Goal: Task Accomplishment & Management: Use online tool/utility

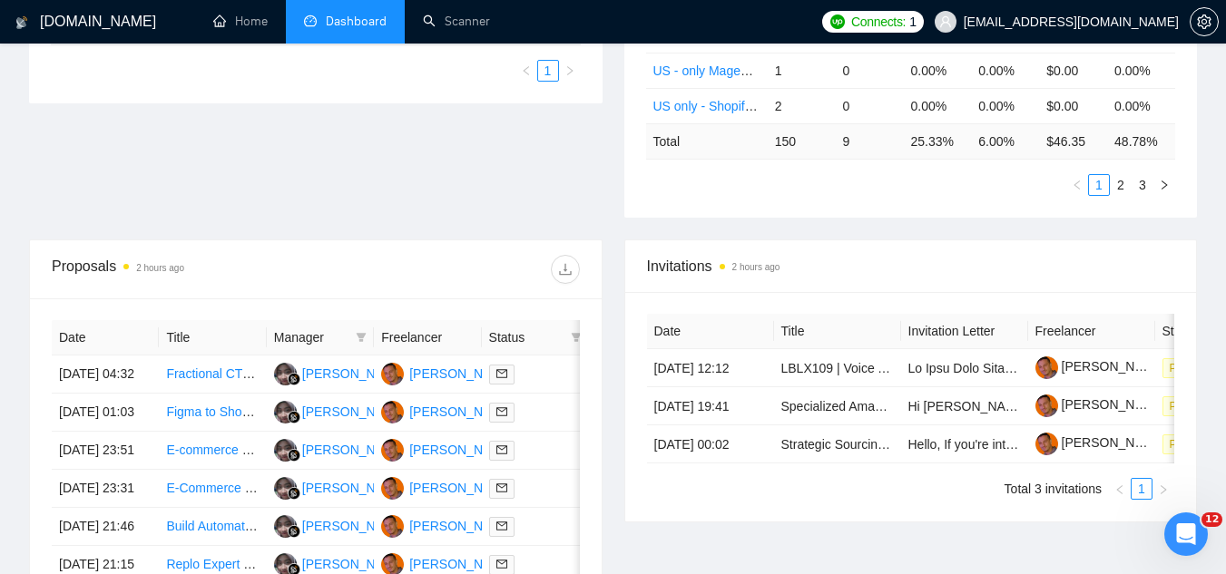
scroll to position [456, 0]
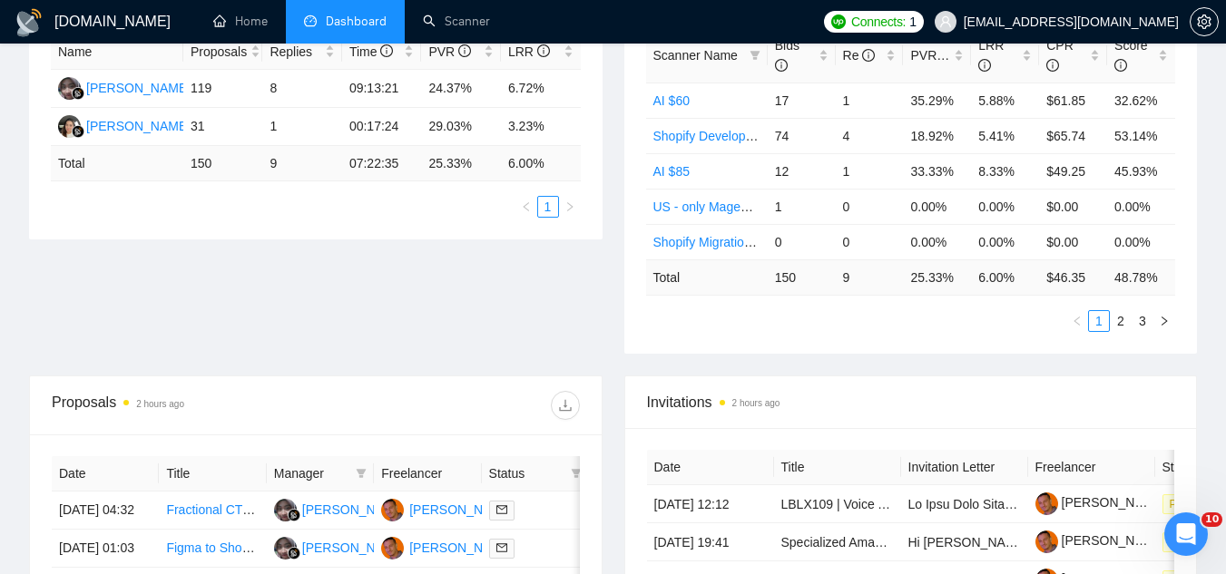
scroll to position [2, 0]
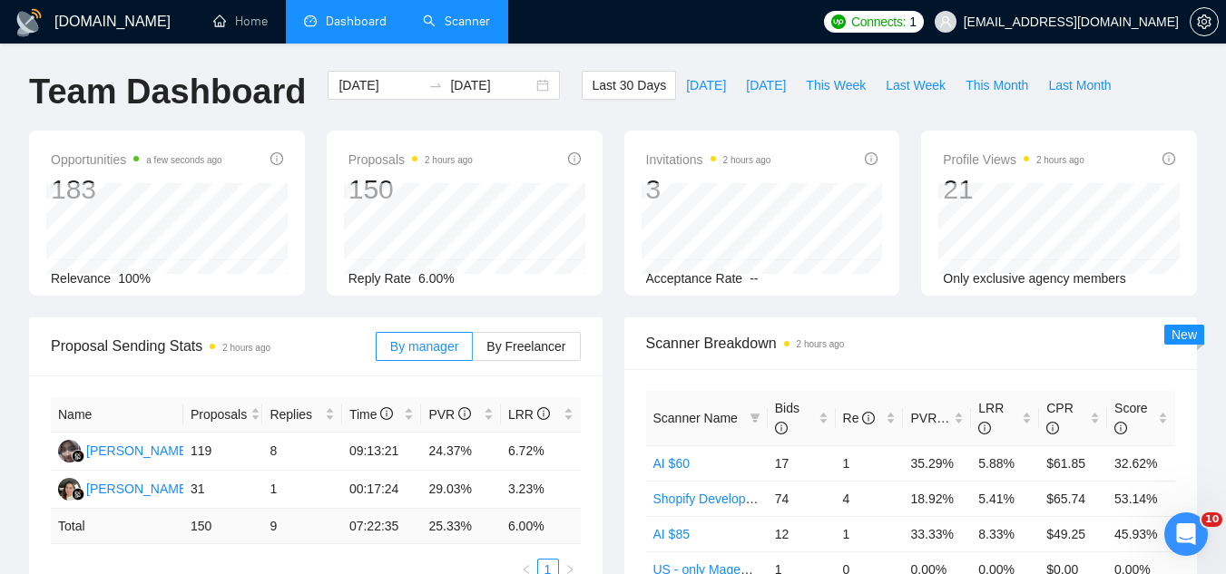
click at [466, 22] on link "Scanner" at bounding box center [456, 21] width 67 height 15
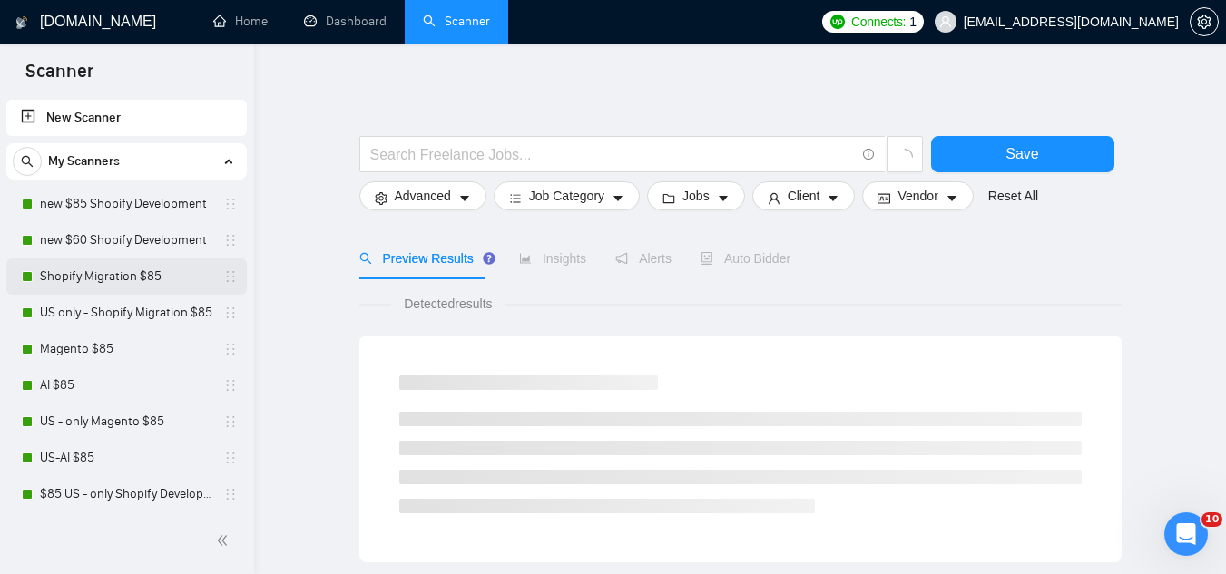
click at [156, 292] on link "Shopify Migration $85" at bounding box center [126, 277] width 172 height 36
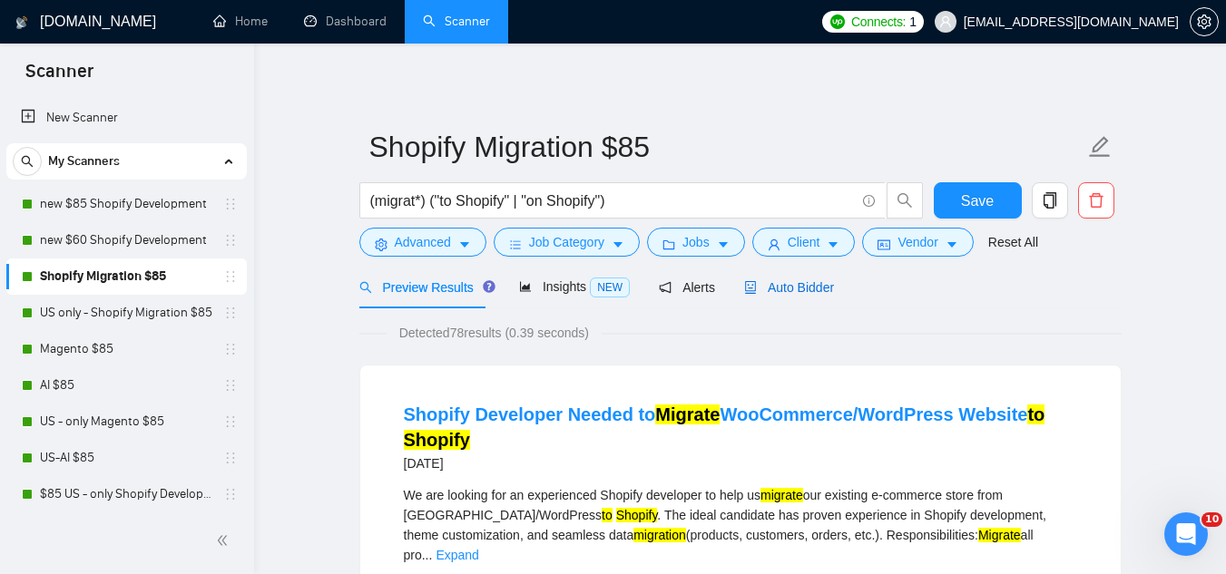
click at [767, 287] on span "Auto Bidder" at bounding box center [789, 287] width 90 height 15
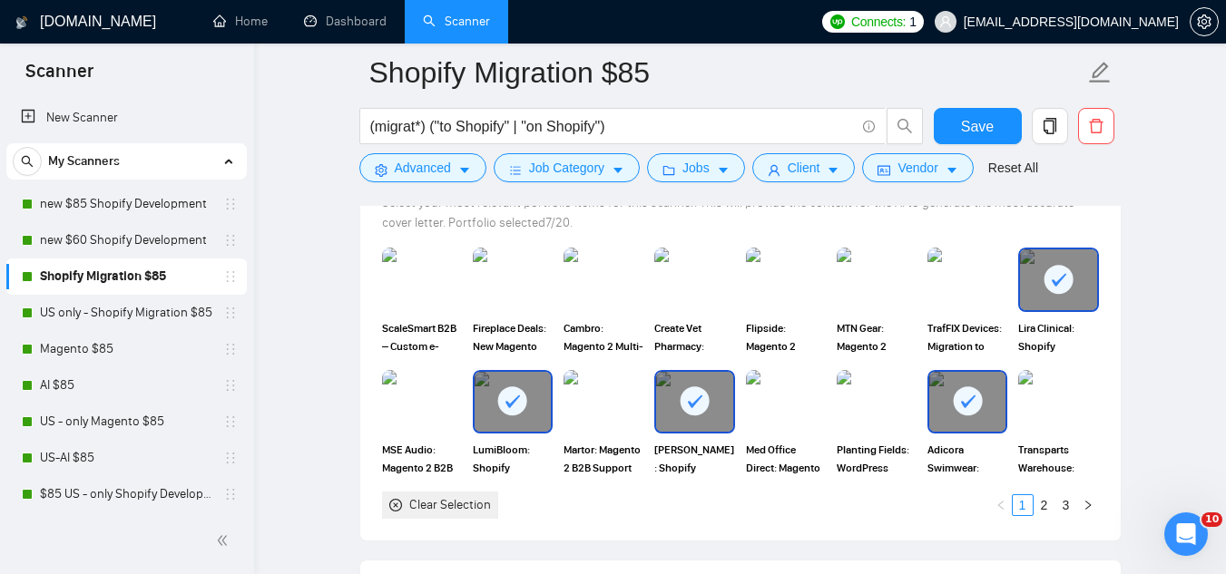
scroll to position [1997, 0]
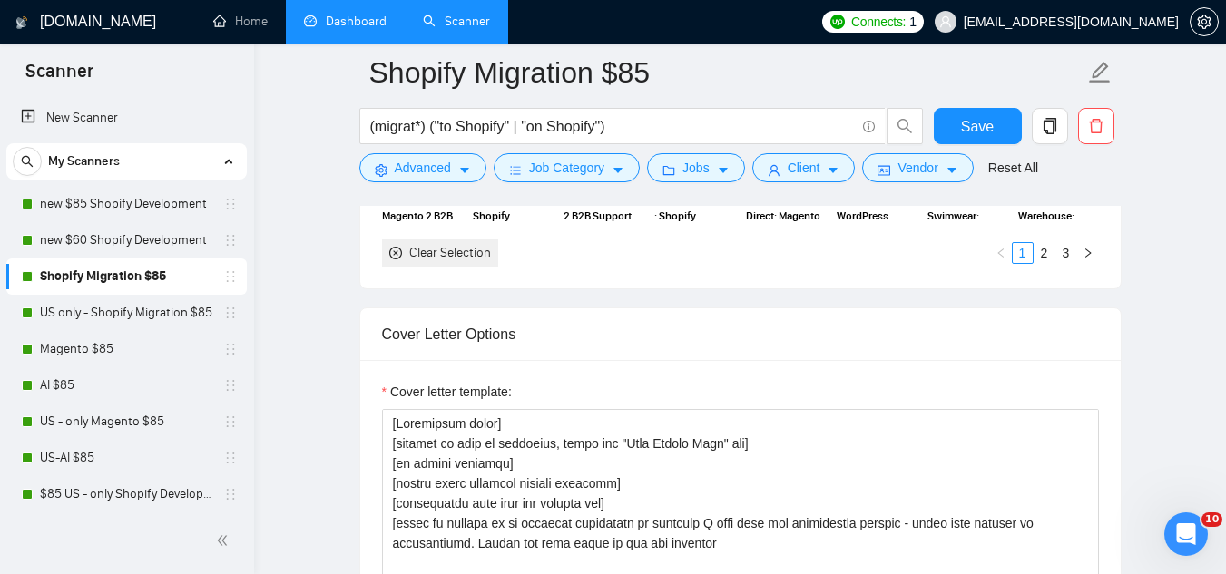
click at [350, 15] on link "Dashboard" at bounding box center [345, 21] width 83 height 15
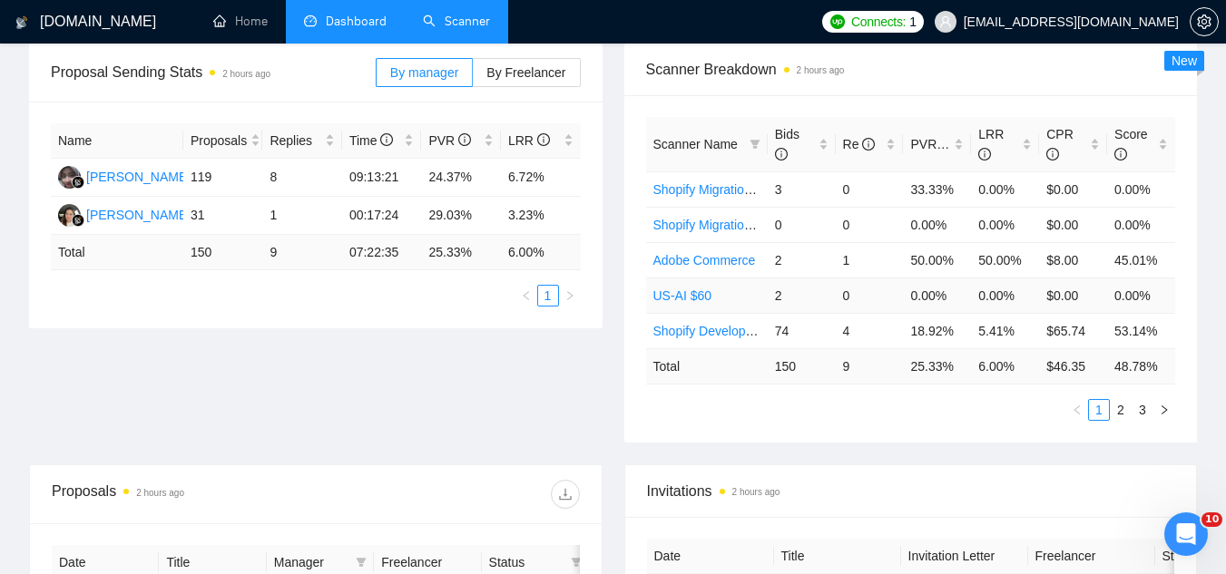
scroll to position [274, 0]
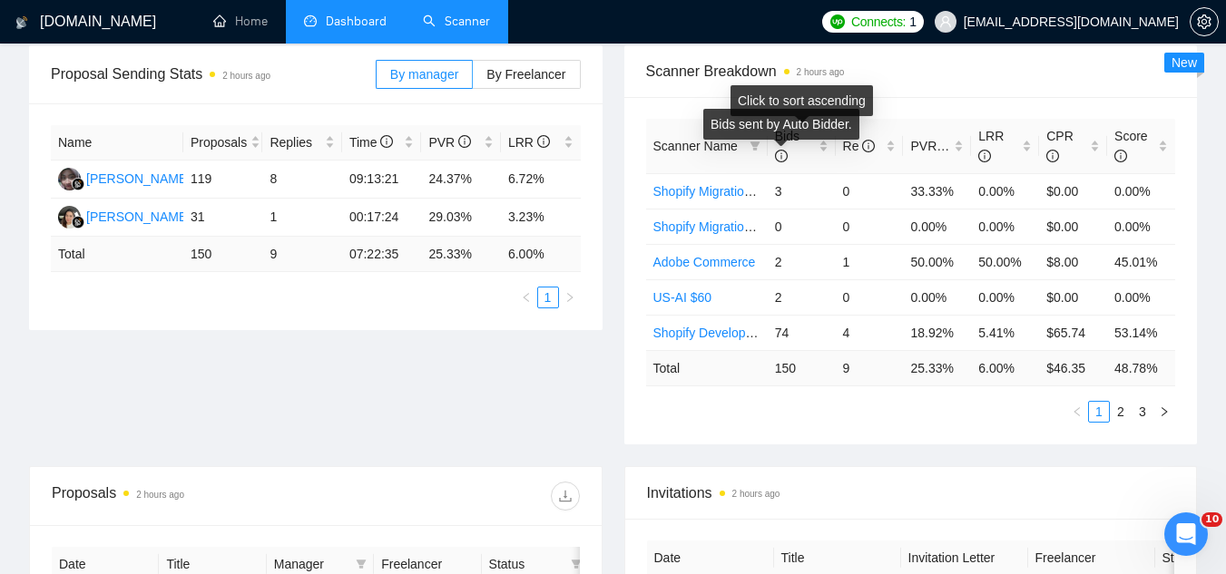
click at [825, 142] on div "Bids sent by Auto Bidder." at bounding box center [782, 130] width 142 height 29
click at [822, 142] on div "Bids sent by Auto Bidder." at bounding box center [782, 130] width 142 height 29
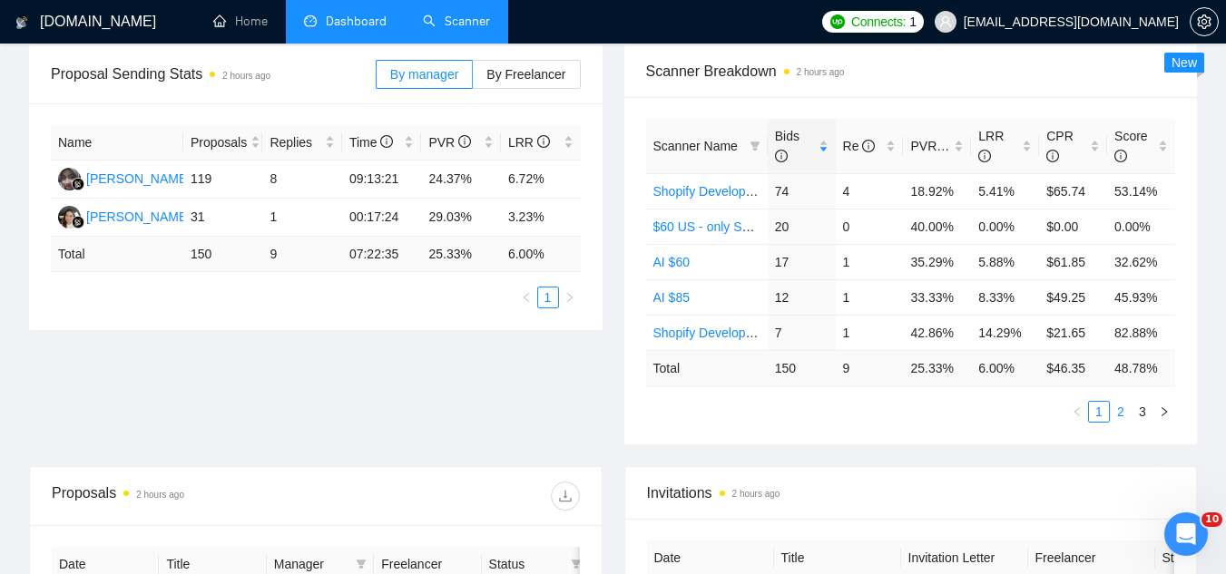
click at [1122, 415] on link "2" at bounding box center [1121, 412] width 20 height 20
click at [1100, 417] on link "1" at bounding box center [1099, 412] width 20 height 20
click at [472, 16] on link "Scanner" at bounding box center [456, 21] width 67 height 15
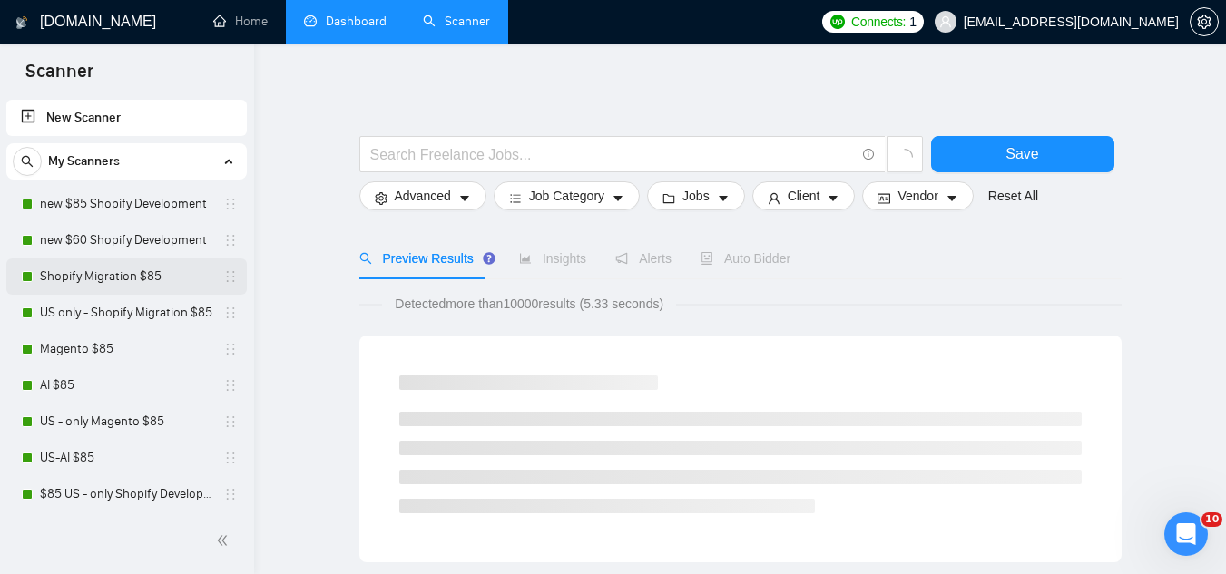
click at [152, 275] on link "Shopify Migration $85" at bounding box center [126, 277] width 172 height 36
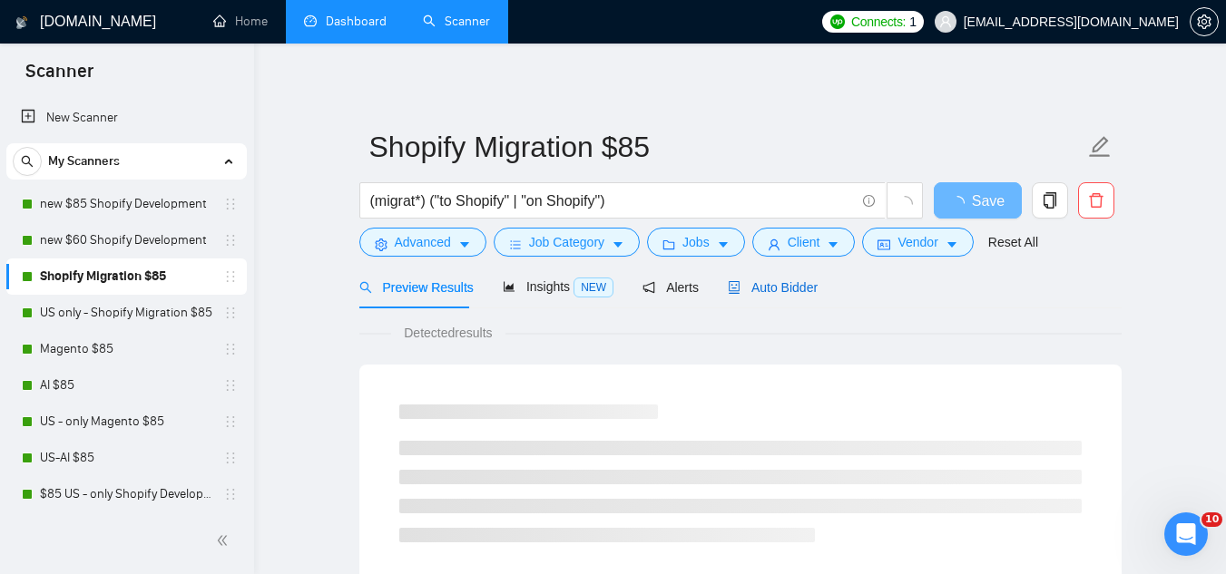
click at [772, 289] on span "Auto Bidder" at bounding box center [773, 287] width 90 height 15
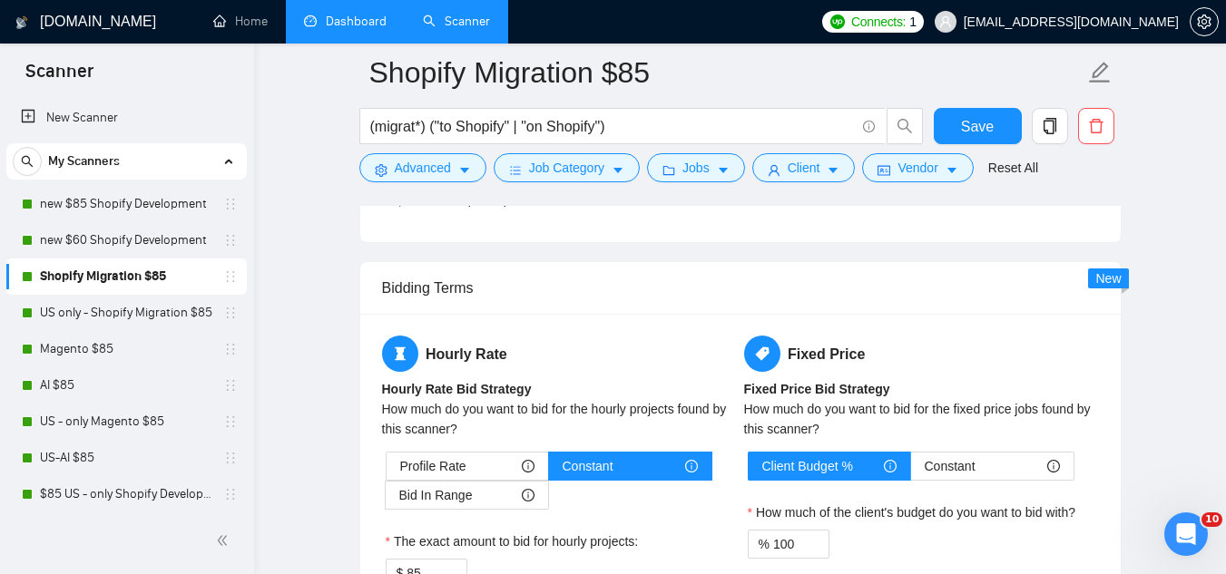
scroll to position [2904, 0]
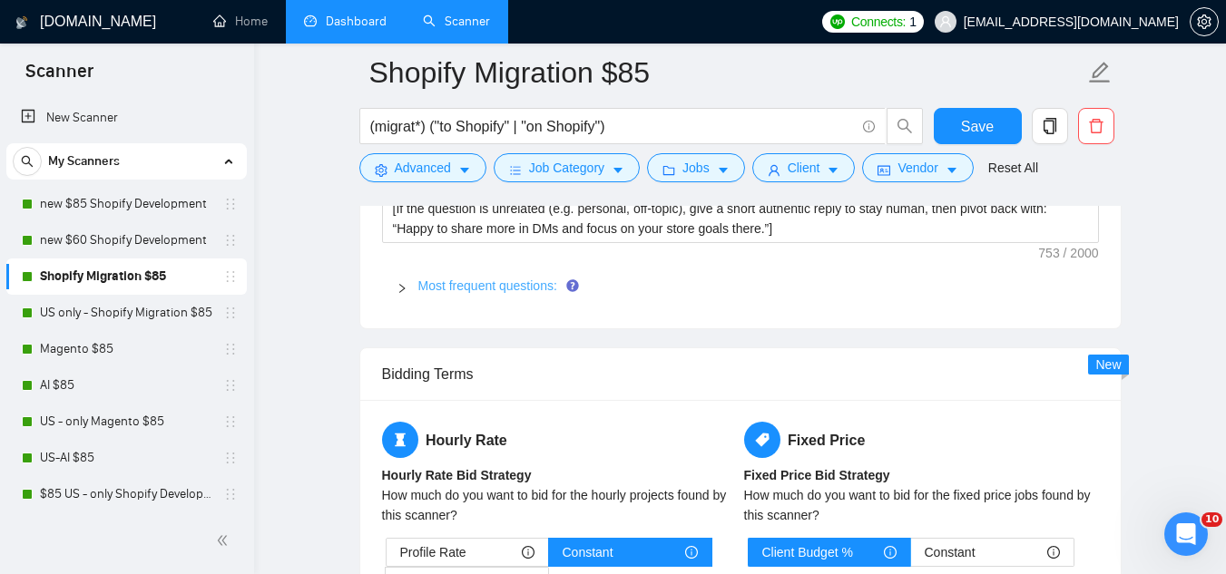
click at [520, 279] on link "Most frequent questions:" at bounding box center [487, 286] width 139 height 15
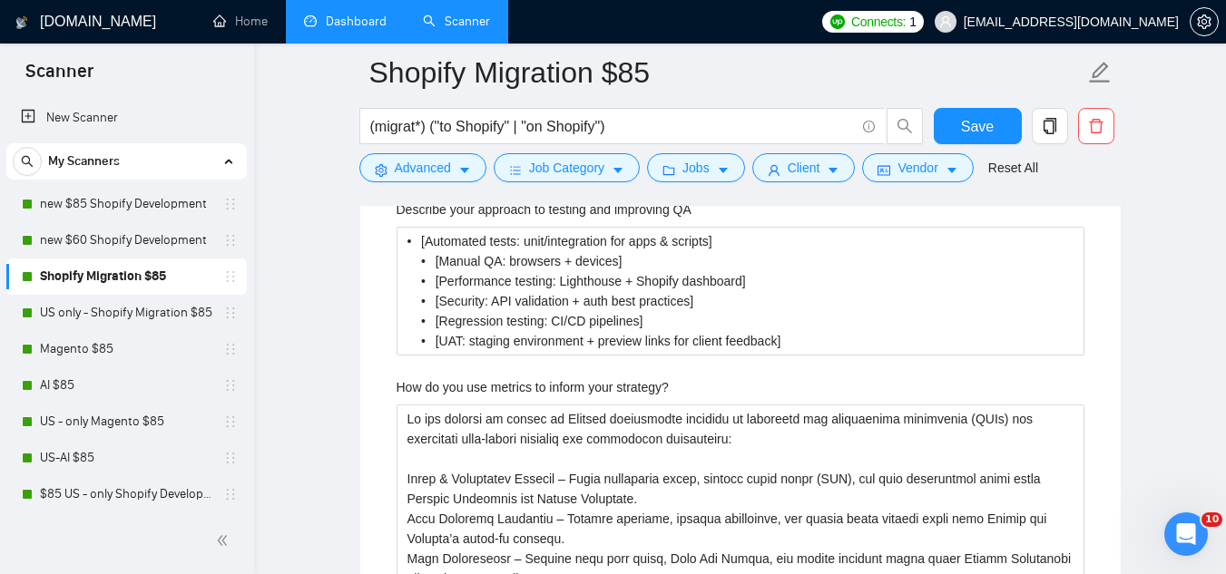
scroll to position [3721, 0]
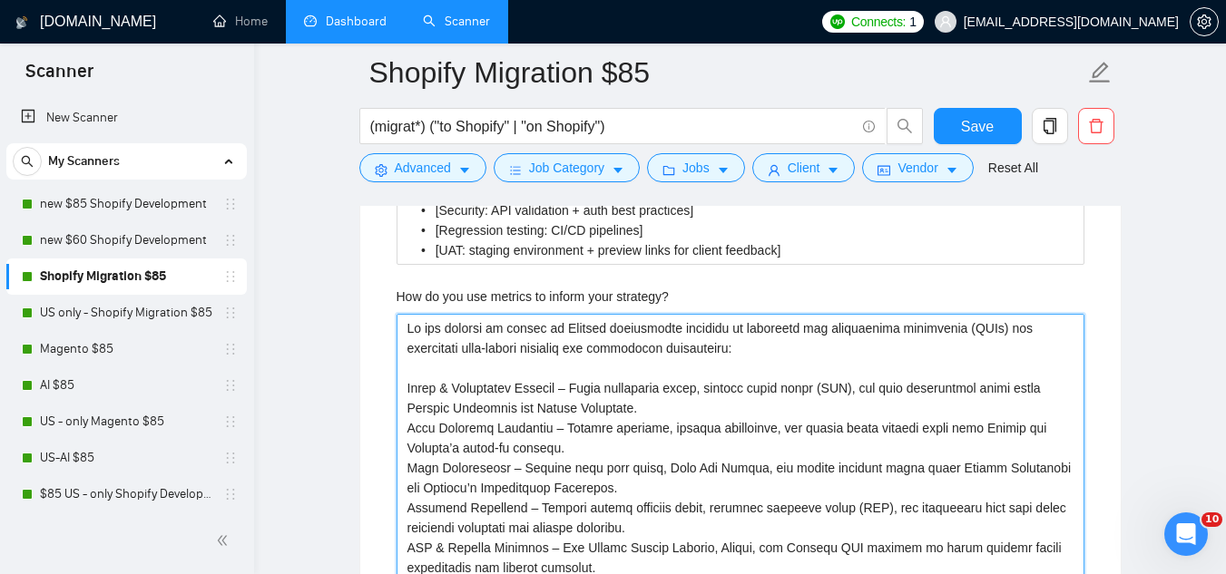
click at [423, 314] on strategy\? "How do you use metrics to inform your strategy?" at bounding box center [741, 488] width 688 height 348
type strategy\? "L ips dolorsi am consec ad Elitsed doeiusmodte incididu ut laboreetd mag aliqua…"
type strategy\? "lor ipsumdo si ametco ad Elitsed doeiusmodte incididu ut laboreetd mag aliquaen…"
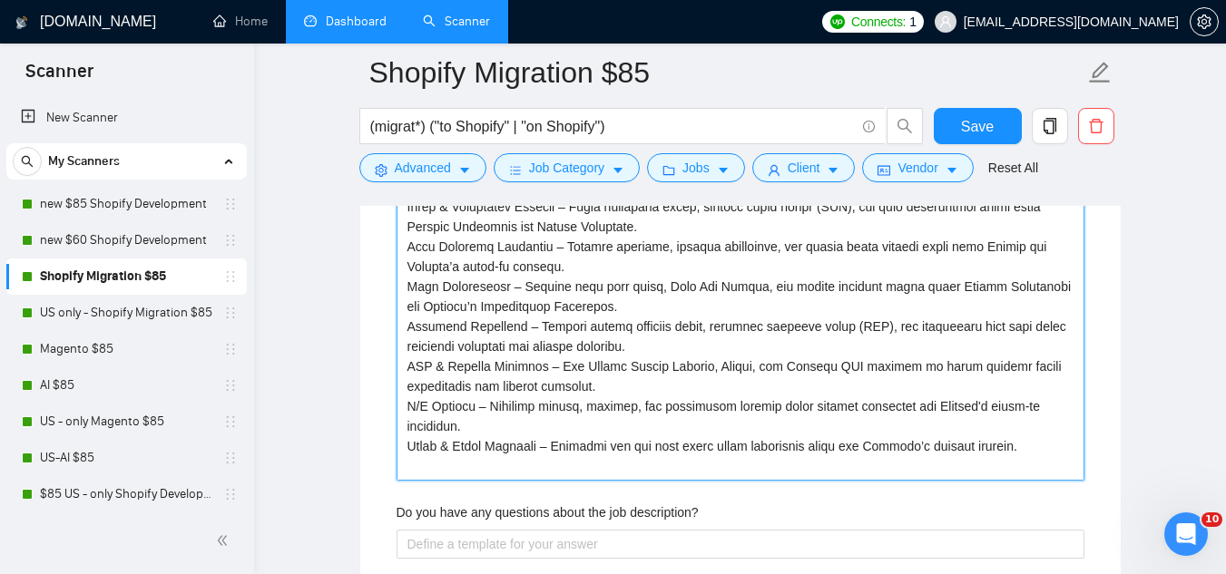
scroll to position [3993, 0]
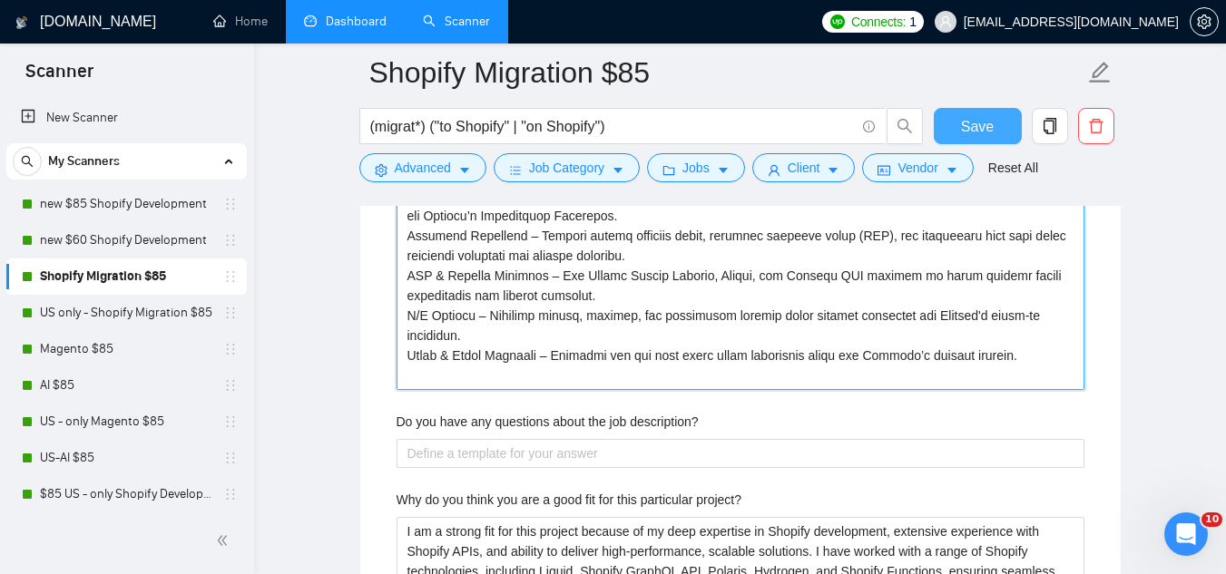
type strategy\? "L ips dolorsi am consec ad Elitsed doeiusmodte incididu ut laboreetd mag aliqua…"
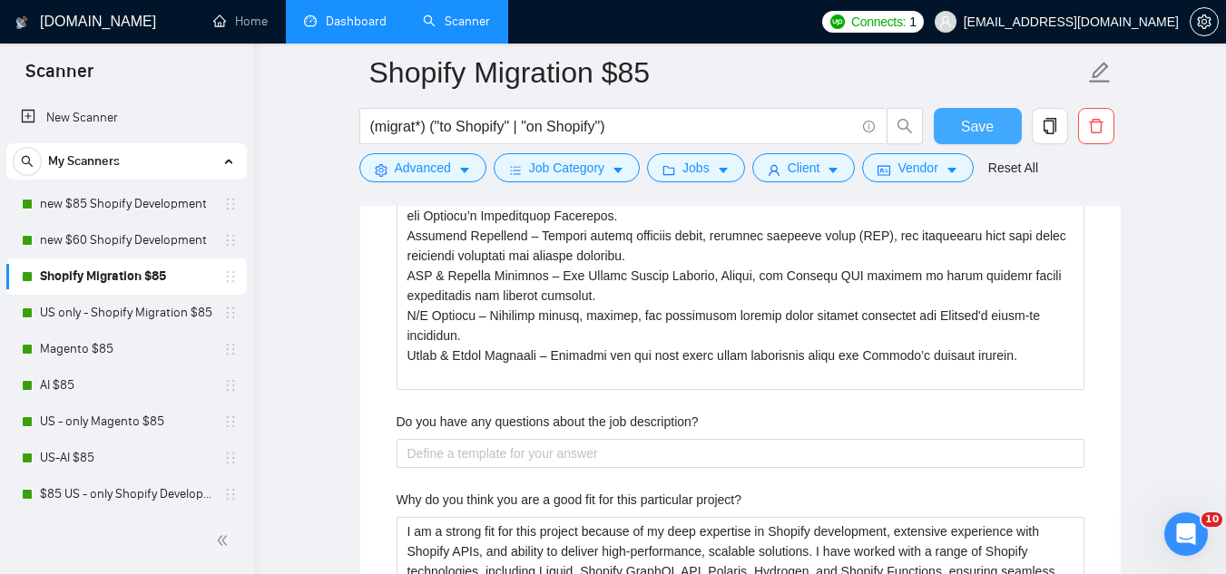
drag, startPoint x: 957, startPoint y: 131, endPoint x: 953, endPoint y: 141, distance: 11.0
click at [957, 135] on button "Save" at bounding box center [978, 126] width 88 height 36
click at [954, 140] on button "Save" at bounding box center [978, 126] width 88 height 36
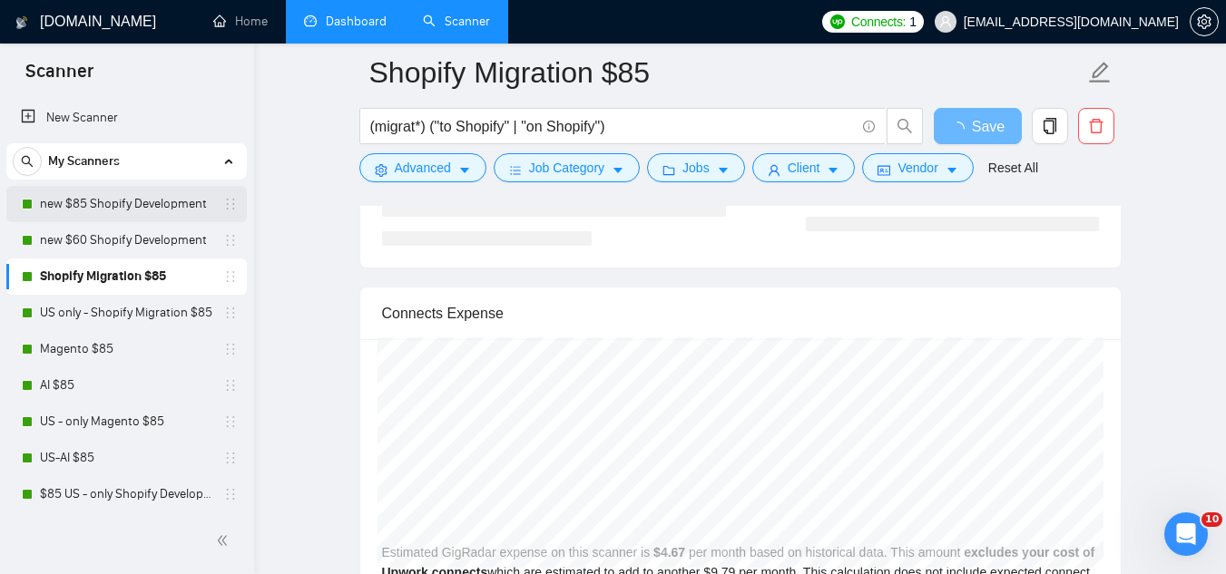
click at [154, 210] on link "new $85 Shopify Development" at bounding box center [126, 204] width 172 height 36
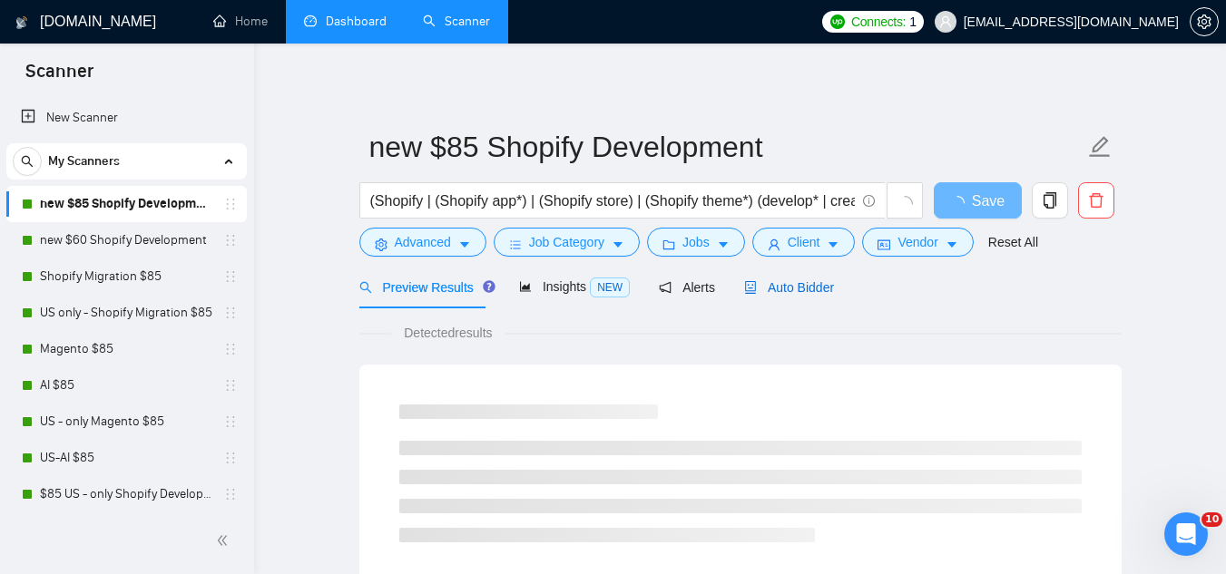
click at [778, 293] on span "Auto Bidder" at bounding box center [789, 287] width 90 height 15
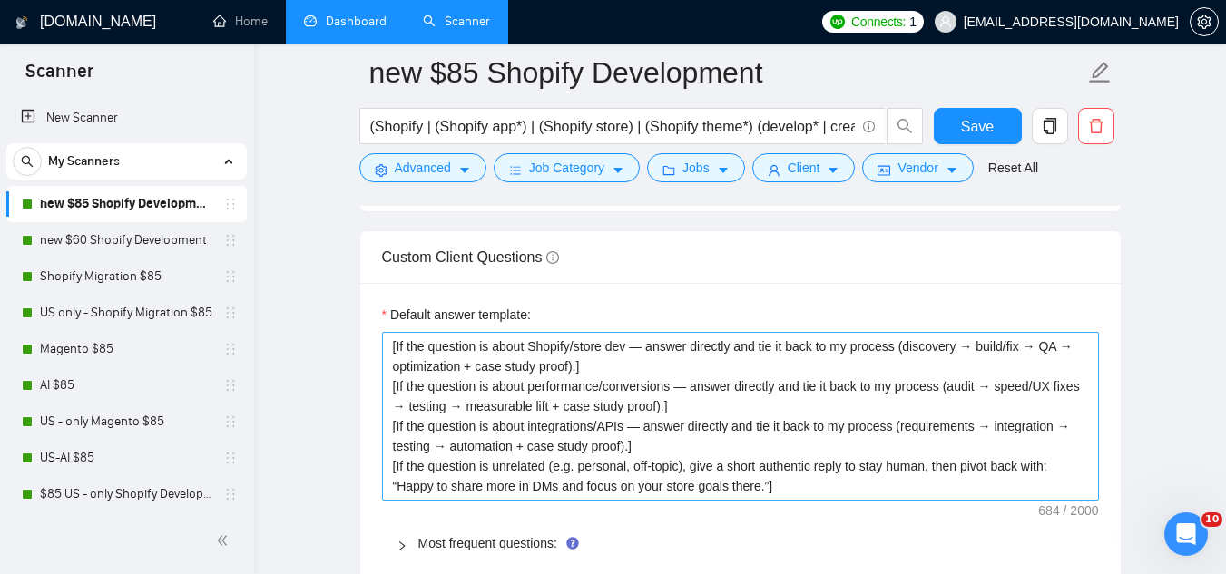
scroll to position [2723, 0]
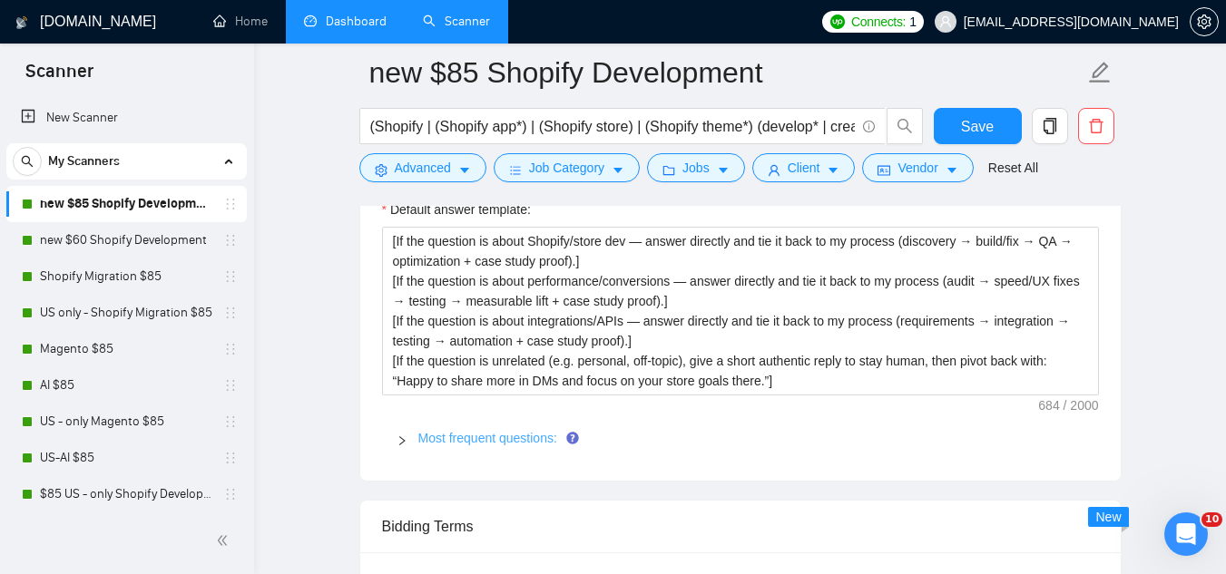
click at [521, 432] on link "Most frequent questions:" at bounding box center [487, 438] width 139 height 15
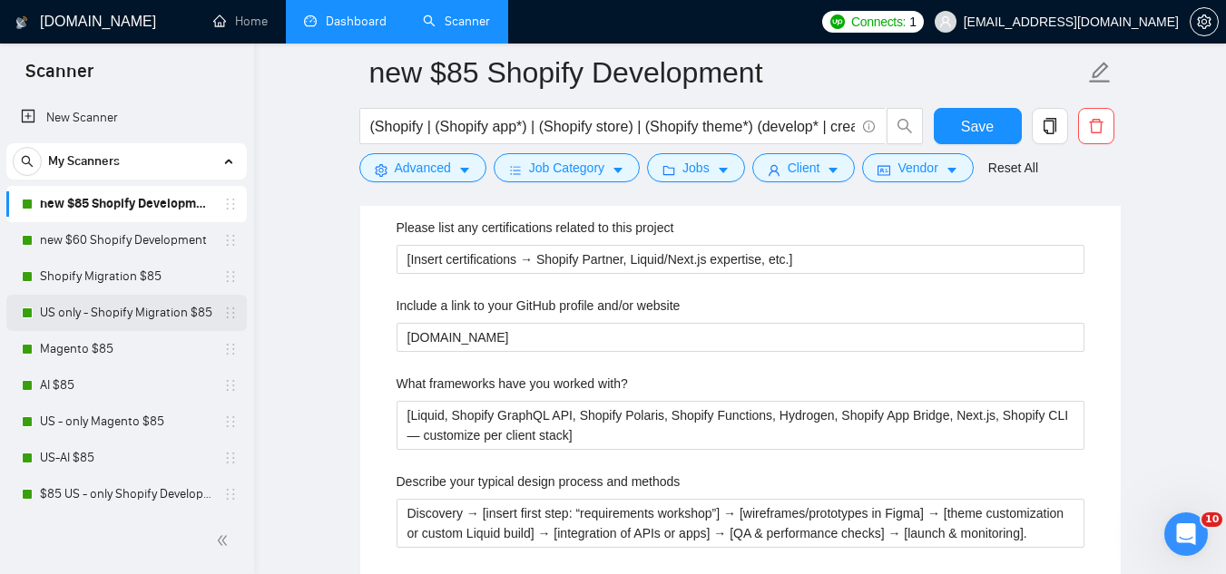
scroll to position [3086, 0]
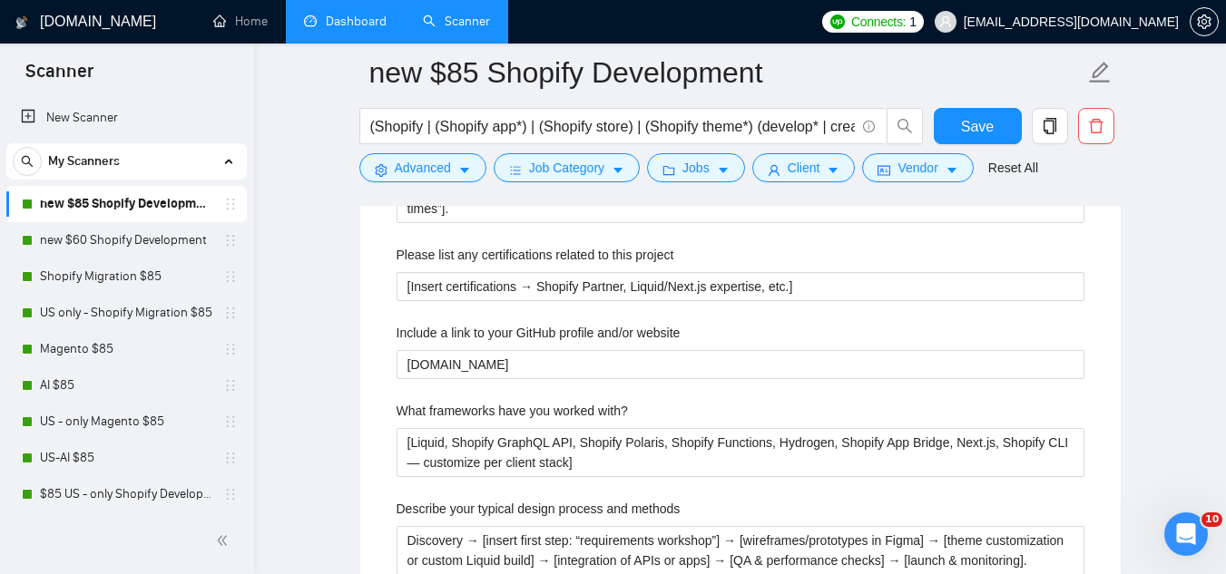
drag, startPoint x: 169, startPoint y: 243, endPoint x: 272, endPoint y: 284, distance: 111.2
click at [169, 242] on link "new $60 Shopify Development" at bounding box center [126, 240] width 172 height 36
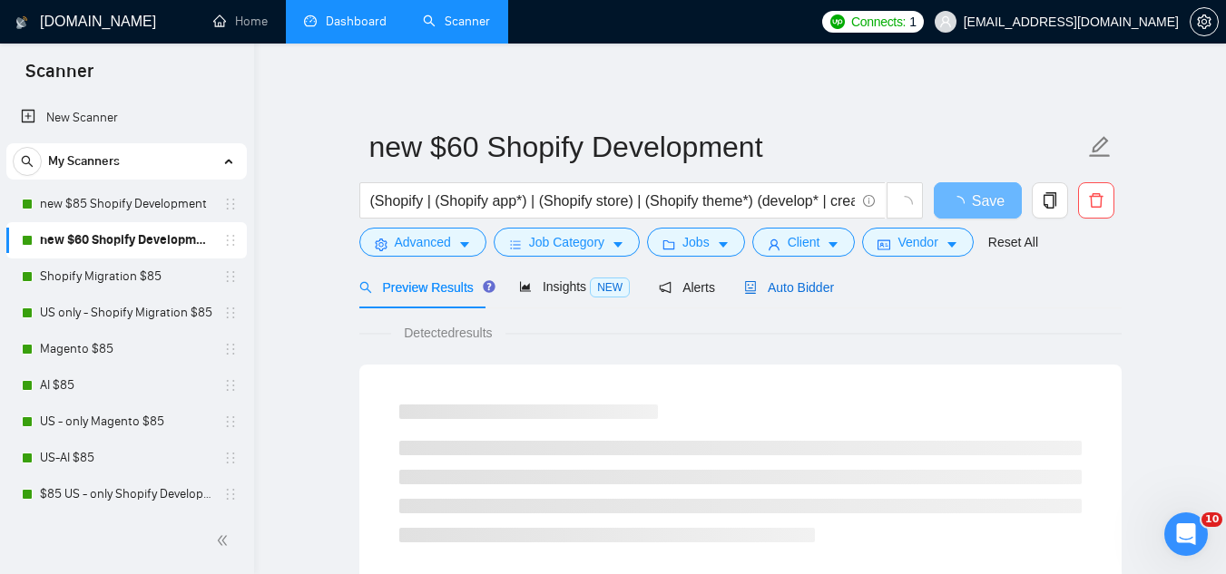
click at [812, 280] on span "Auto Bidder" at bounding box center [789, 287] width 90 height 15
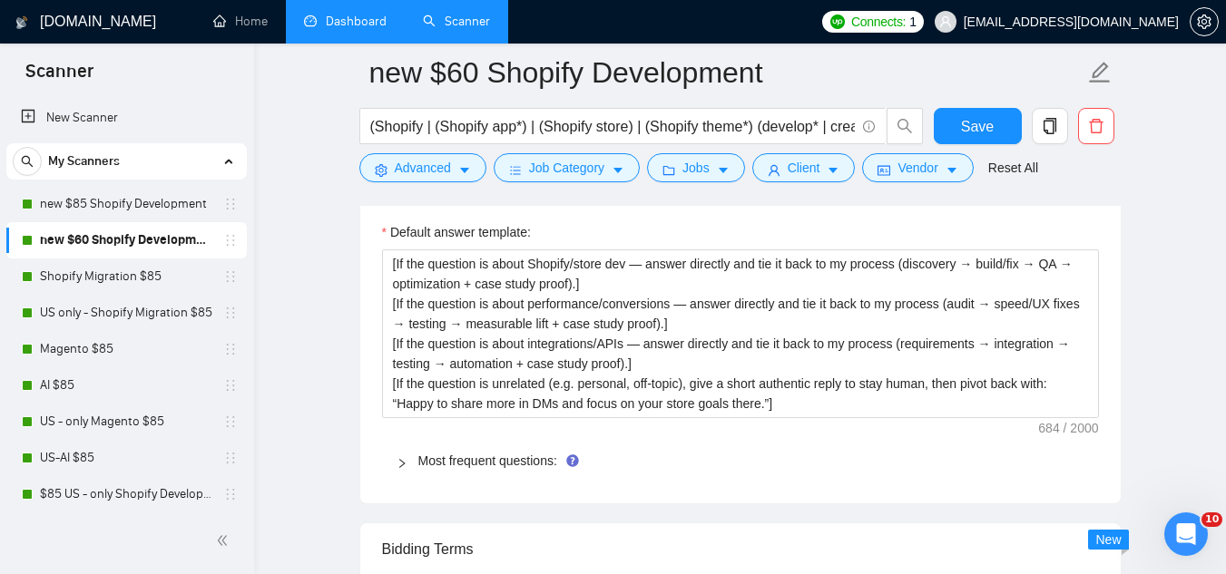
scroll to position [2813, 0]
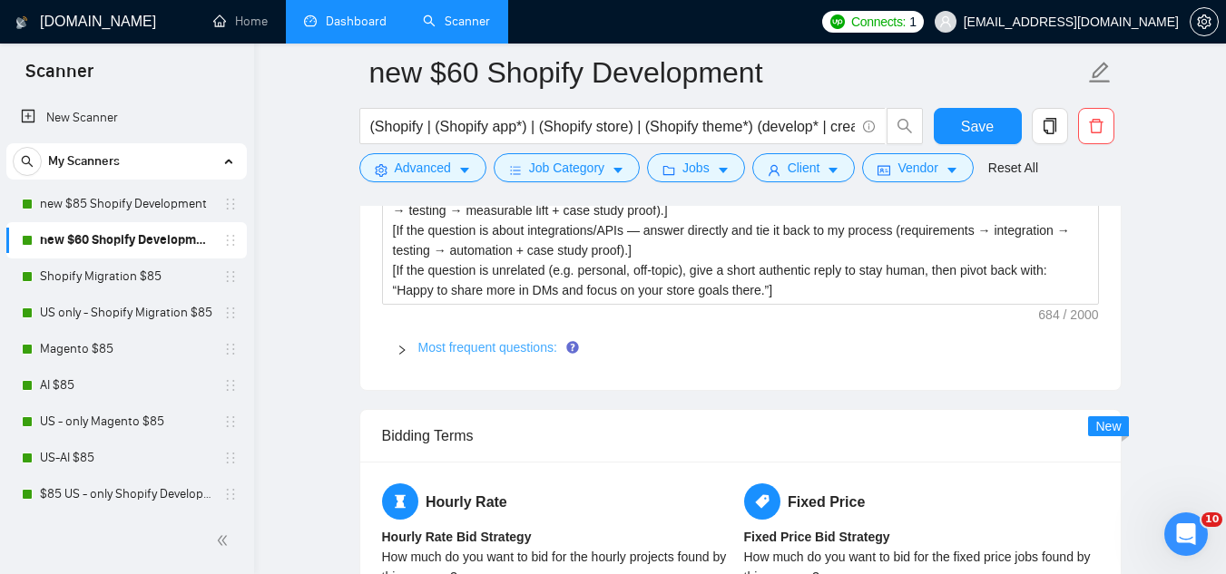
click at [489, 341] on link "Most frequent questions:" at bounding box center [487, 347] width 139 height 15
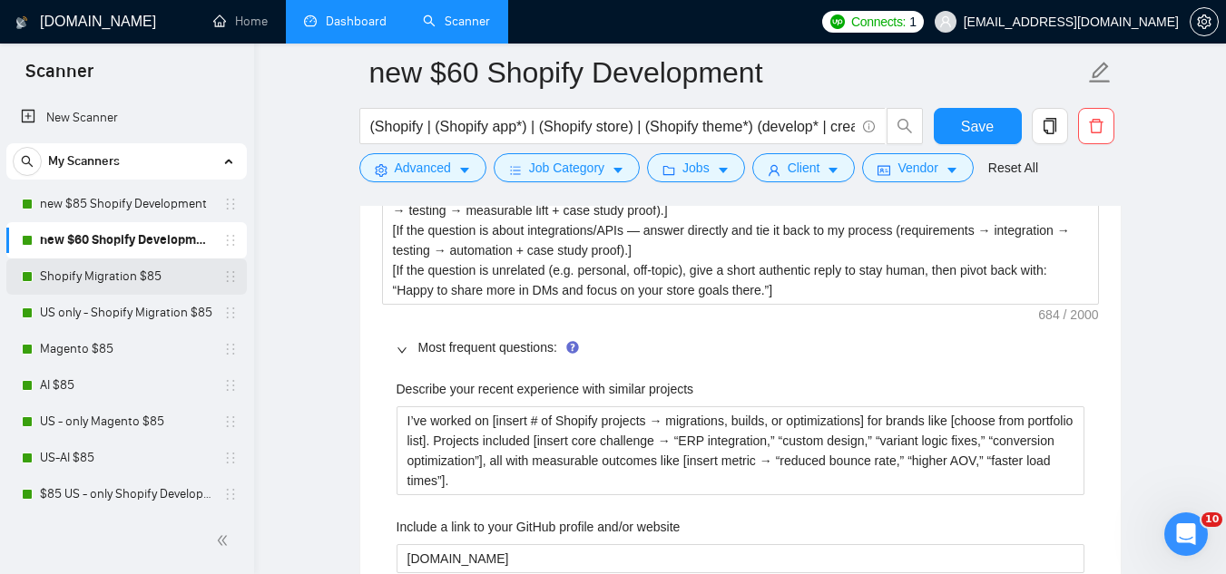
click at [153, 283] on link "Shopify Migration $85" at bounding box center [126, 277] width 172 height 36
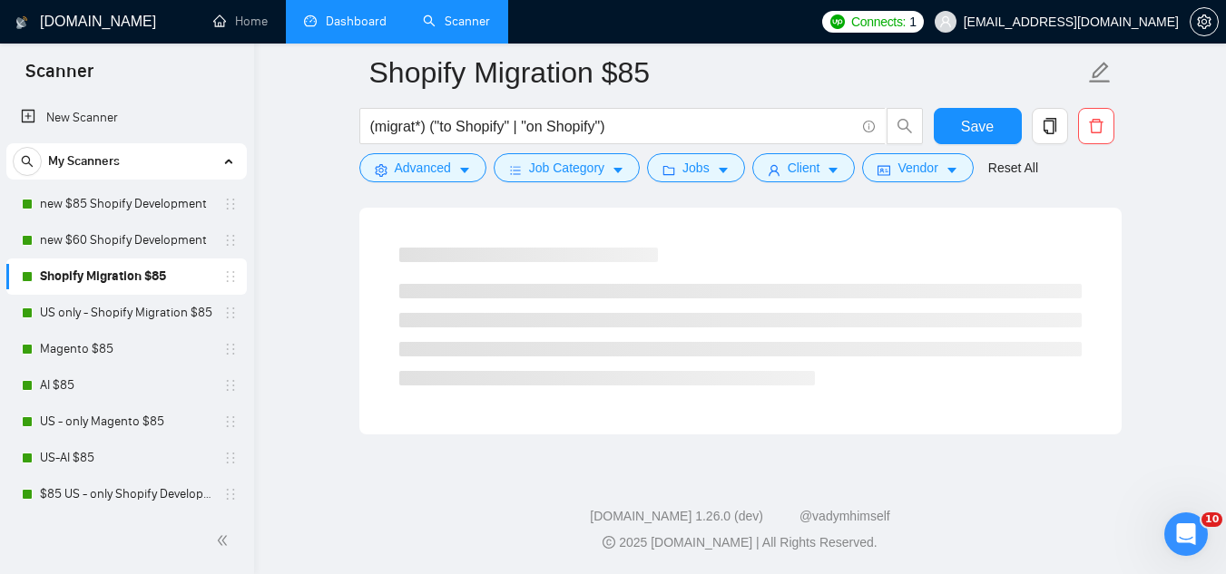
scroll to position [1165, 0]
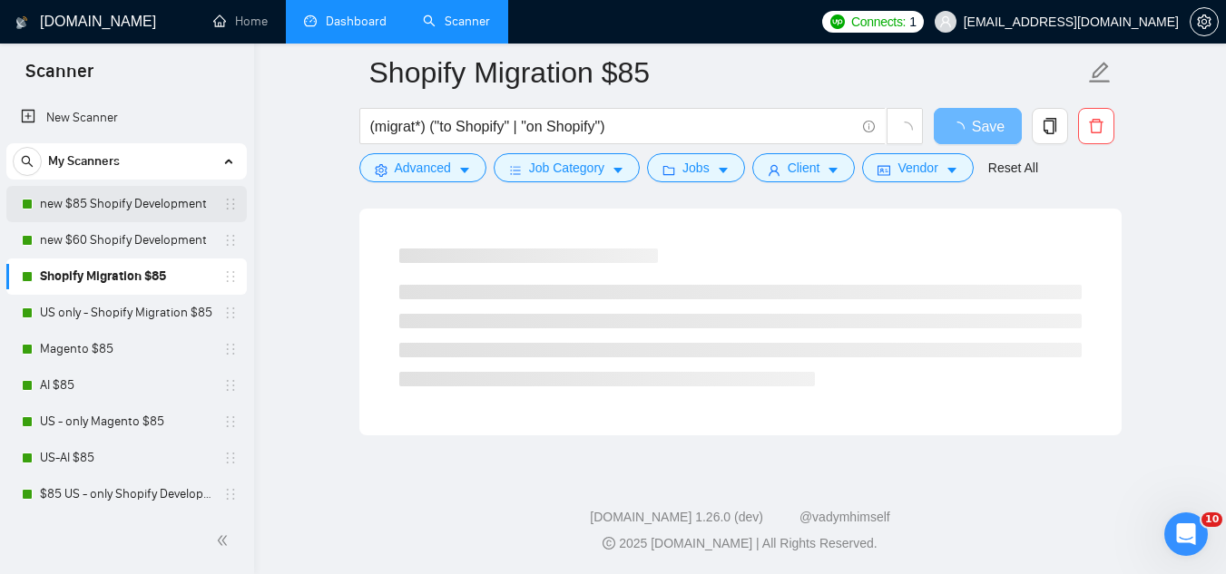
click at [123, 207] on link "new $85 Shopify Development" at bounding box center [126, 204] width 172 height 36
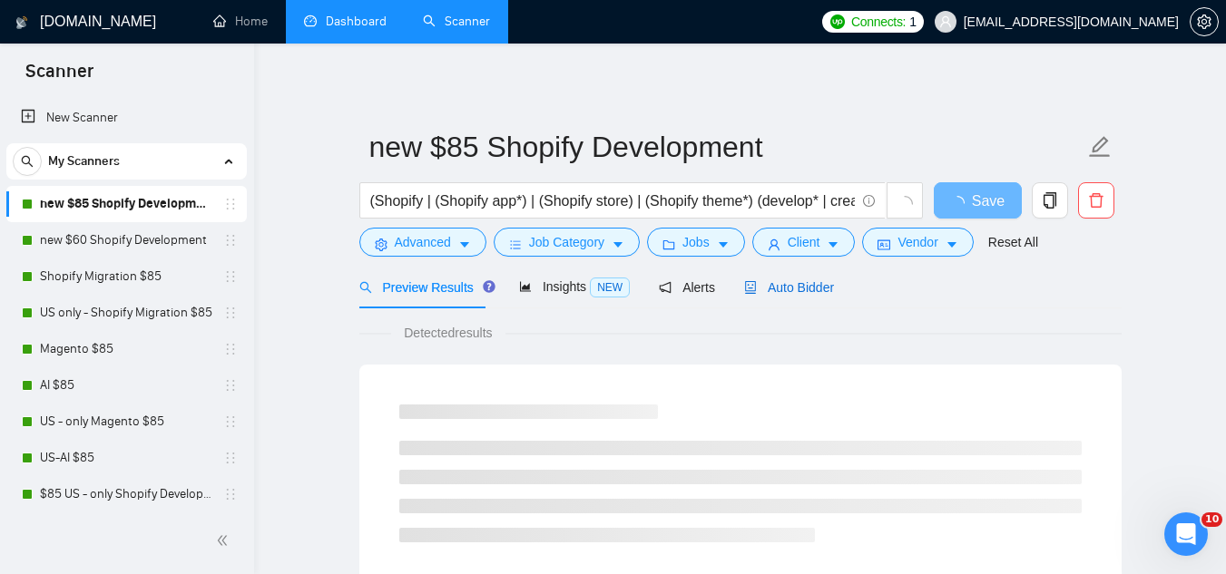
click at [787, 282] on span "Auto Bidder" at bounding box center [789, 287] width 90 height 15
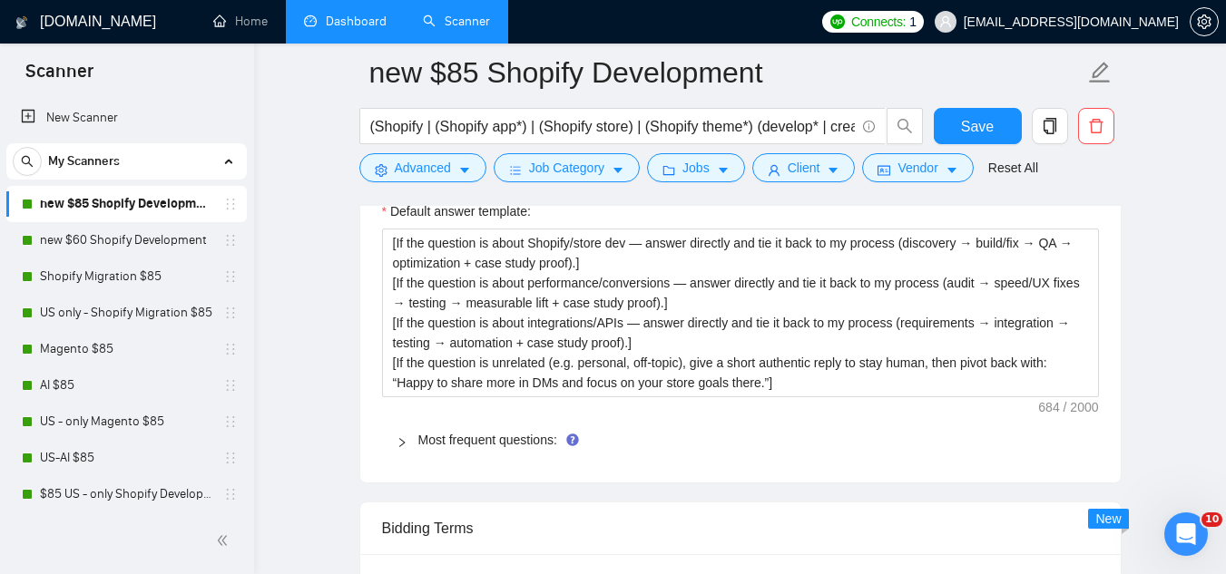
scroll to position [2723, 0]
click at [501, 439] on link "Most frequent questions:" at bounding box center [487, 438] width 139 height 15
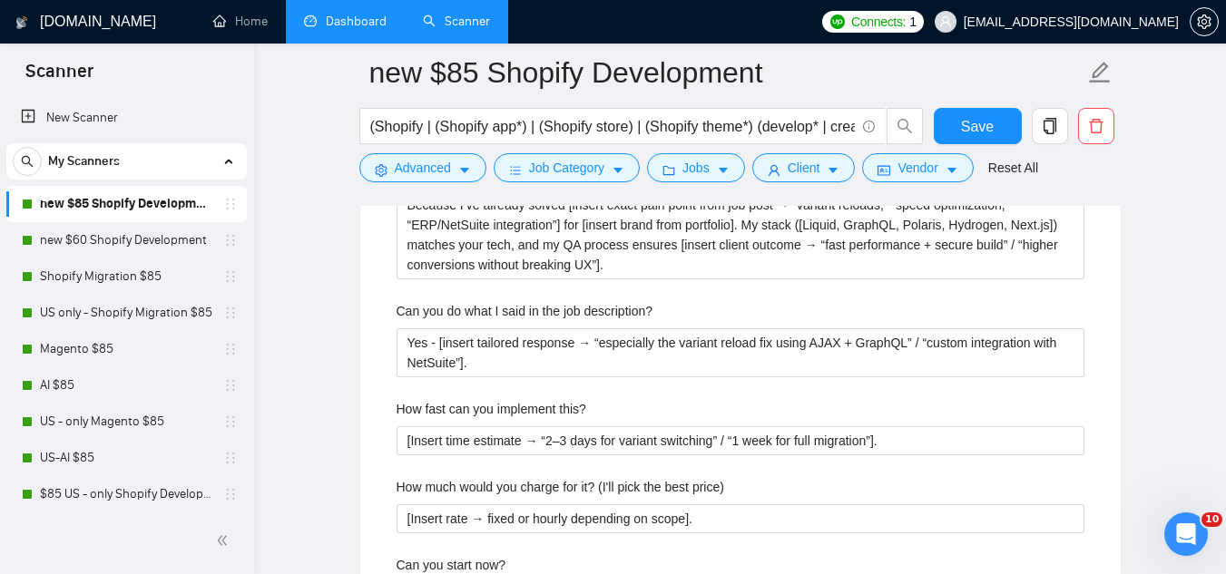
scroll to position [4084, 0]
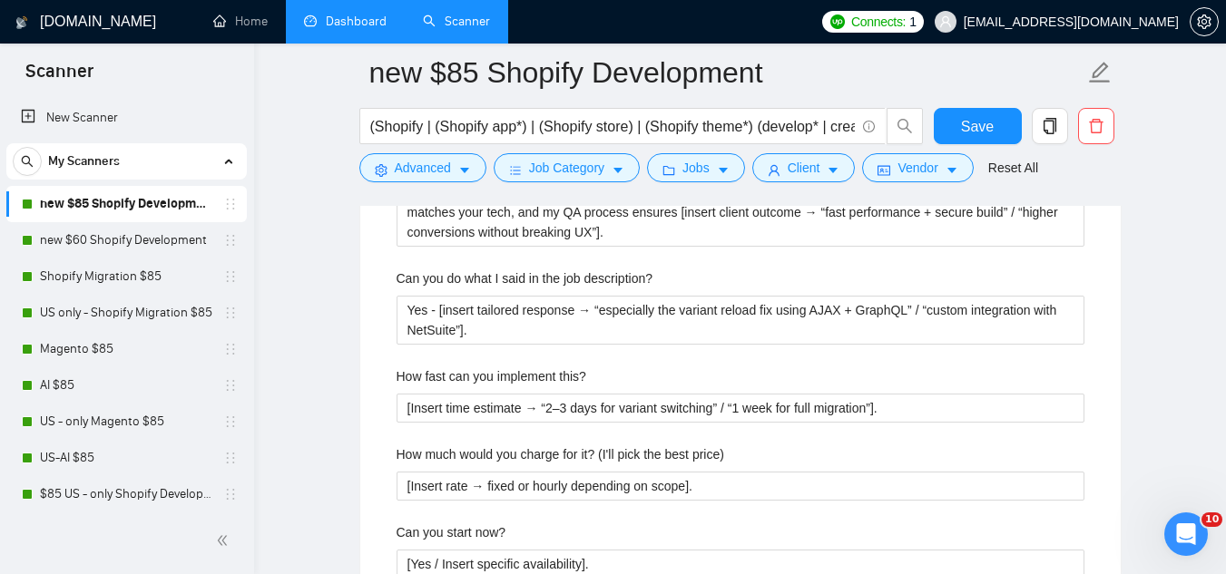
click at [358, 27] on link "Dashboard" at bounding box center [345, 21] width 83 height 15
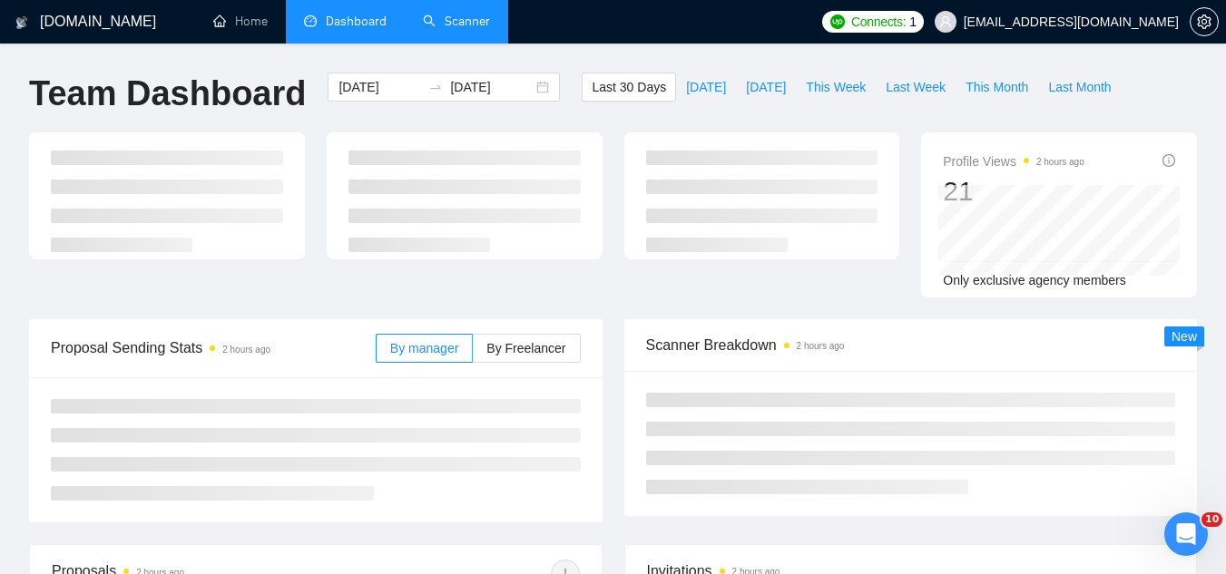
click at [481, 19] on link "Scanner" at bounding box center [456, 21] width 67 height 15
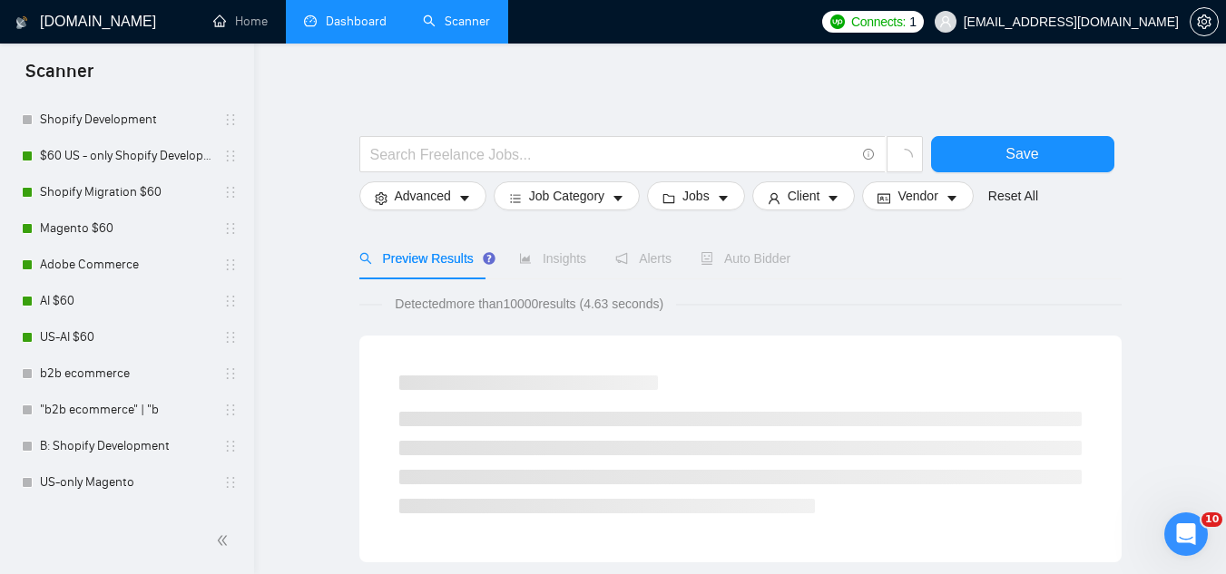
scroll to position [368, 0]
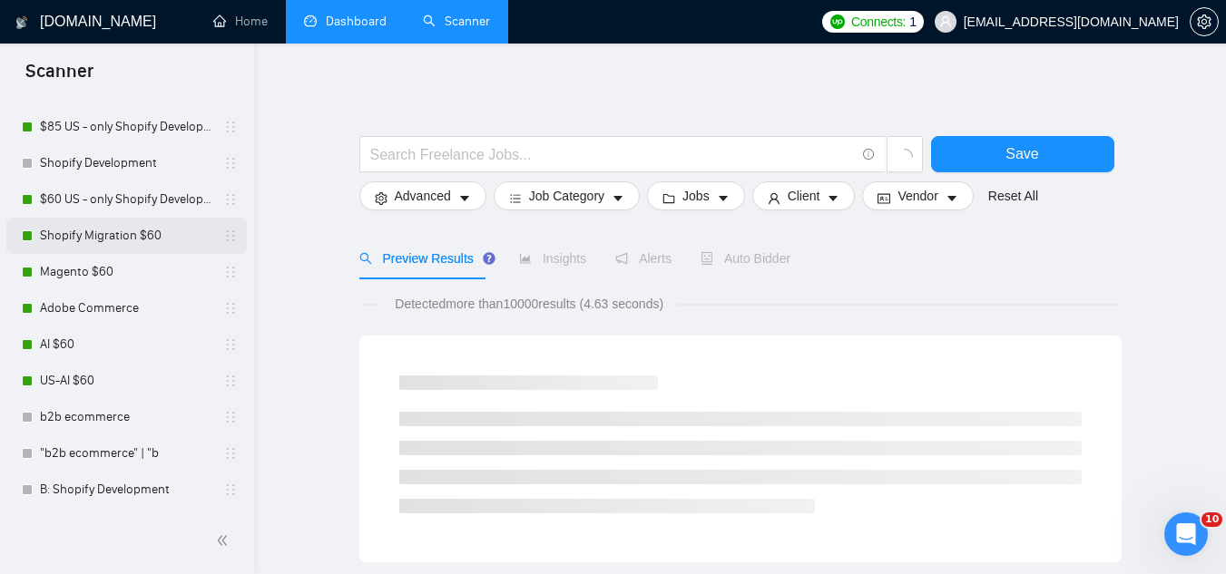
click at [133, 248] on link "Shopify Migration $60" at bounding box center [126, 236] width 172 height 36
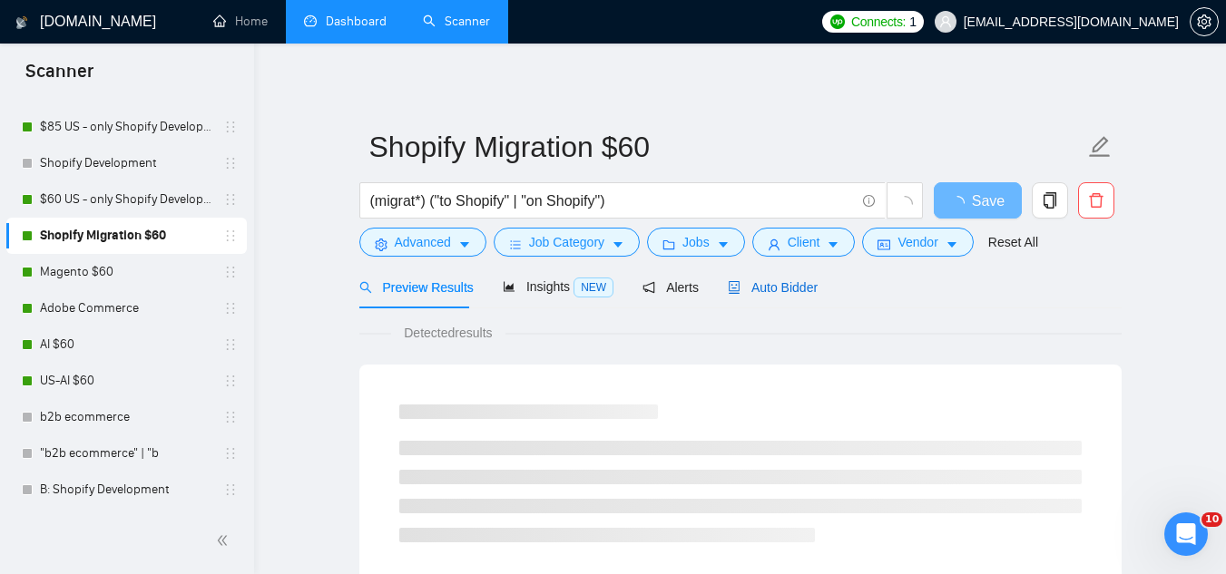
click at [792, 280] on span "Auto Bidder" at bounding box center [773, 287] width 90 height 15
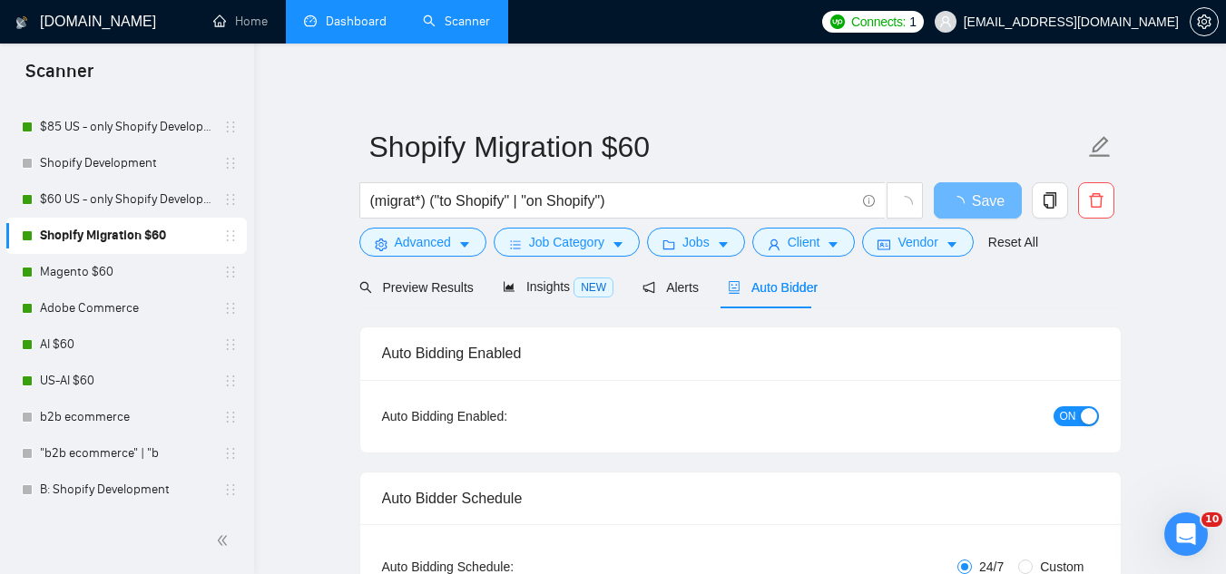
checkbox input "true"
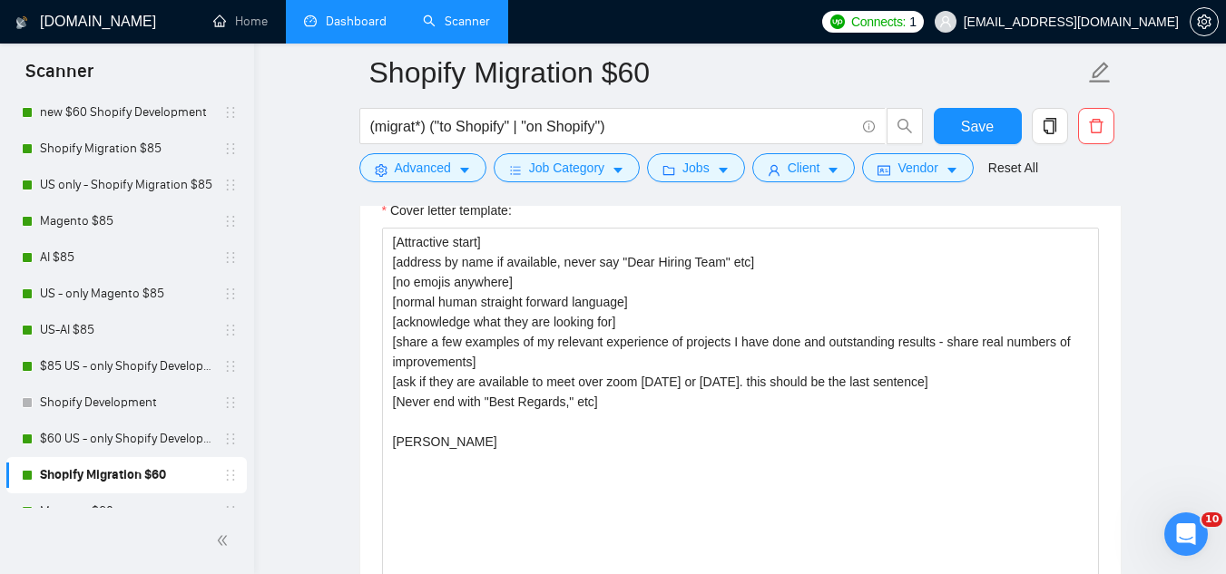
scroll to position [95, 0]
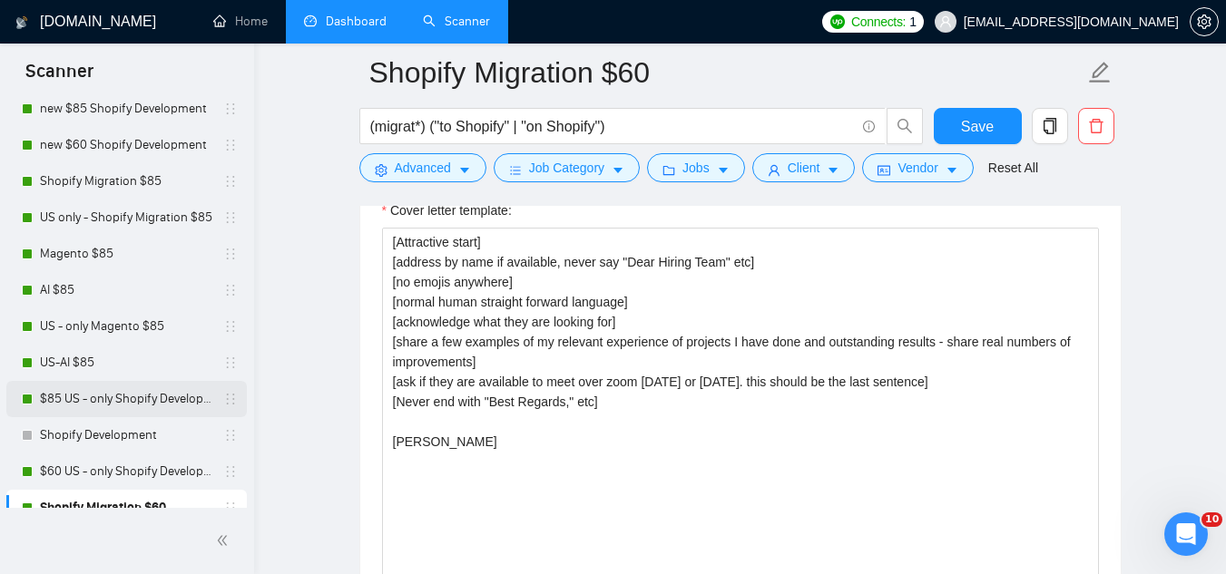
click at [159, 402] on link "$85 US - only Shopify Development" at bounding box center [126, 399] width 172 height 36
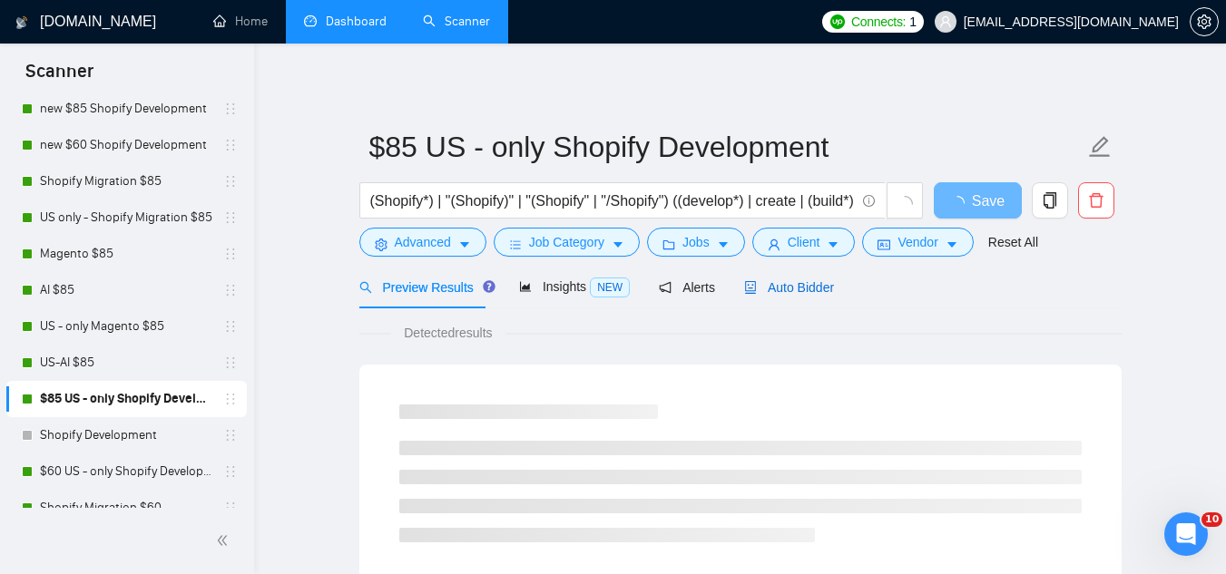
click at [781, 287] on span "Auto Bidder" at bounding box center [789, 287] width 90 height 15
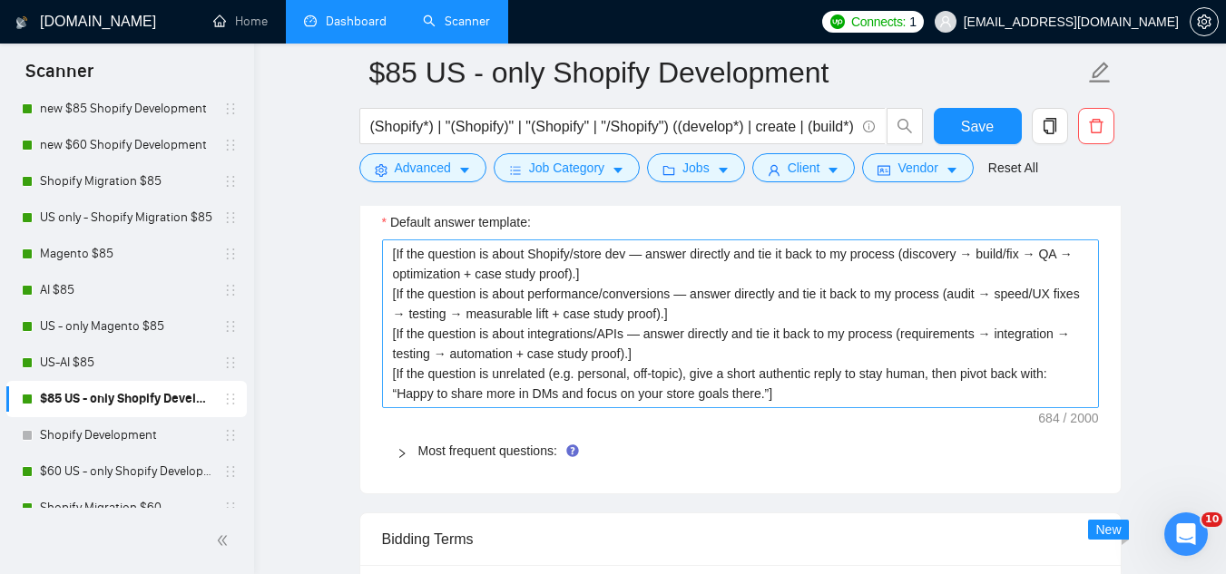
scroll to position [2723, 0]
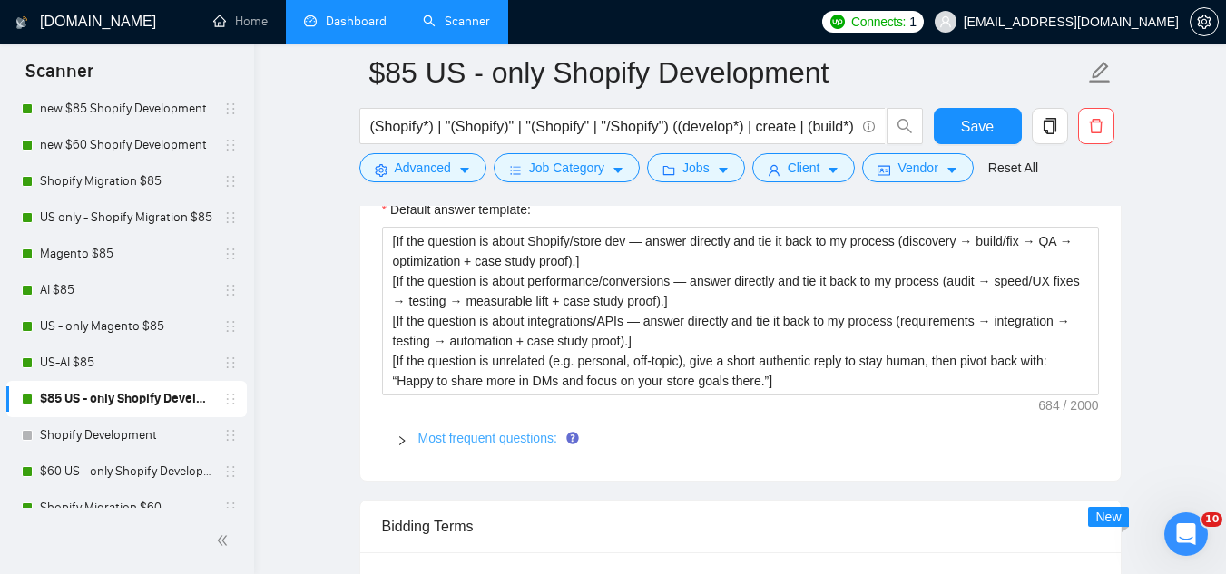
click at [498, 432] on link "Most frequent questions:" at bounding box center [487, 438] width 139 height 15
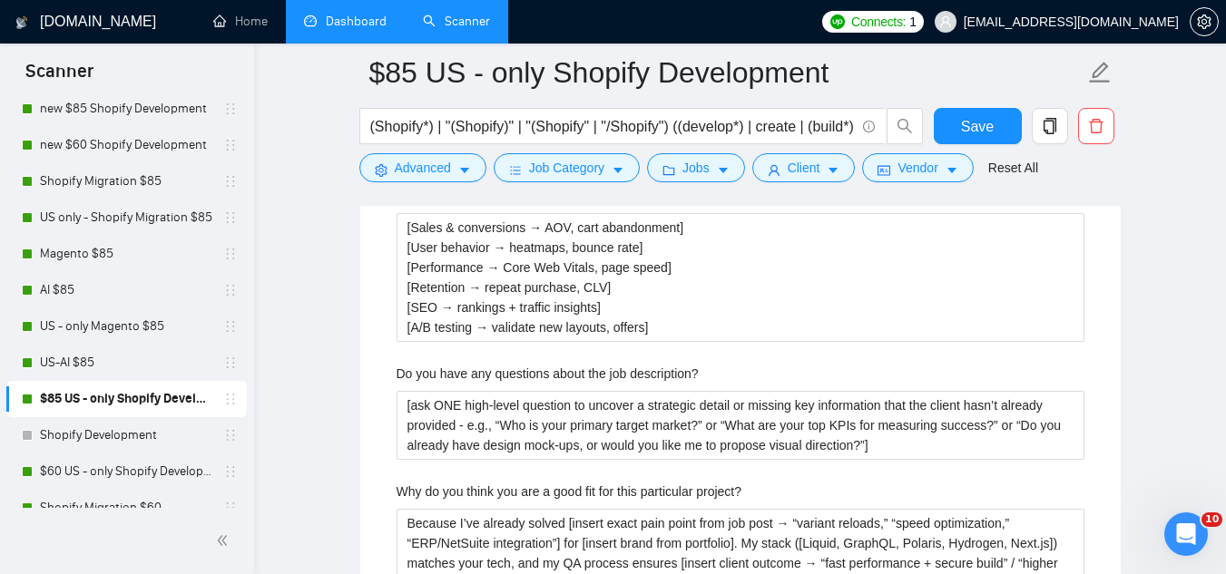
scroll to position [3812, 0]
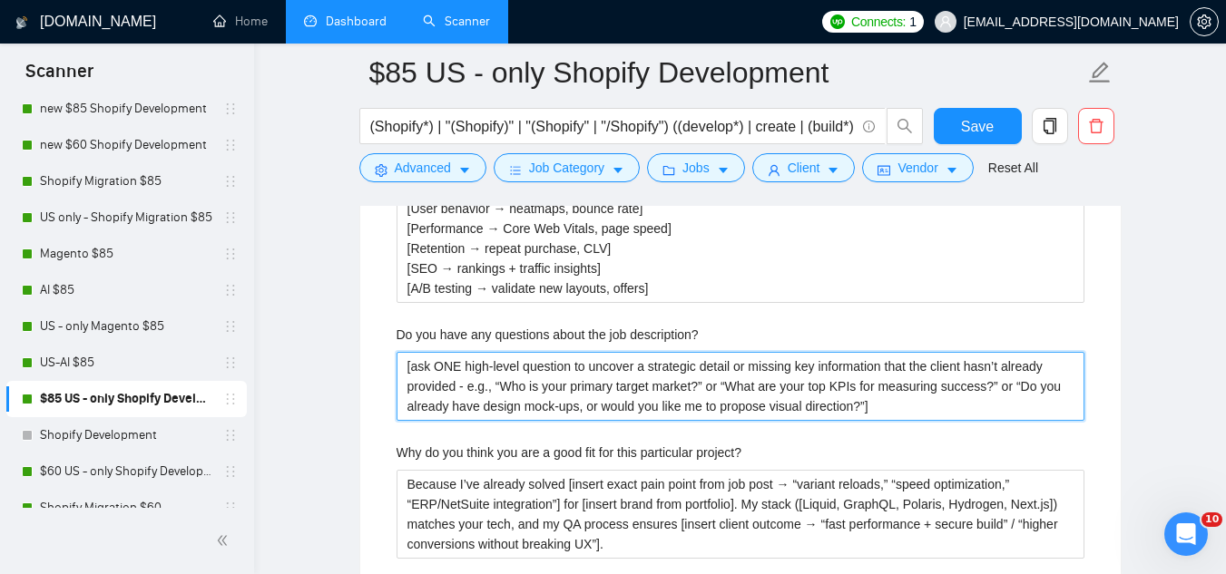
drag, startPoint x: 405, startPoint y: 369, endPoint x: 884, endPoint y: 407, distance: 480.6
click at [884, 407] on description\? "[ask ONE high‐level question to uncover a strategic detail or missing key infor…" at bounding box center [741, 386] width 688 height 69
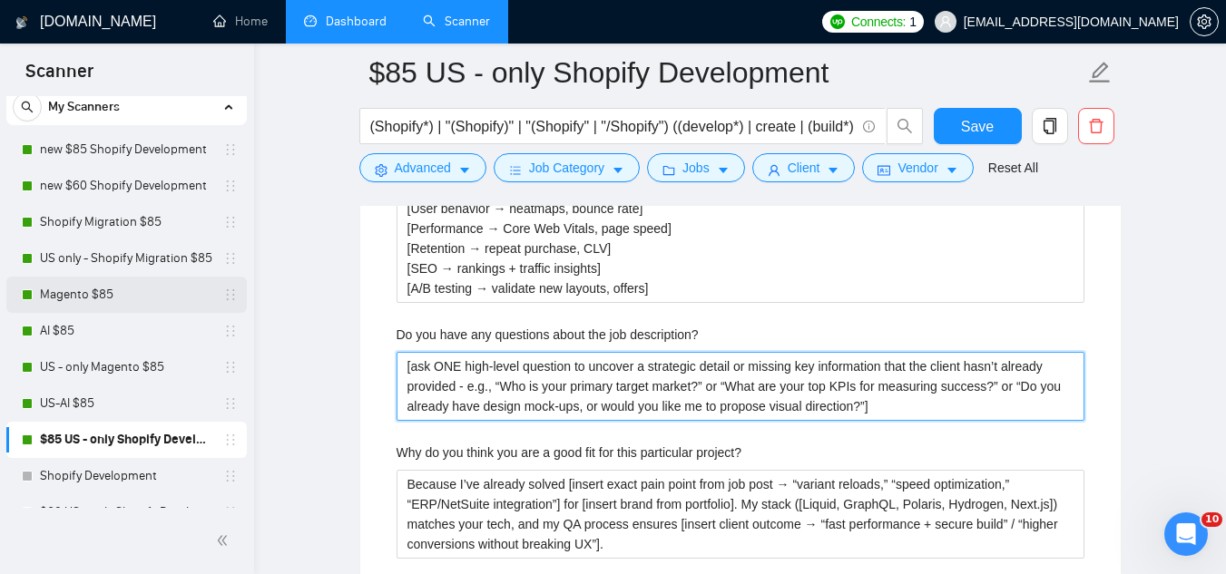
scroll to position [0, 0]
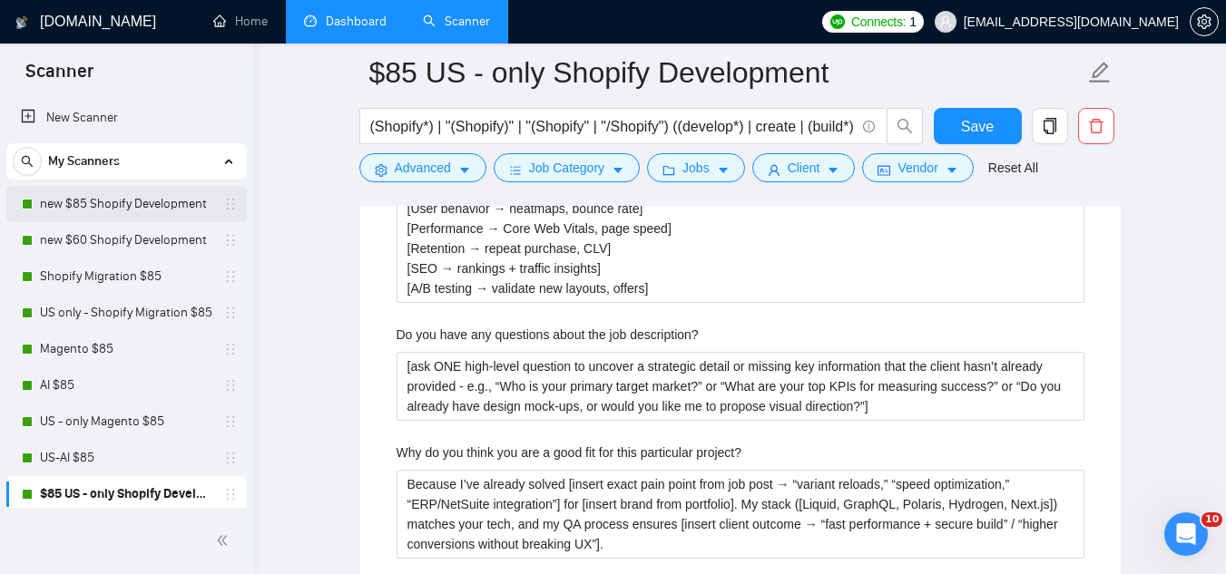
click at [167, 200] on link "new $85 Shopify Development" at bounding box center [126, 204] width 172 height 36
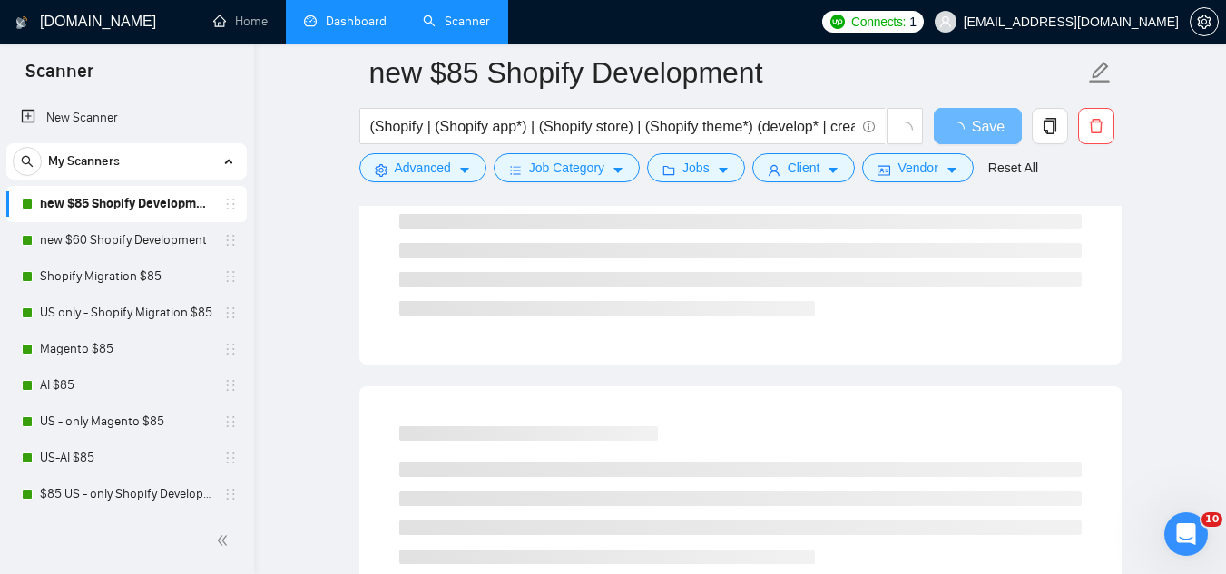
scroll to position [76, 0]
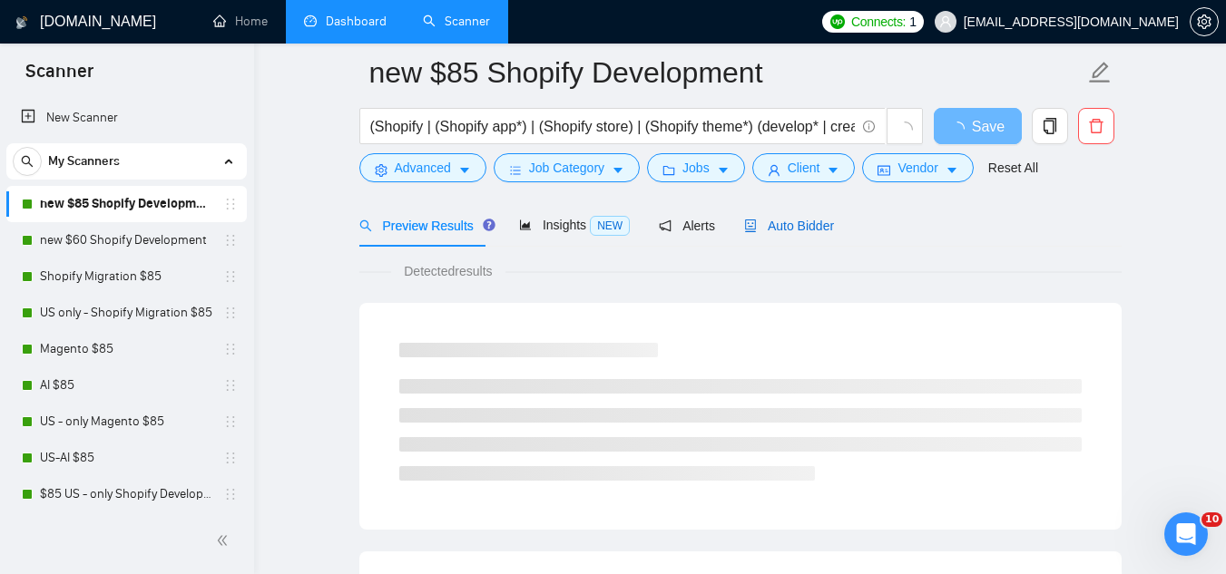
click at [816, 223] on span "Auto Bidder" at bounding box center [789, 226] width 90 height 15
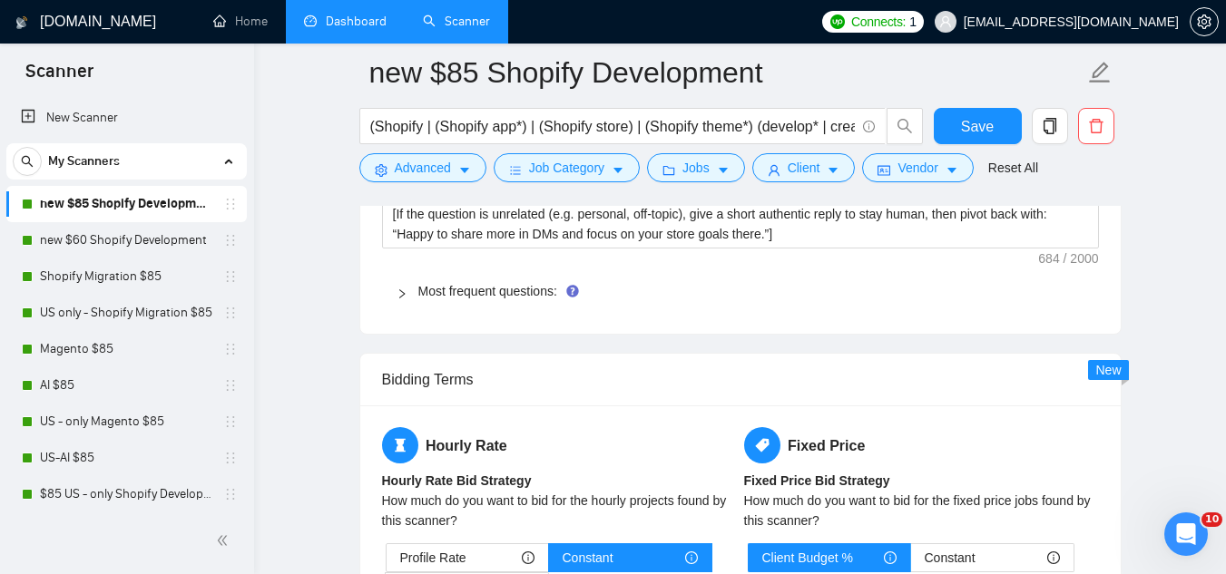
scroll to position [2889, 0]
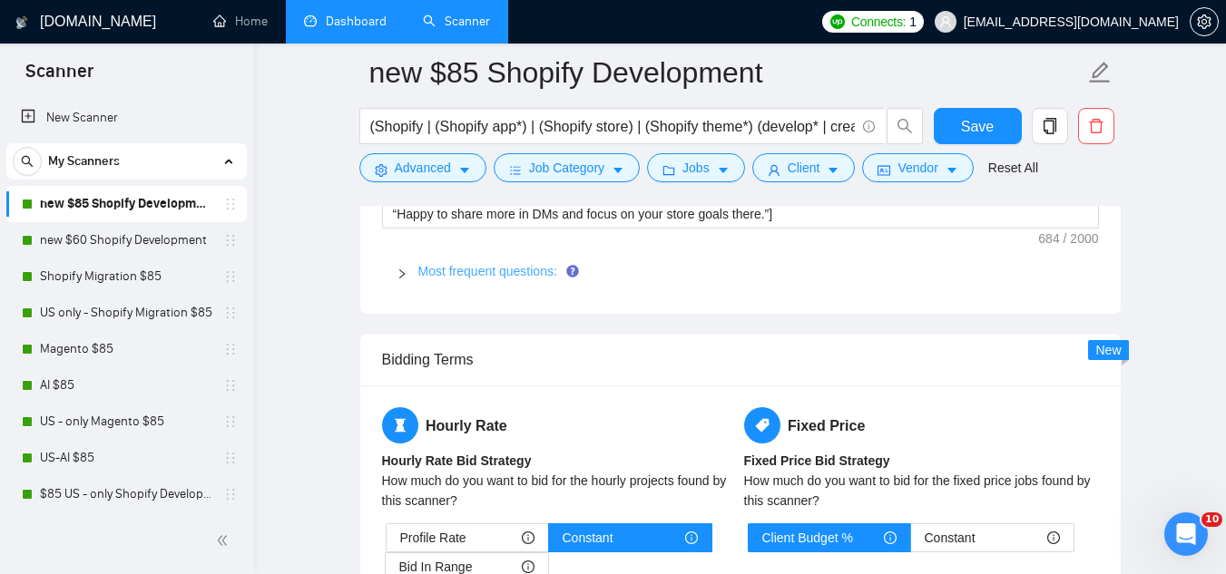
click at [486, 274] on link "Most frequent questions:" at bounding box center [487, 271] width 139 height 15
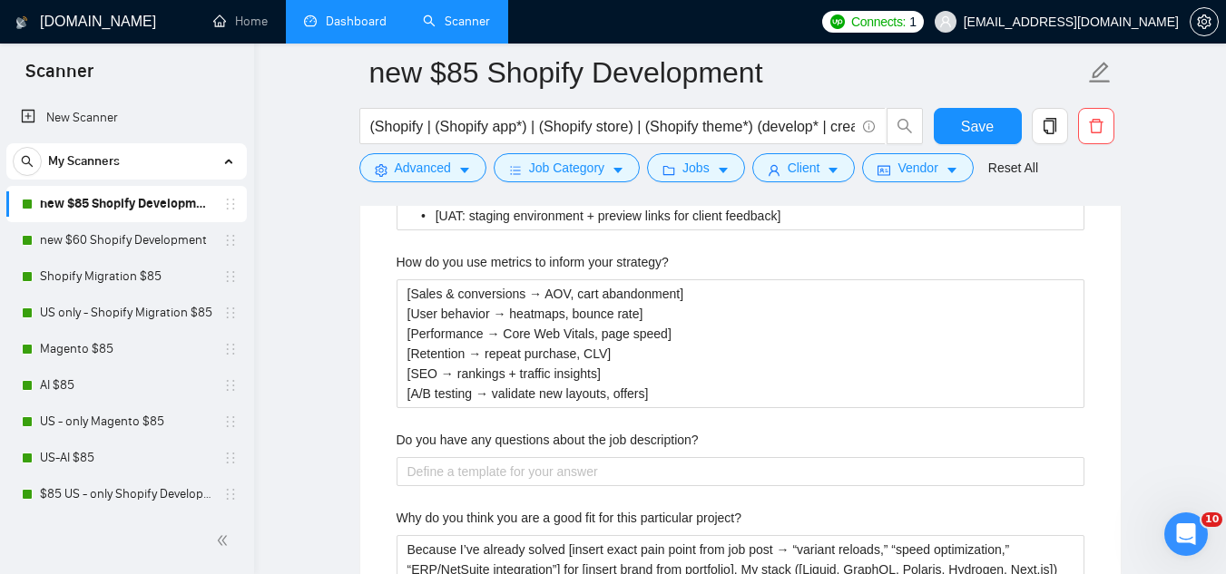
scroll to position [3797, 0]
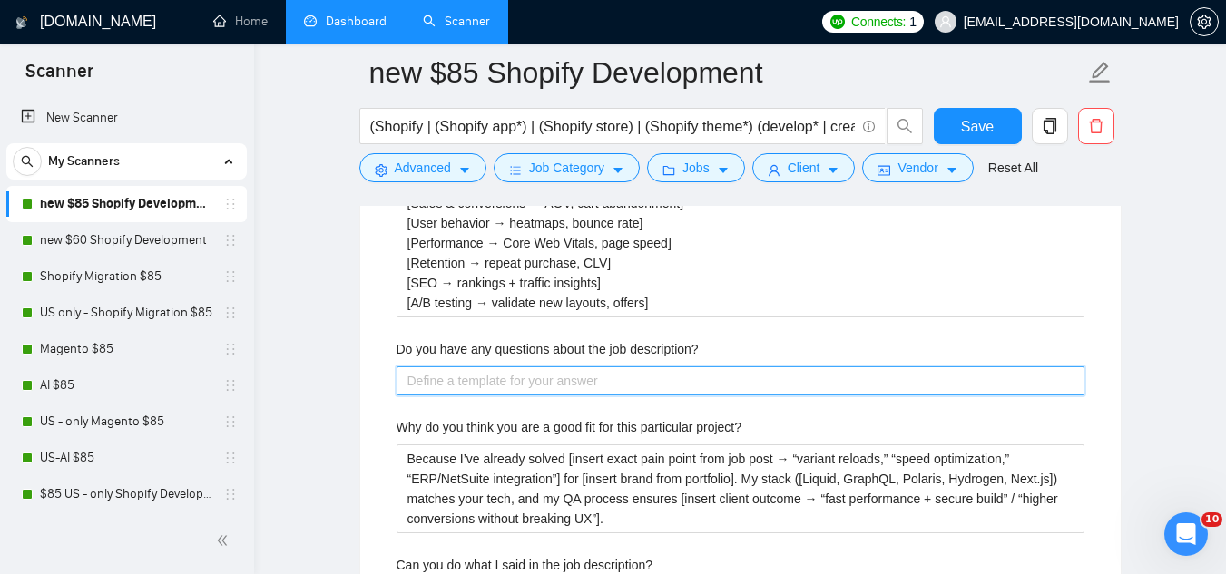
click at [579, 376] on description\? "Do you have any questions about the job description?" at bounding box center [741, 381] width 688 height 29
paste description\? "[ask ONE high‐level question to uncover a strategic detail or missing key infor…"
type description\? "[ask ONE high‐level question to uncover a strategic detail or missing key infor…"
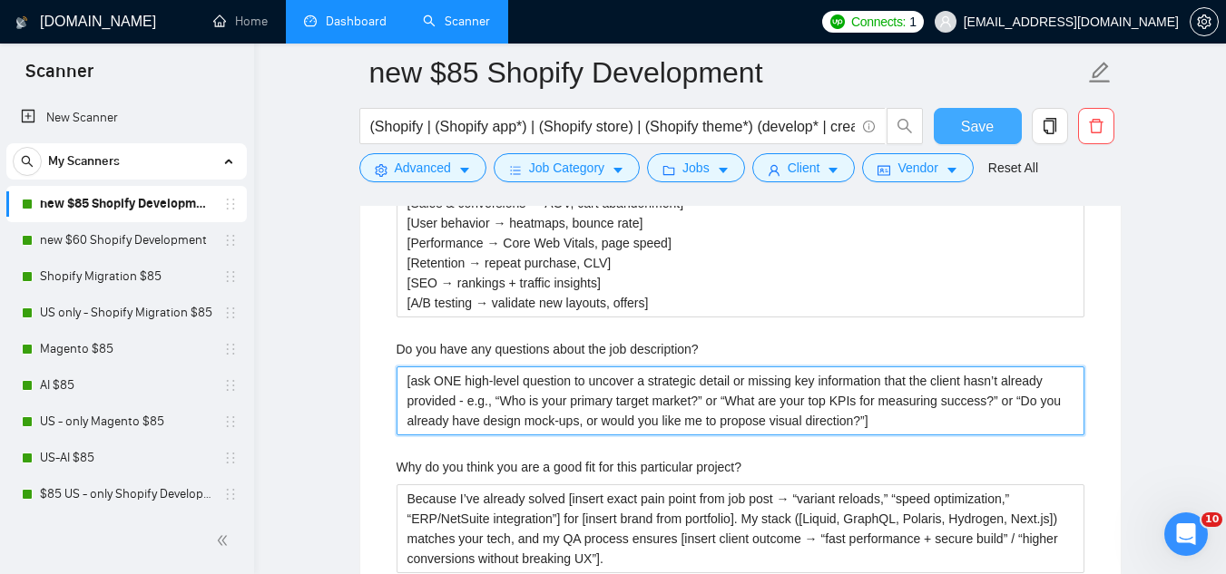
type description\? "[ask ONE high‐level question to uncover a strategic detail or missing key infor…"
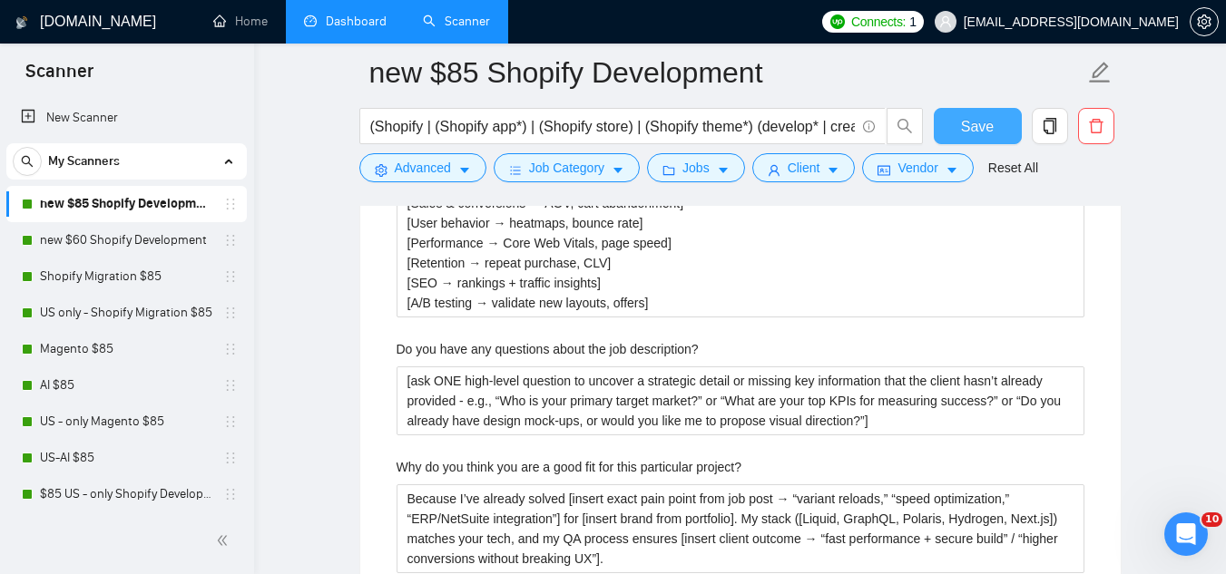
click at [955, 120] on button "Save" at bounding box center [978, 126] width 88 height 36
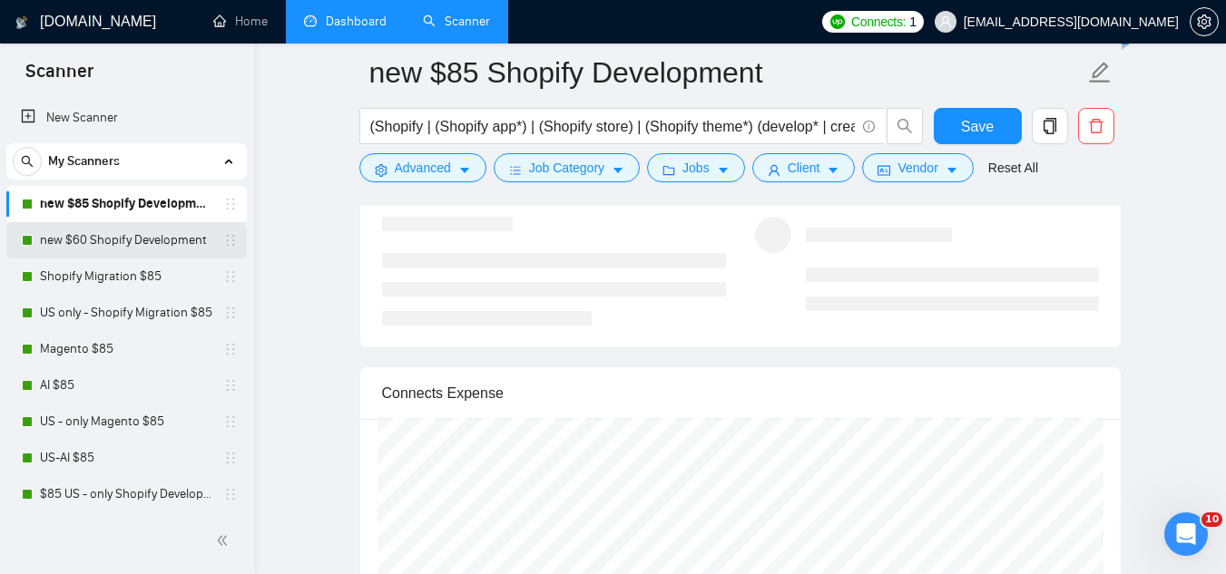
click at [52, 248] on link "new $60 Shopify Development" at bounding box center [126, 240] width 172 height 36
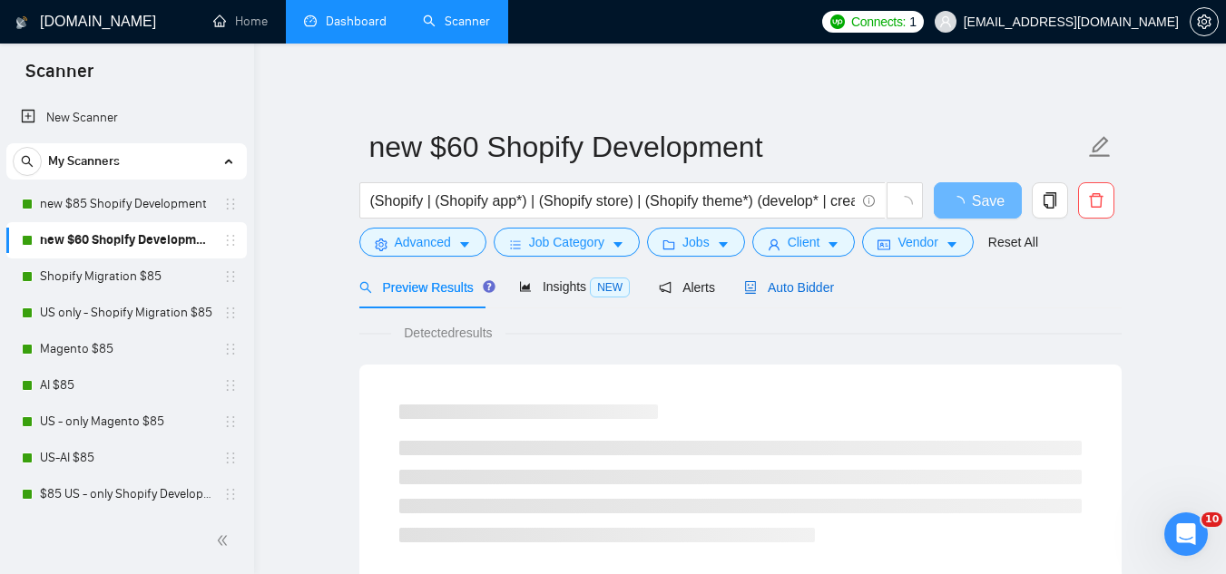
click at [819, 288] on span "Auto Bidder" at bounding box center [789, 287] width 90 height 15
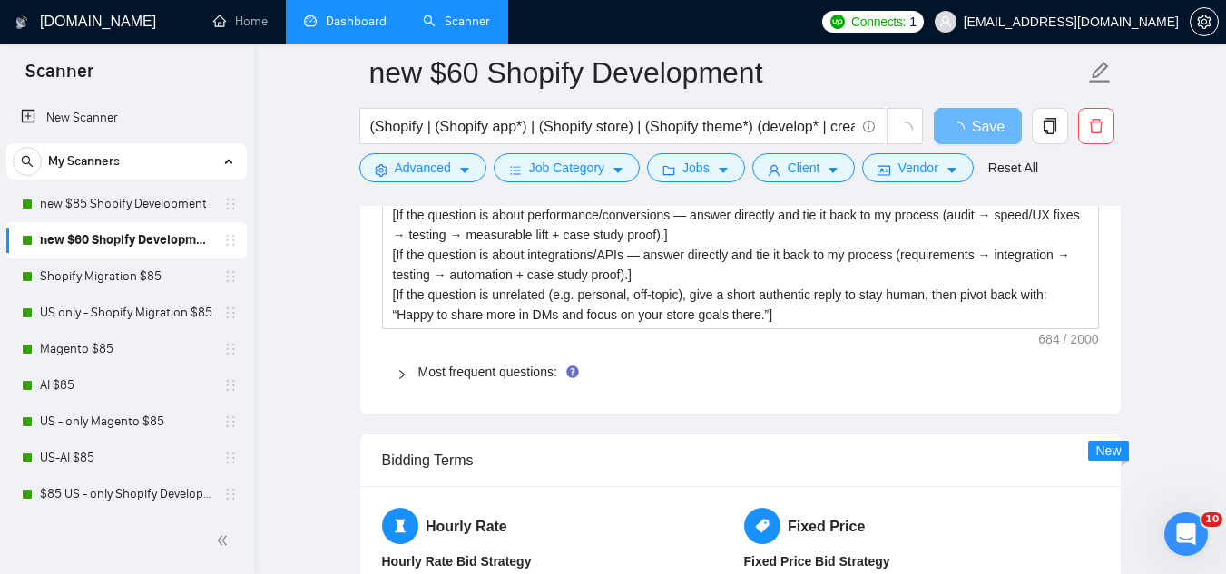
scroll to position [2723, 0]
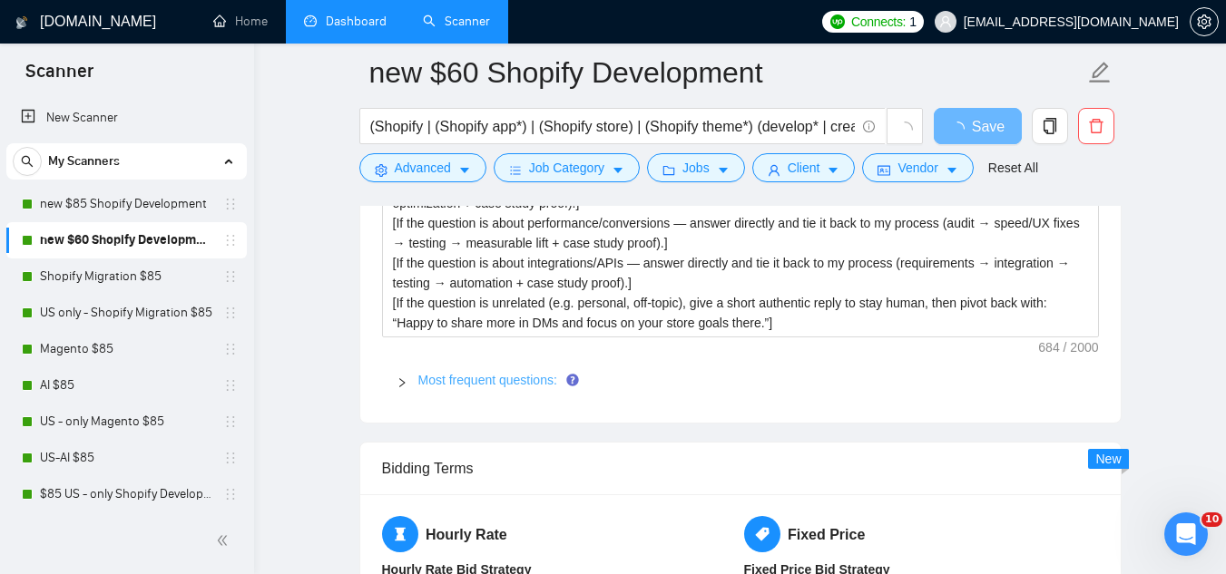
click at [492, 382] on link "Most frequent questions:" at bounding box center [487, 380] width 139 height 15
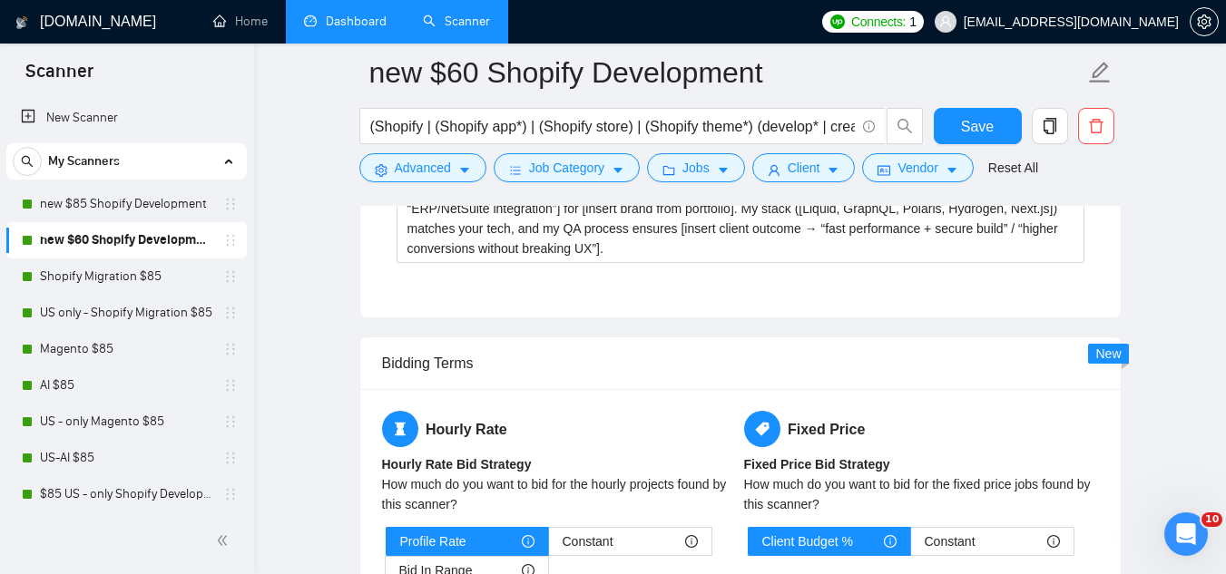
scroll to position [4447, 0]
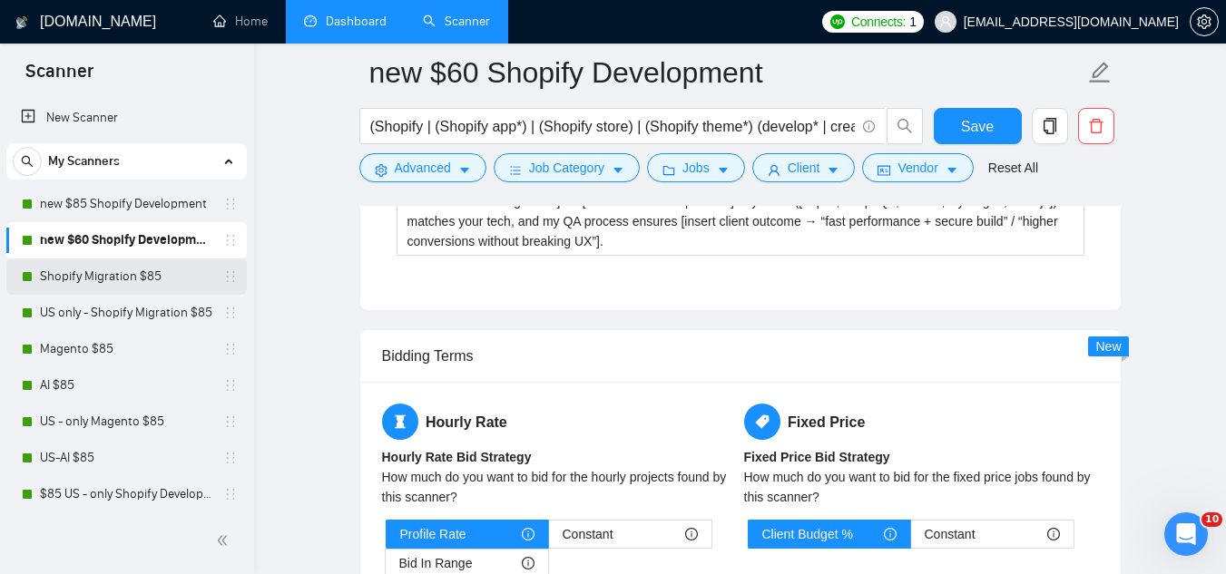
click at [161, 288] on link "Shopify Migration $85" at bounding box center [126, 277] width 172 height 36
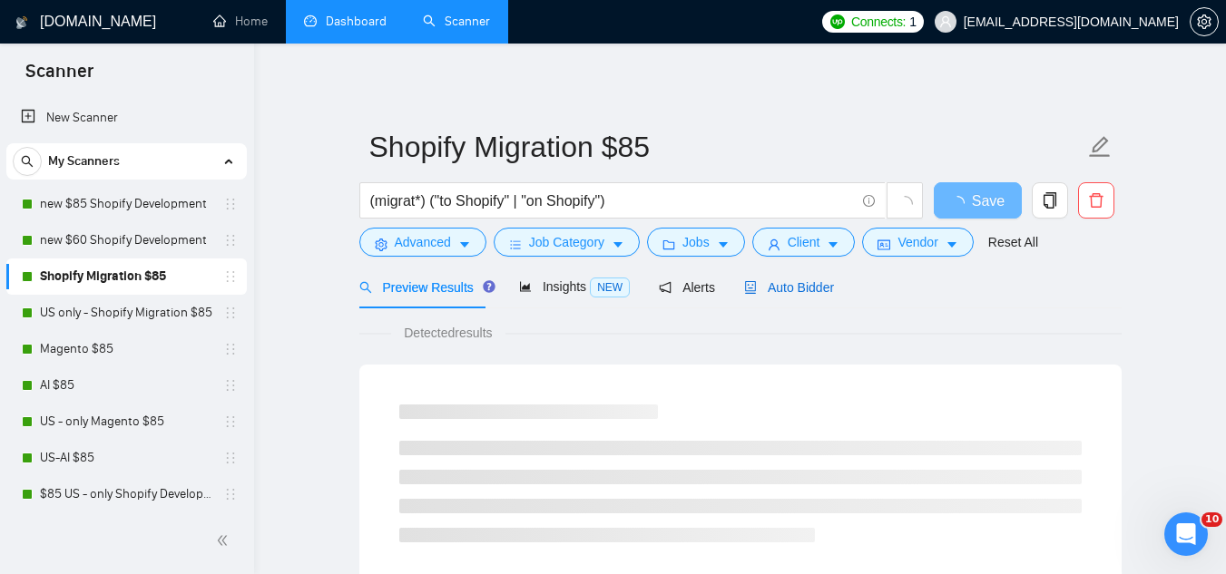
click at [774, 295] on span "Auto Bidder" at bounding box center [789, 287] width 90 height 15
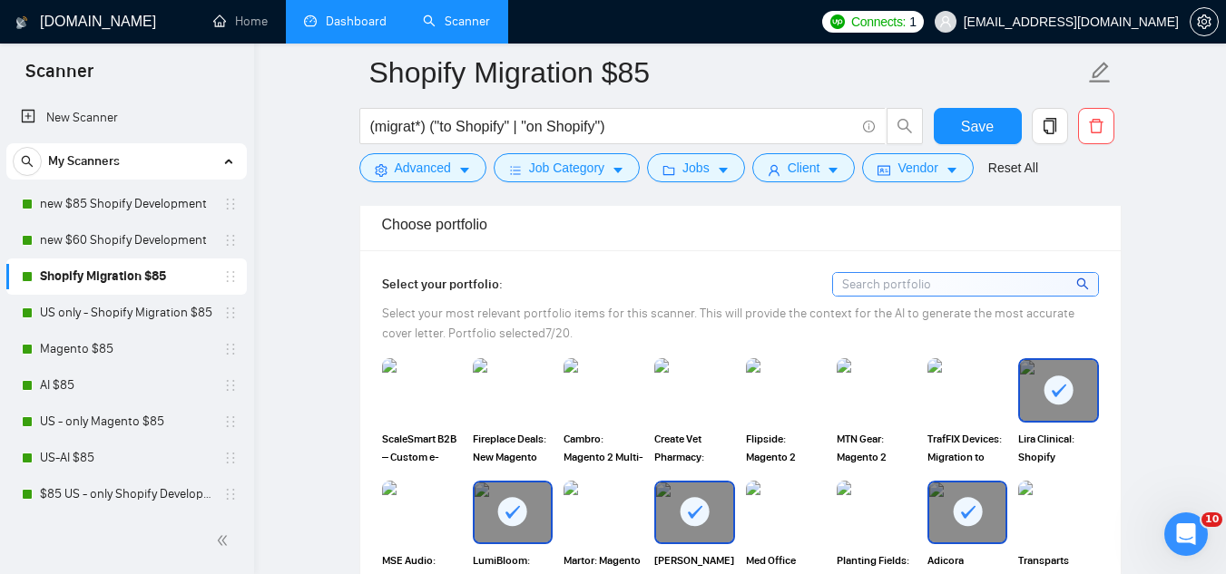
scroll to position [1724, 0]
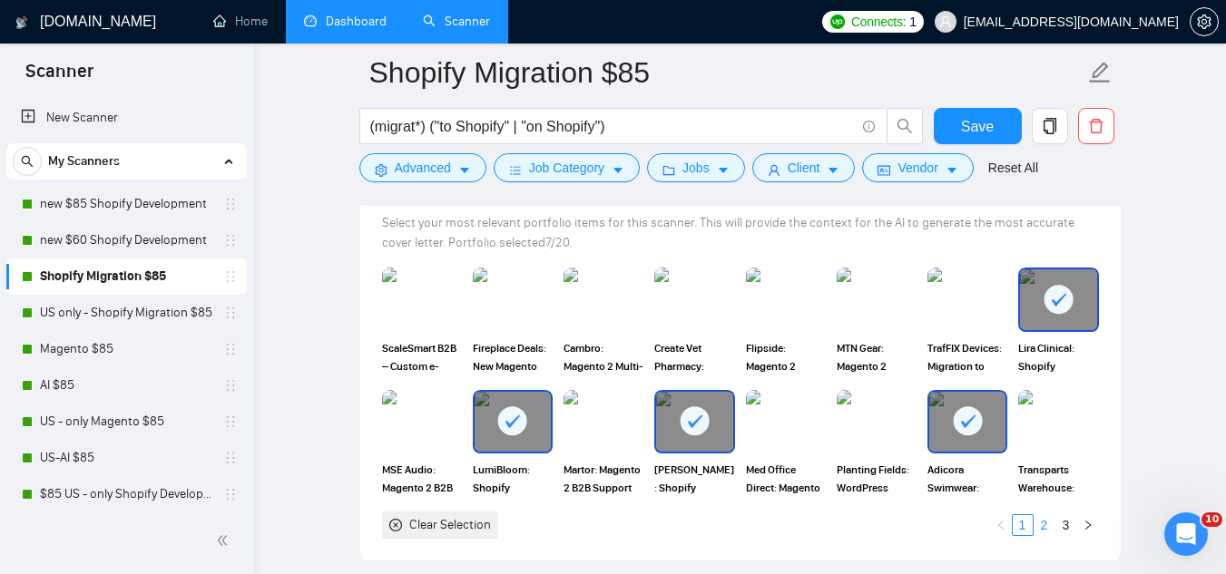
click at [1047, 515] on link "2" at bounding box center [1045, 525] width 20 height 20
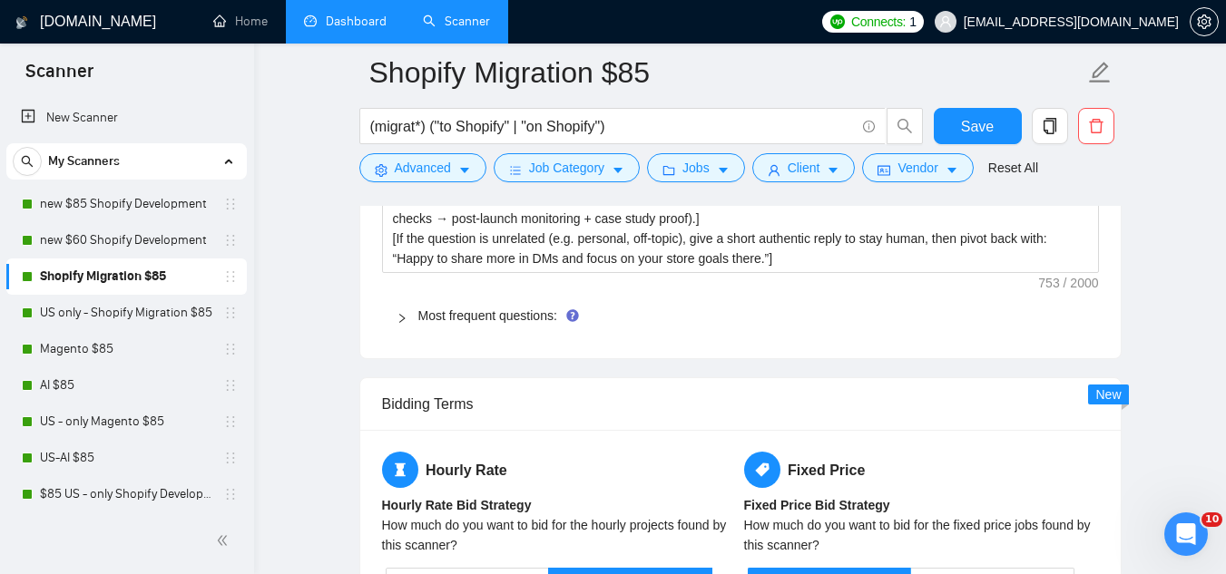
scroll to position [2904, 0]
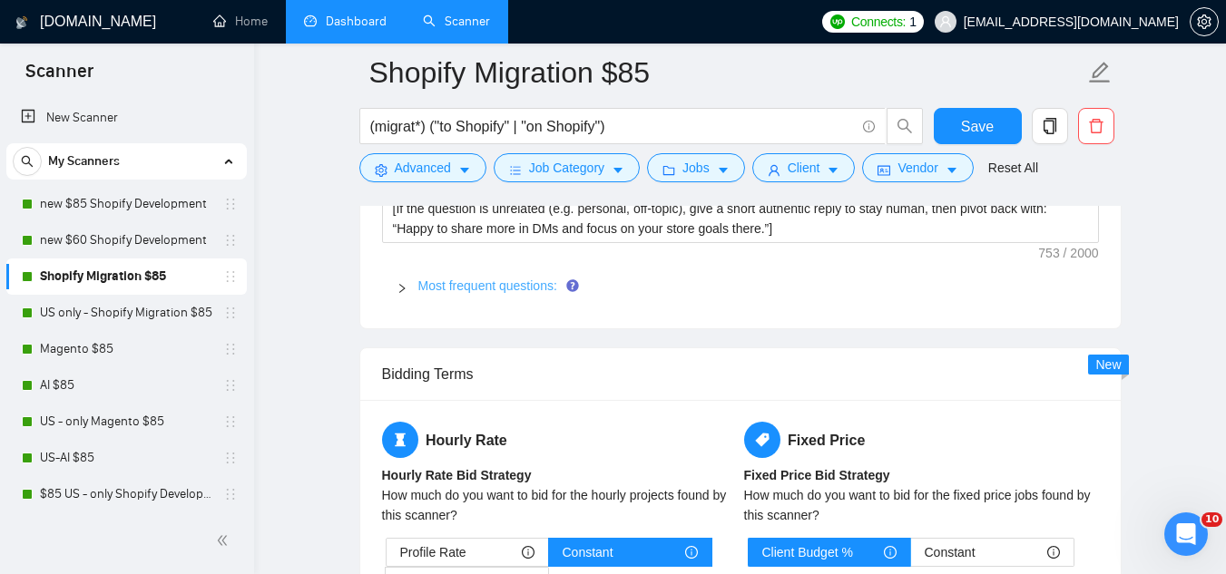
click at [515, 279] on link "Most frequent questions:" at bounding box center [487, 286] width 139 height 15
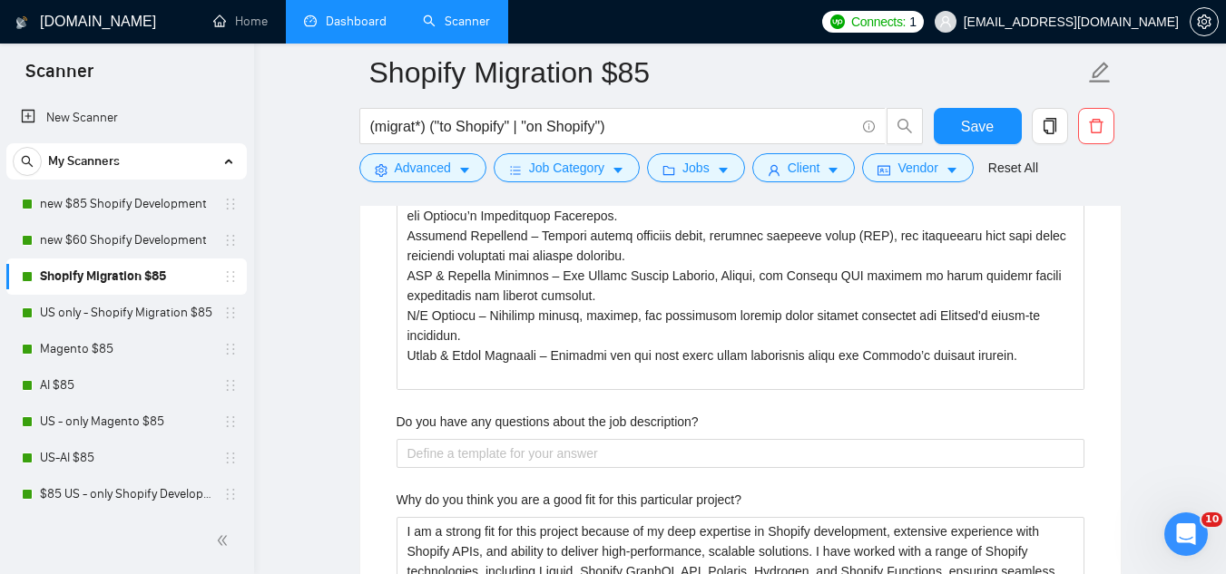
scroll to position [4084, 0]
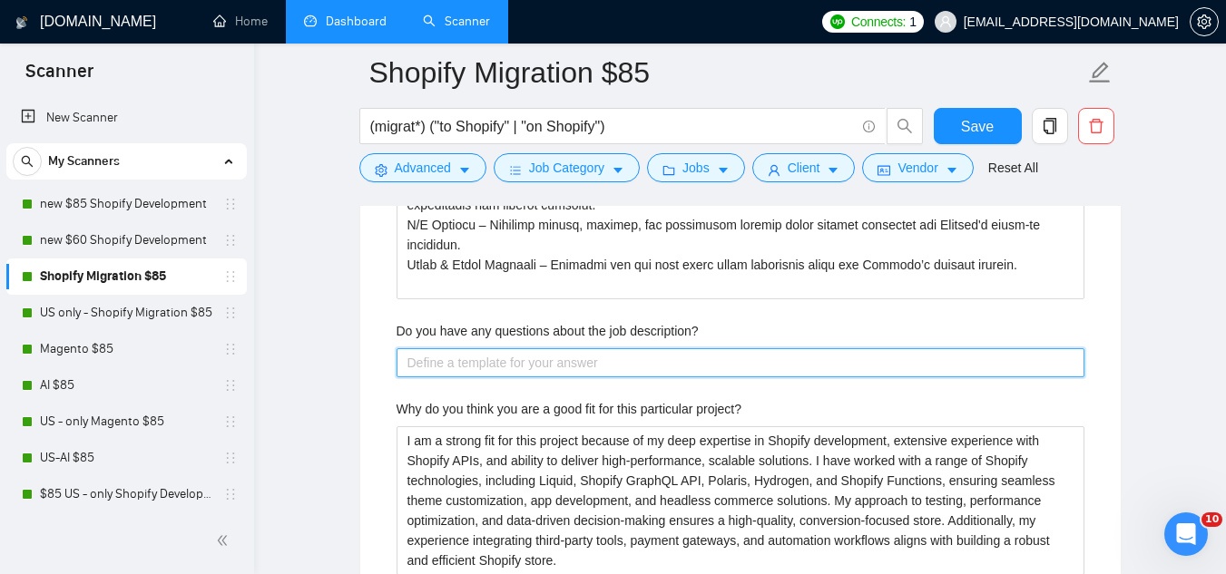
click at [573, 348] on description\? "Do you have any questions about the job description?" at bounding box center [741, 362] width 688 height 29
paste description\? "[ask ONE high‐level question to uncover a strategic detail or missing key infor…"
type description\? "[ask ONE high‐level question to uncover a strategic detail or missing key infor…"
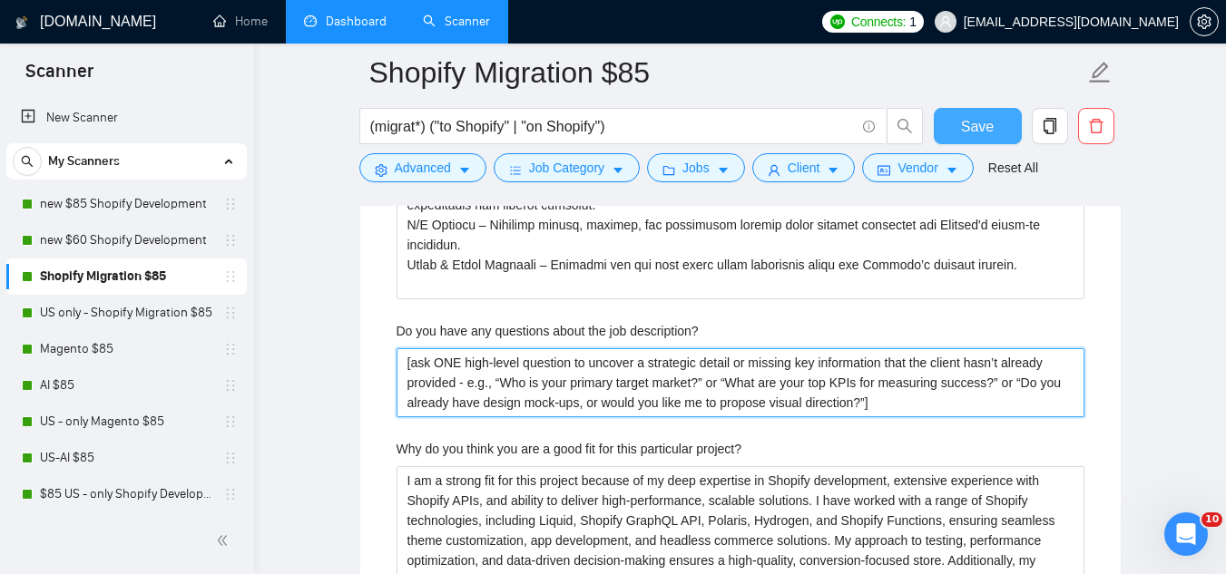
type description\? "[ask ONE high‐level question to uncover a strategic detail or missing key infor…"
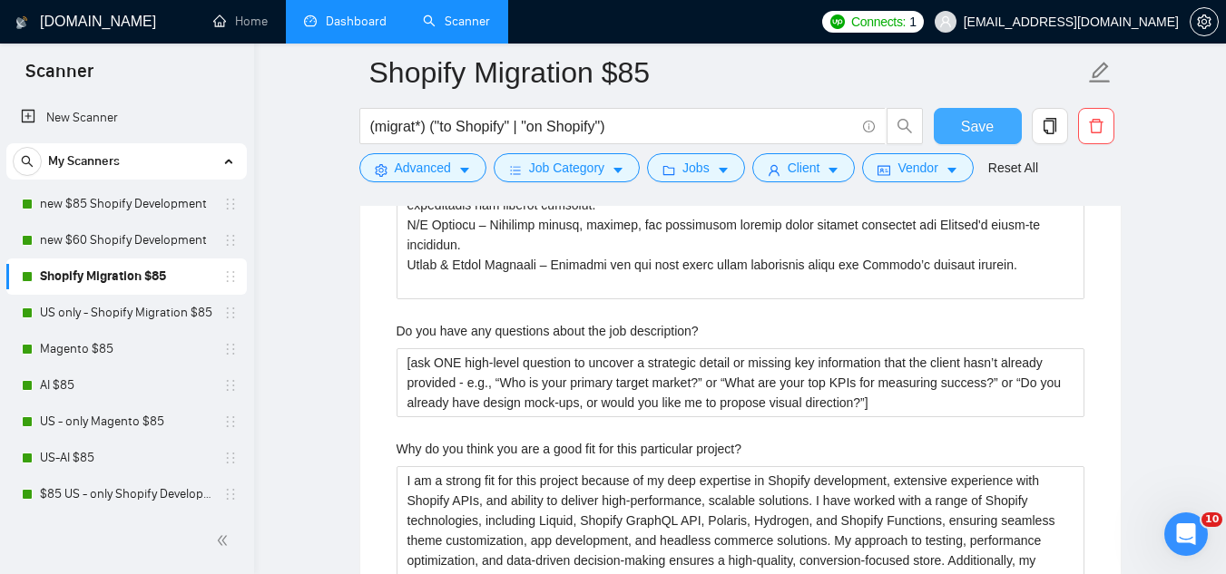
click at [962, 129] on span "Save" at bounding box center [977, 126] width 33 height 23
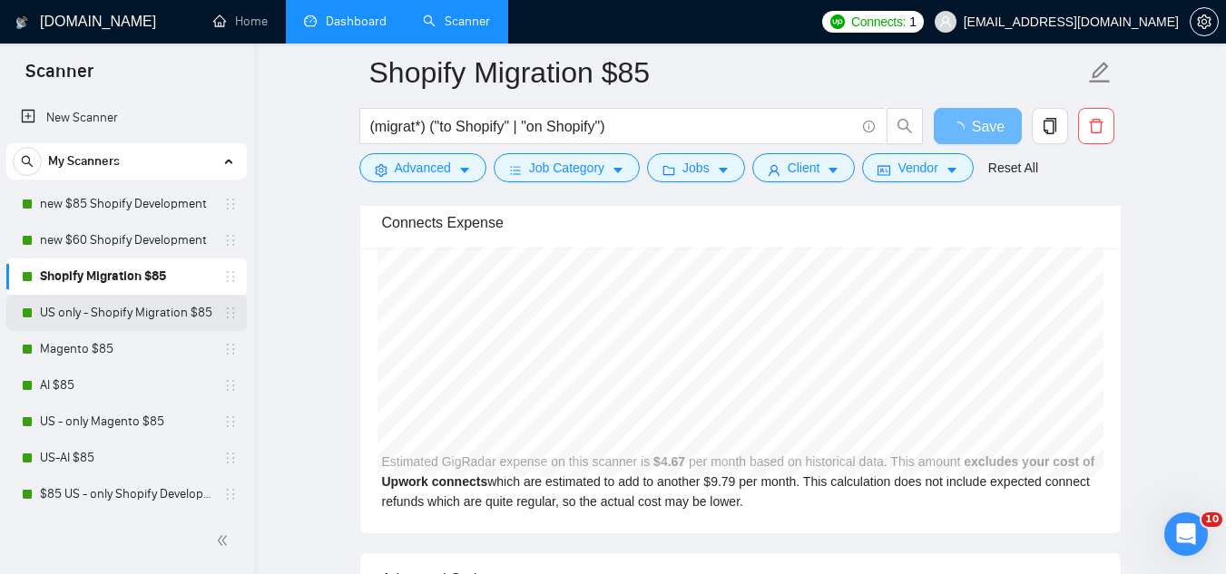
click at [50, 326] on link "US only - Shopify Migration $85" at bounding box center [126, 313] width 172 height 36
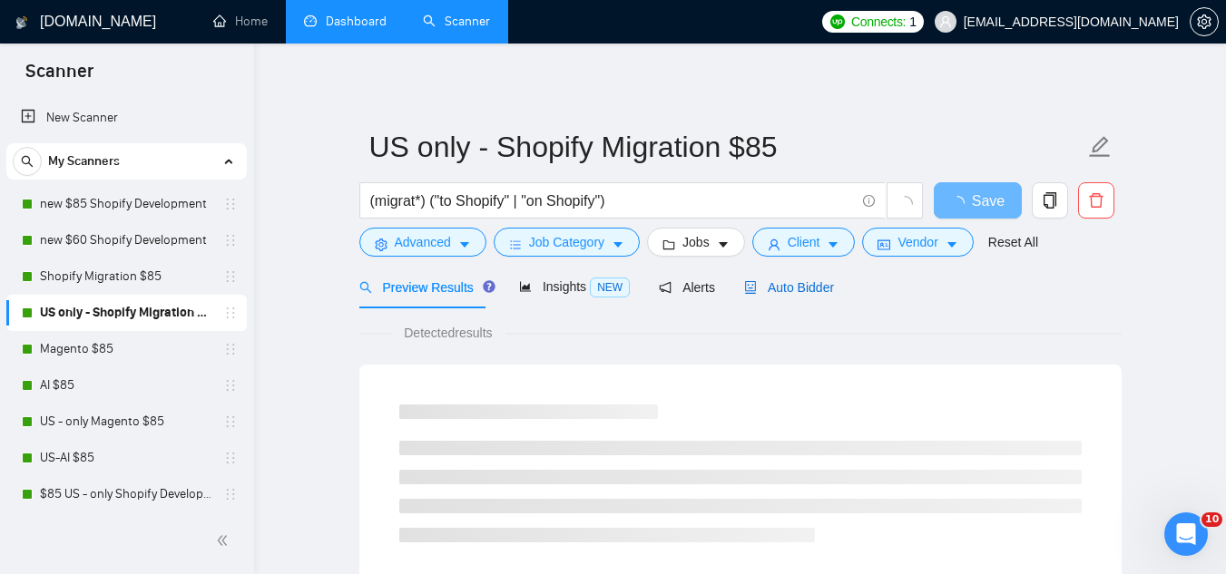
click at [780, 287] on span "Auto Bidder" at bounding box center [789, 287] width 90 height 15
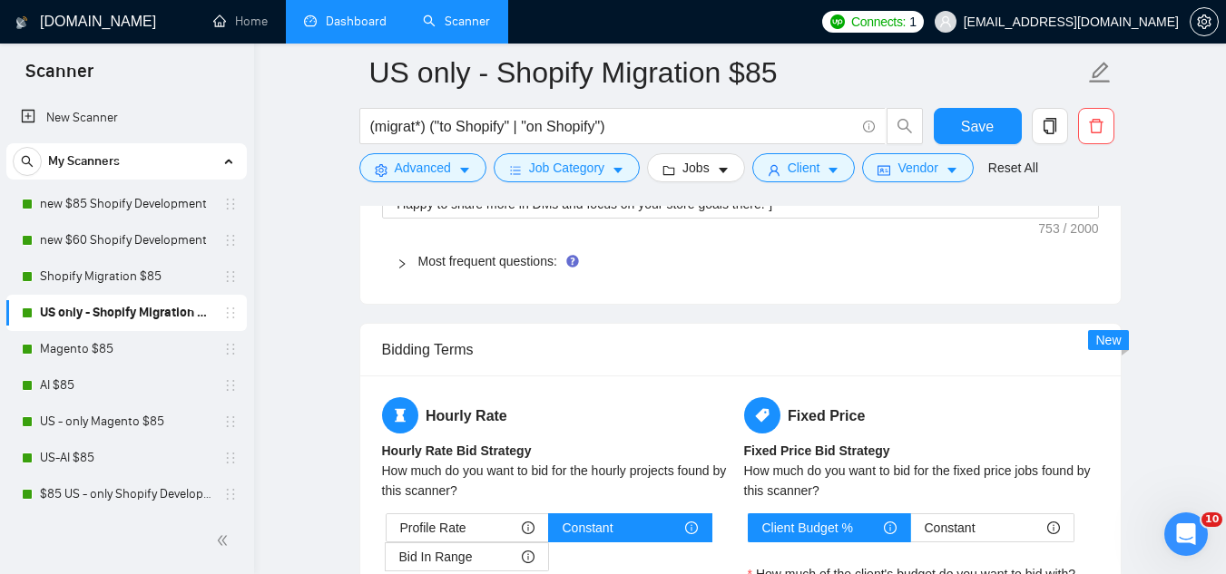
scroll to position [2813, 0]
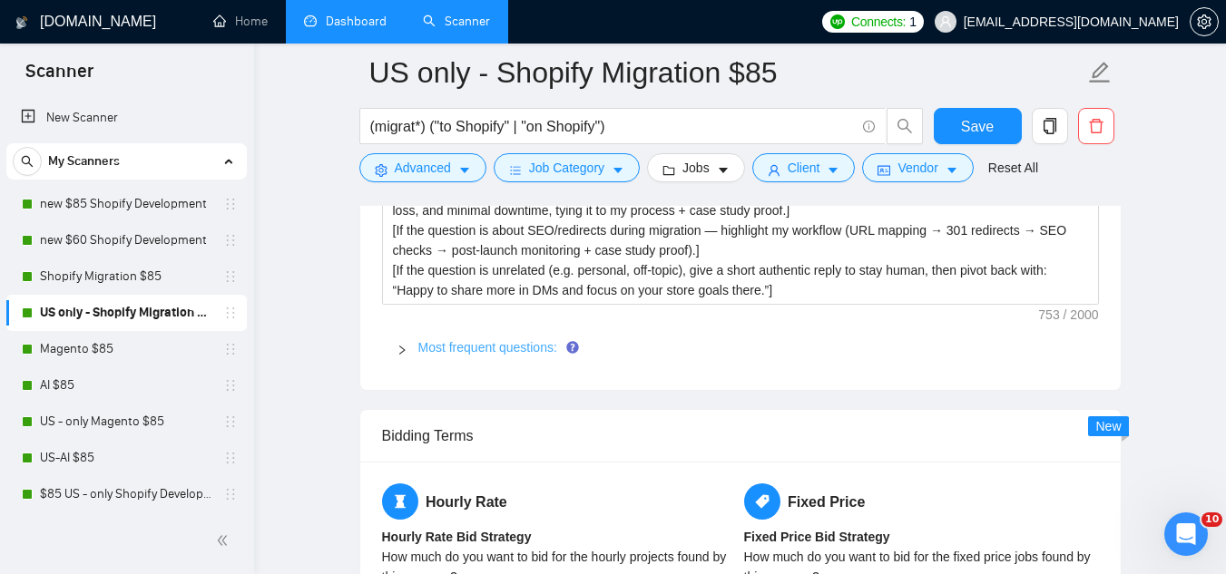
click at [505, 347] on link "Most frequent questions:" at bounding box center [487, 347] width 139 height 15
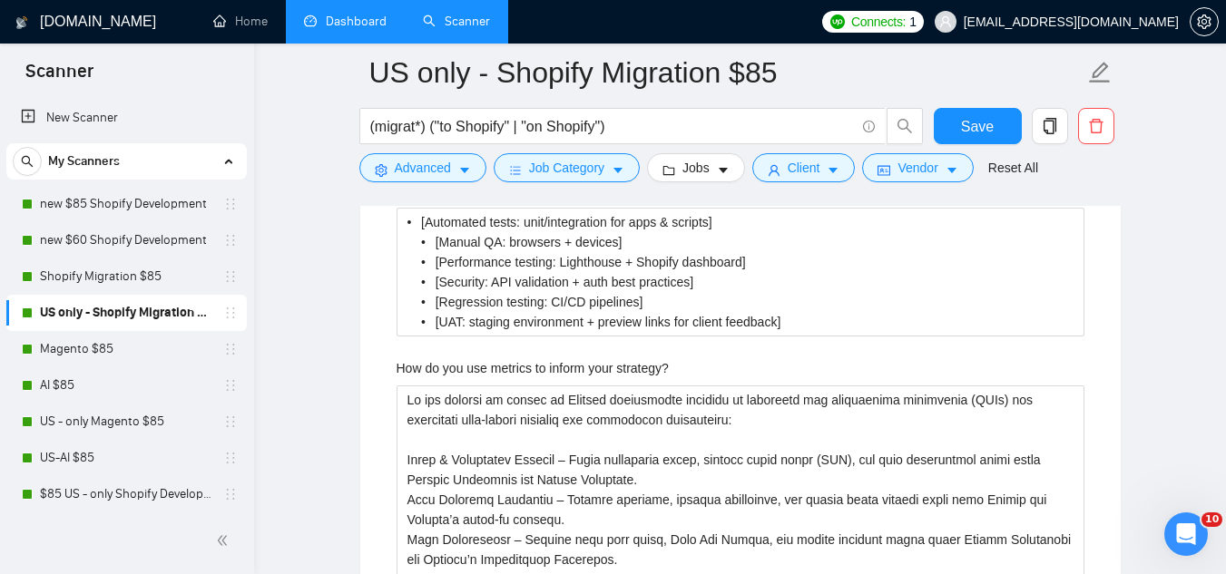
scroll to position [3630, 0]
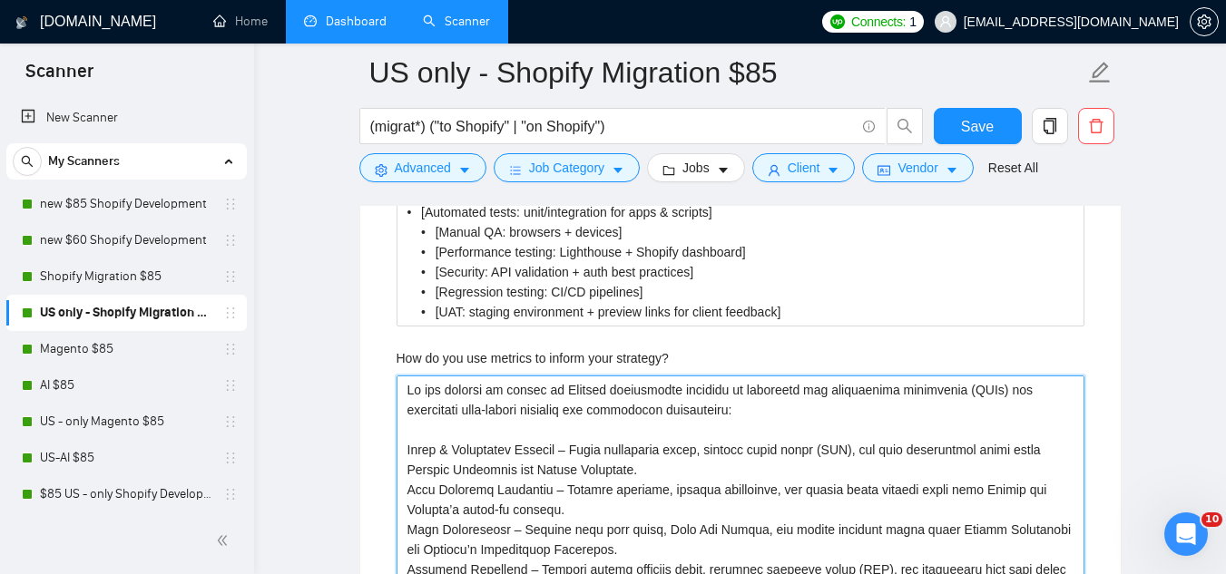
click at [420, 385] on strategy\? "How do you use metrics to inform your strategy?" at bounding box center [741, 550] width 688 height 348
type strategy\? "L ips dolorsi am consec ad Elitsed doeiusmodte incididu ut laboreetd mag aliqua…"
type strategy\? "lor ipsumdo si ametco ad Elitsed doeiusmodte incididu ut laboreetd mag aliquaen…"
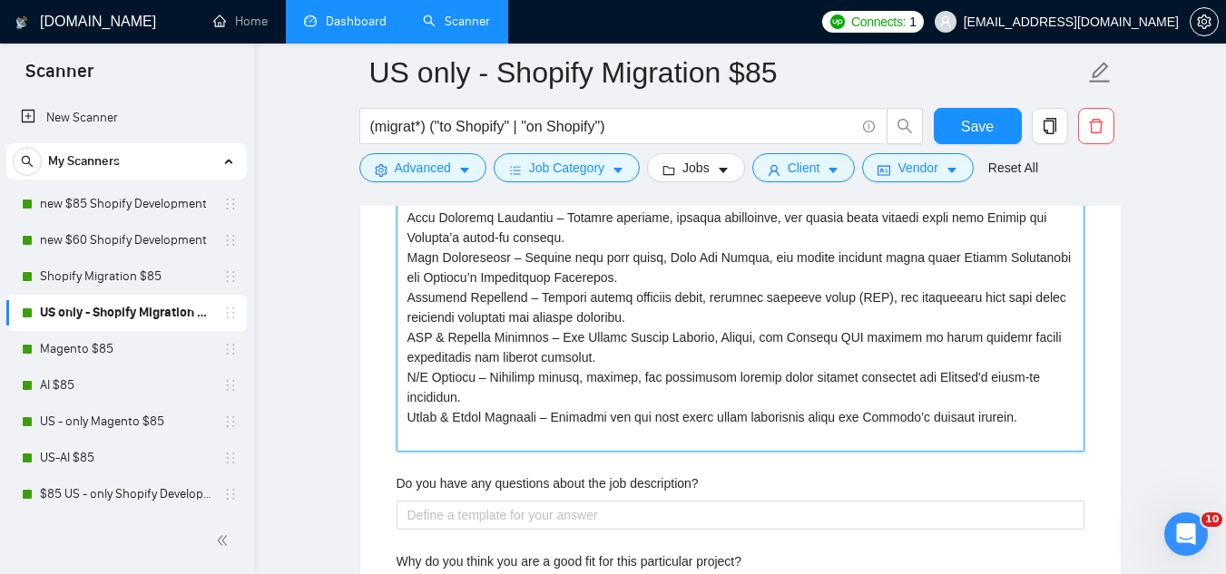
scroll to position [3993, 0]
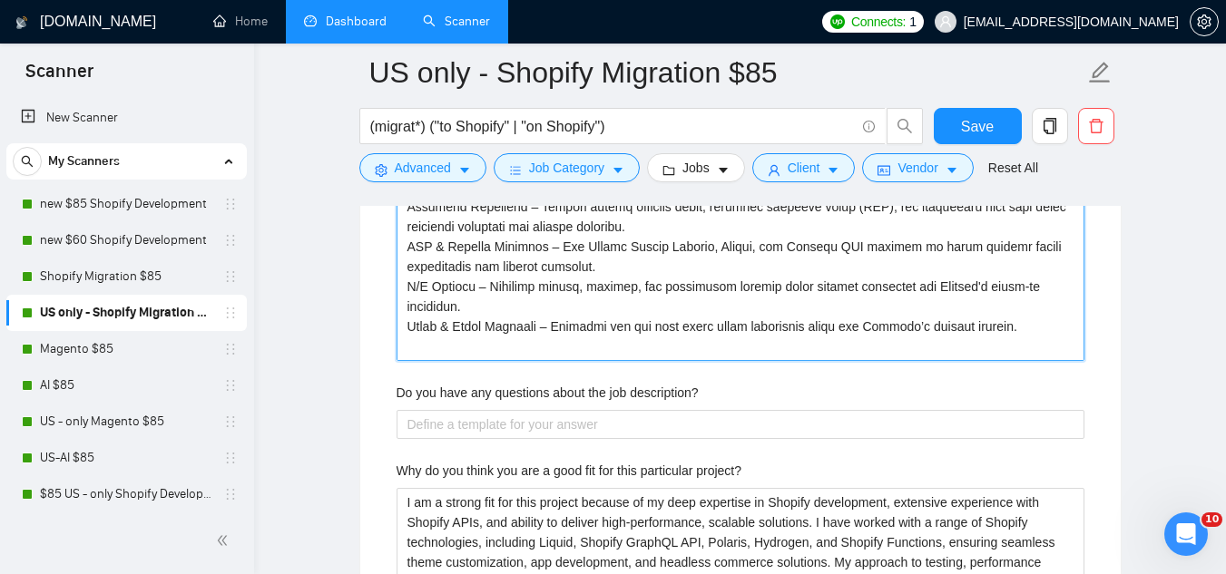
type strategy\? "L ips dolorsi am consec ad Elitsed doeiusmodte incididu ut laboreetd mag aliqua…"
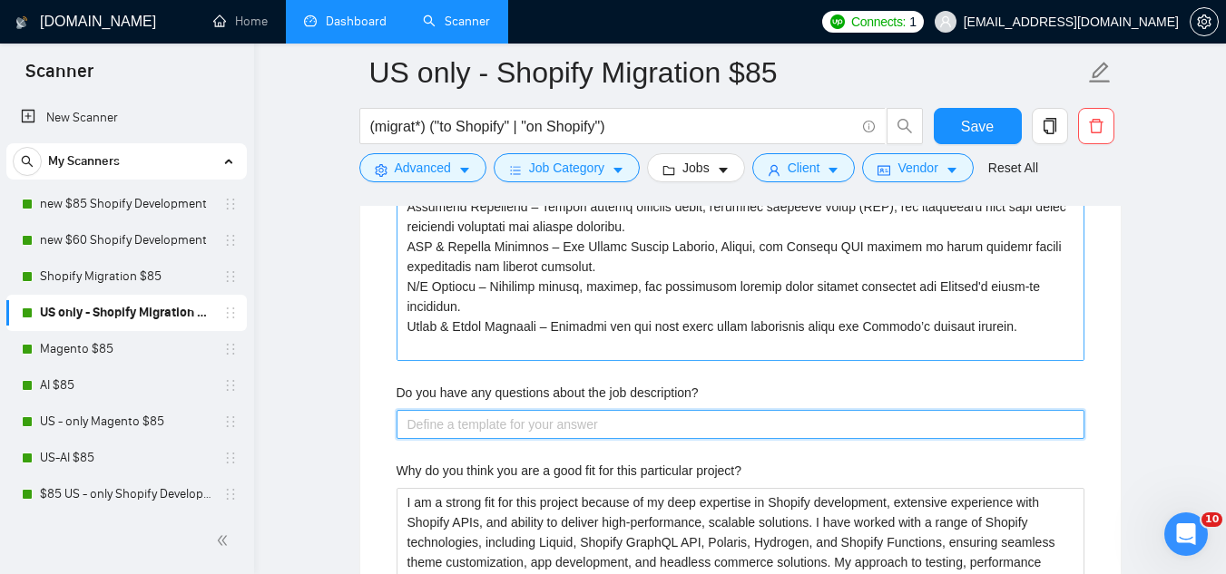
click at [554, 417] on description\? "Do you have any questions about the job description?" at bounding box center [741, 424] width 688 height 29
paste description\? "[ask ONE high‐level question to uncover a strategic detail or missing key infor…"
type description\? "[ask ONE high‐level question to uncover a strategic detail or missing key infor…"
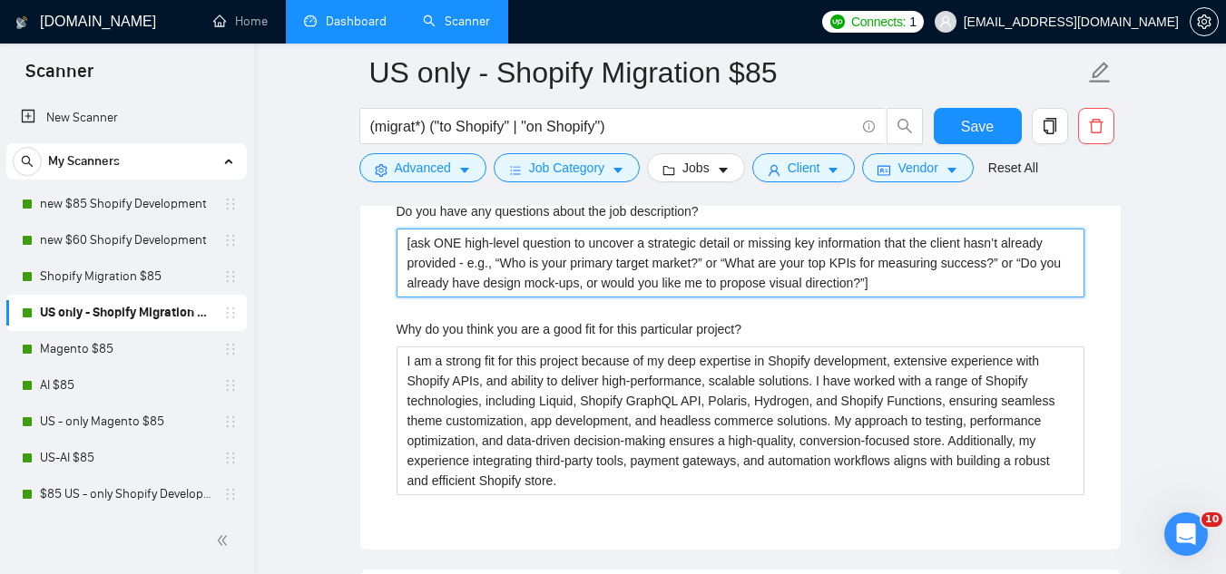
scroll to position [4265, 0]
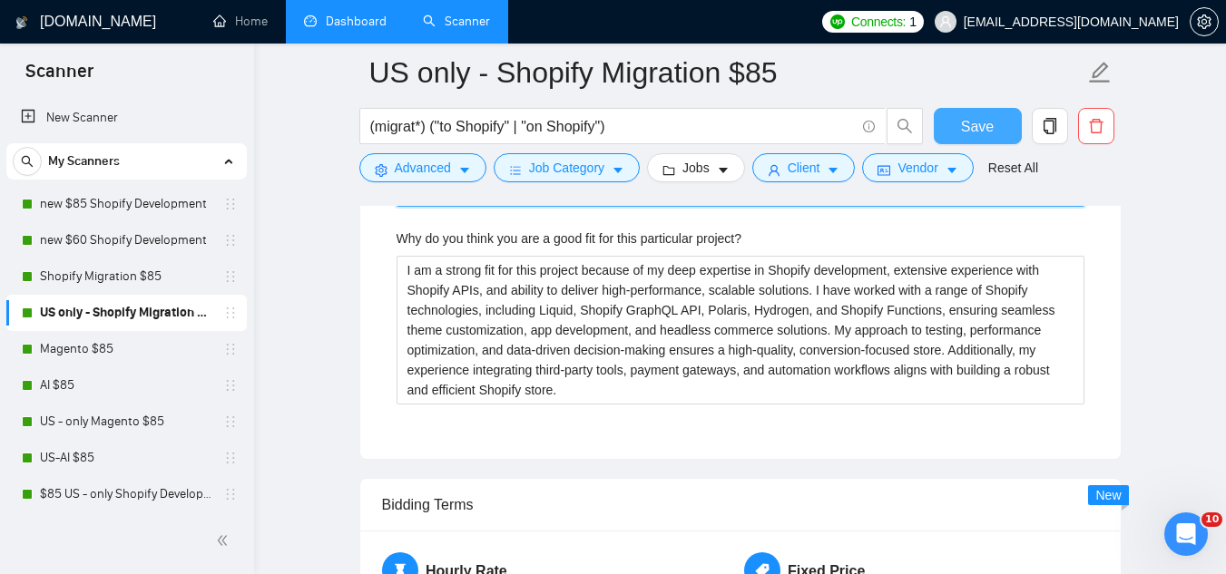
type description\? "[ask ONE high‐level question to uncover a strategic detail or missing key infor…"
click at [965, 125] on span "Save" at bounding box center [977, 126] width 33 height 23
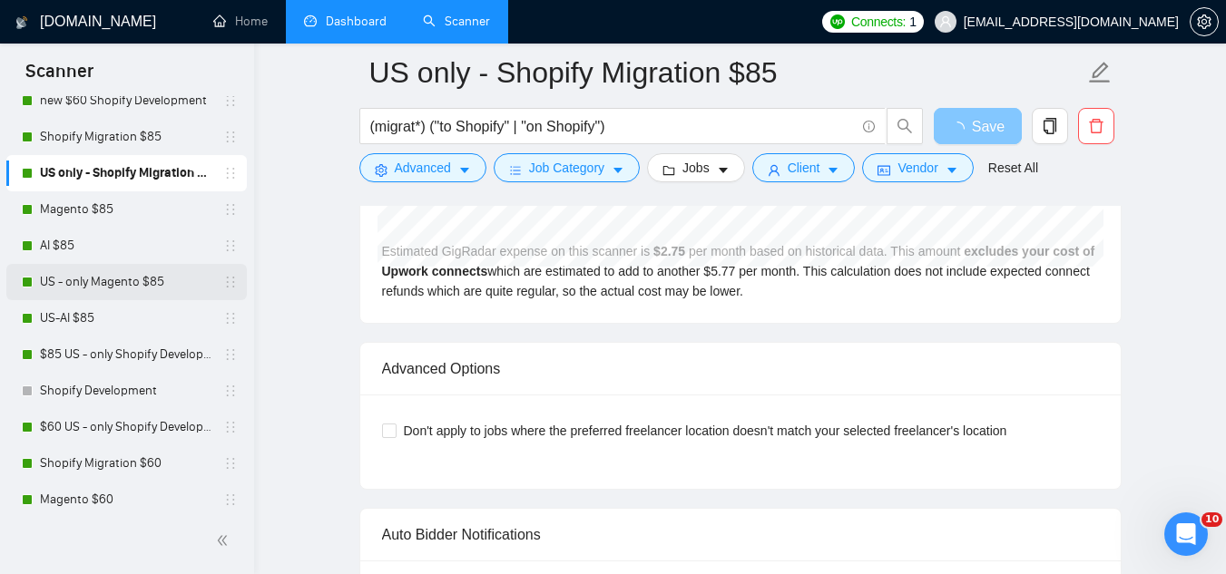
scroll to position [182, 0]
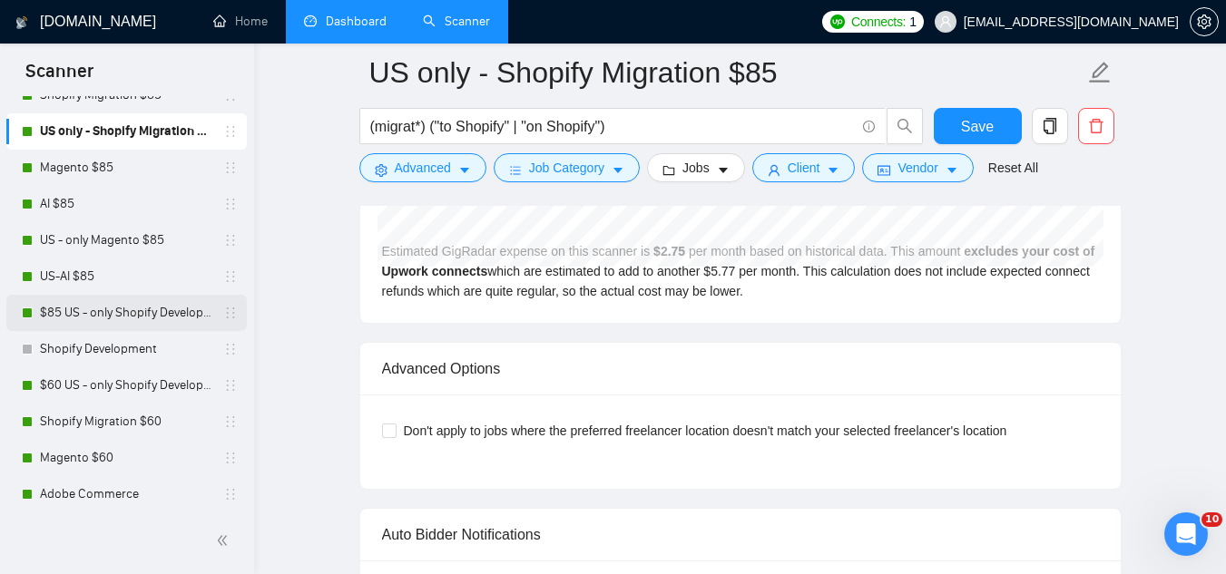
click at [107, 320] on link "$85 US - only Shopify Development" at bounding box center [126, 313] width 172 height 36
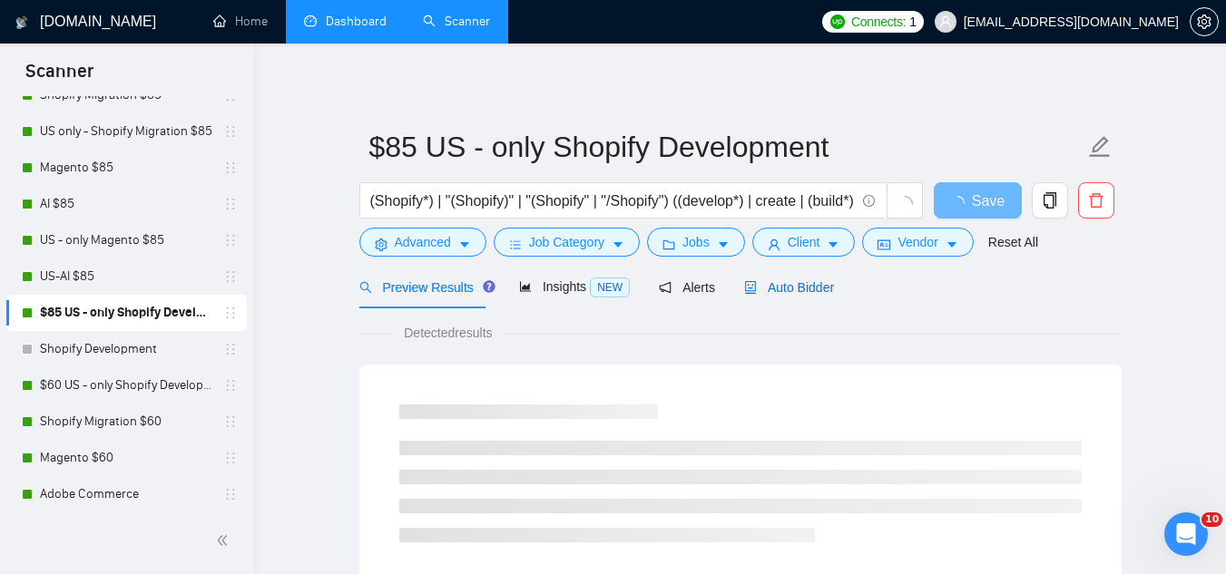
click at [765, 289] on span "Auto Bidder" at bounding box center [789, 287] width 90 height 15
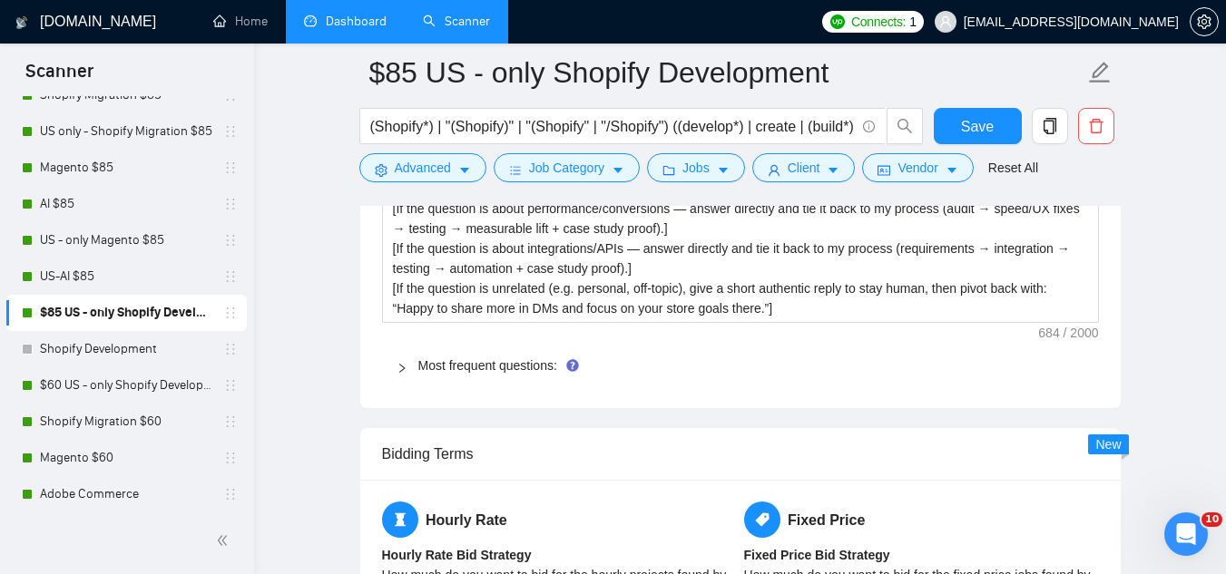
scroll to position [2813, 0]
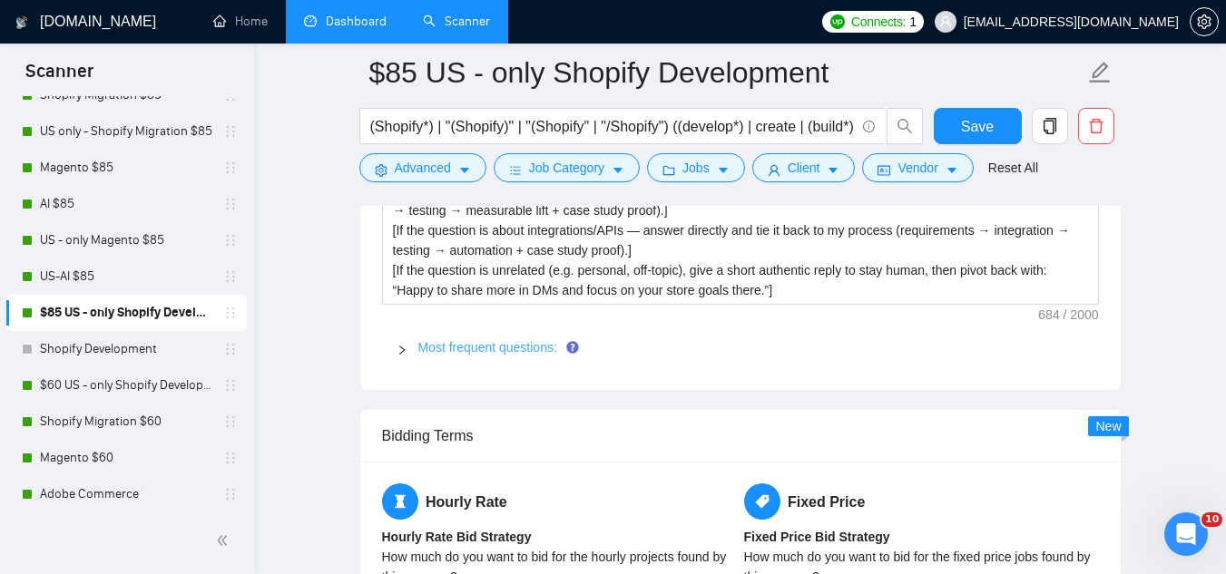
click at [454, 347] on link "Most frequent questions:" at bounding box center [487, 347] width 139 height 15
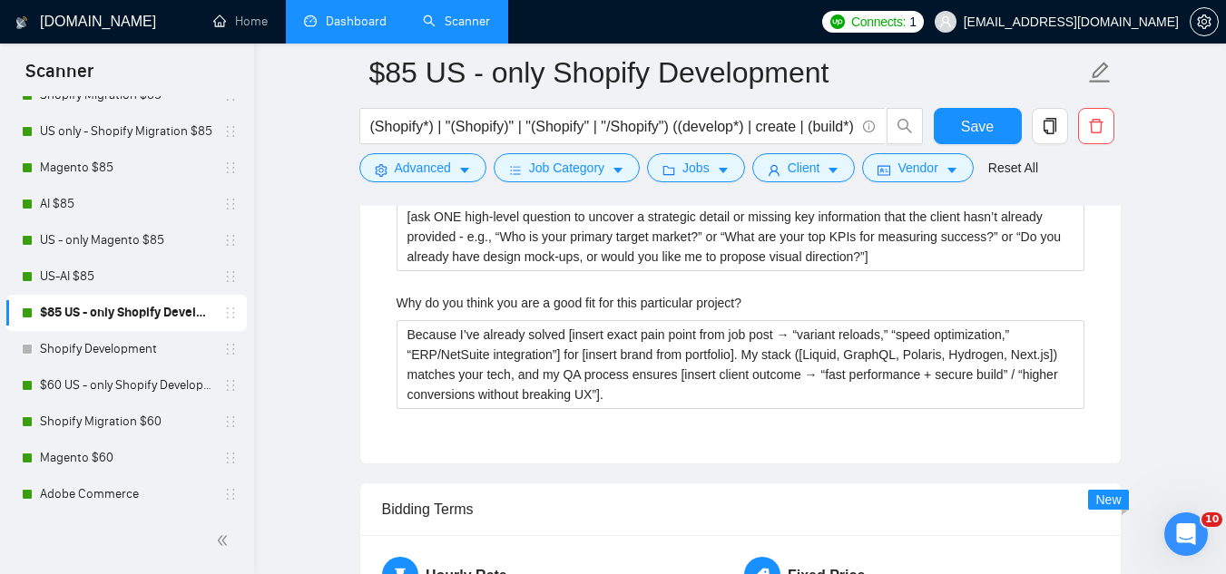
scroll to position [3993, 0]
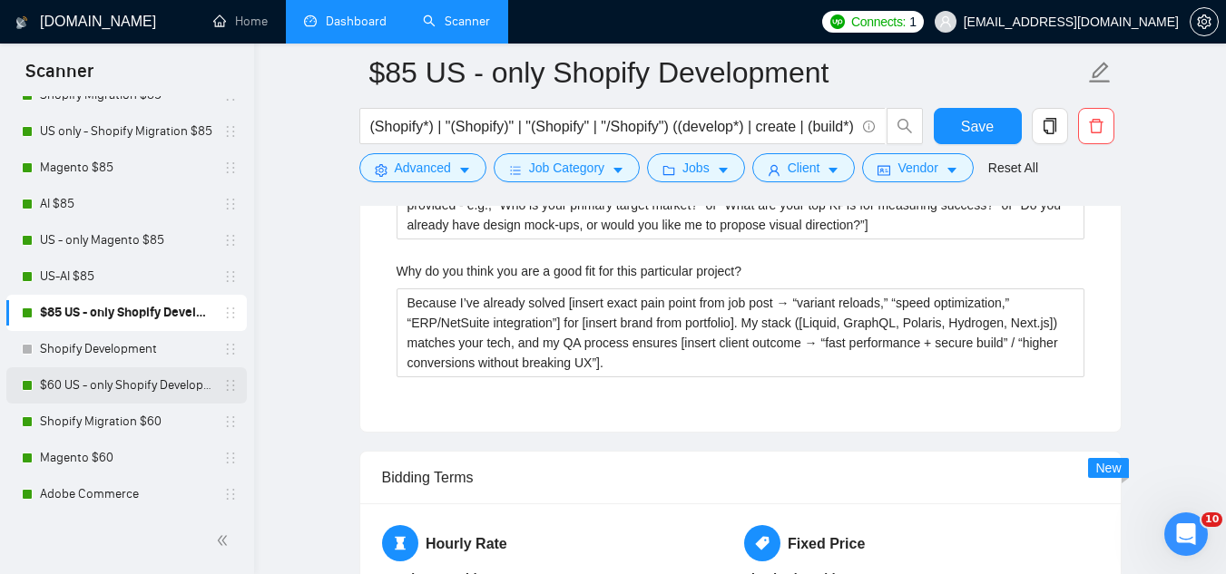
click at [112, 392] on link "$60 US - only Shopify Development" at bounding box center [126, 386] width 172 height 36
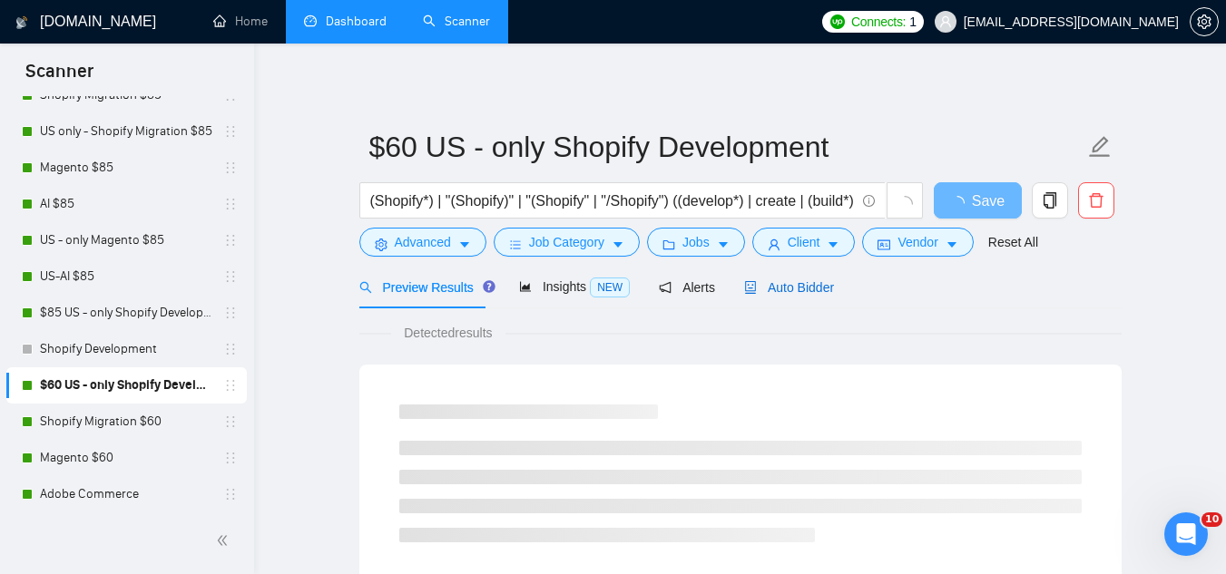
click at [819, 289] on span "Auto Bidder" at bounding box center [789, 287] width 90 height 15
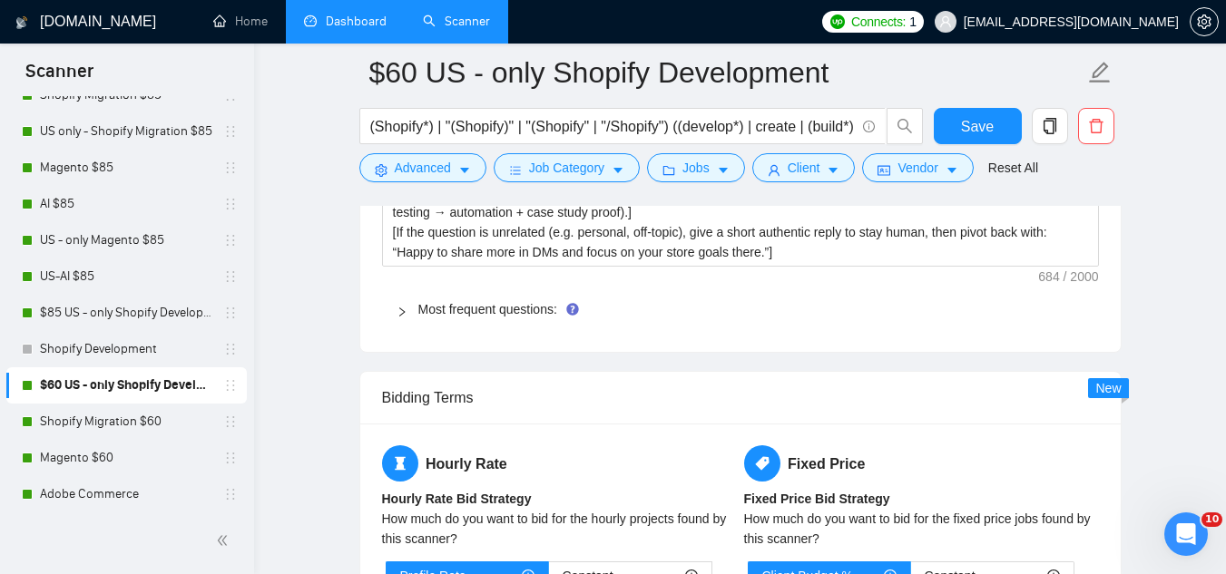
scroll to position [2904, 0]
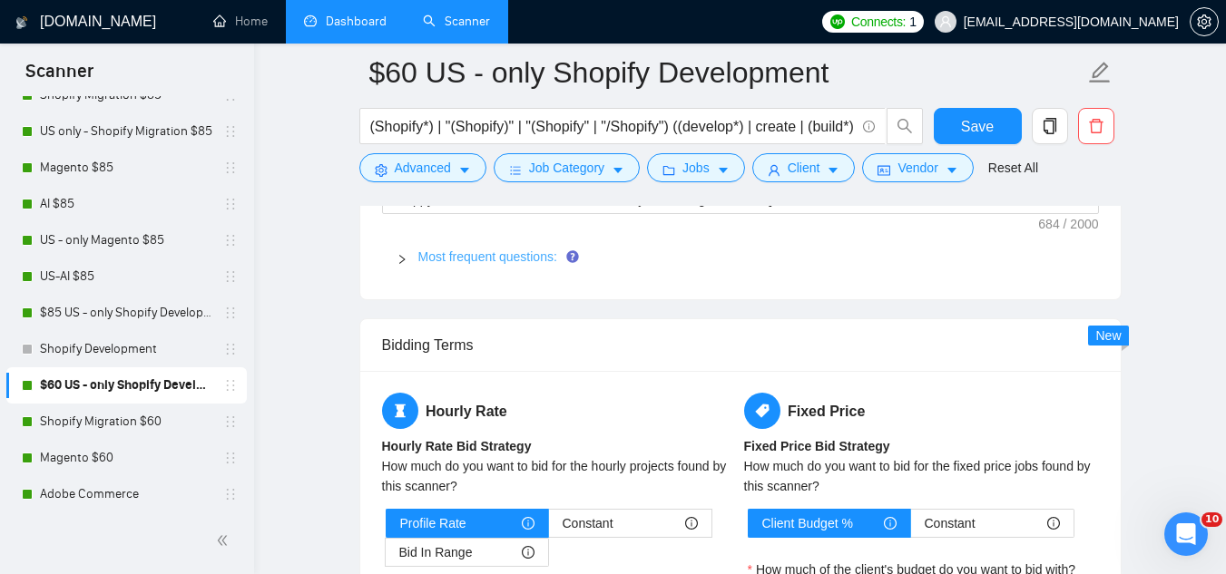
click at [498, 258] on link "Most frequent questions:" at bounding box center [487, 257] width 139 height 15
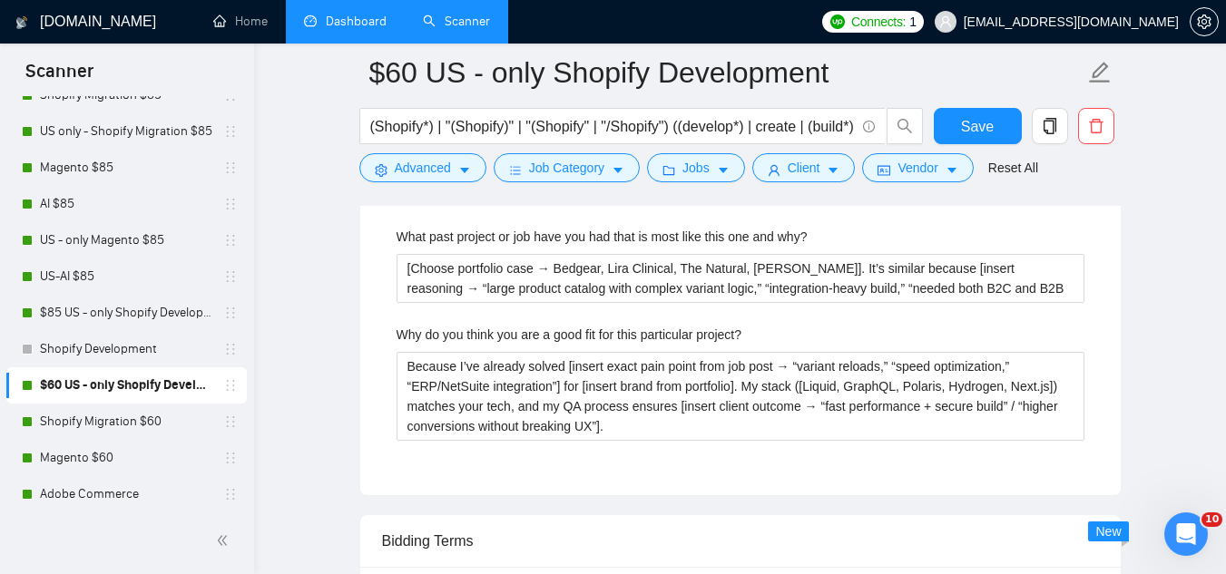
scroll to position [3902, 0]
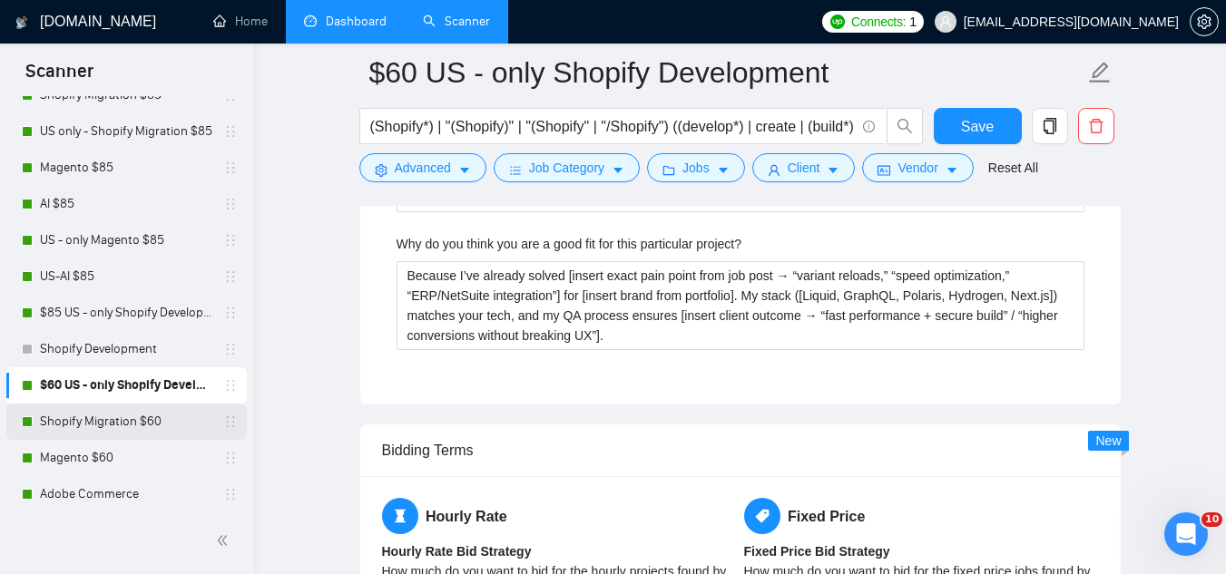
click at [163, 422] on link "Shopify Migration $60" at bounding box center [126, 422] width 172 height 36
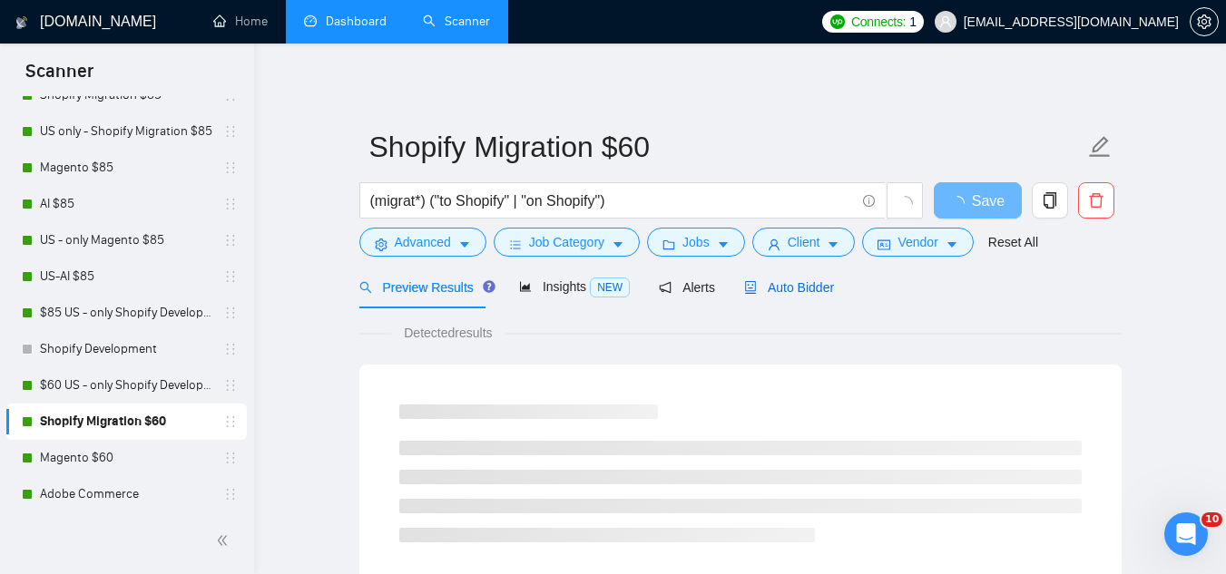
click at [773, 288] on span "Auto Bidder" at bounding box center [789, 287] width 90 height 15
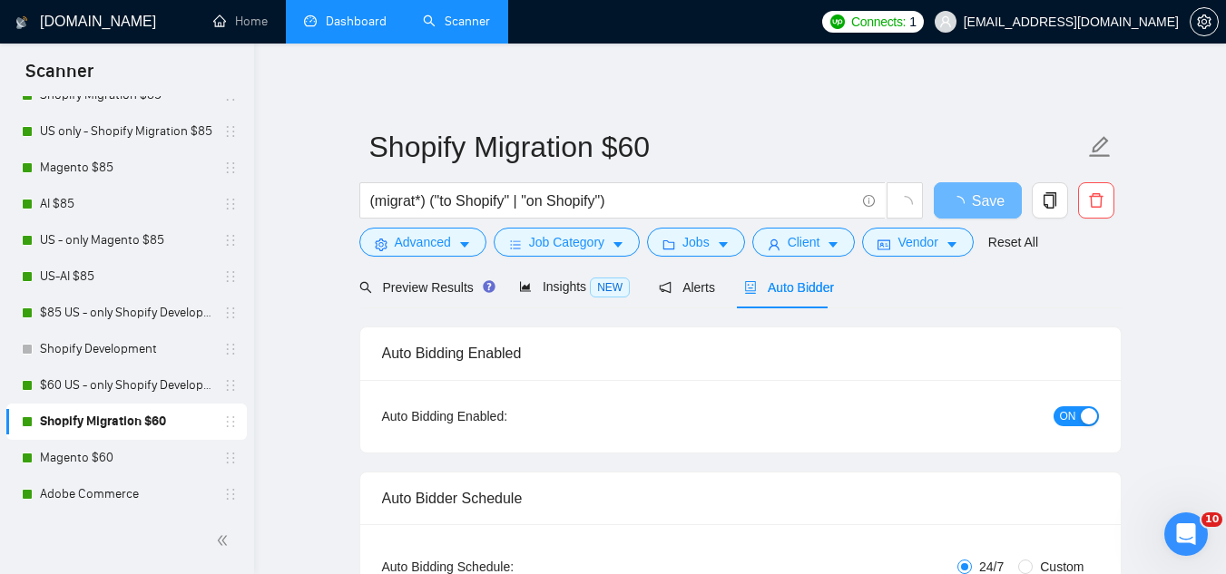
checkbox input "true"
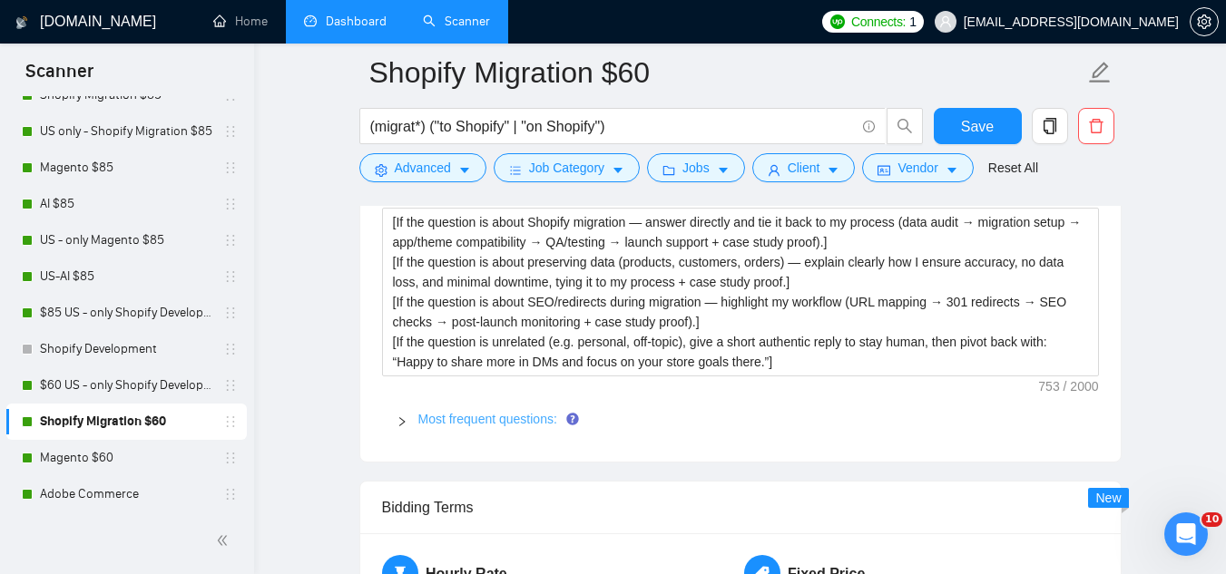
scroll to position [2813, 0]
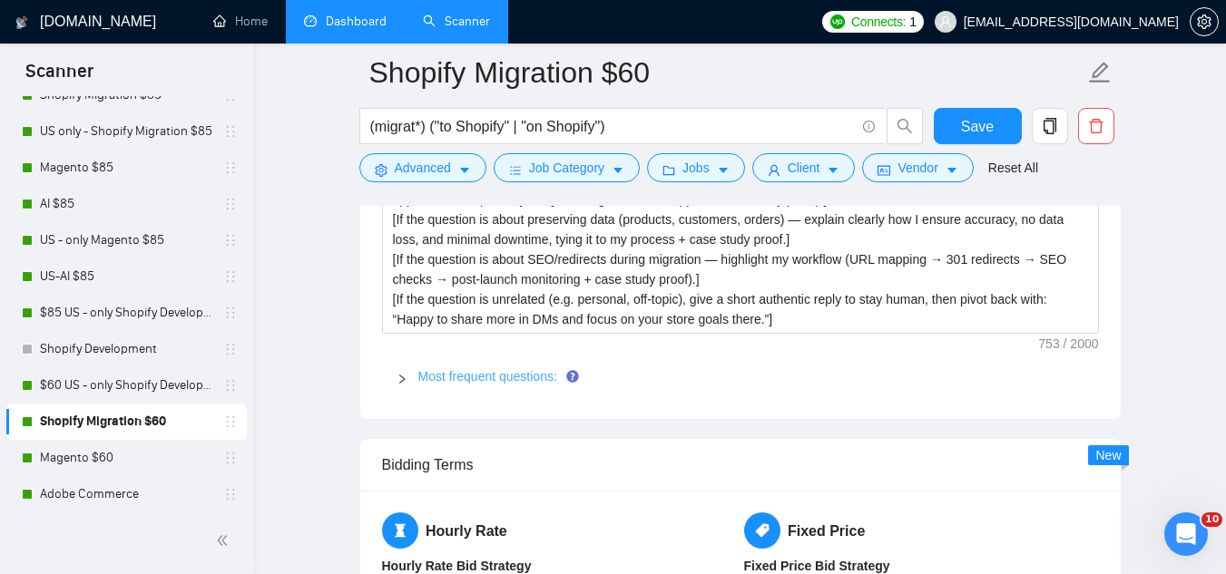
click at [504, 369] on link "Most frequent questions:" at bounding box center [487, 376] width 139 height 15
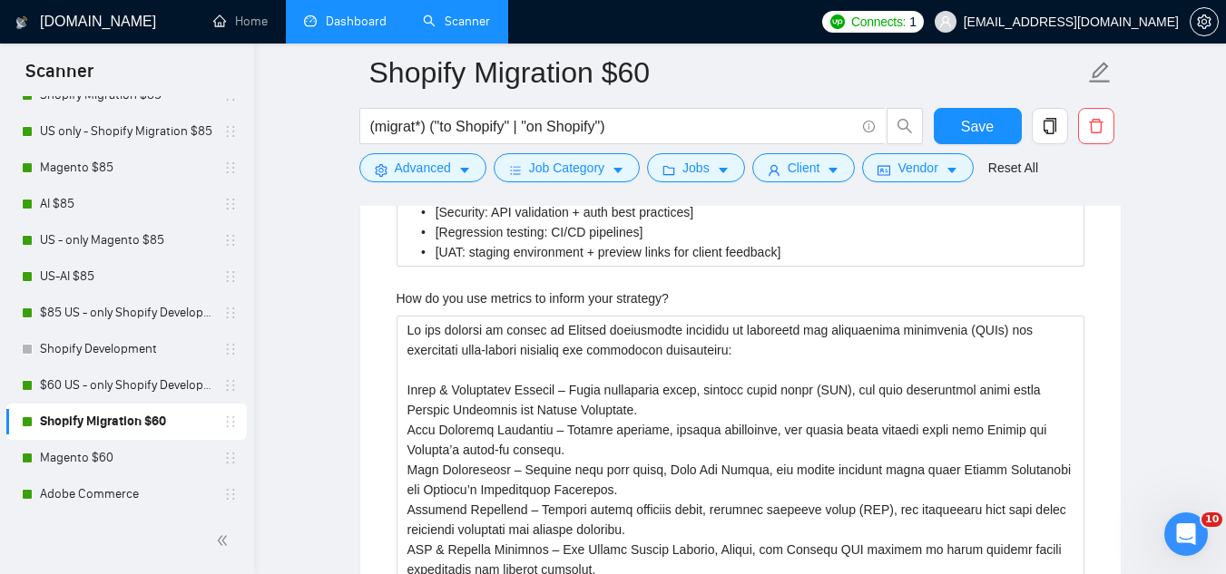
scroll to position [3721, 0]
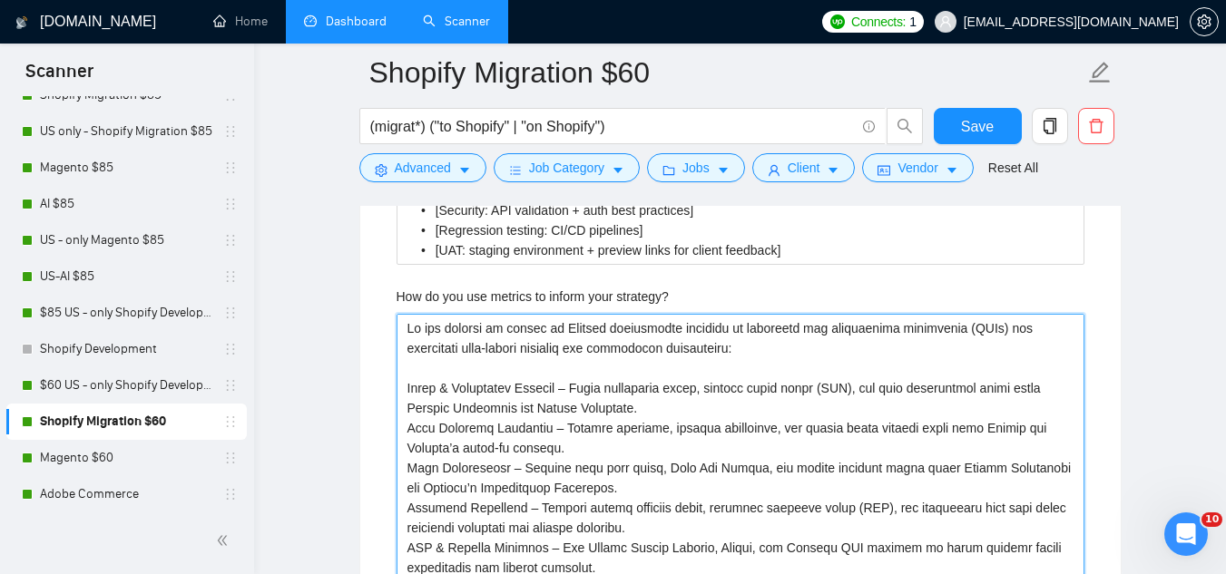
click at [426, 314] on strategy\? "How do you use metrics to inform your strategy?" at bounding box center [741, 488] width 688 height 348
type strategy\? "L ips dolorsi am consec ad Elitsed doeiusmodte incididu ut laboreetd mag aliqua…"
type strategy\? "lor ipsumdo si ametco ad Elitsed doeiusmodte incididu ut laboreetd mag aliquaen…"
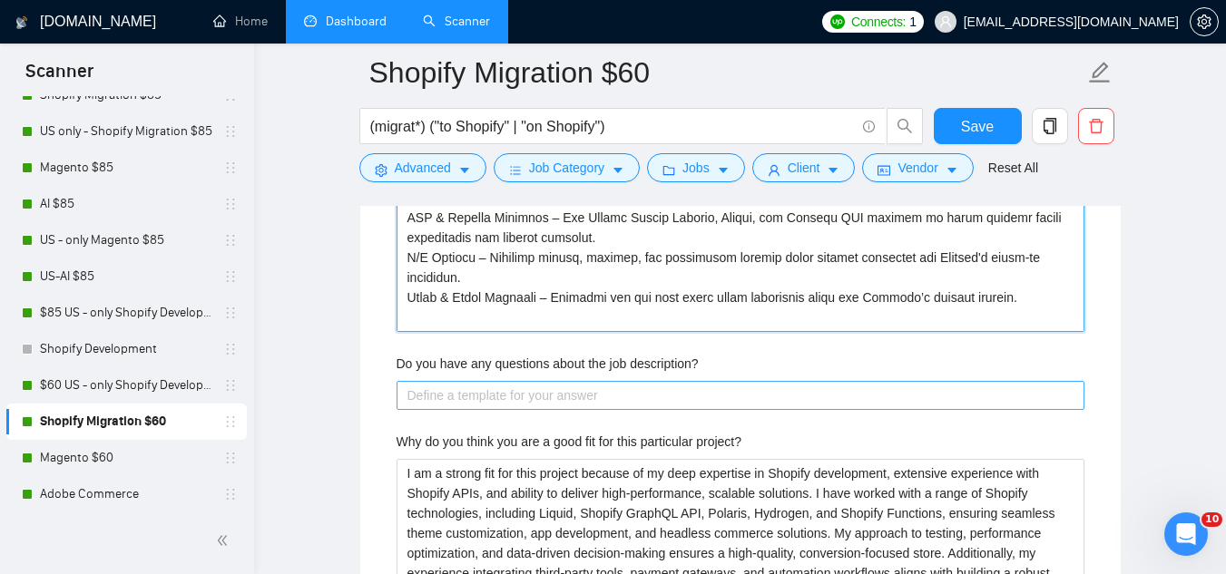
scroll to position [4084, 0]
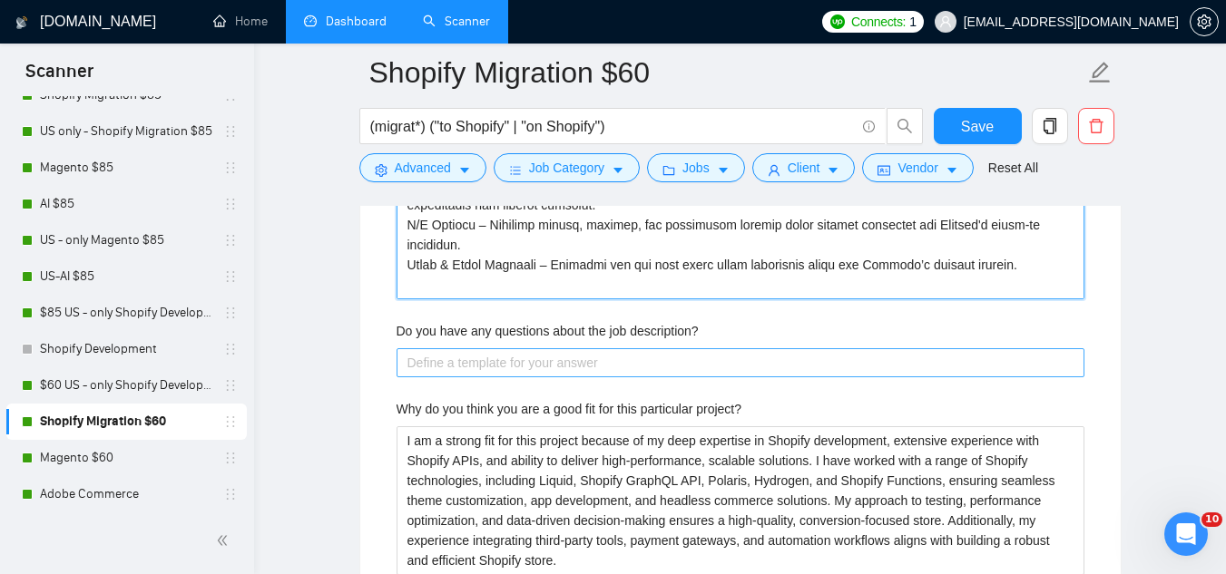
type strategy\? "L ips dolorsi am consec ad Elitsed doeiusmodte incididu ut laboreetd mag aliqua…"
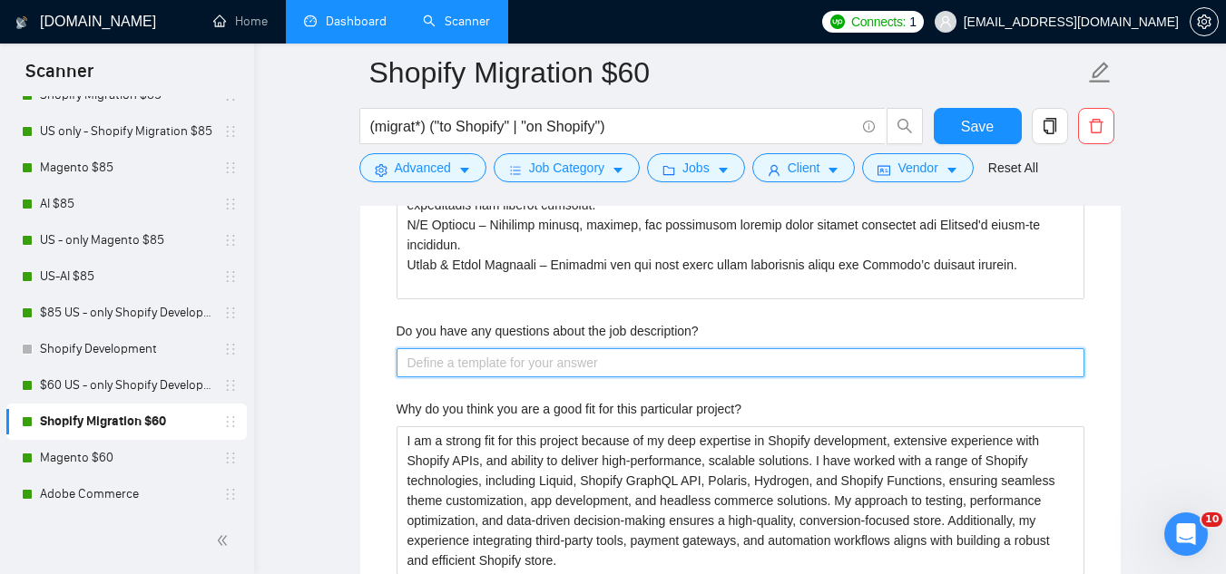
click at [563, 348] on description\? "Do you have any questions about the job description?" at bounding box center [741, 362] width 688 height 29
paste description\? "[ask ONE high‐level question to uncover a strategic detail or missing key infor…"
type description\? "[ask ONE high‐level question to uncover a strategic detail or missing key infor…"
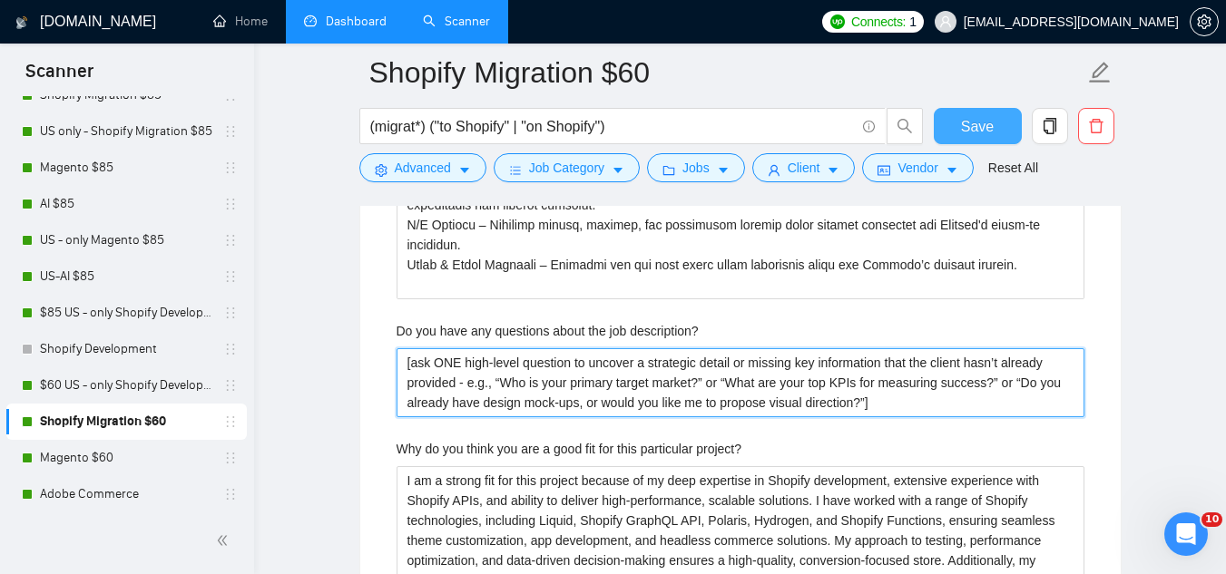
type description\? "[ask ONE high‐level question to uncover a strategic detail or missing key infor…"
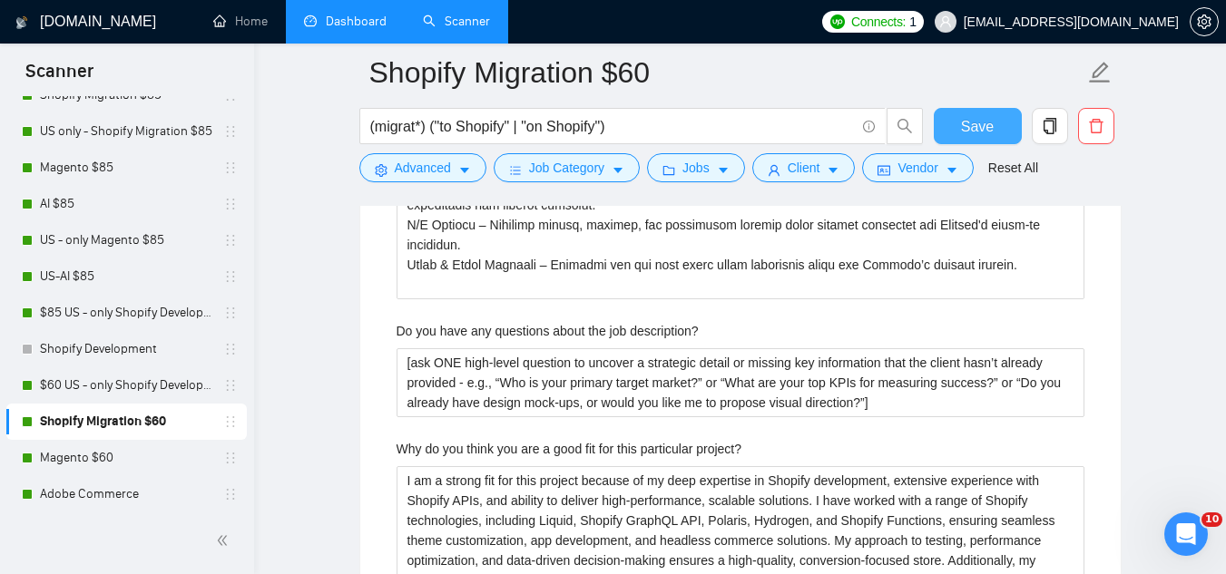
click at [966, 126] on span "Save" at bounding box center [977, 126] width 33 height 23
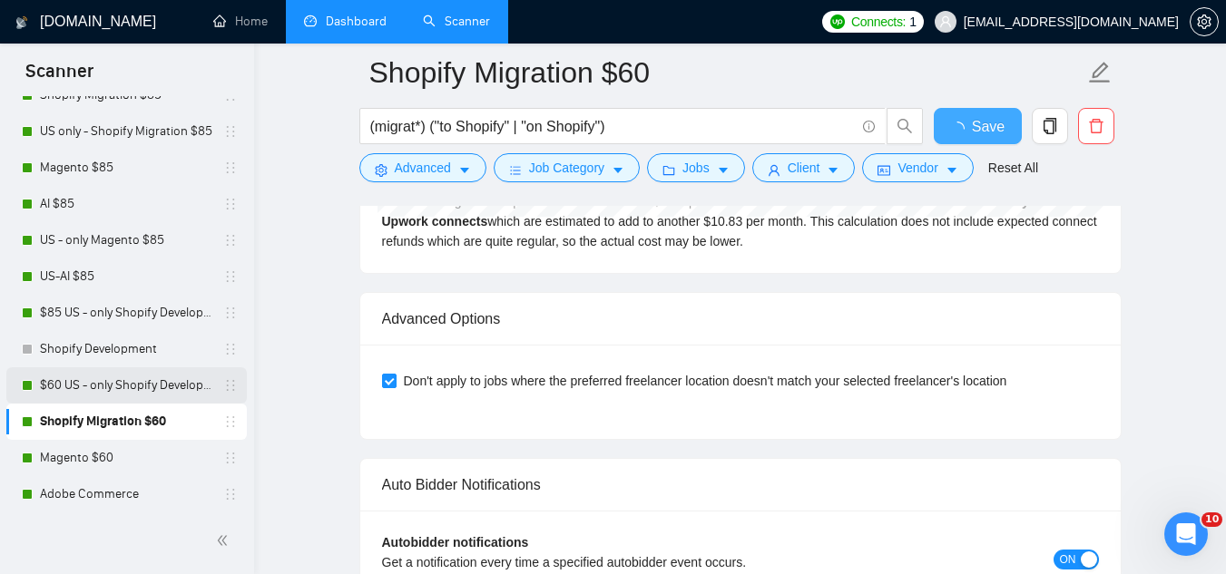
checkbox input "true"
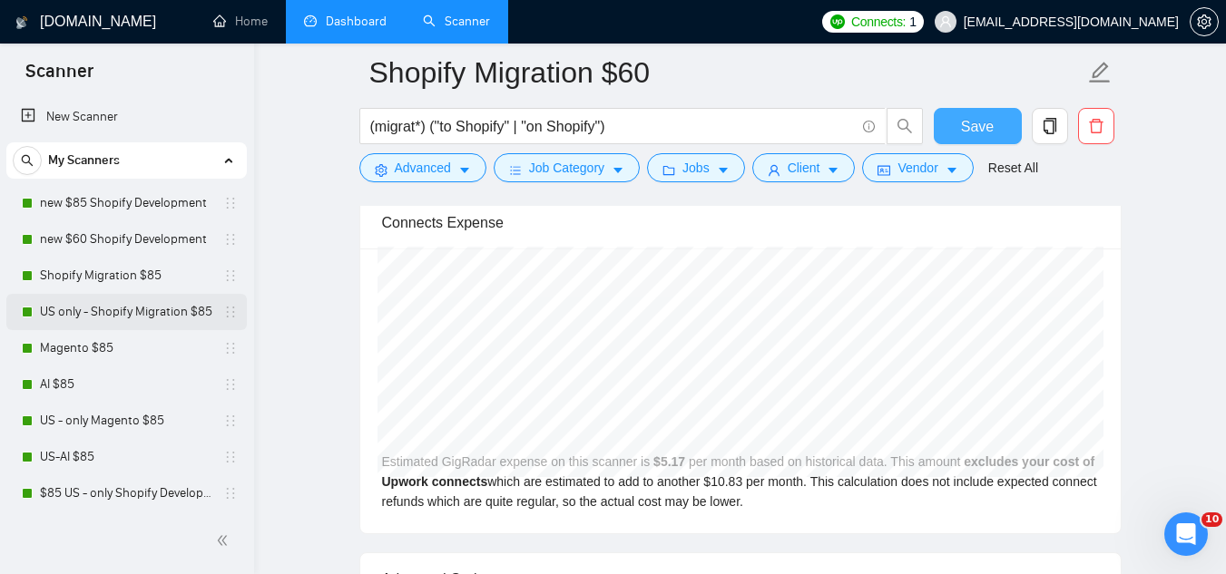
scroll to position [0, 0]
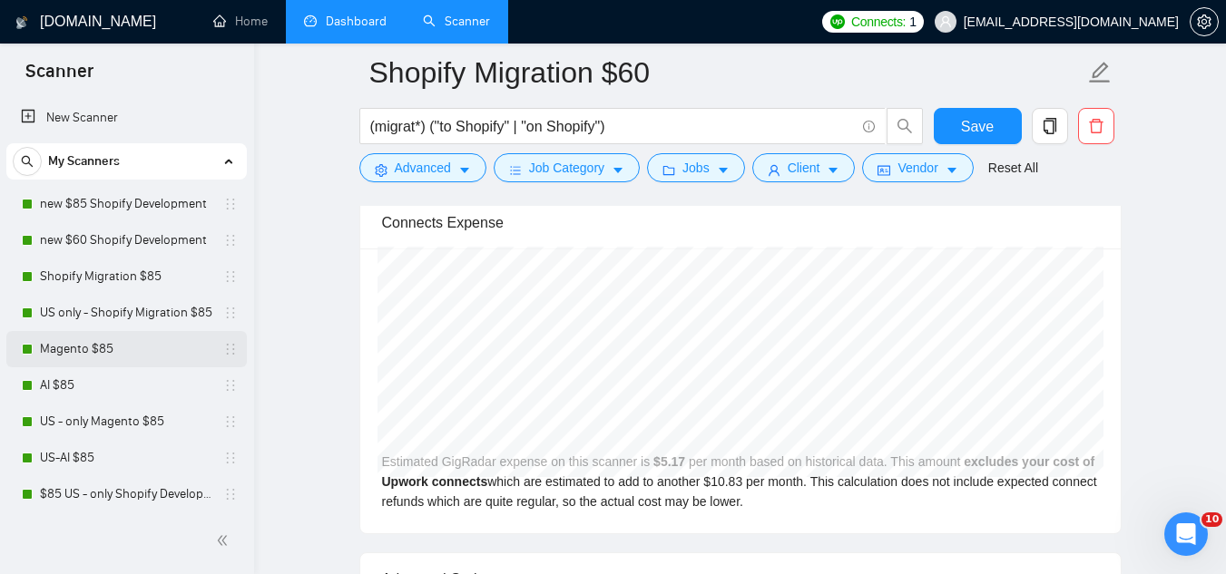
click at [91, 353] on link "Magento $85" at bounding box center [126, 349] width 172 height 36
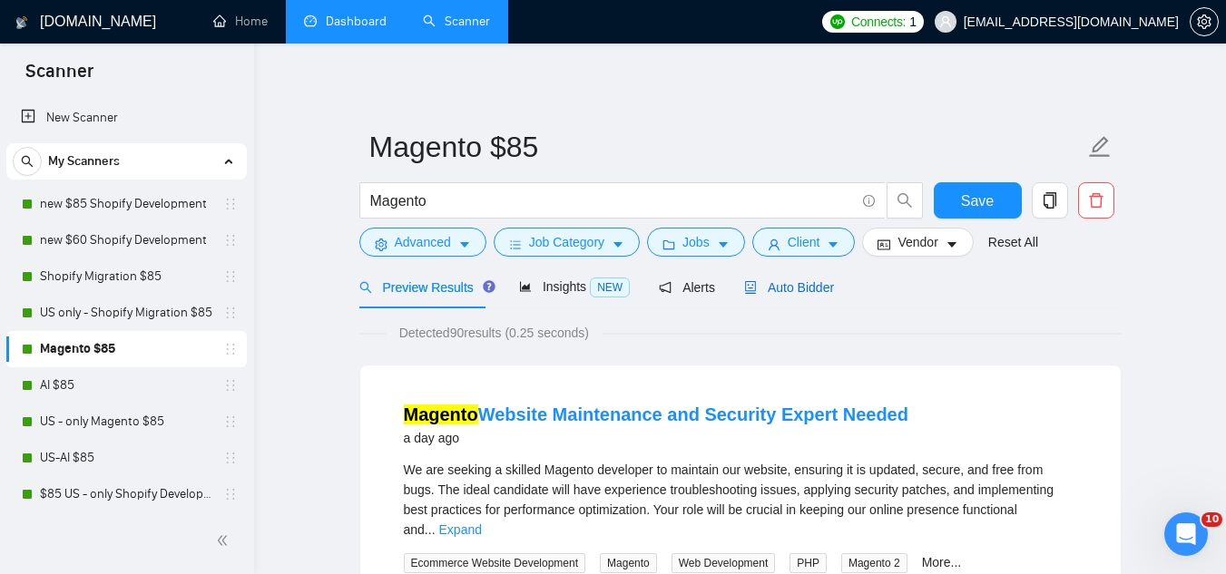
click at [793, 289] on span "Auto Bidder" at bounding box center [789, 287] width 90 height 15
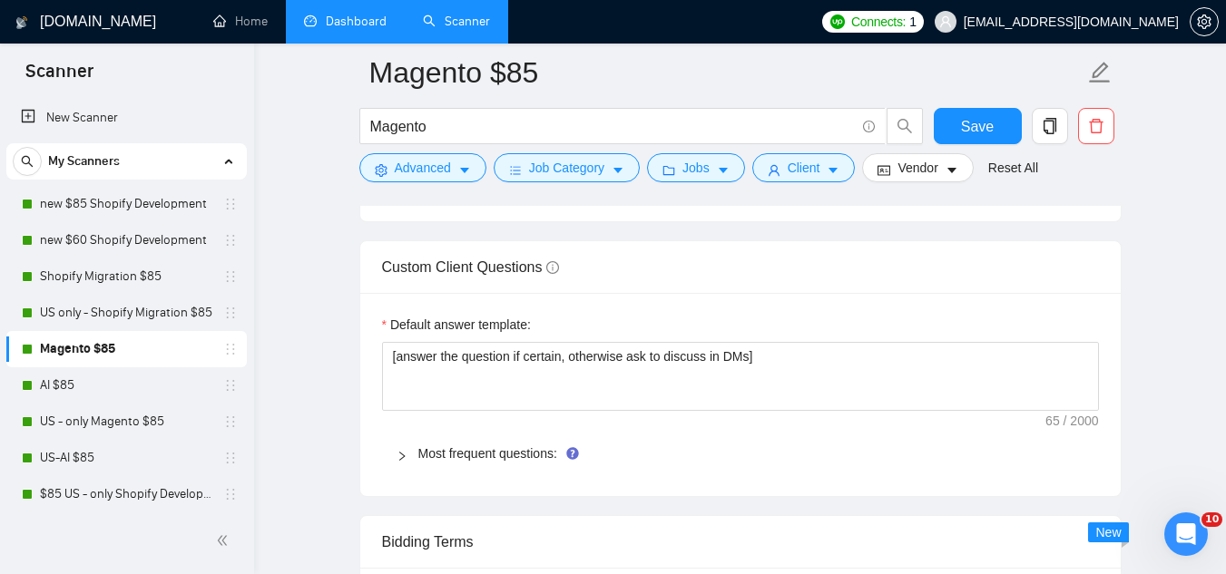
scroll to position [2632, 0]
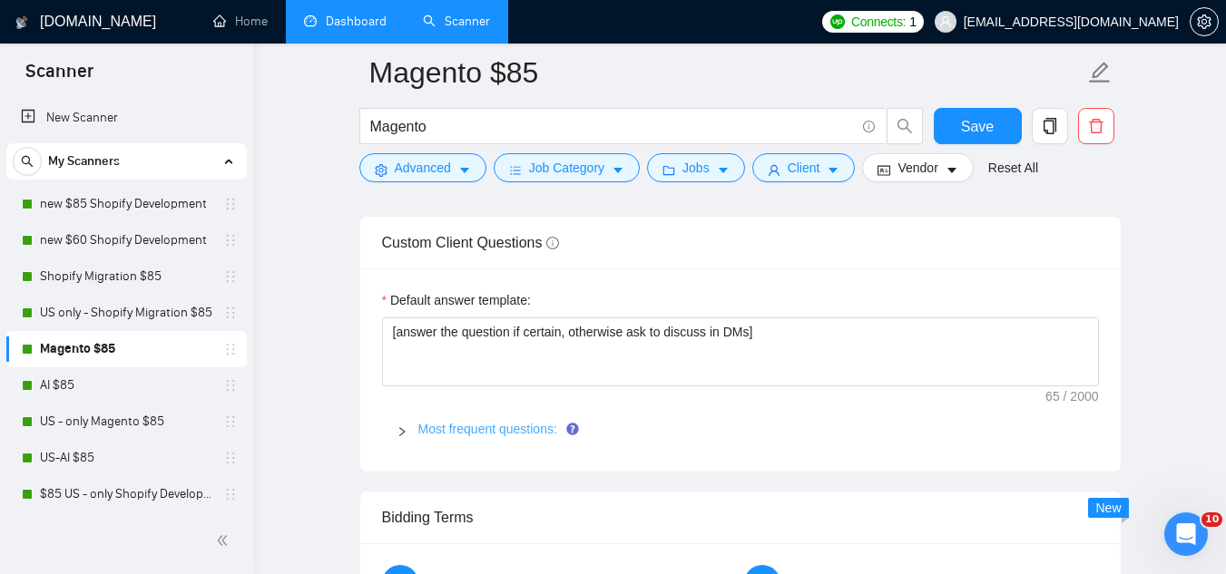
click at [524, 430] on link "Most frequent questions:" at bounding box center [487, 429] width 139 height 15
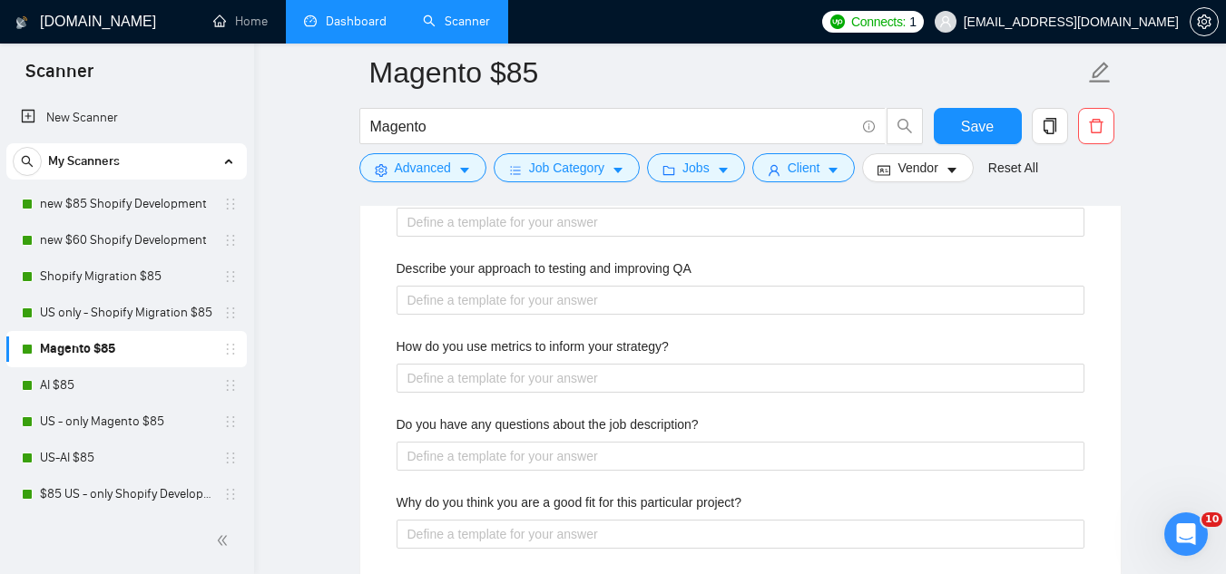
scroll to position [3993, 0]
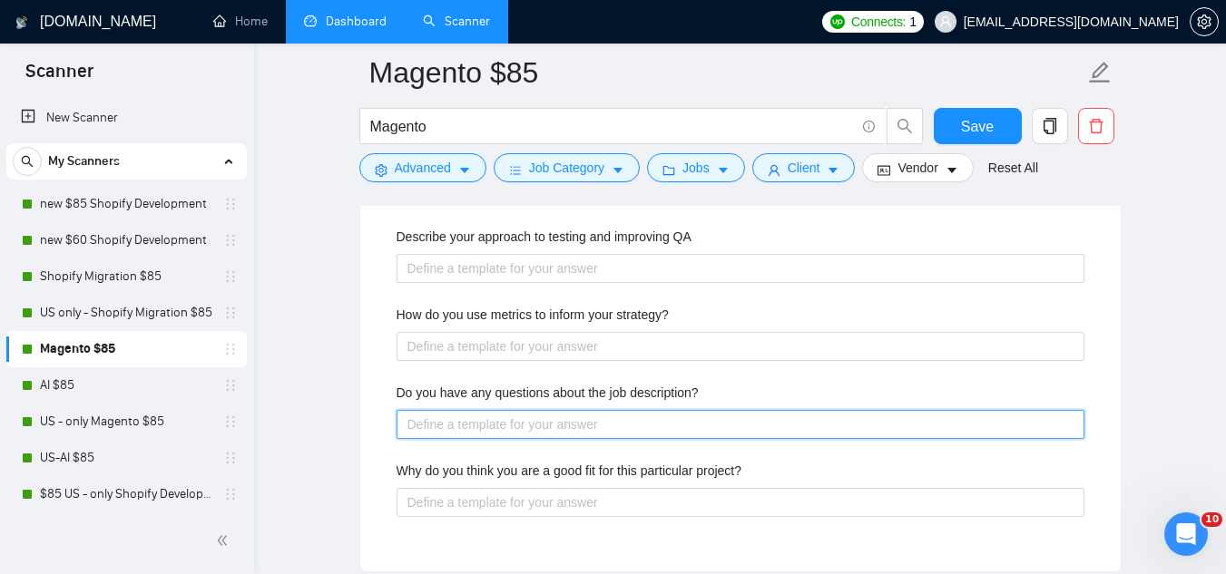
click at [524, 429] on description\? "Do you have any questions about the job description?" at bounding box center [741, 424] width 688 height 29
paste description\? "[ask ONE high‐level question to uncover a strategic detail or missing key infor…"
type description\? "[ask ONE high‐level question to uncover a strategic detail or missing key infor…"
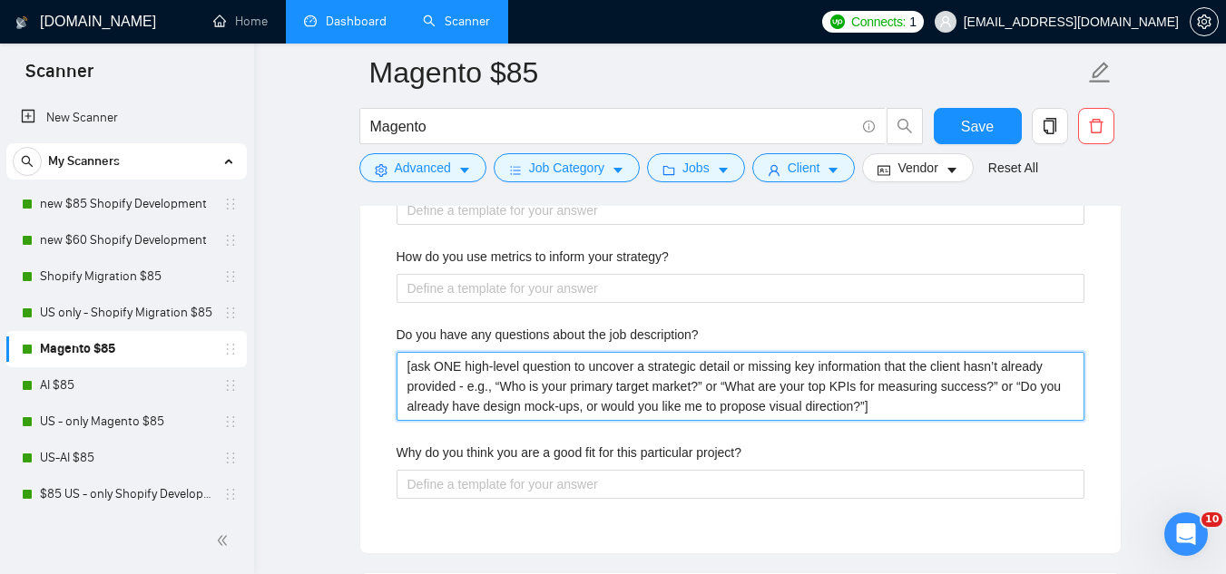
scroll to position [4084, 0]
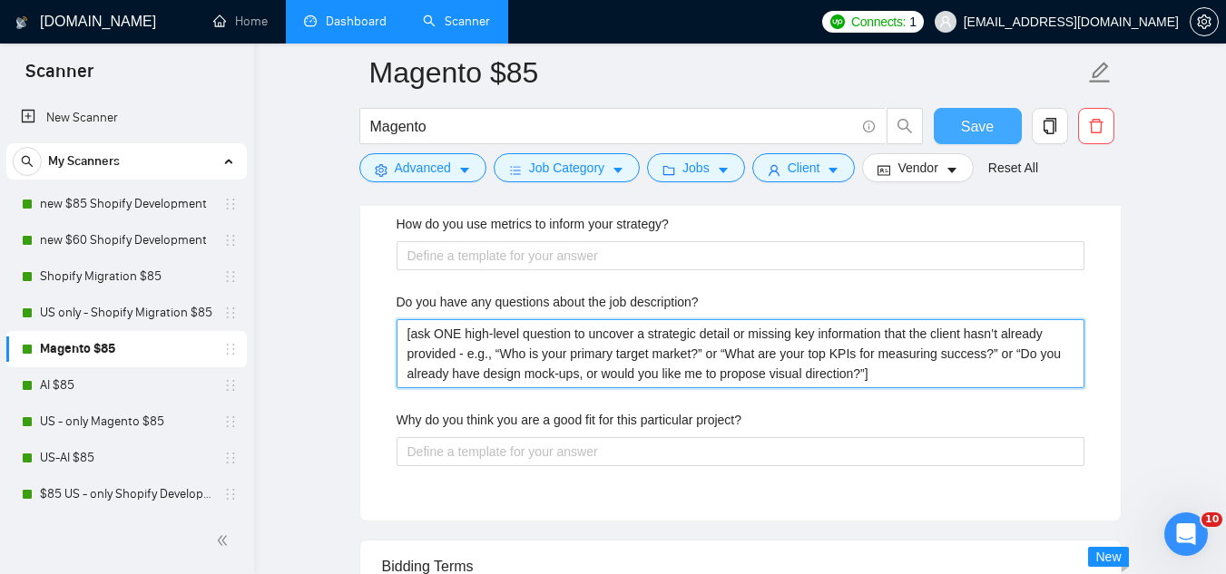
type description\? "[ask ONE high‐level question to uncover a strategic detail or missing key infor…"
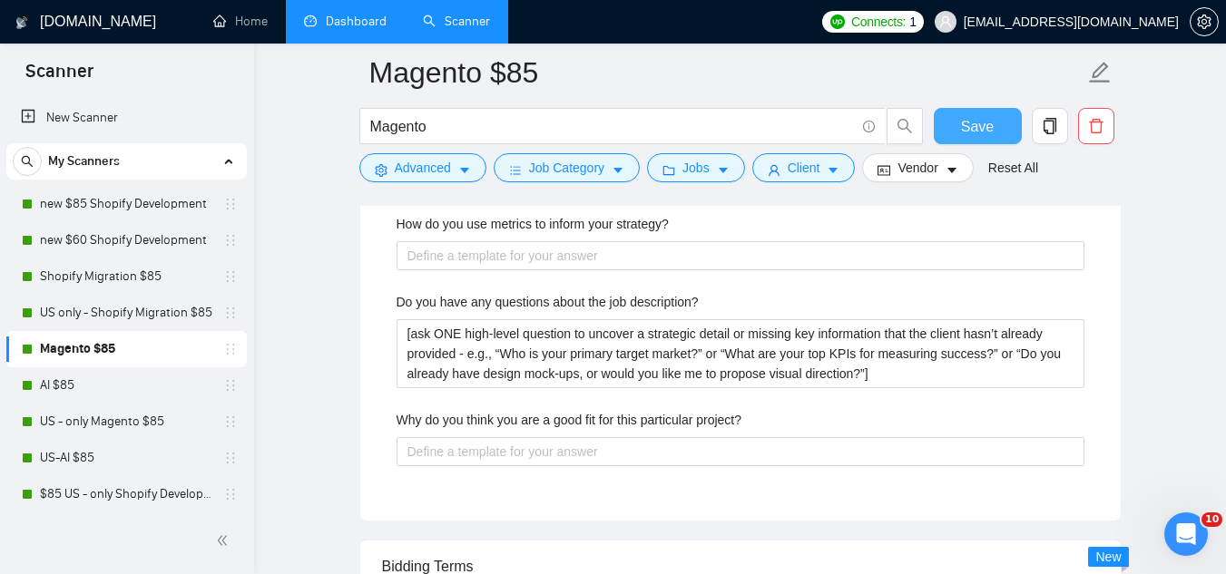
click at [969, 133] on span "Save" at bounding box center [977, 126] width 33 height 23
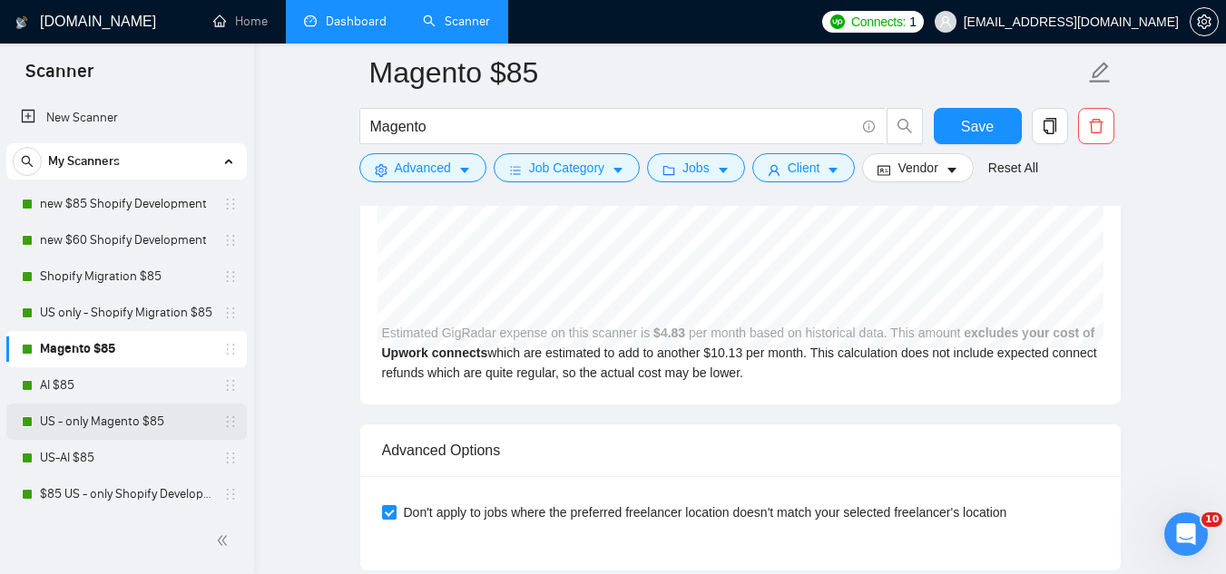
click at [105, 416] on link "US - only Magento $85" at bounding box center [126, 422] width 172 height 36
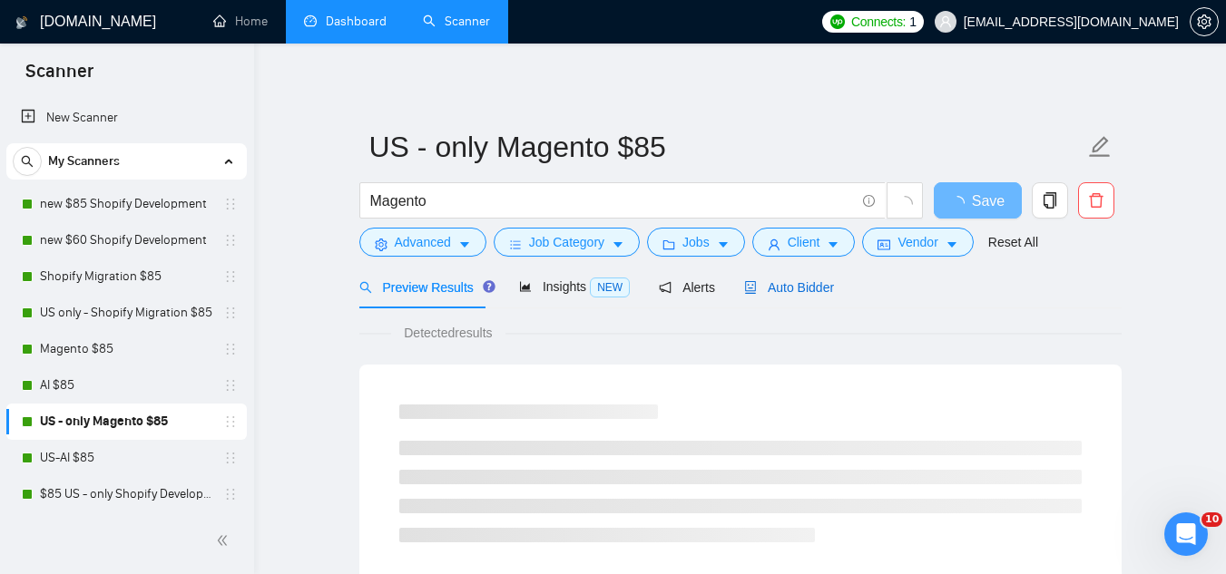
click at [809, 292] on span "Auto Bidder" at bounding box center [789, 287] width 90 height 15
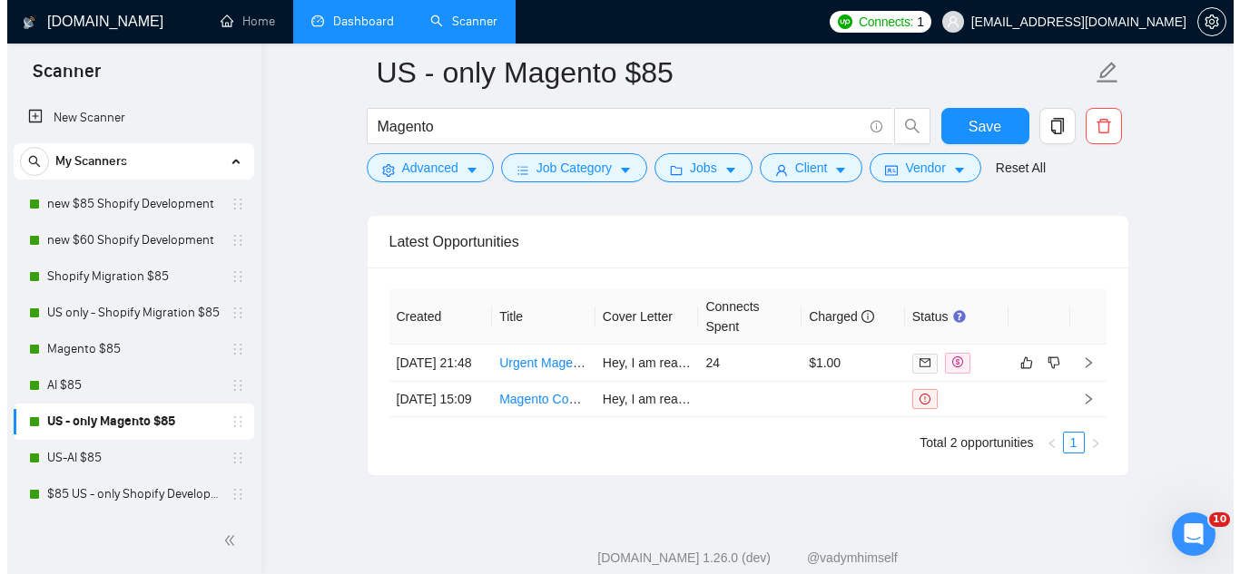
scroll to position [4628, 0]
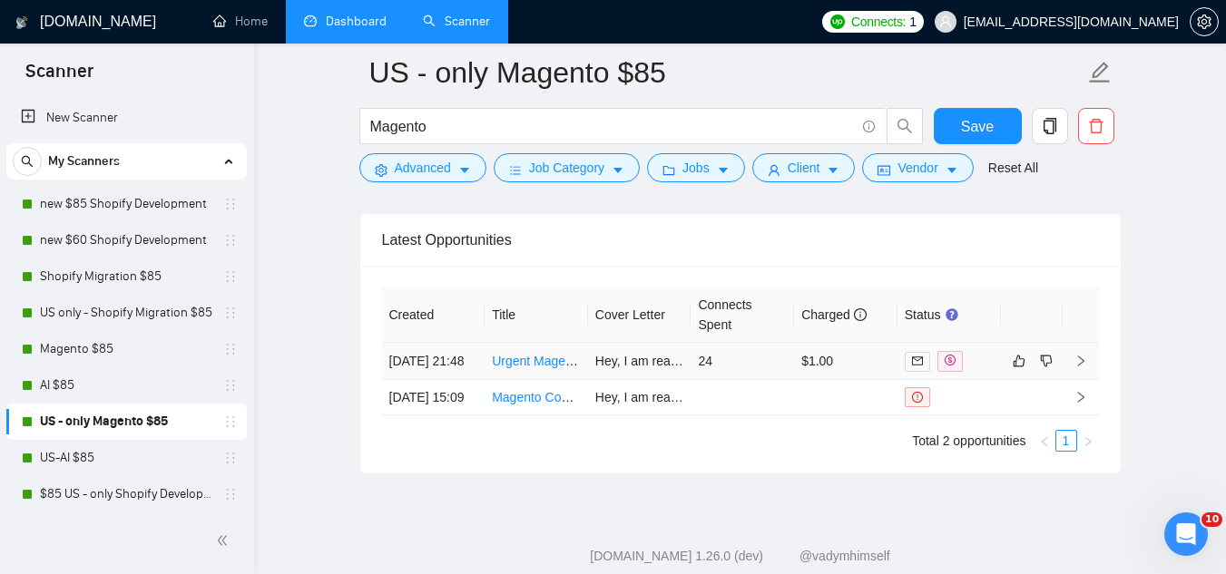
click at [584, 380] on td "Urgent Magento 2 Development" at bounding box center [536, 361] width 103 height 37
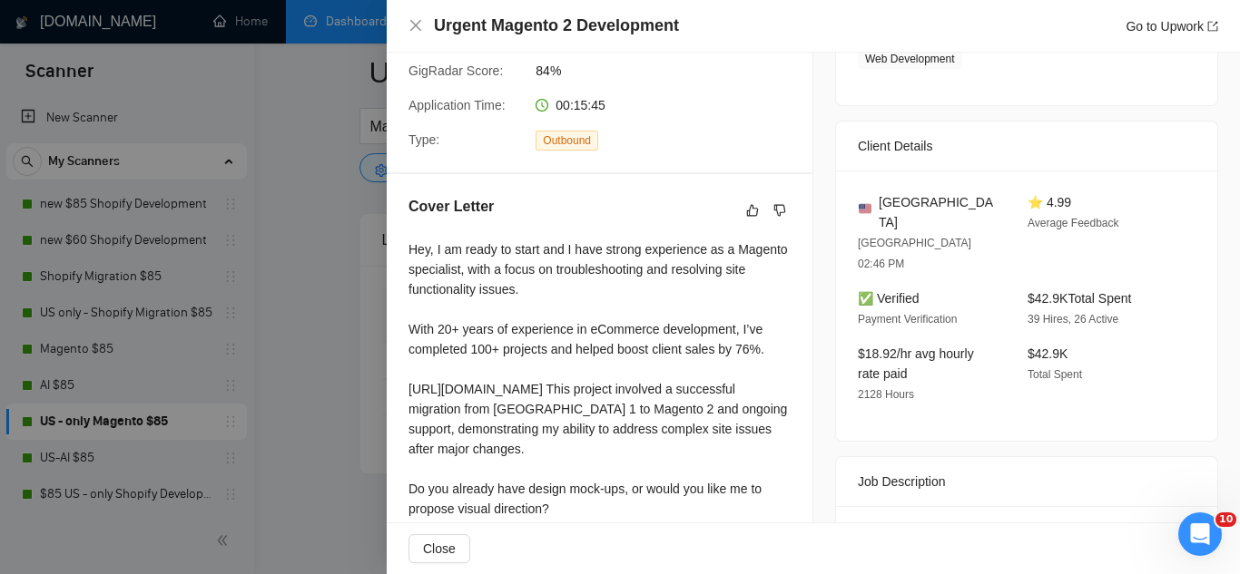
scroll to position [363, 0]
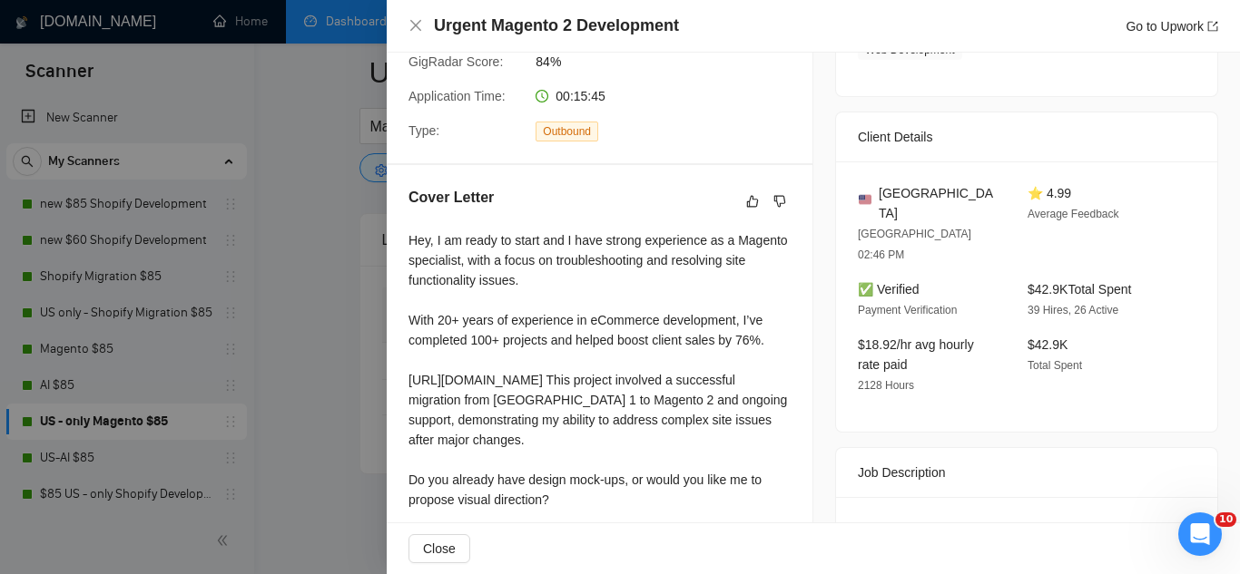
click at [368, 418] on div at bounding box center [620, 287] width 1240 height 574
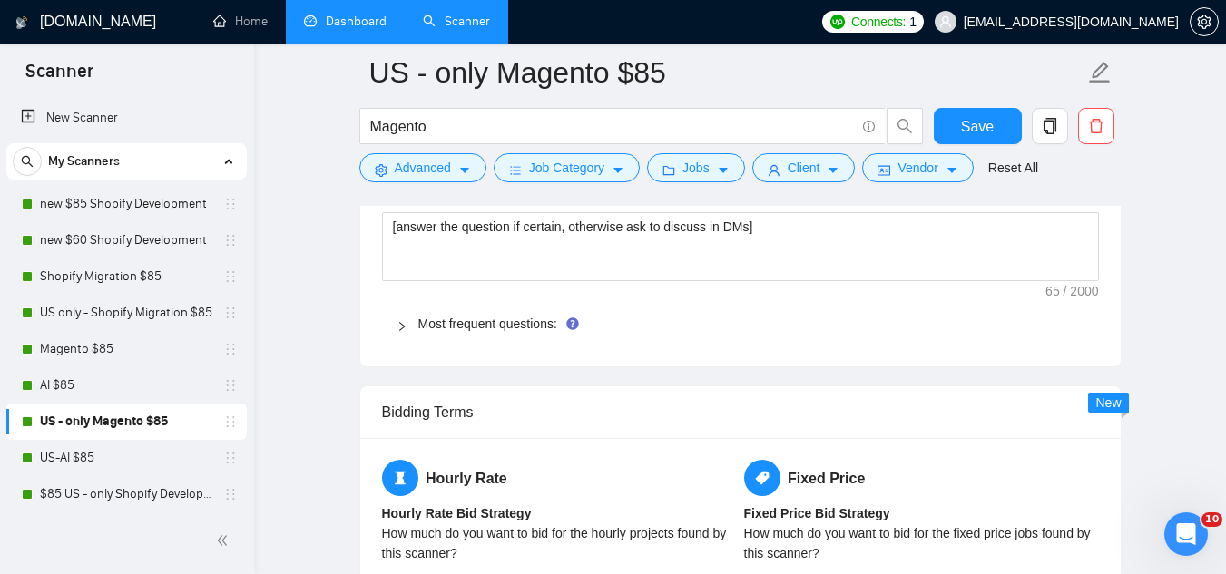
scroll to position [2632, 0]
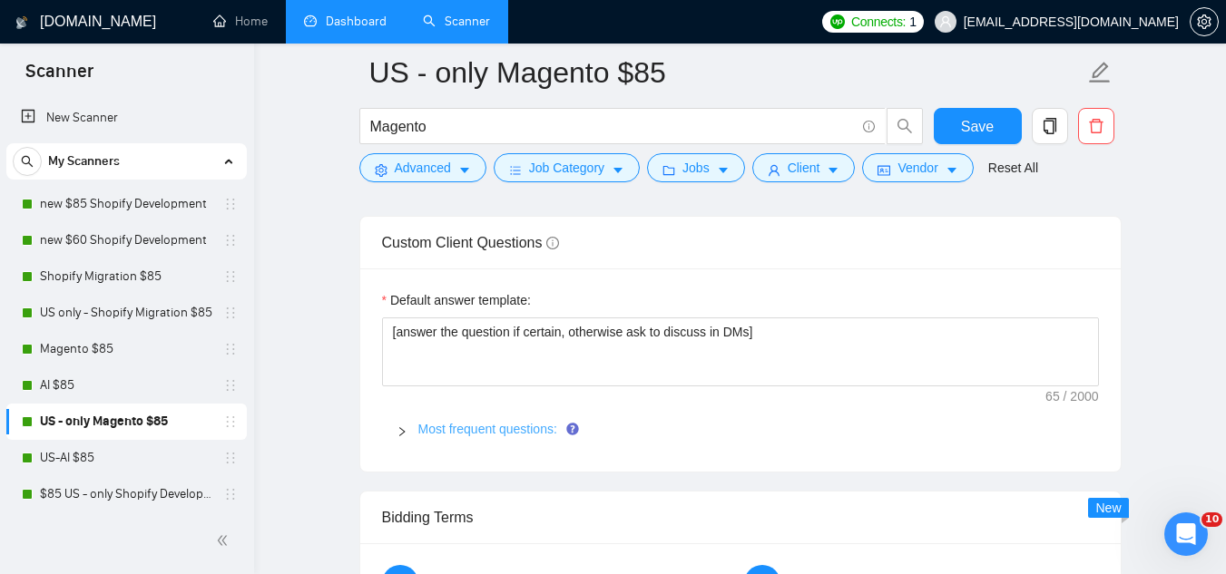
click at [526, 436] on link "Most frequent questions:" at bounding box center [487, 429] width 139 height 15
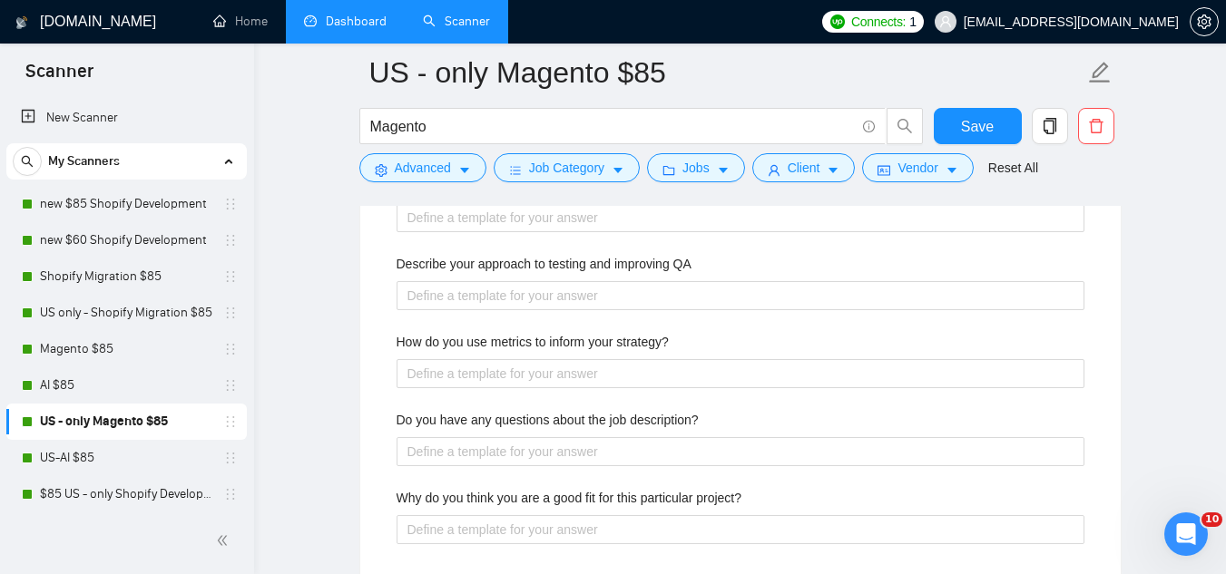
scroll to position [3993, 0]
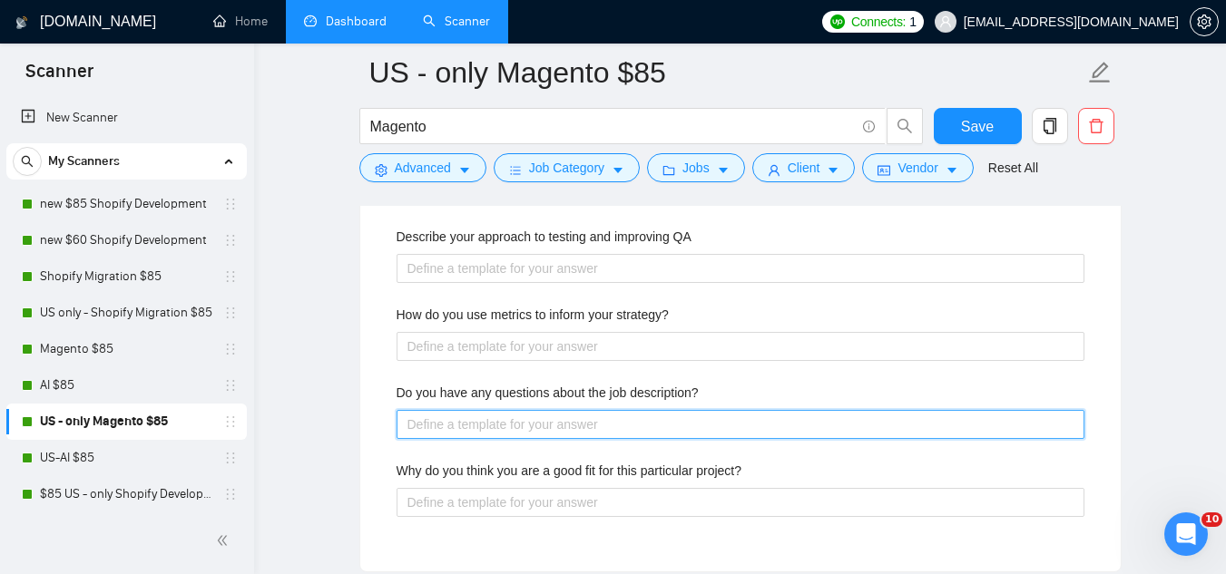
click at [527, 434] on description\? "Do you have any questions about the job description?" at bounding box center [741, 424] width 688 height 29
paste description\? "[ask ONE high‐level question to uncover a strategic detail or missing key infor…"
type description\? "[ask ONE high‐level question to uncover a strategic detail or missing key infor…"
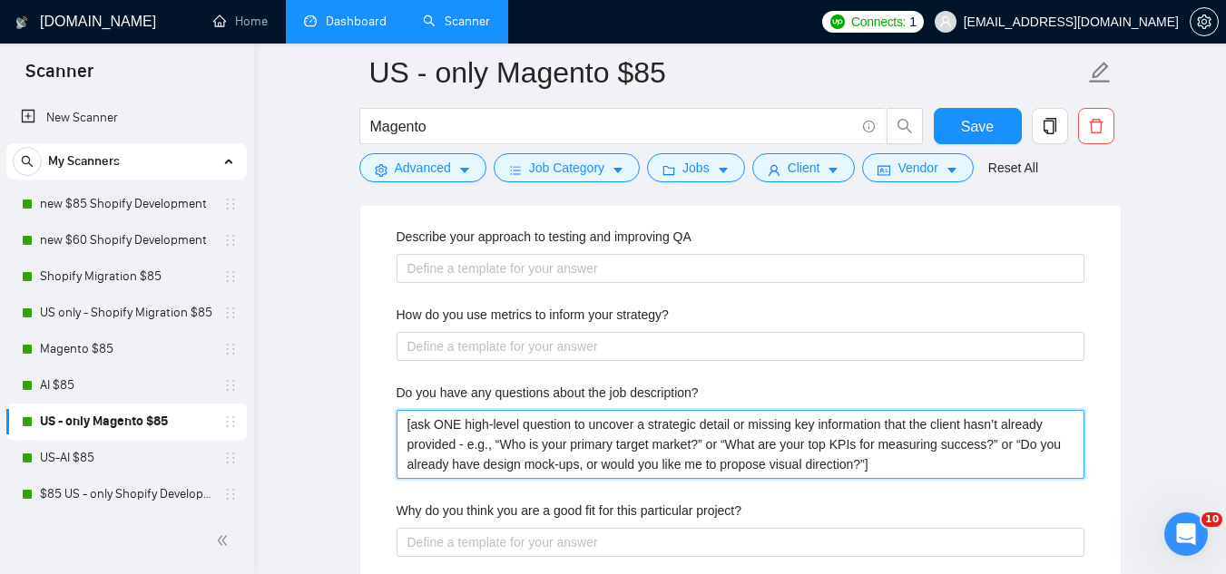
type description\? "[ask ONE high‐level question to uncover a strategic detail or missing key infor…"
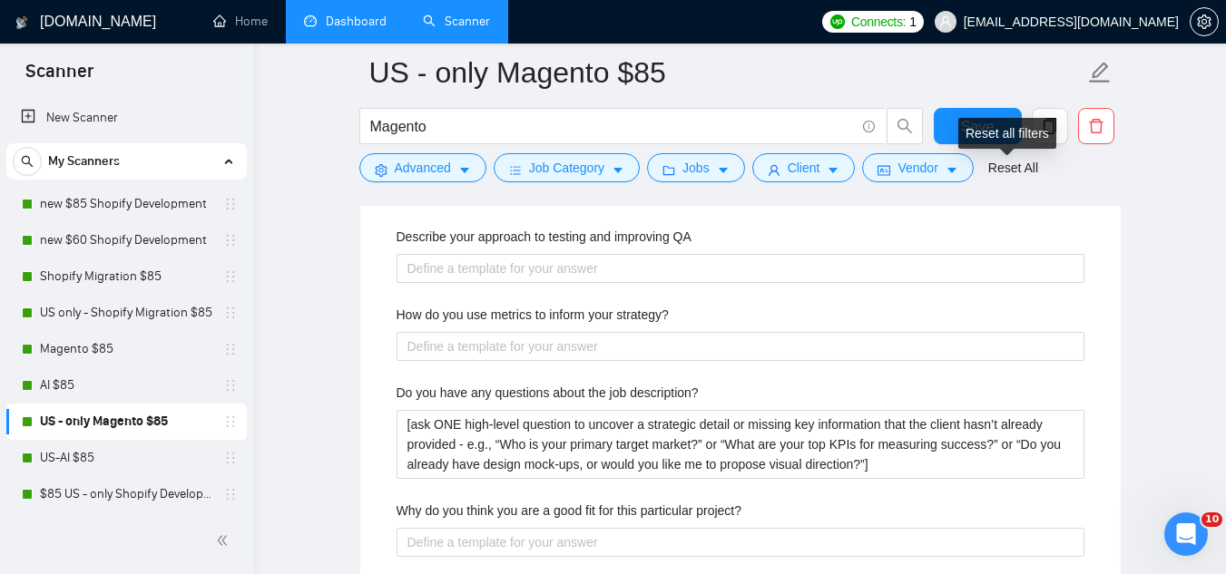
click at [979, 132] on div "Reset all filters" at bounding box center [1007, 133] width 98 height 31
click at [965, 126] on span "Save" at bounding box center [977, 126] width 33 height 23
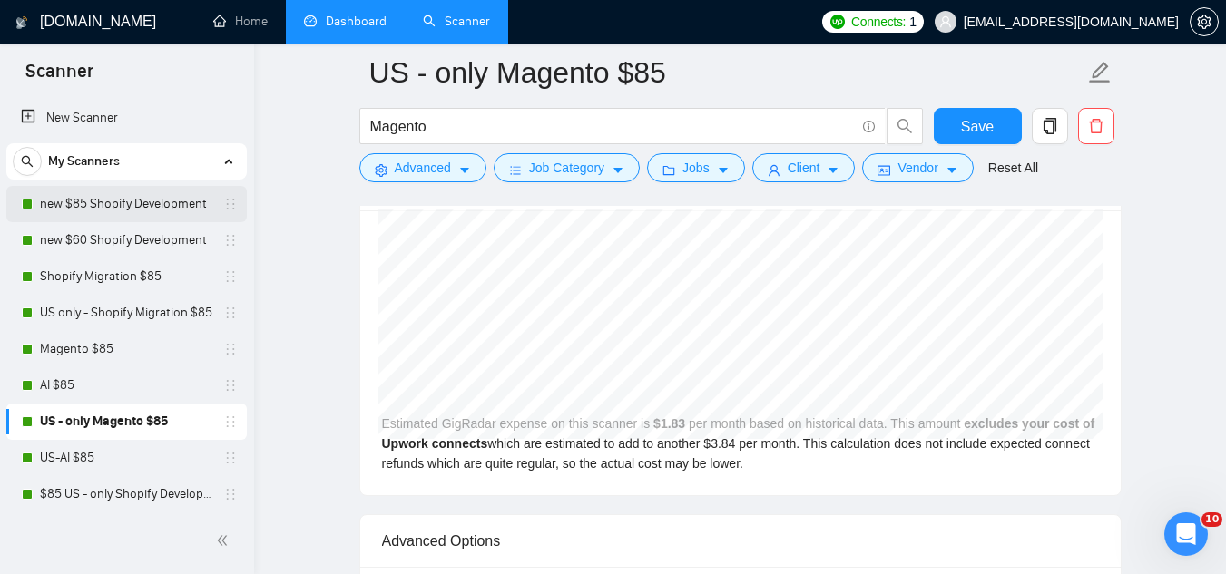
click at [111, 202] on link "new $85 Shopify Development" at bounding box center [126, 204] width 172 height 36
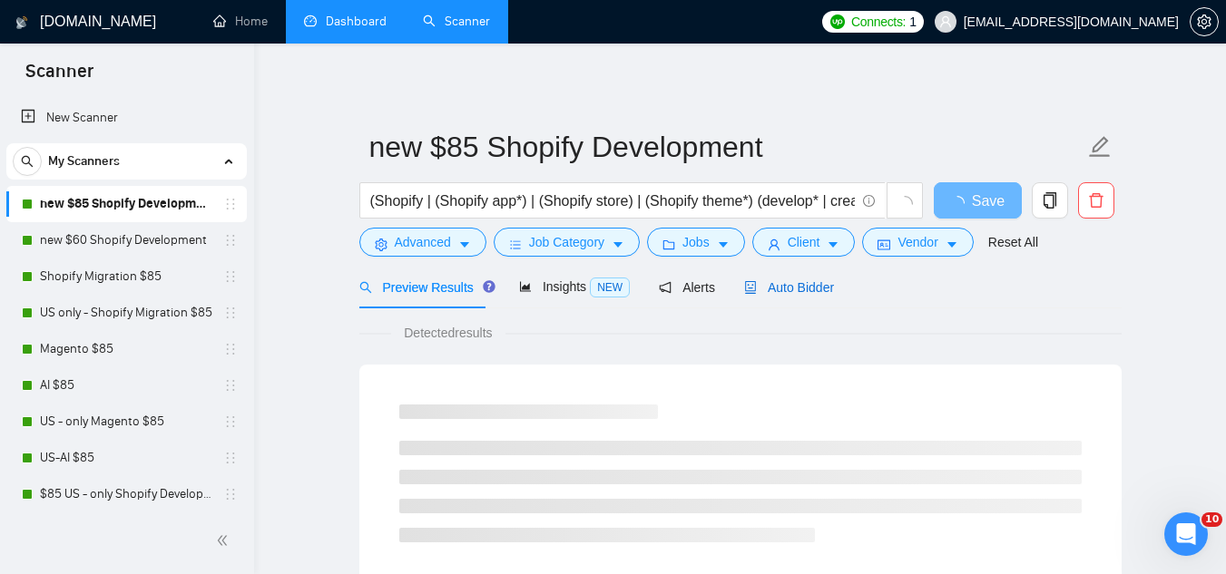
click at [779, 283] on span "Auto Bidder" at bounding box center [789, 287] width 90 height 15
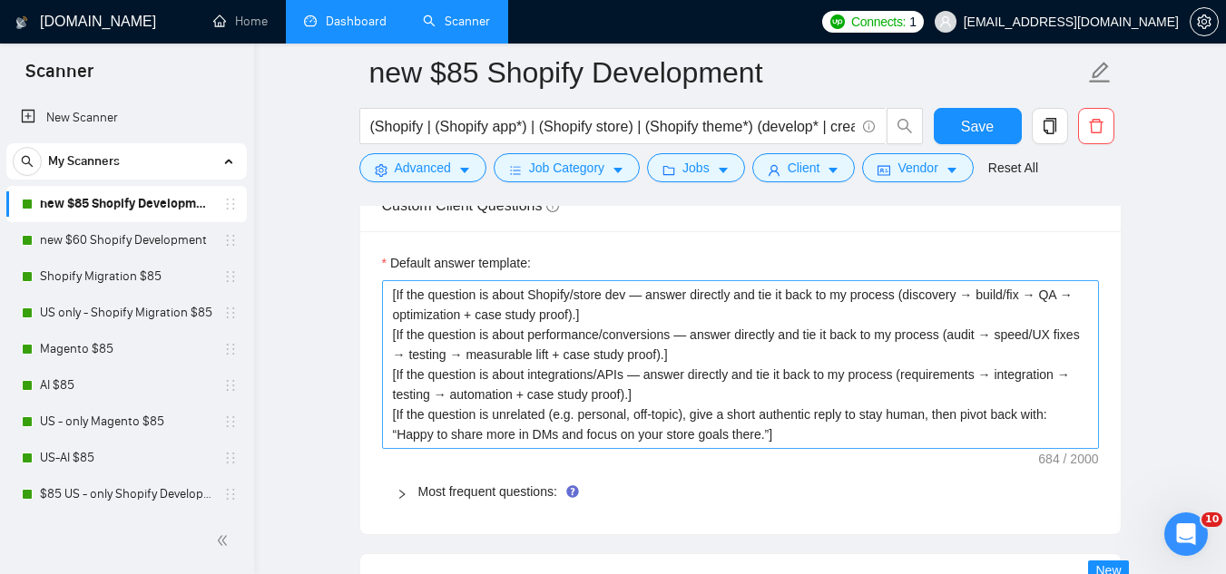
scroll to position [2813, 0]
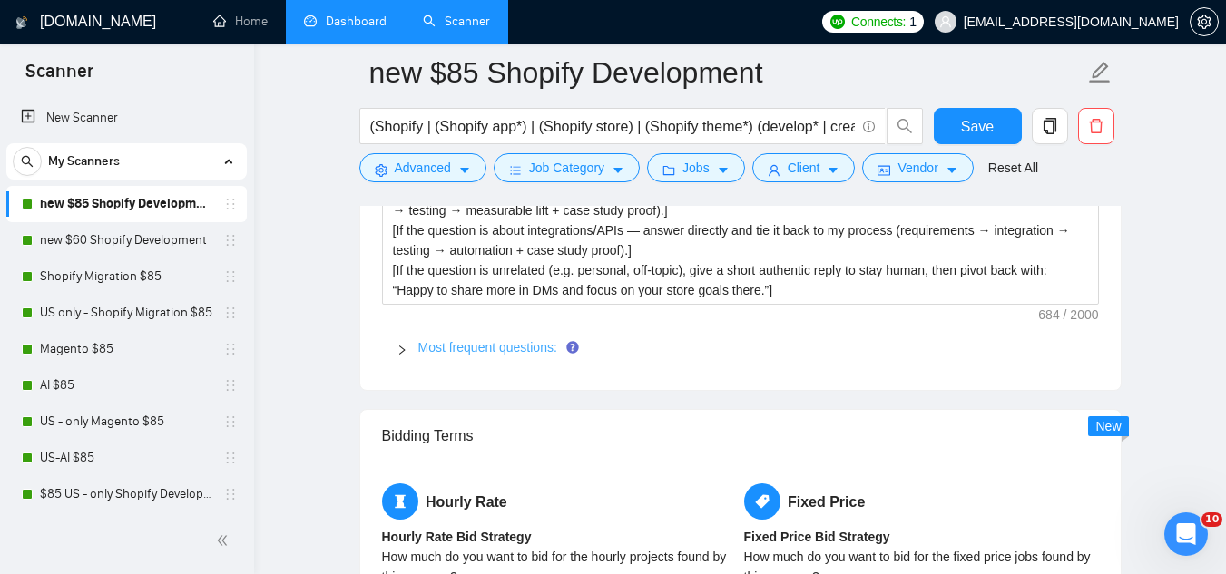
click at [474, 344] on link "Most frequent questions:" at bounding box center [487, 347] width 139 height 15
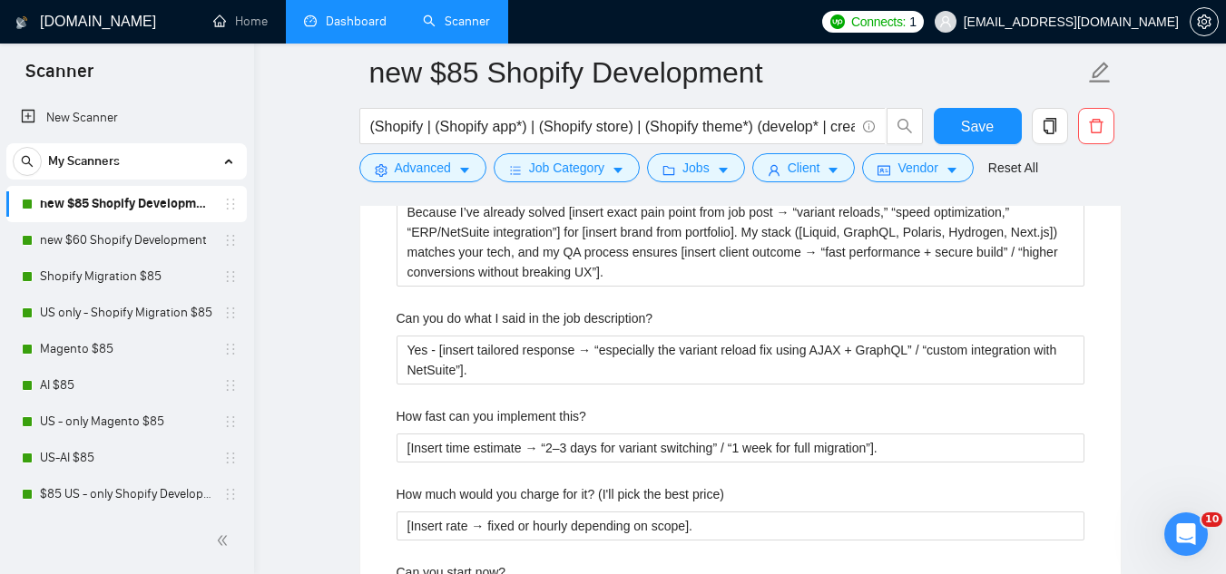
scroll to position [3993, 0]
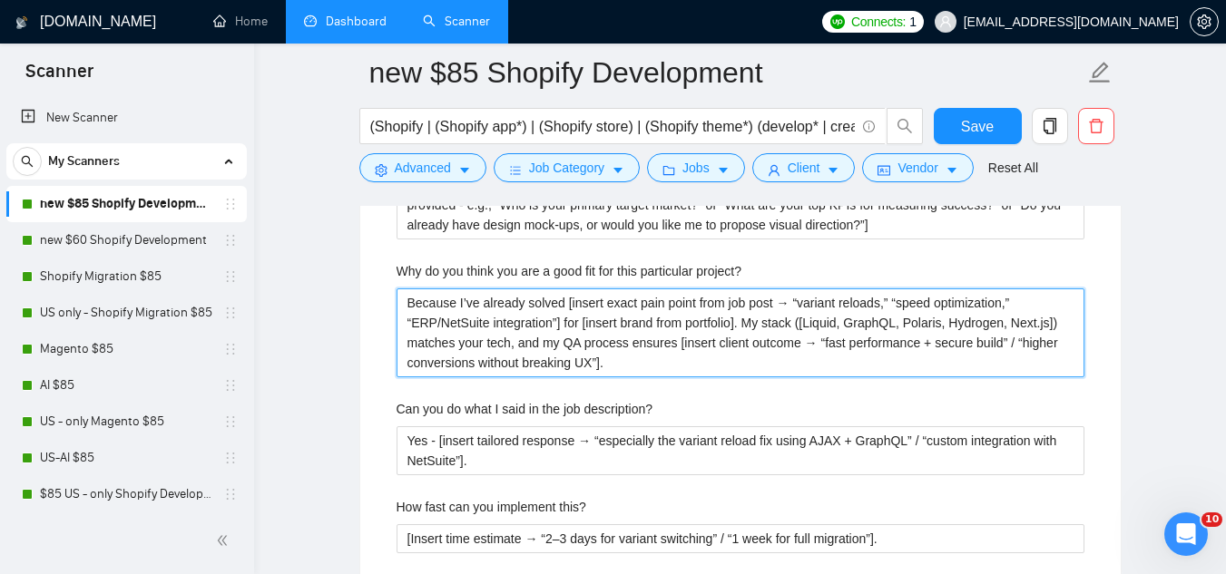
click at [433, 309] on project\? "Because I’ve already solved [insert exact pain point from job post → “variant r…" at bounding box center [741, 333] width 688 height 89
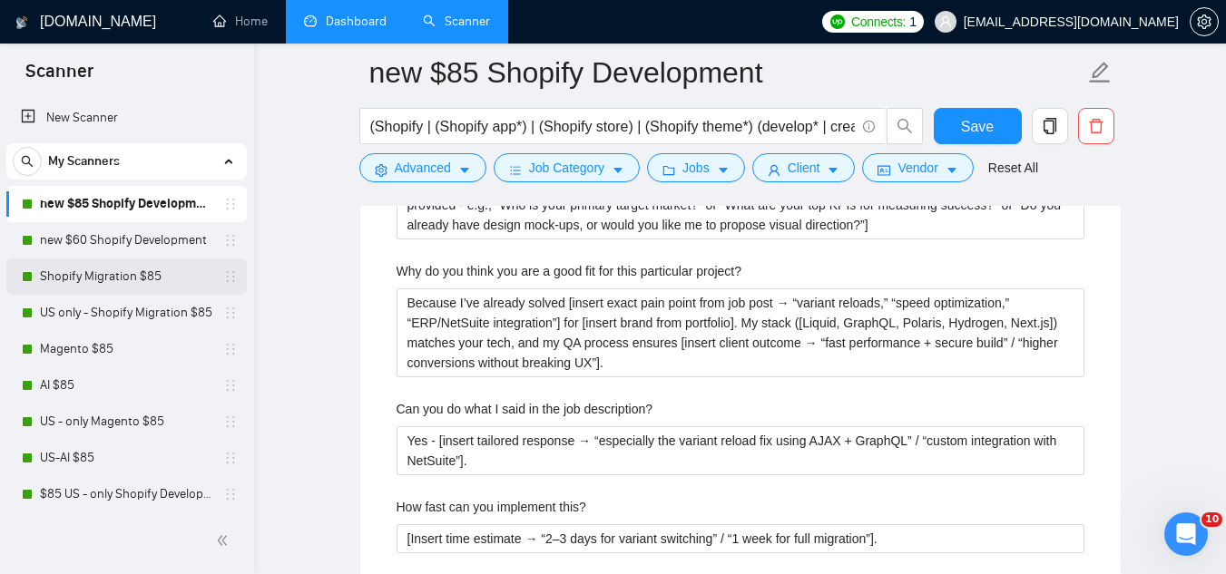
click at [162, 278] on link "Shopify Migration $85" at bounding box center [126, 277] width 172 height 36
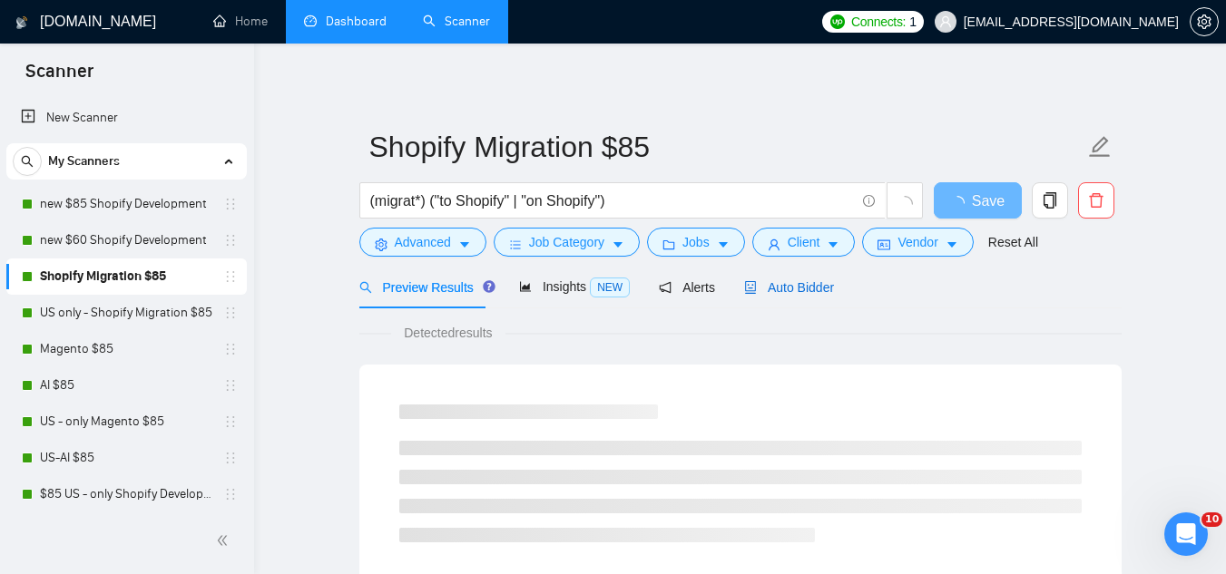
click at [759, 289] on span "Auto Bidder" at bounding box center [789, 287] width 90 height 15
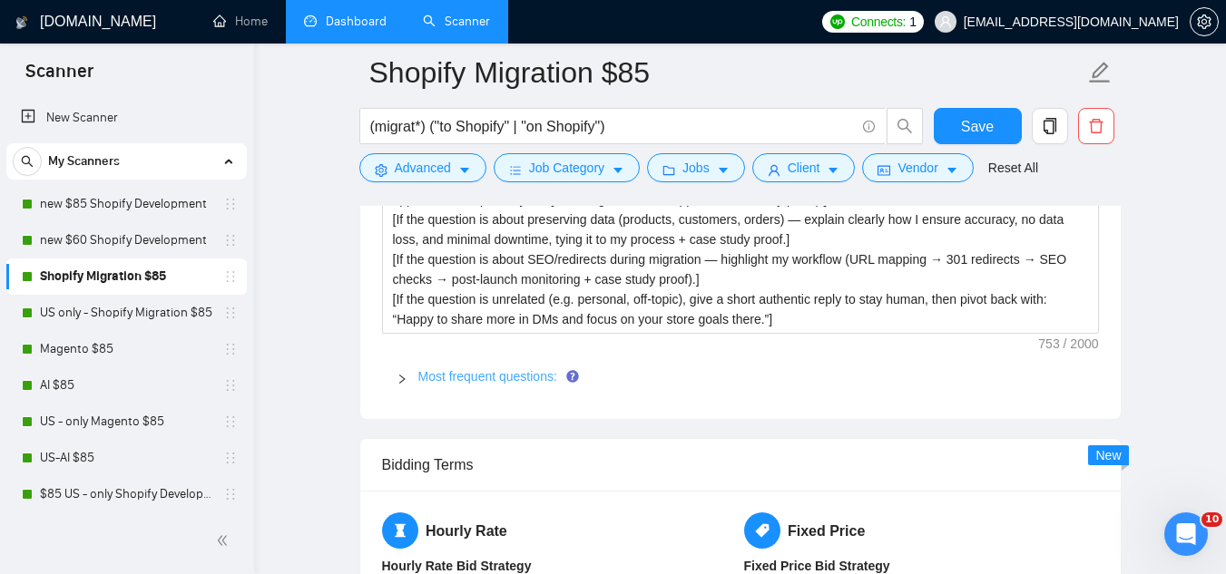
click at [531, 369] on link "Most frequent questions:" at bounding box center [487, 376] width 139 height 15
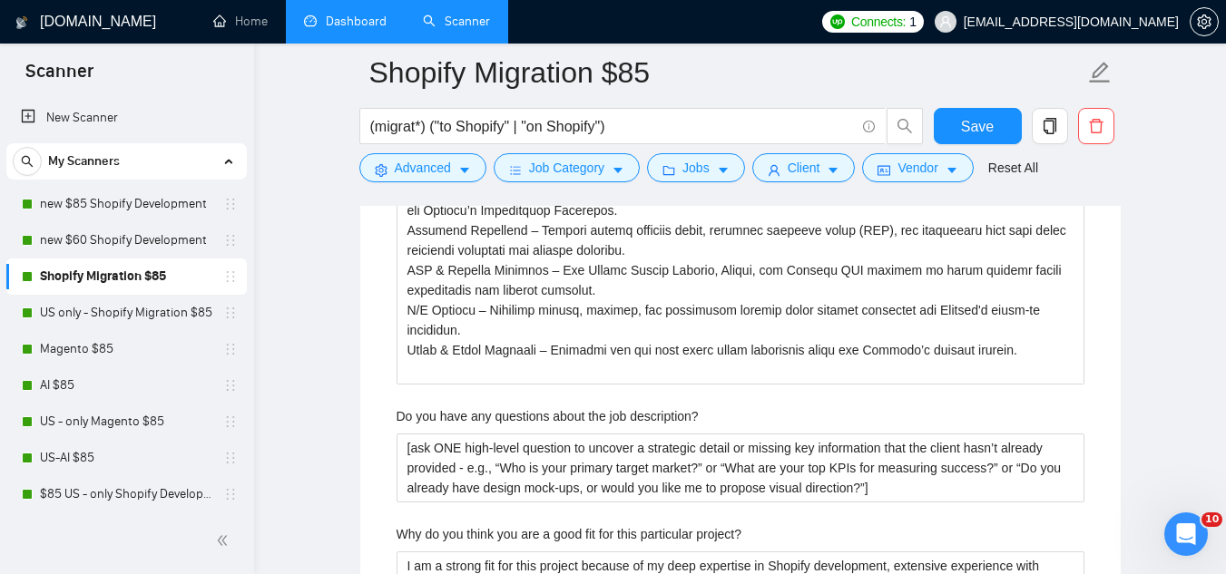
scroll to position [4265, 0]
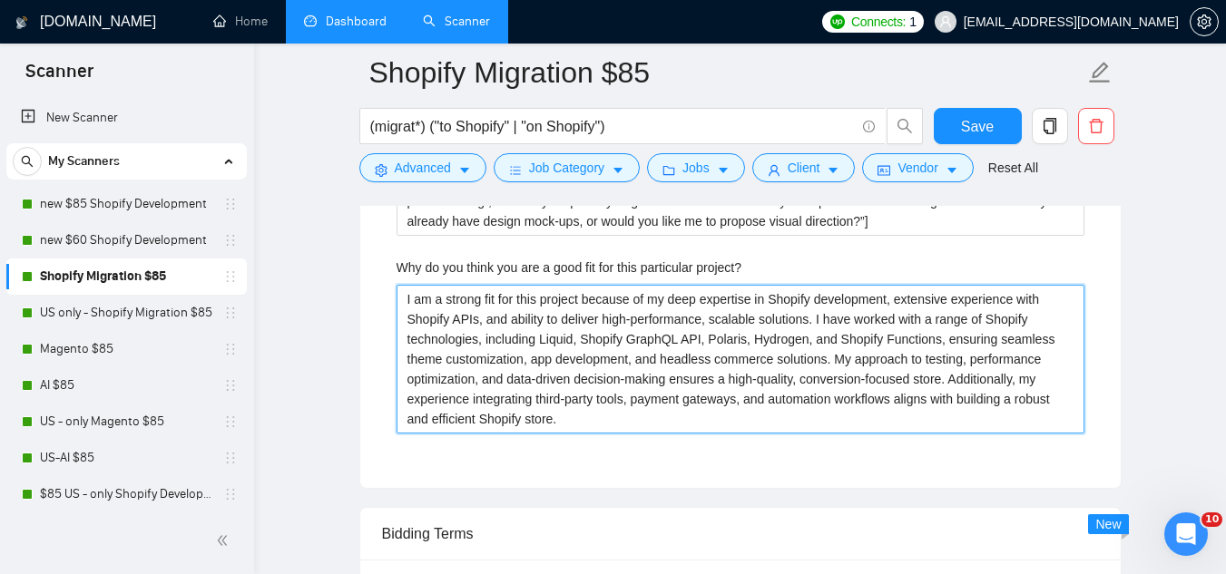
click at [409, 285] on project\? "I am a strong fit for this project because of my deep expertise in Shopify deve…" at bounding box center [741, 359] width 688 height 149
click at [410, 285] on project\? "I am a strong fit for this project because of my deep expertise in Shopify deve…" at bounding box center [741, 359] width 688 height 149
paste project\? "Because I’ve already solved [insert exact pain point from job post → “variant r…"
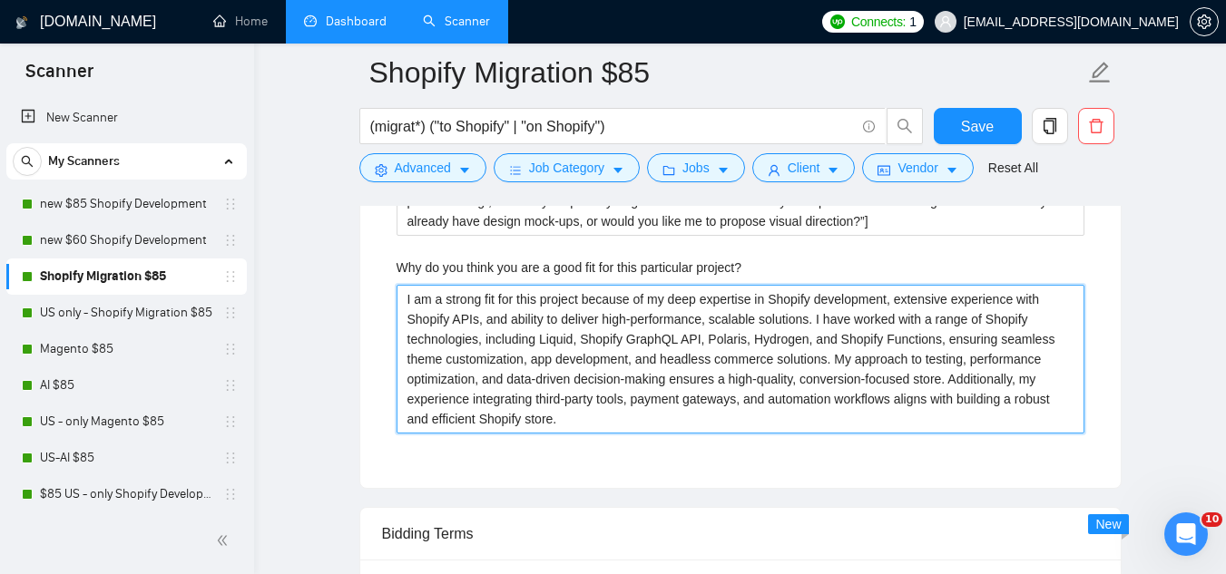
type project\? "Because I’ve already solved [insert exact pain point from job post → “variant r…"
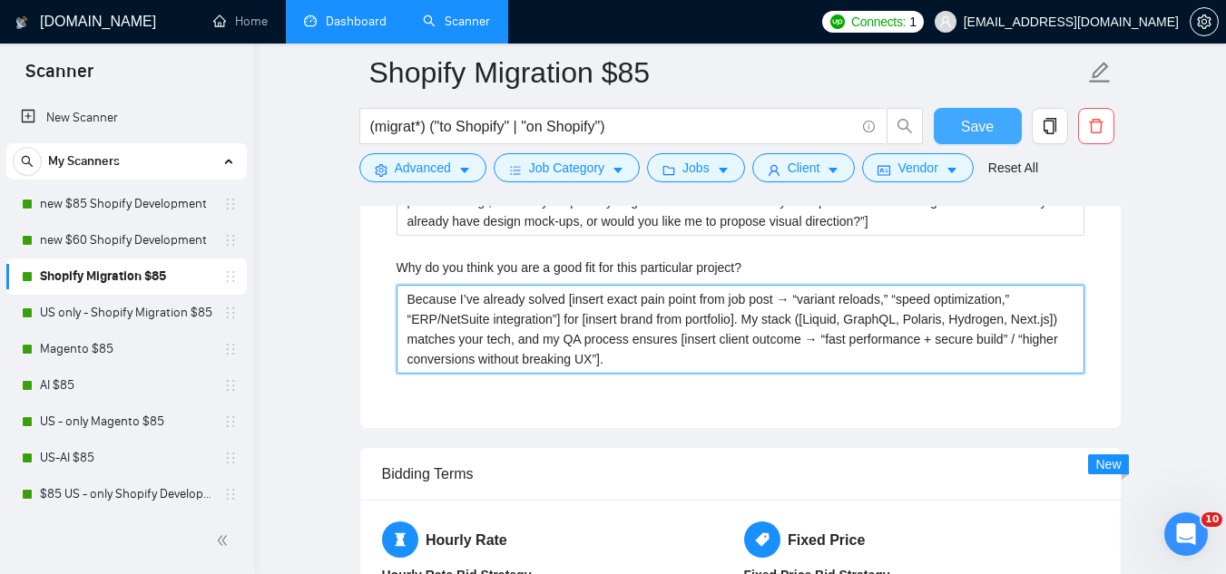
type project\? "Because I’ve already solved [insert exact pain point from job post → “variant r…"
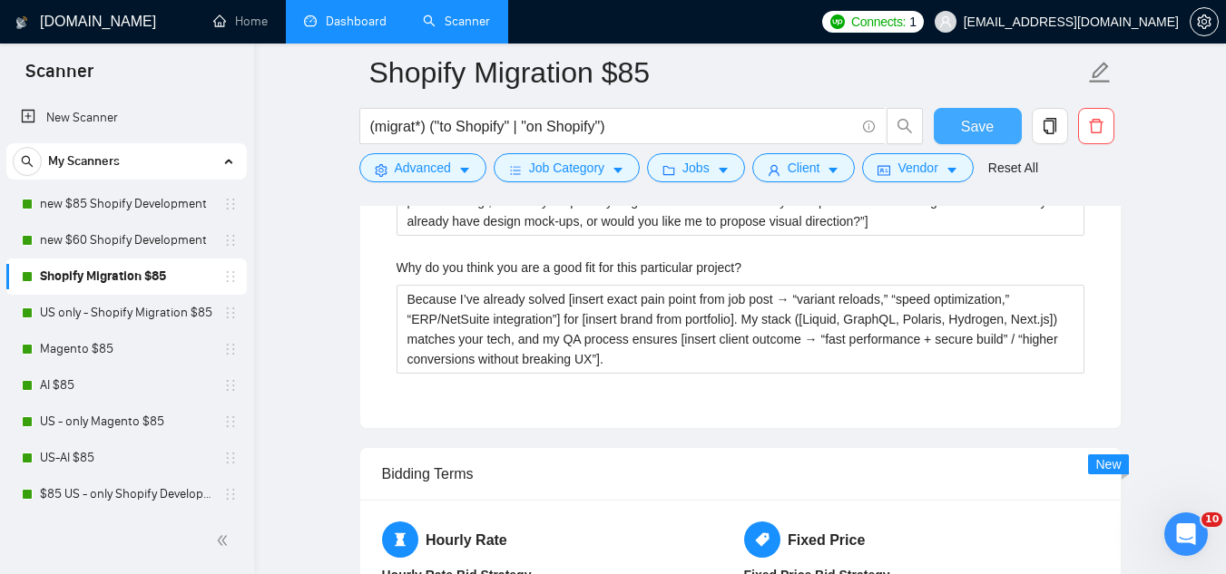
click at [979, 129] on span "Save" at bounding box center [977, 126] width 33 height 23
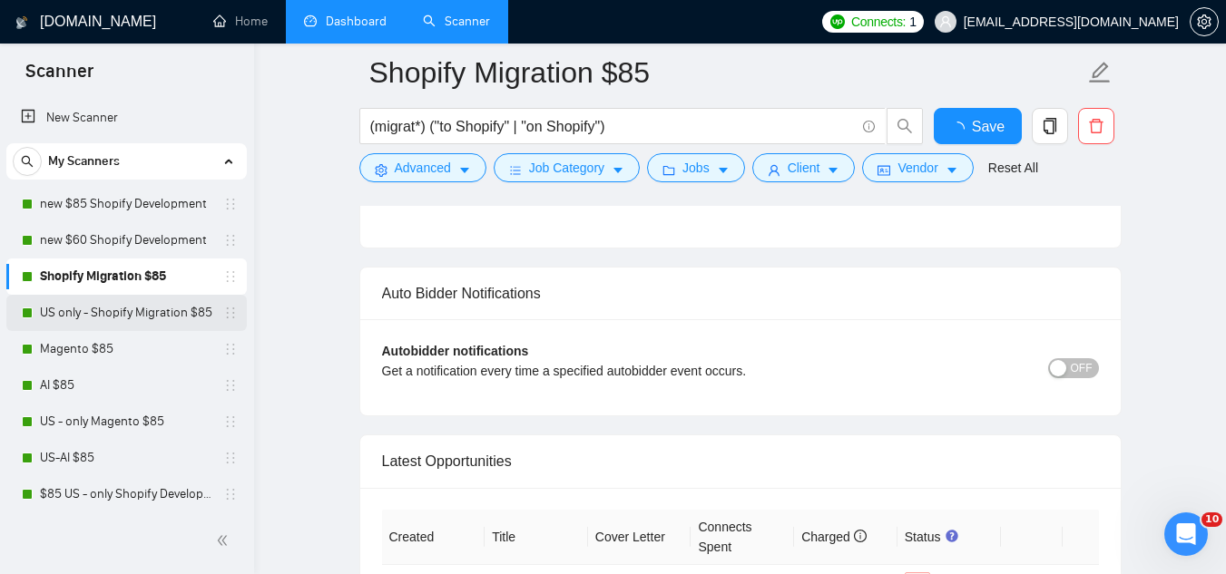
click at [143, 319] on link "US only - Shopify Migration $85" at bounding box center [126, 313] width 172 height 36
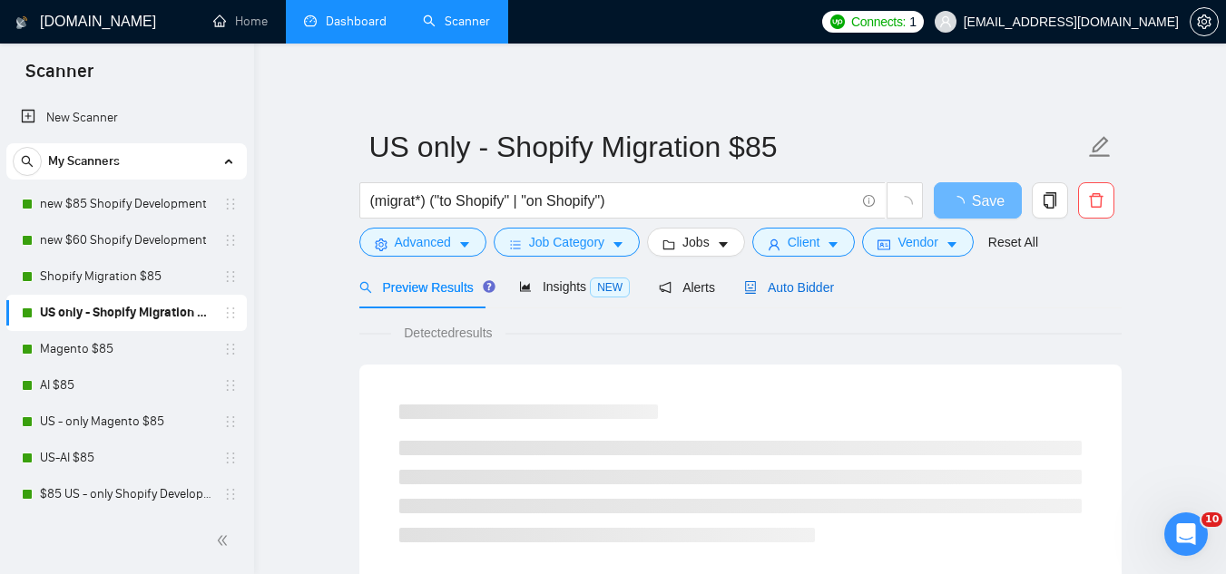
click at [777, 292] on span "Auto Bidder" at bounding box center [789, 287] width 90 height 15
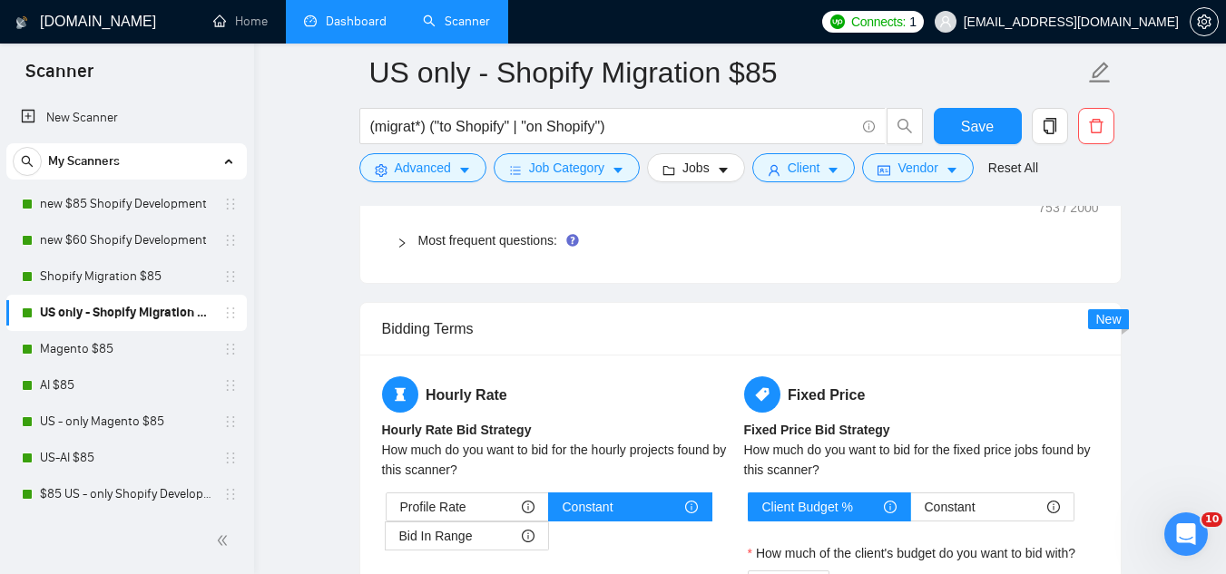
scroll to position [2904, 0]
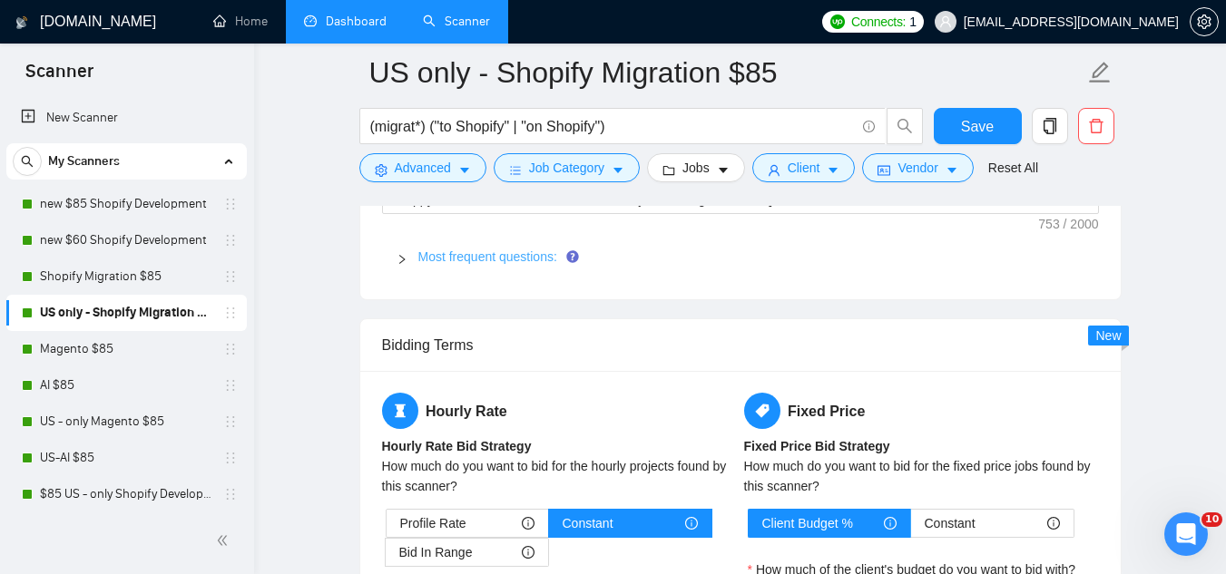
click at [492, 258] on link "Most frequent questions:" at bounding box center [487, 257] width 139 height 15
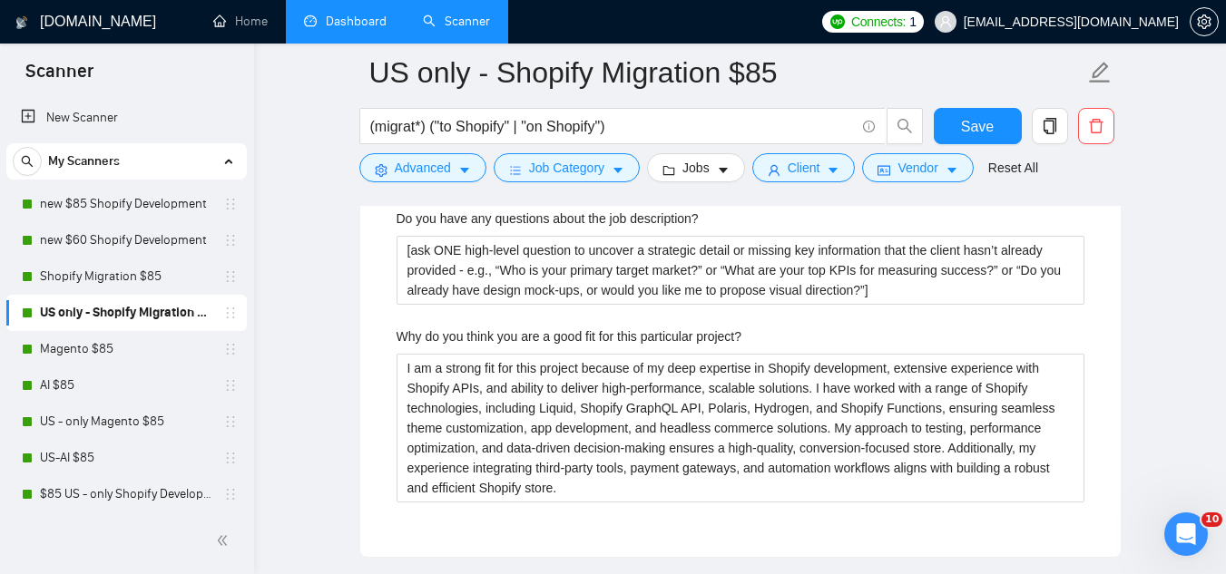
scroll to position [4175, 0]
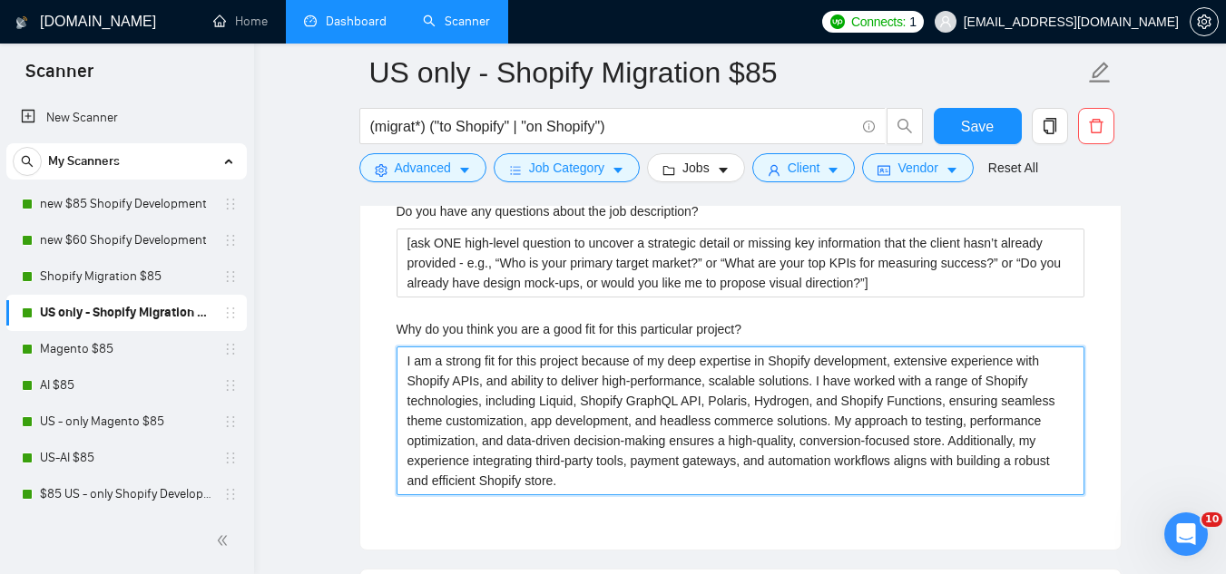
click at [466, 368] on project\? "I am a strong fit for this project because of my deep expertise in Shopify deve…" at bounding box center [741, 421] width 688 height 149
paste project\? "Because I’ve already solved [insert exact pain point from job post → “variant r…"
type project\? "Because I’ve already solved [insert exact pain point from job post → “variant r…"
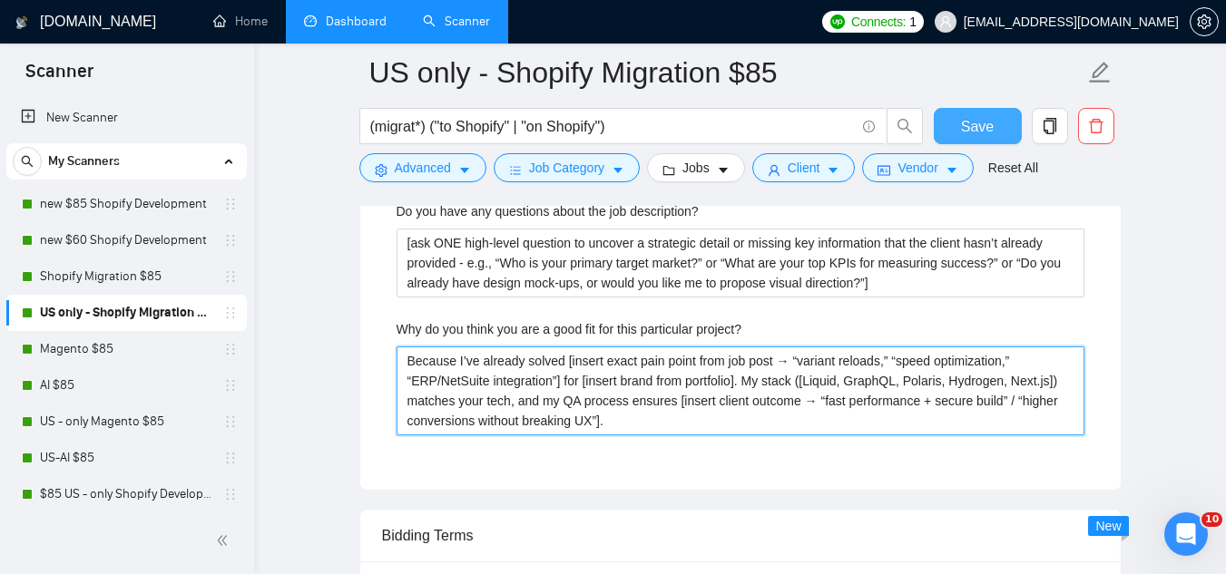
type project\? "Because I’ve already solved [insert exact pain point from job post → “variant r…"
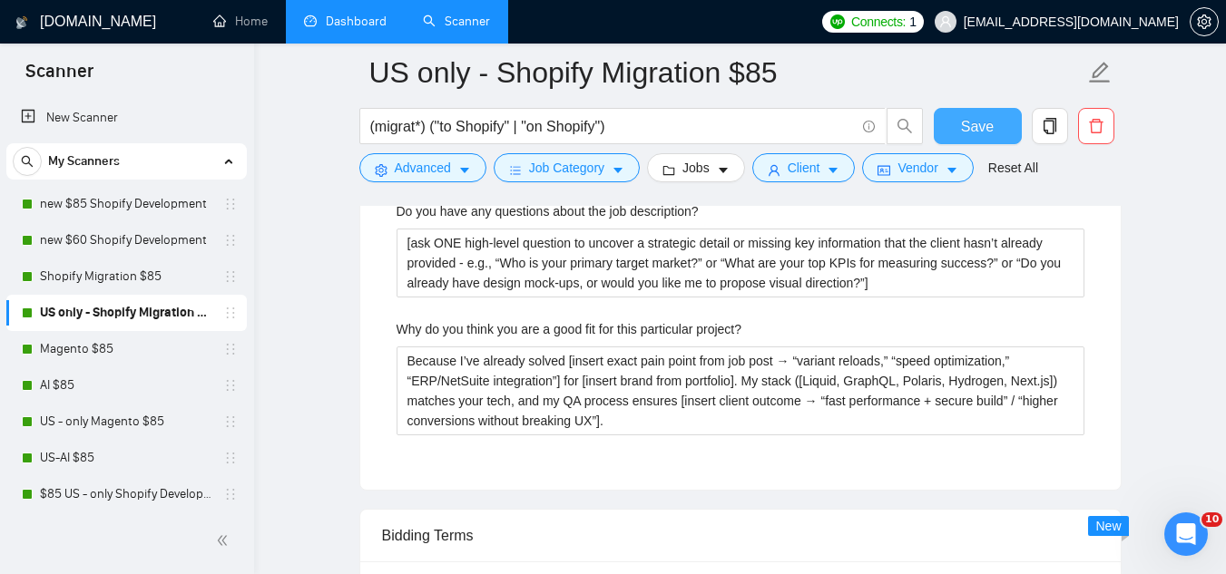
click at [976, 128] on span "Save" at bounding box center [977, 126] width 33 height 23
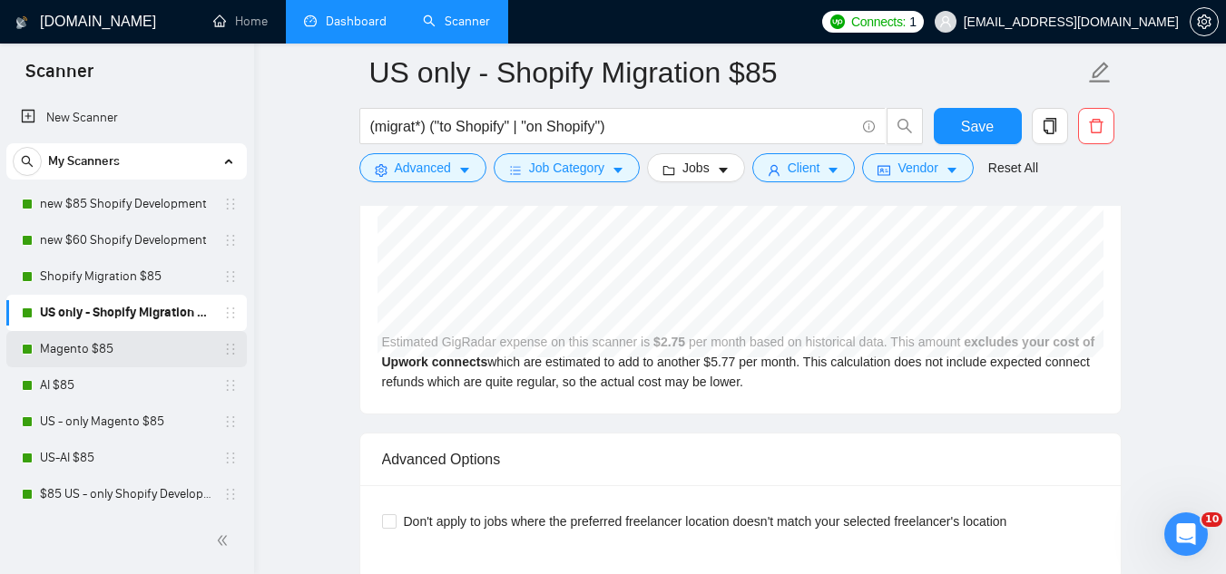
click at [152, 351] on link "Magento $85" at bounding box center [126, 349] width 172 height 36
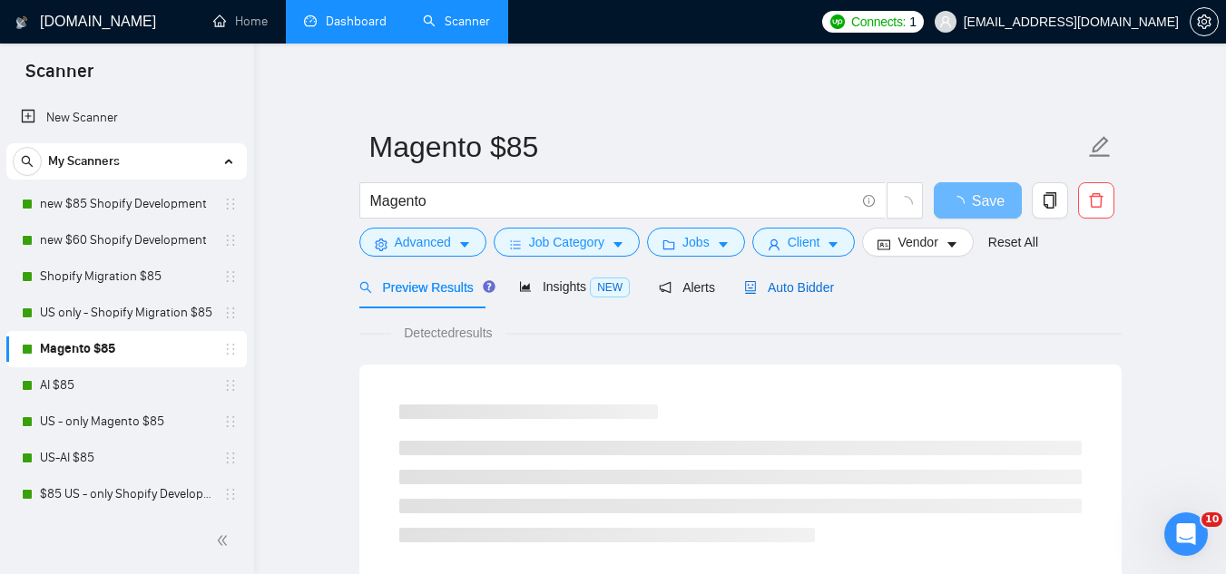
click at [771, 290] on span "Auto Bidder" at bounding box center [789, 287] width 90 height 15
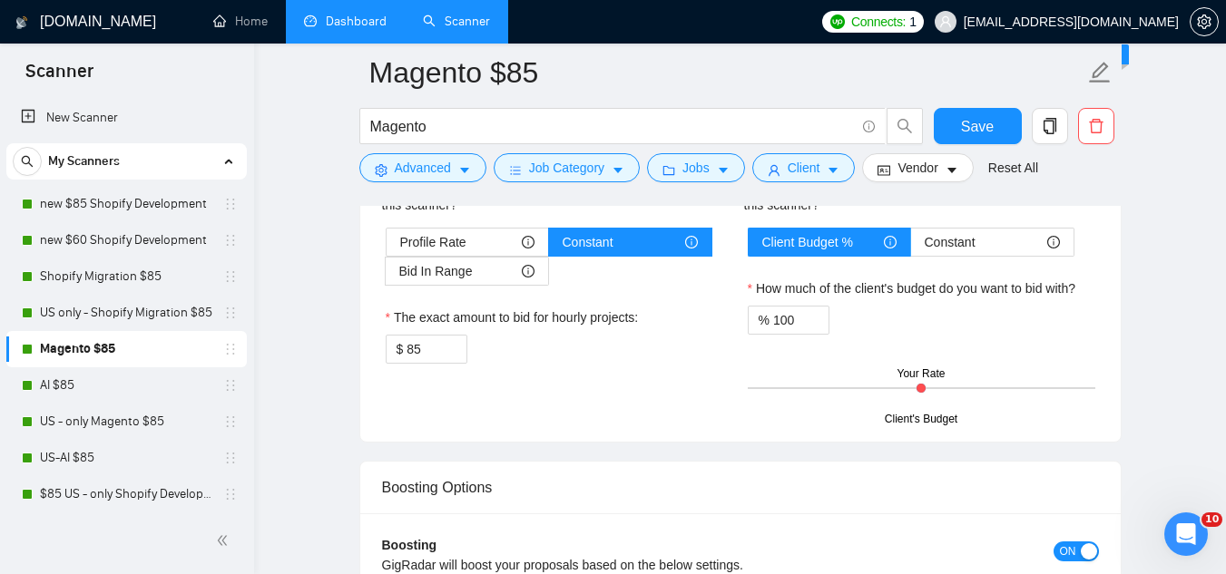
scroll to position [2723, 0]
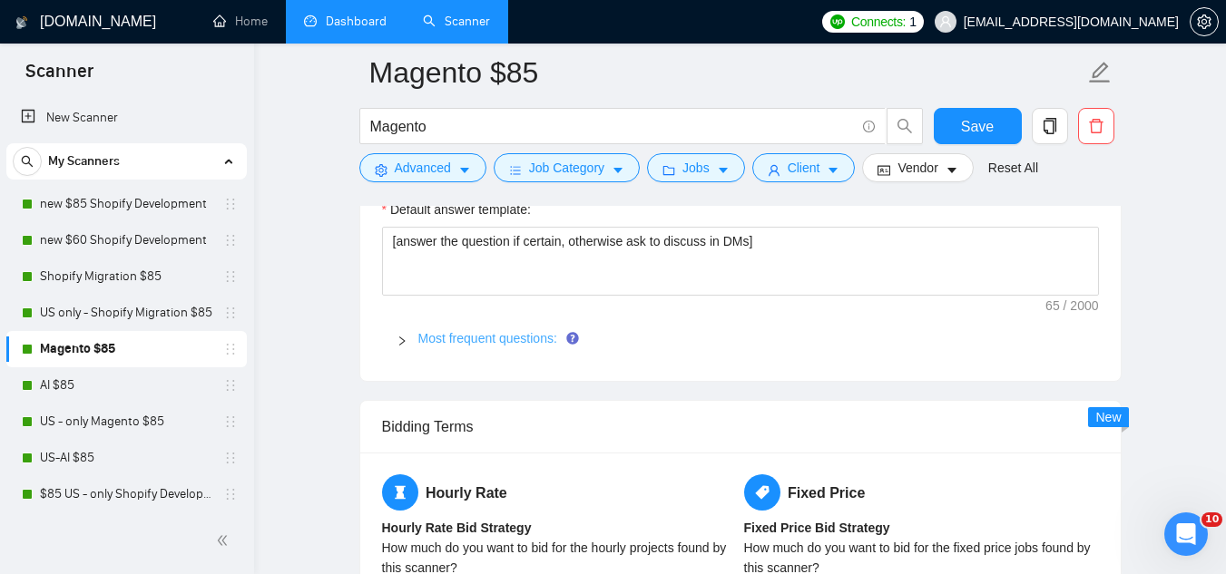
click at [521, 338] on link "Most frequent questions:" at bounding box center [487, 338] width 139 height 15
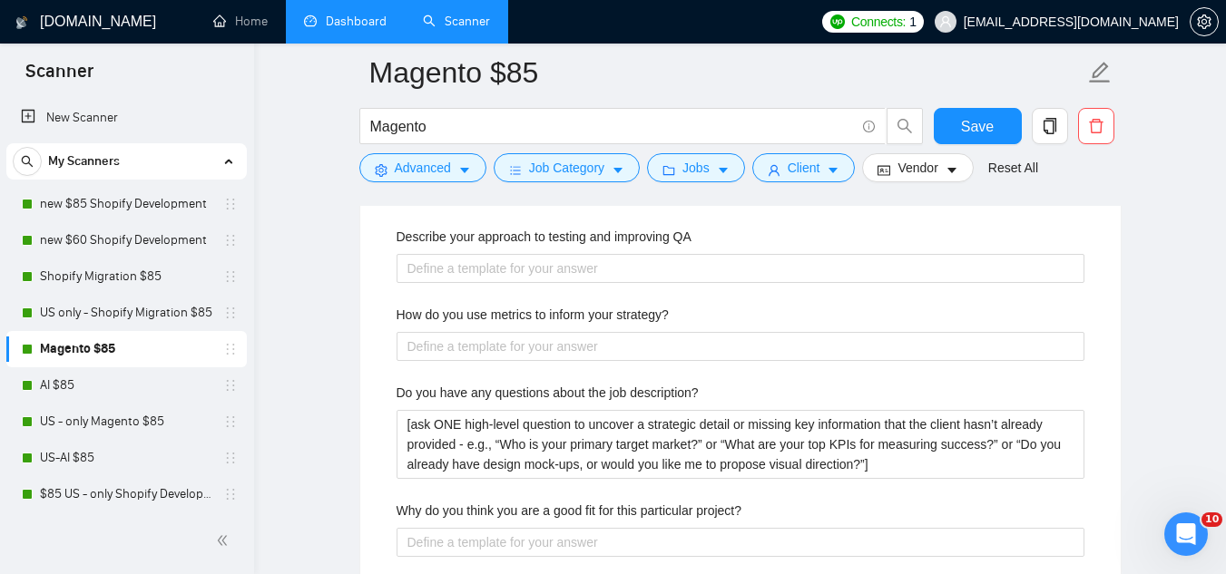
scroll to position [4084, 0]
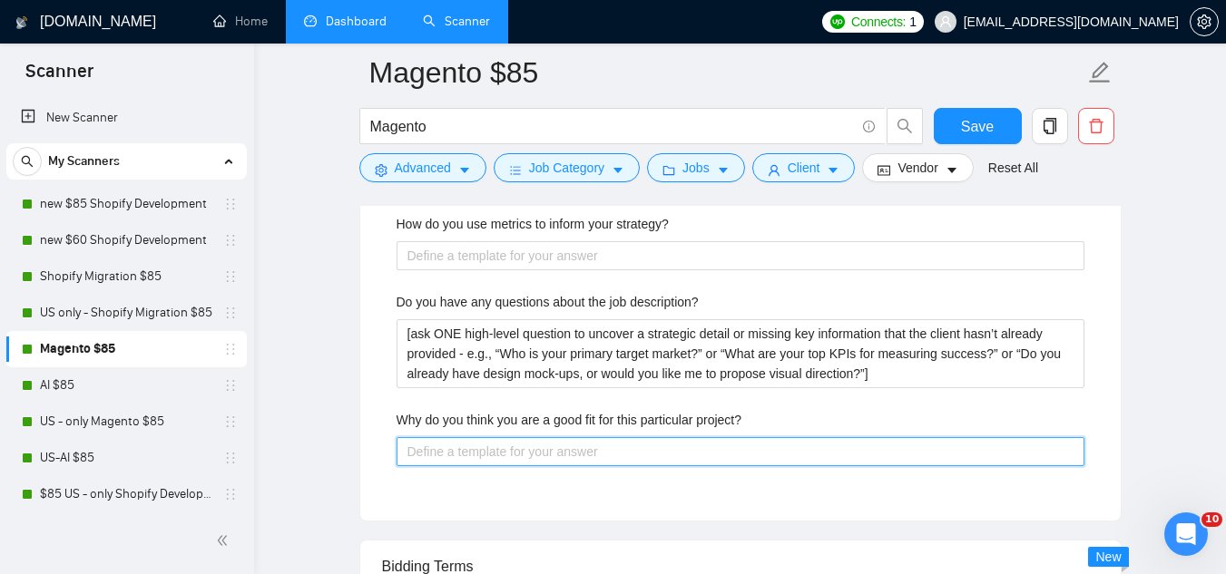
click at [541, 448] on project\? "Why do you think you are a good fit for this particular project?" at bounding box center [741, 451] width 688 height 29
paste project\? "Because I’ve already solved [insert exact pain point from job post → “variant r…"
type project\? "Because I’ve already solved [insert exact pain point from job post → “variant r…"
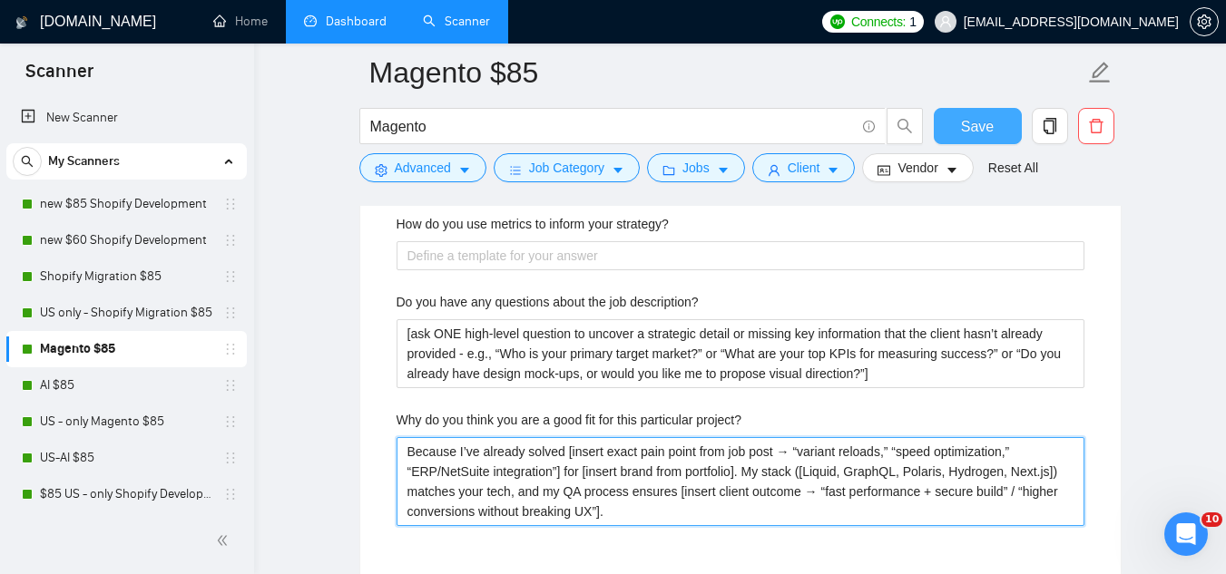
type project\? "Because I’ve already solved [insert exact pain point from job post → “variant r…"
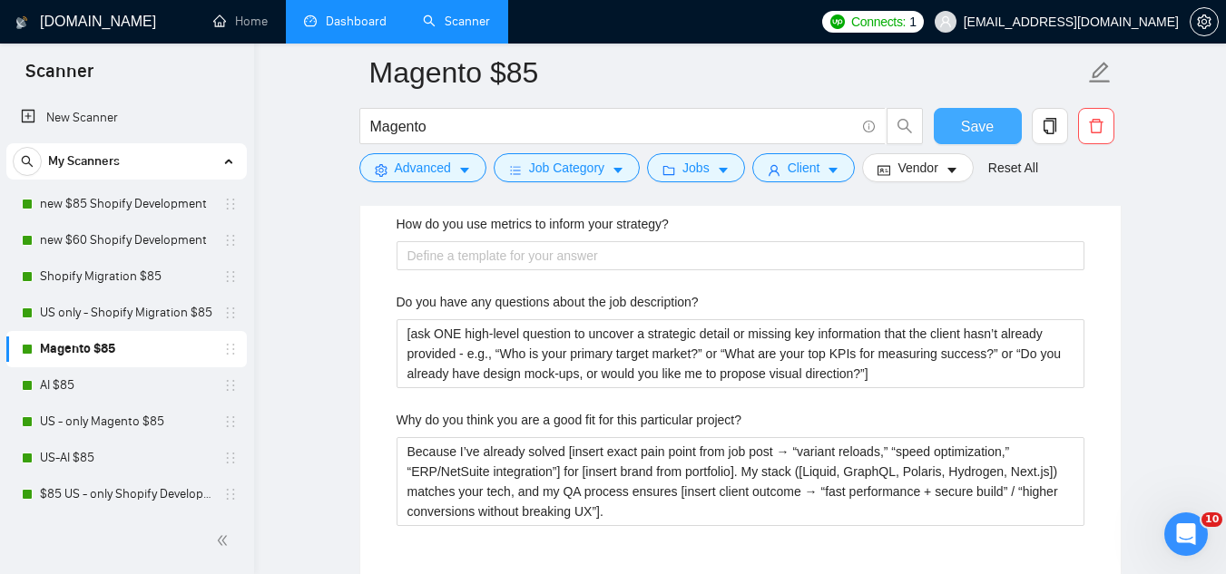
click at [979, 134] on span "Save" at bounding box center [977, 126] width 33 height 23
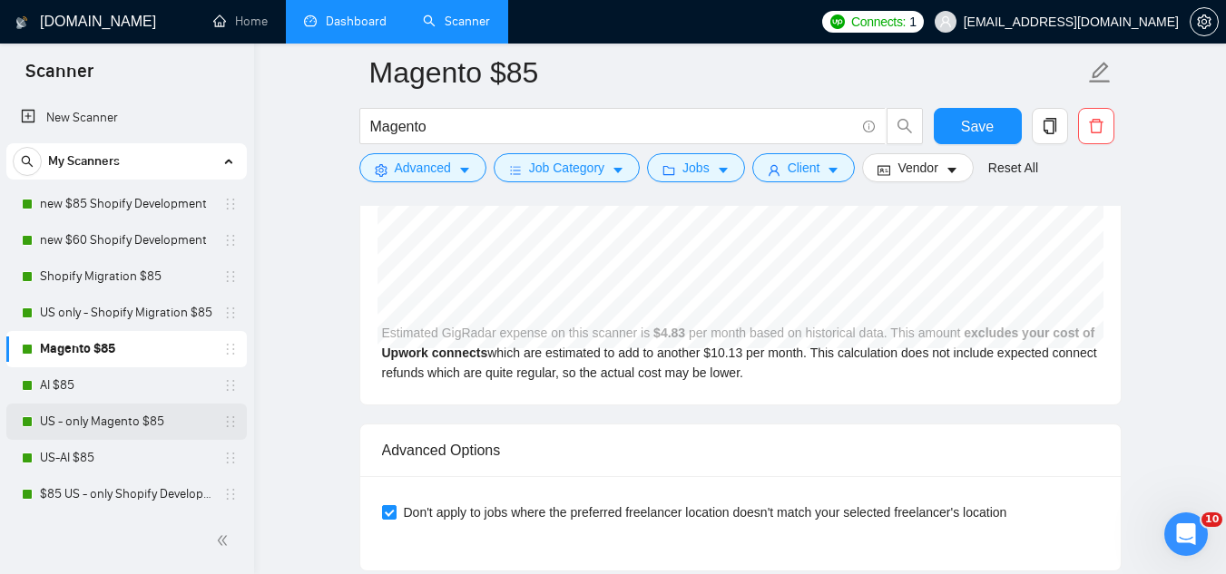
click at [157, 424] on link "US - only Magento $85" at bounding box center [126, 422] width 172 height 36
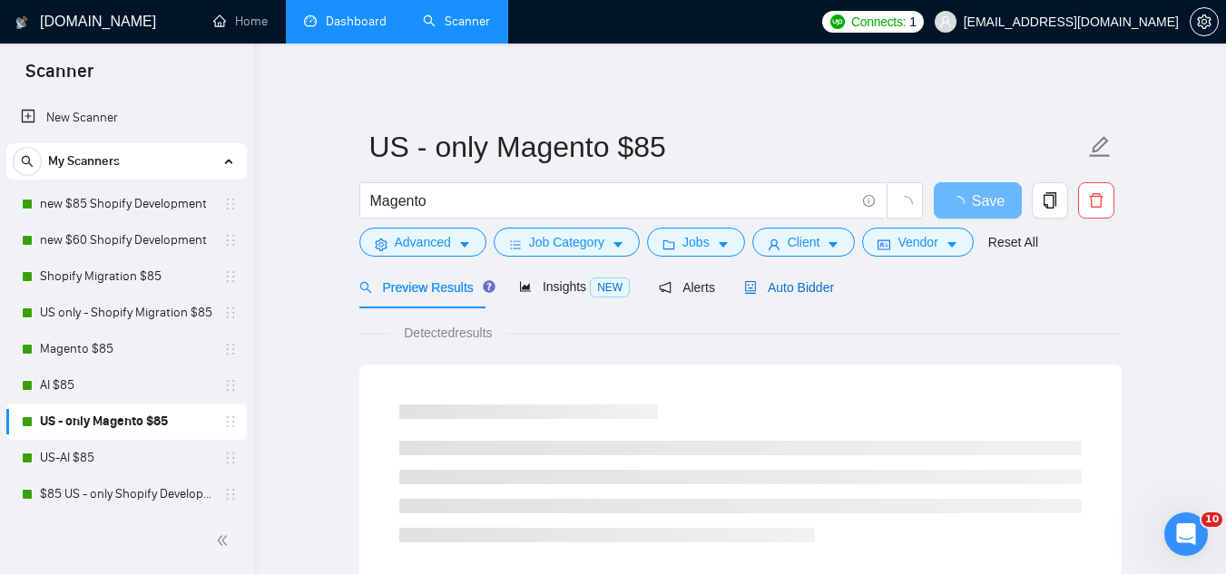
click at [811, 291] on span "Auto Bidder" at bounding box center [789, 287] width 90 height 15
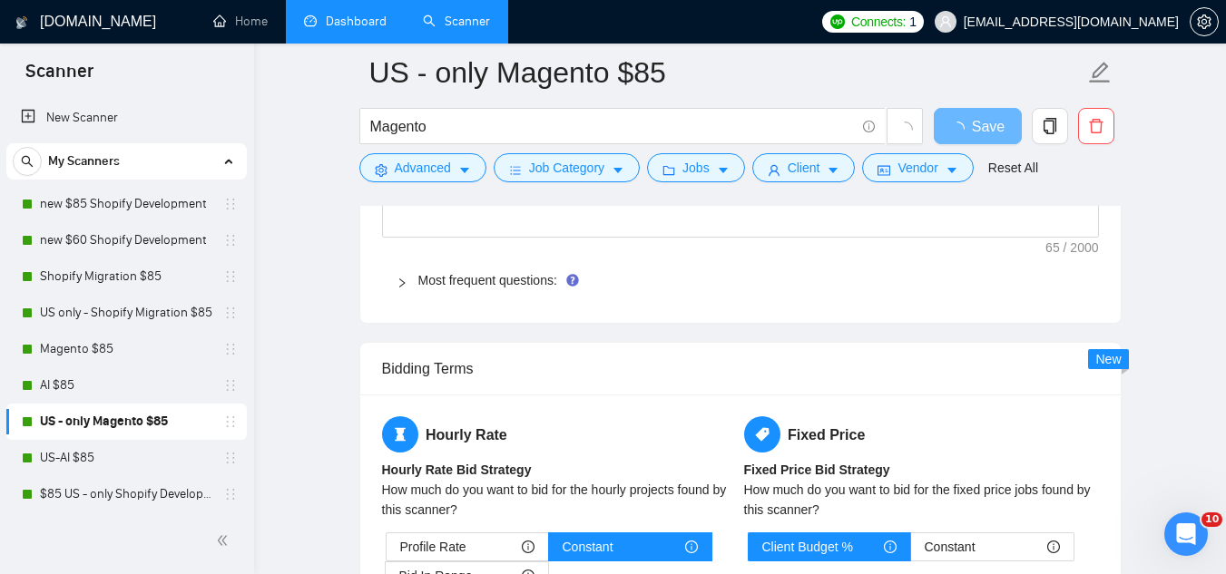
scroll to position [2541, 0]
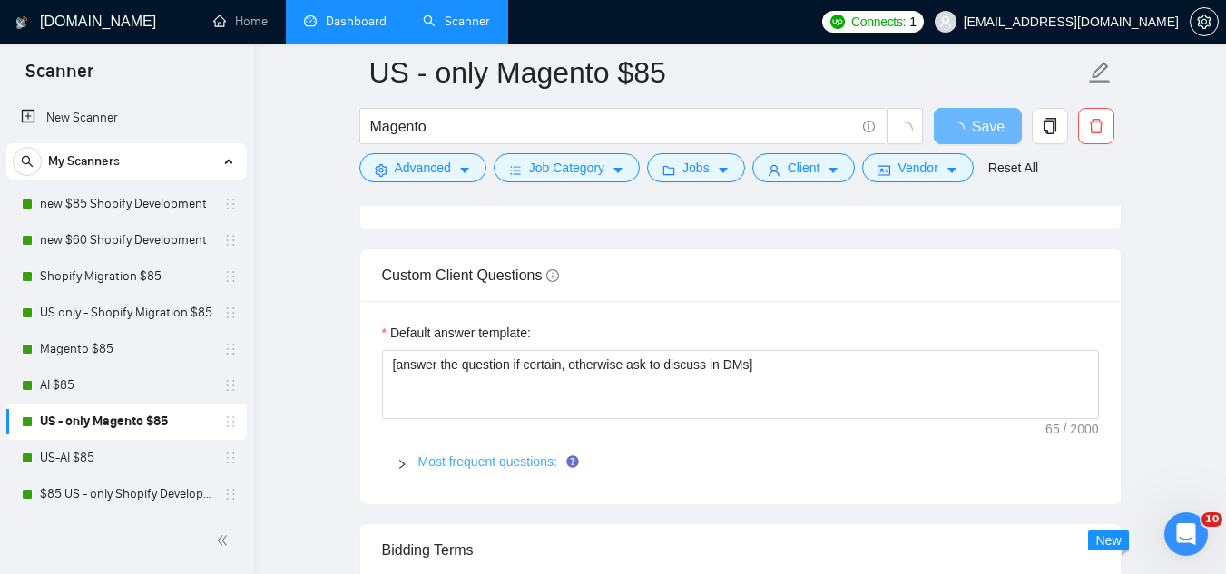
click at [515, 466] on link "Most frequent questions:" at bounding box center [487, 462] width 139 height 15
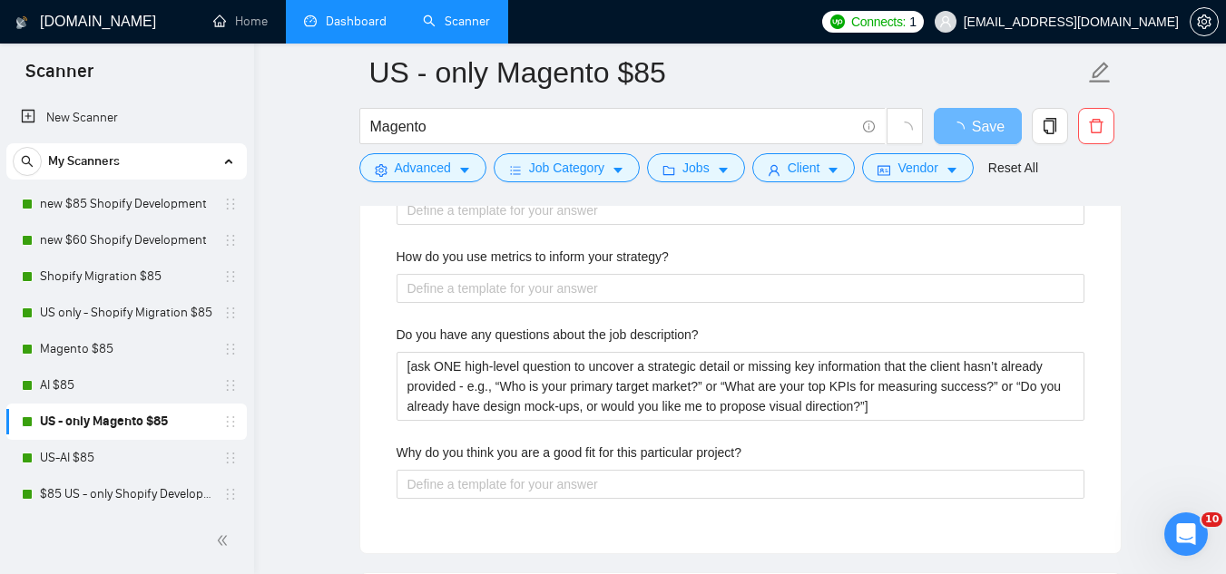
scroll to position [4084, 0]
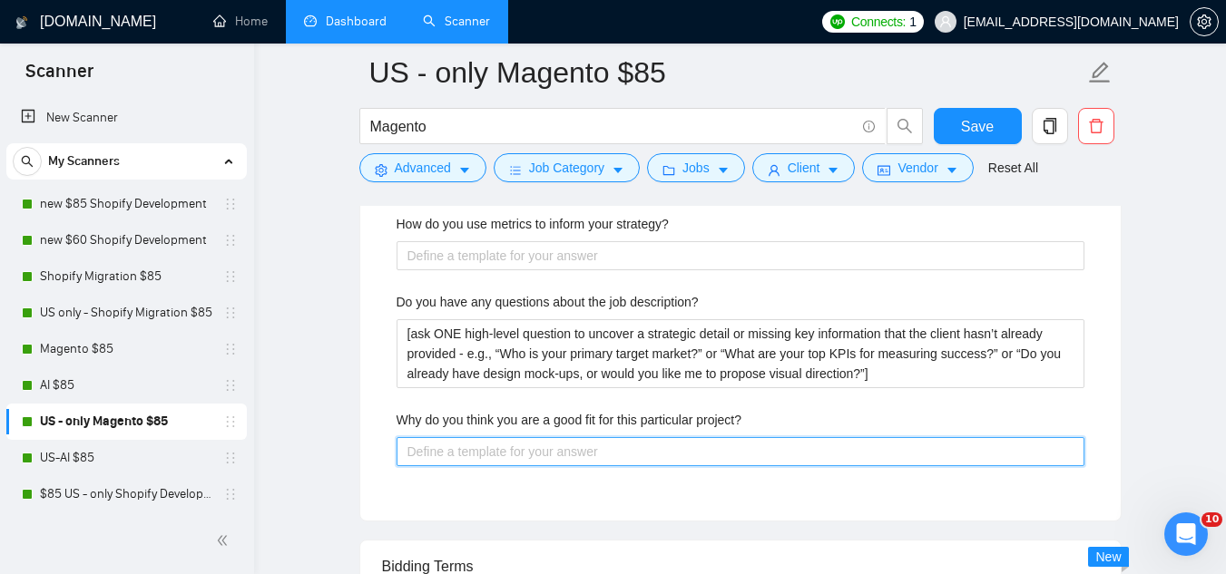
click at [495, 446] on project\? "Why do you think you are a good fit for this particular project?" at bounding box center [741, 451] width 688 height 29
paste project\? "Because I’ve already solved [insert exact pain point from job post → “variant r…"
type project\? "Because I’ve already solved [insert exact pain point from job post → “variant r…"
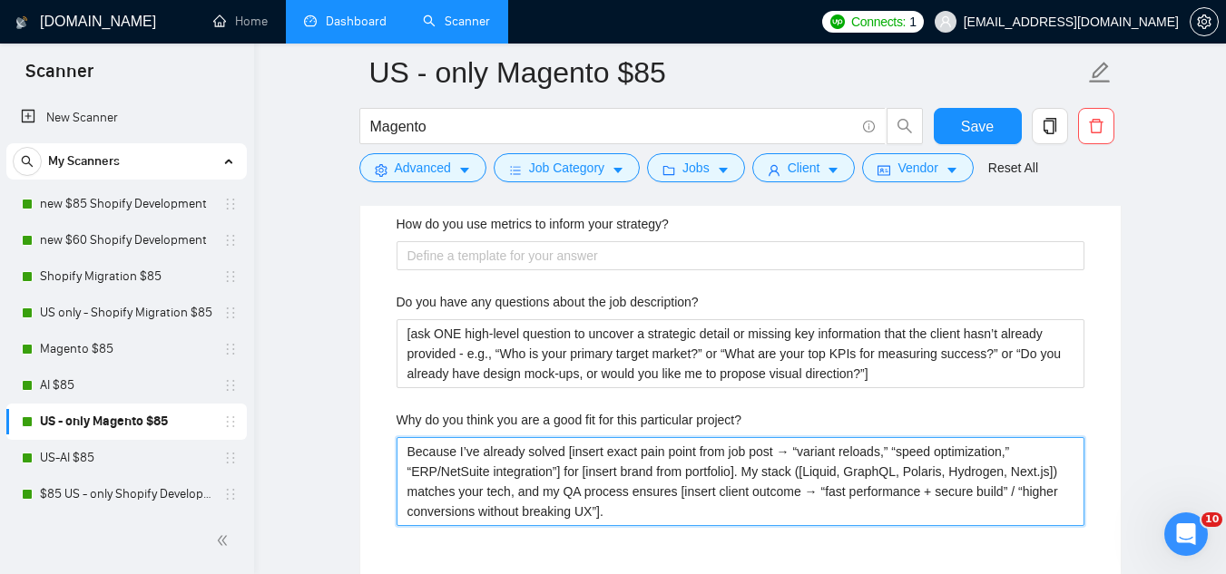
click at [1044, 472] on project\? "Because I’ve already solved [insert exact pain point from job post → “variant r…" at bounding box center [741, 481] width 688 height 89
type project\? "Because I’ve already solved [insert exact pain point from job post → “variant r…"
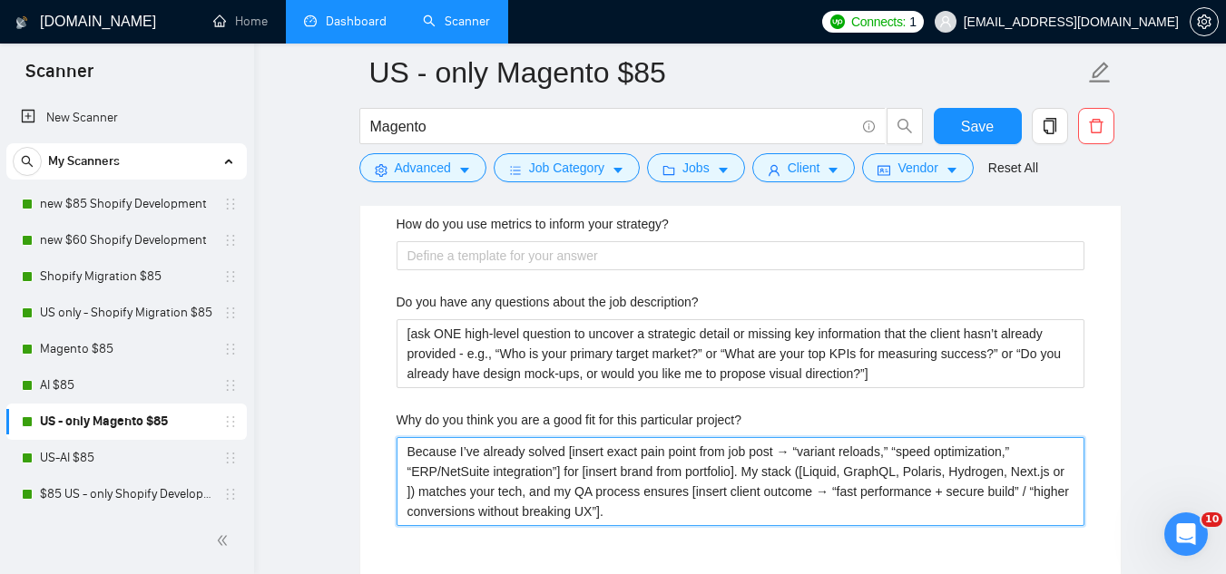
type project\? "Because I’ve already solved [insert exact pain point from job post → “variant r…"
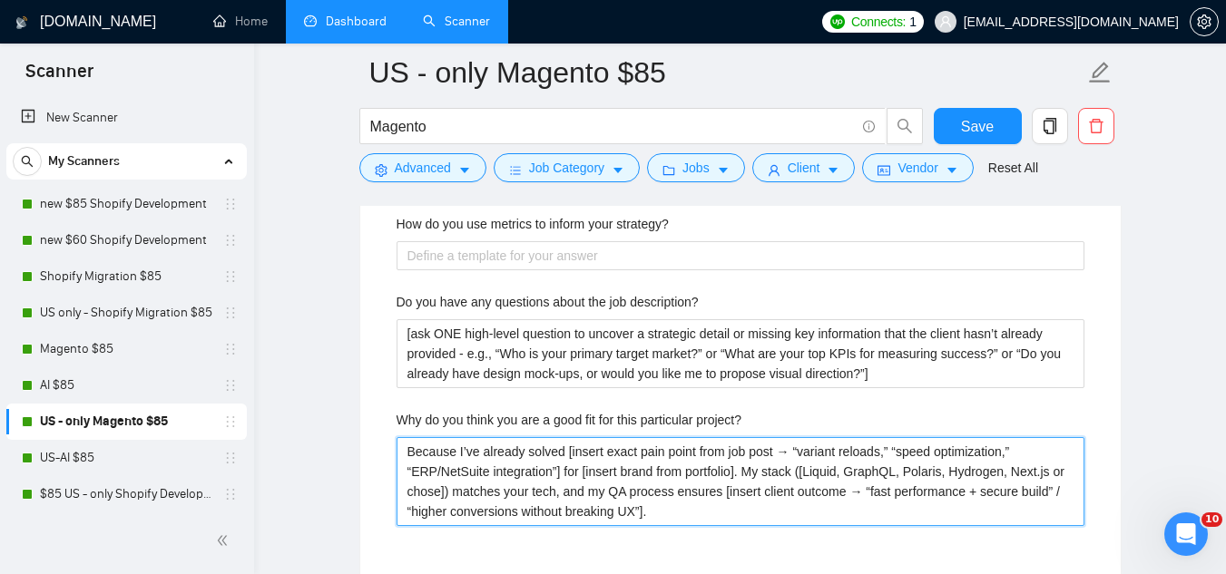
type project\? "Because I’ve already solved [insert exact pain point from job post → “variant r…"
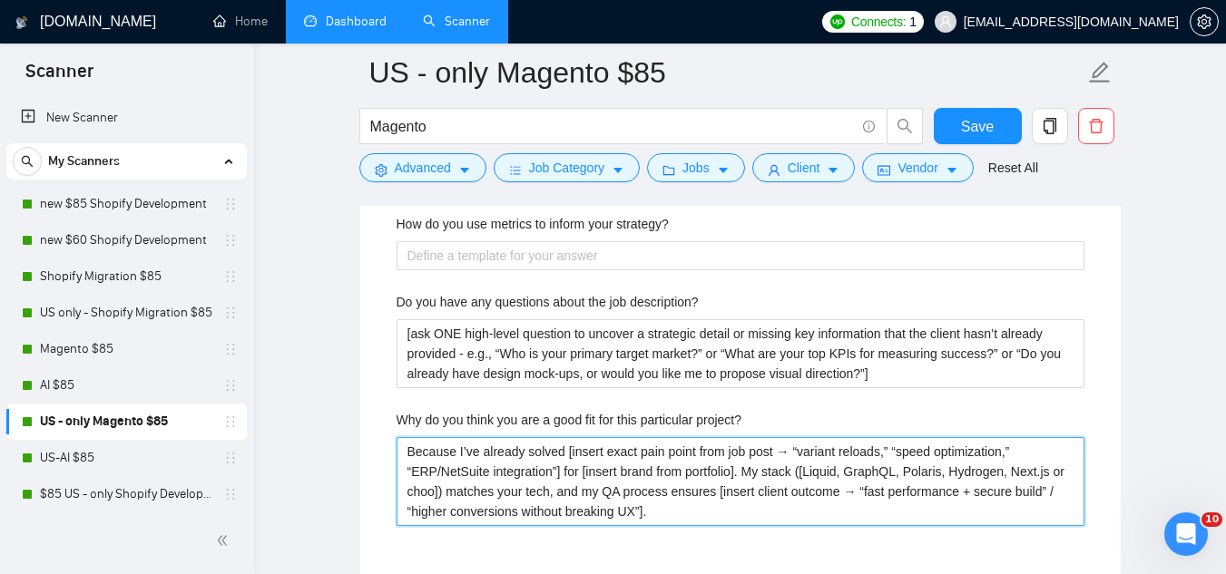
type project\? "Because I’ve already solved [insert exact pain point from job post → “variant r…"
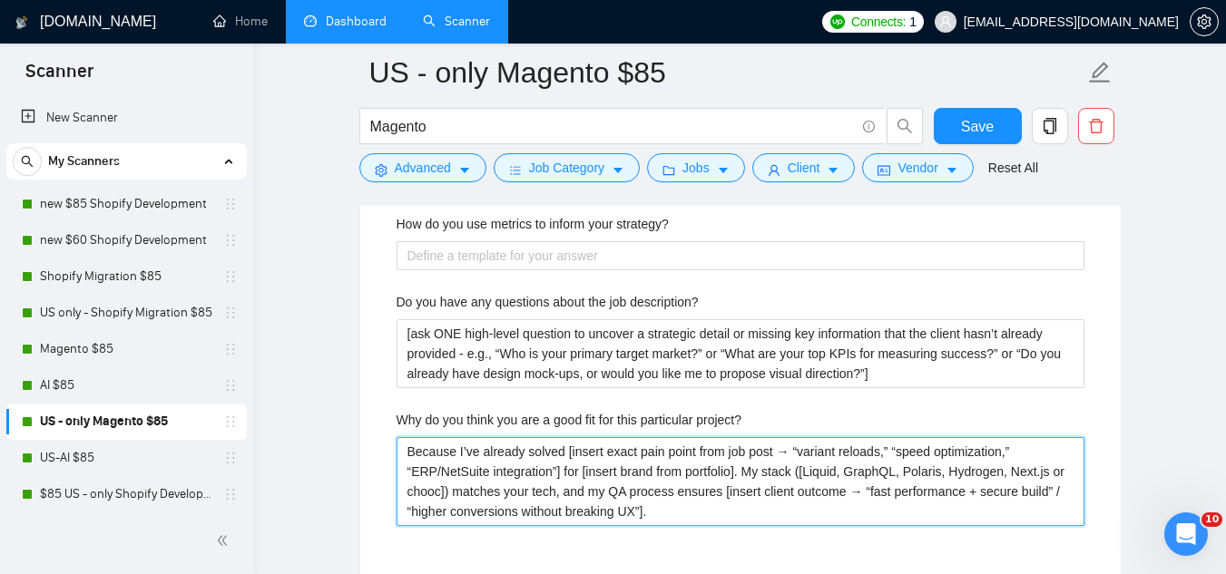
type project\? "Because I’ve already solved [insert exact pain point from job post → “variant r…"
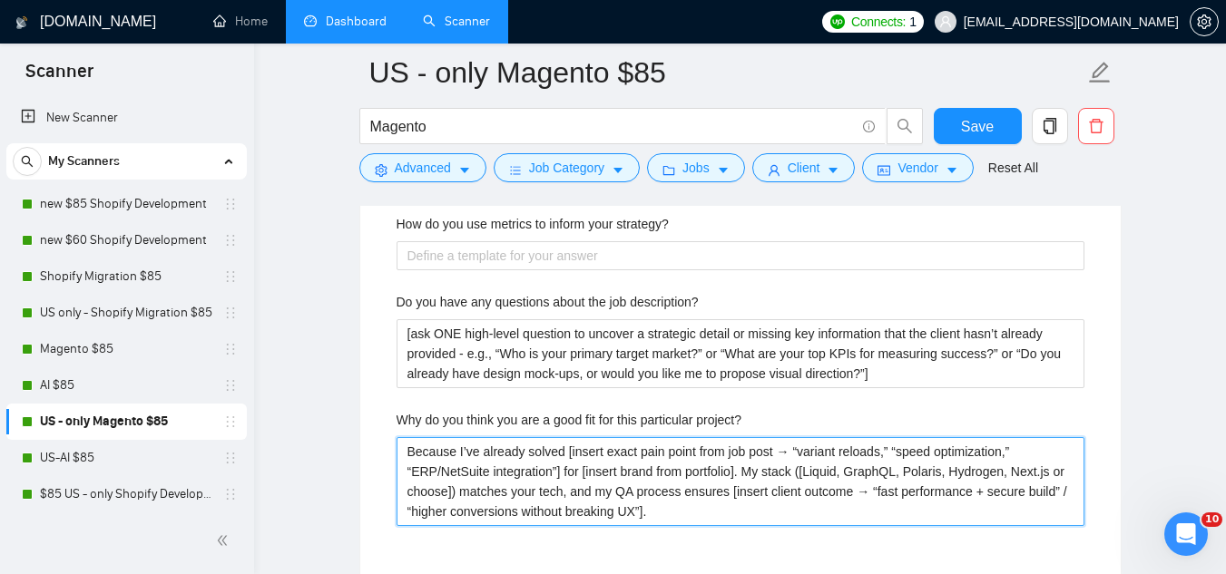
type project\? "Because I’ve already solved [insert exact pain point from job post → “variant r…"
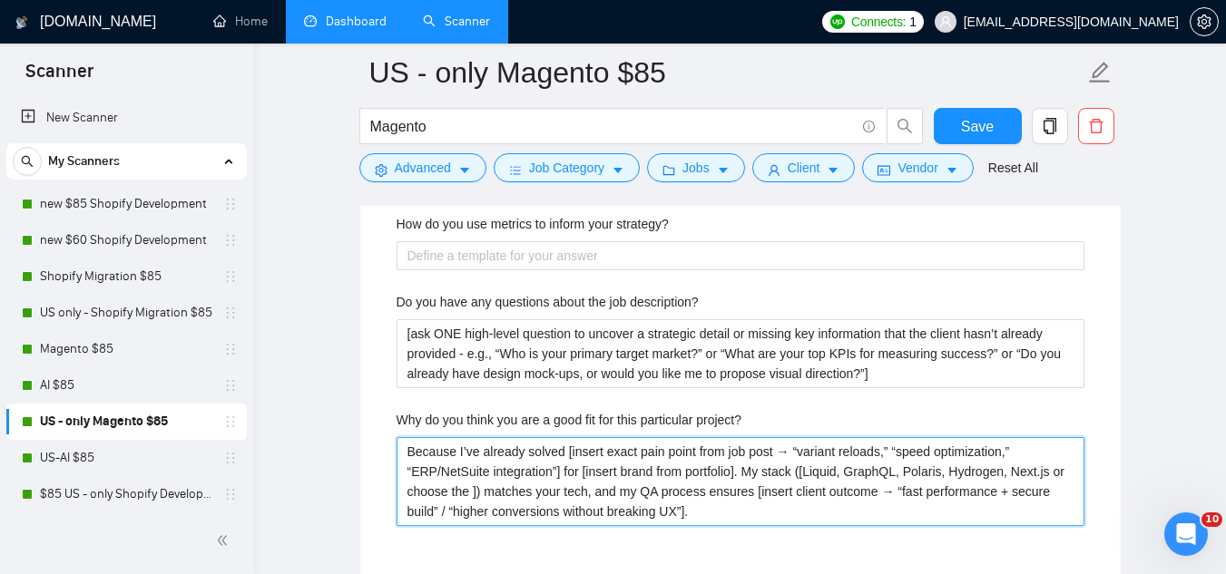
type project\? "Because I’ve already solved [insert exact pain point from job post → “variant r…"
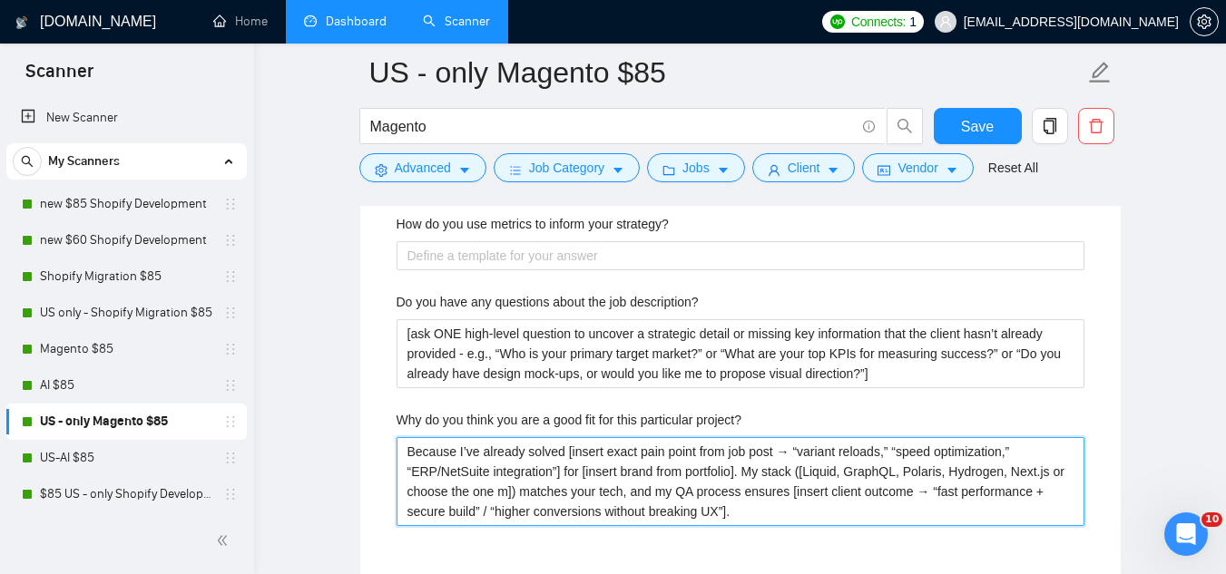
type project\? "Because I’ve already solved [insert exact pain point from job post → “variant r…"
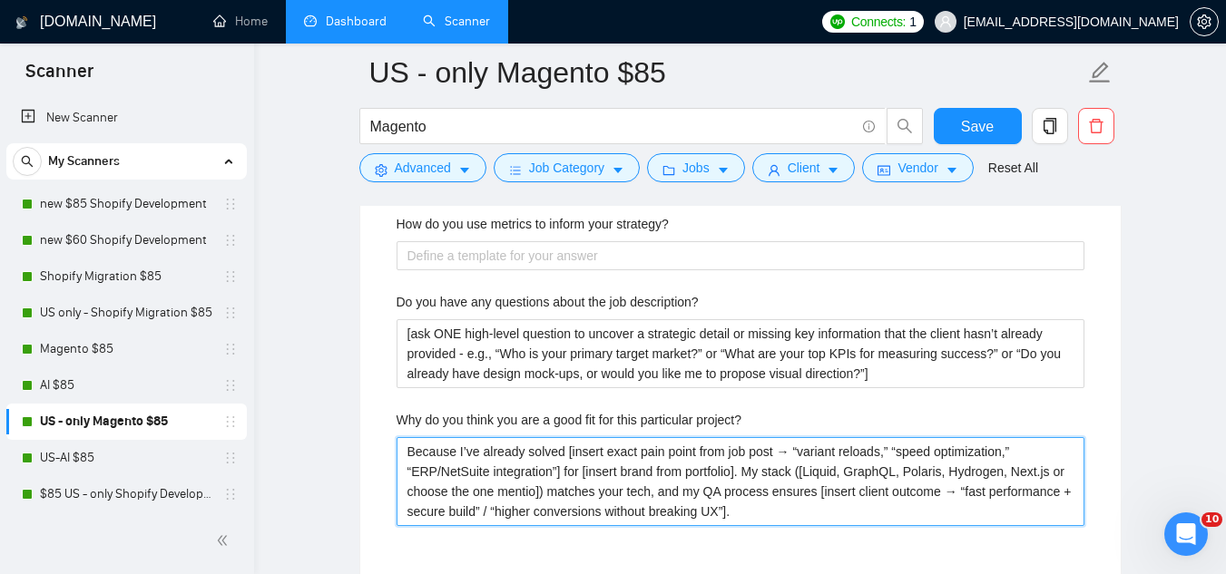
type project\? "Because I’ve already solved [insert exact pain point from job post → “variant r…"
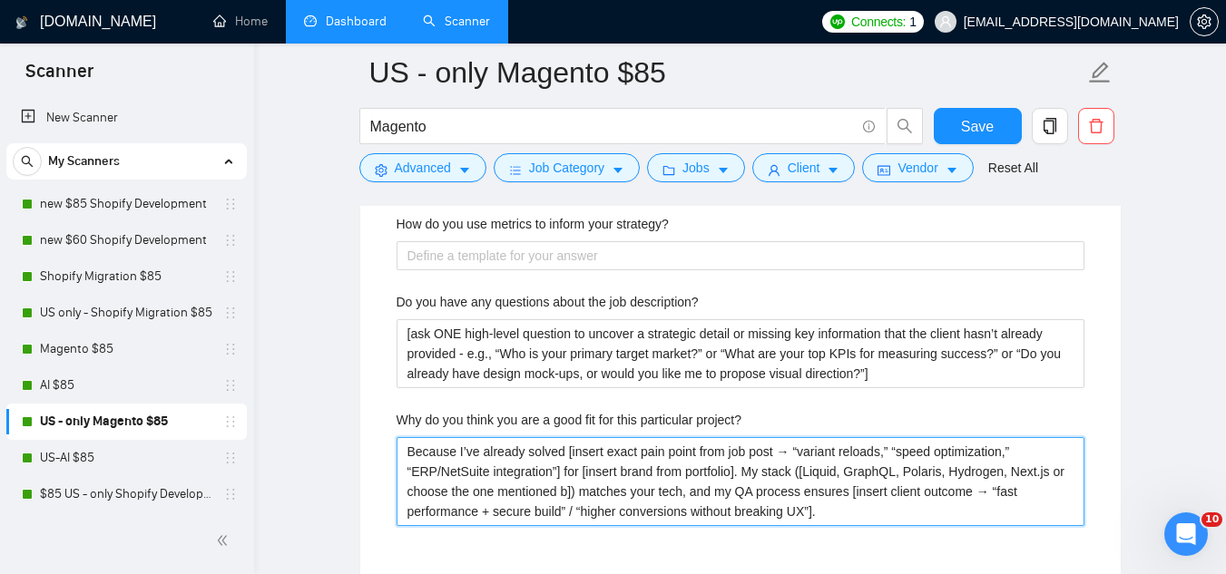
type project\? "Because I’ve already solved [insert exact pain point from job post → “variant r…"
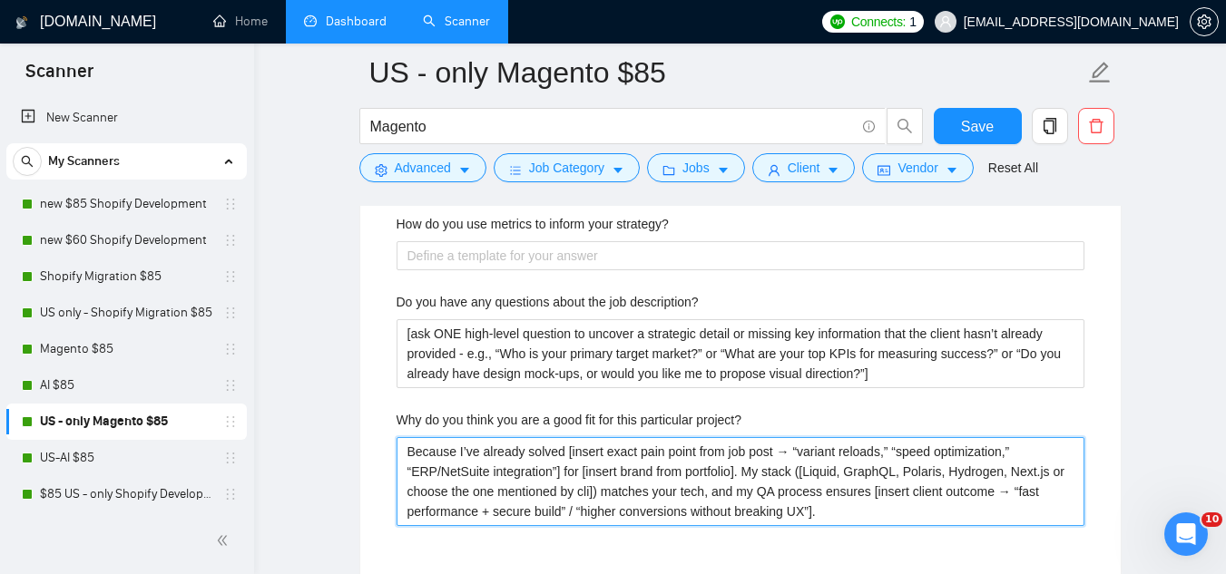
type project\? "Because I’ve already solved [insert exact pain point from job post → “variant r…"
click at [476, 465] on project\? "Because I’ve already solved [insert exact pain point from job post → “variant r…" at bounding box center [741, 481] width 688 height 89
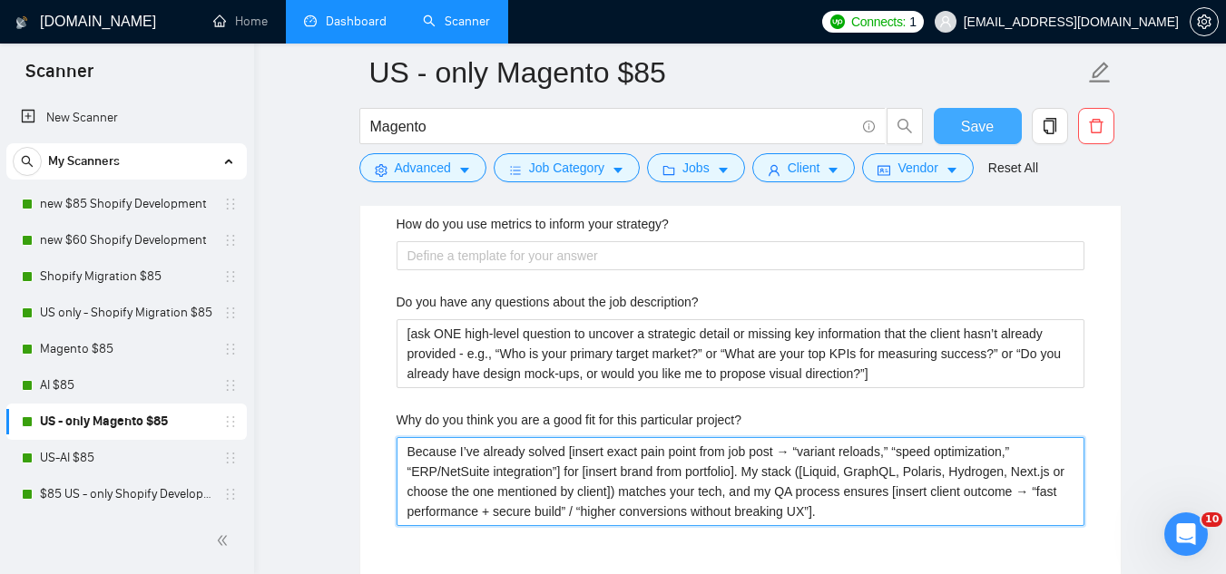
type project\? "Because I’ve already solved [insert exact pain point from job post → “variant r…"
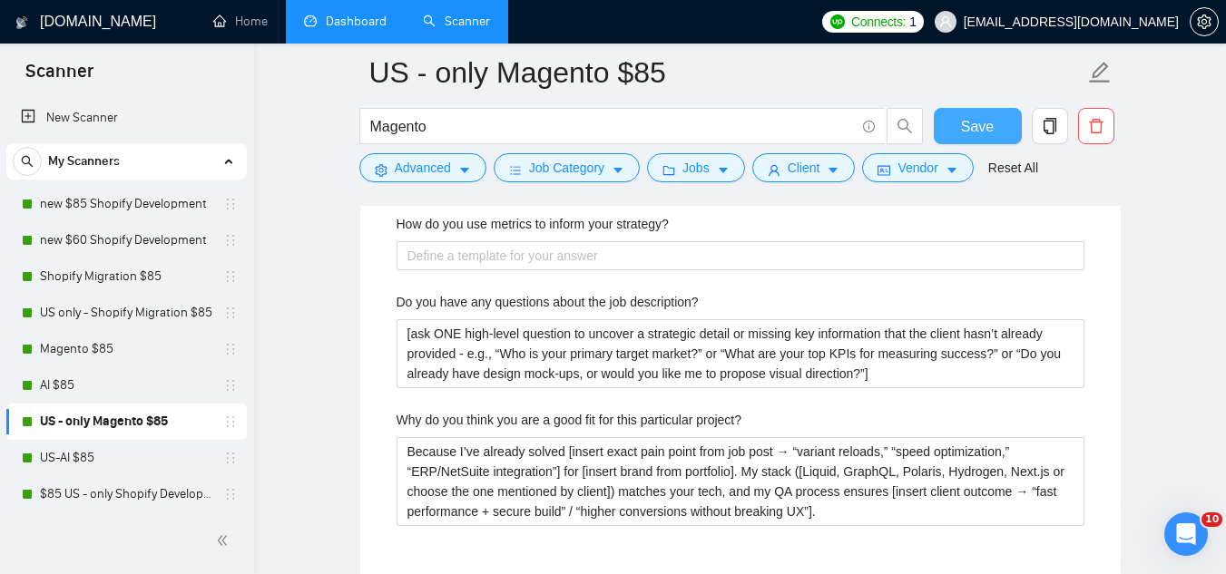
click at [982, 125] on span "Save" at bounding box center [977, 126] width 33 height 23
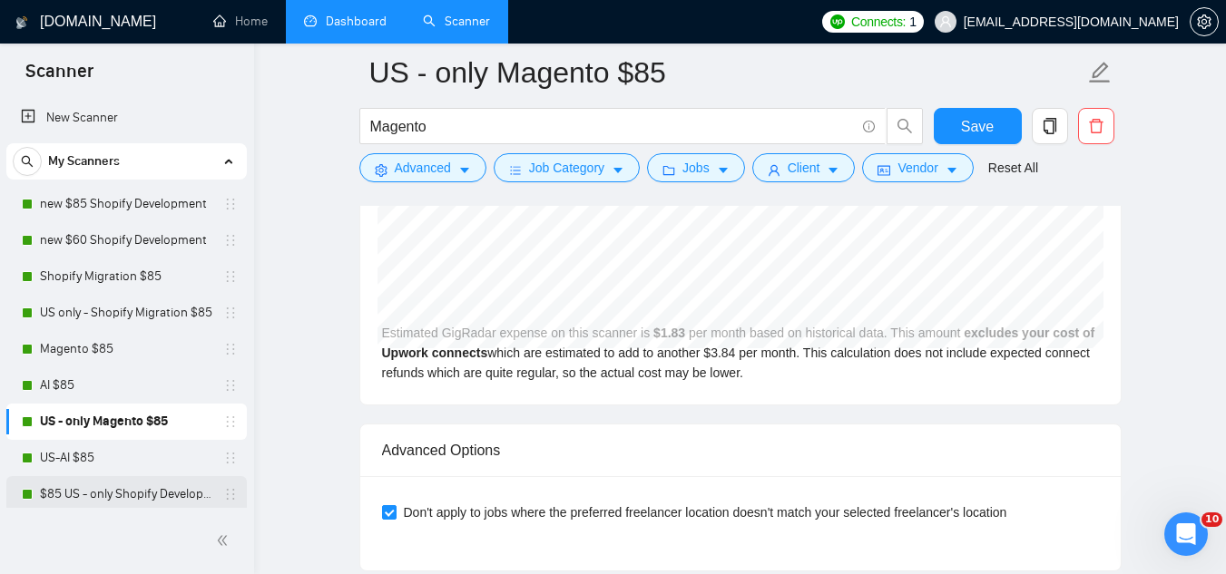
click at [142, 494] on link "$85 US - only Shopify Development" at bounding box center [126, 494] width 172 height 36
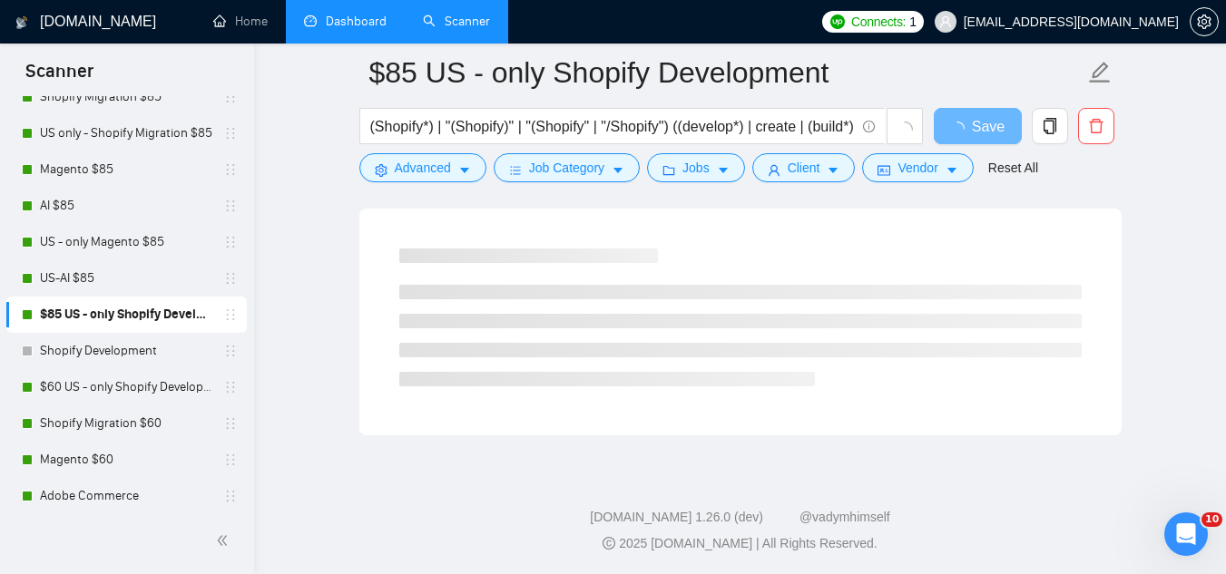
scroll to position [182, 0]
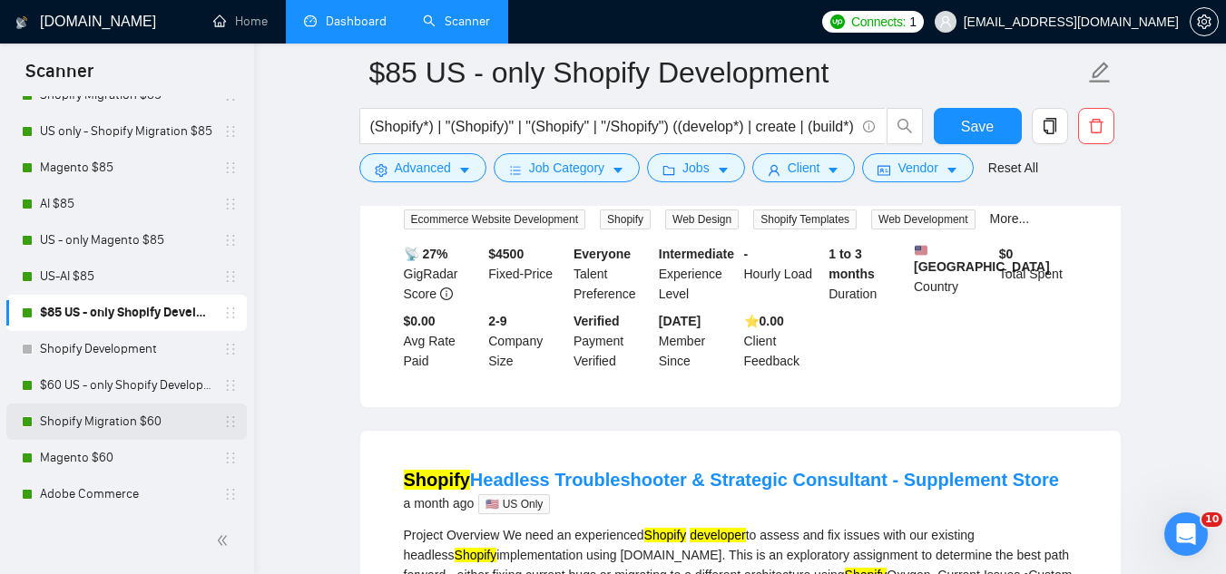
click at [144, 416] on link "Shopify Migration $60" at bounding box center [126, 422] width 172 height 36
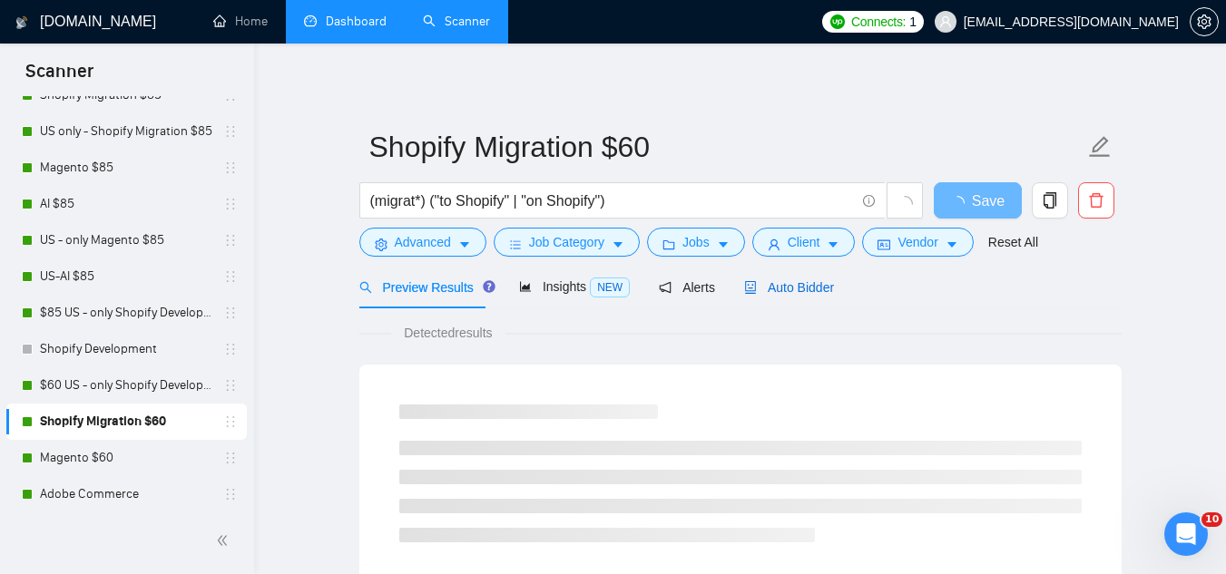
click at [765, 295] on span "Auto Bidder" at bounding box center [789, 287] width 90 height 15
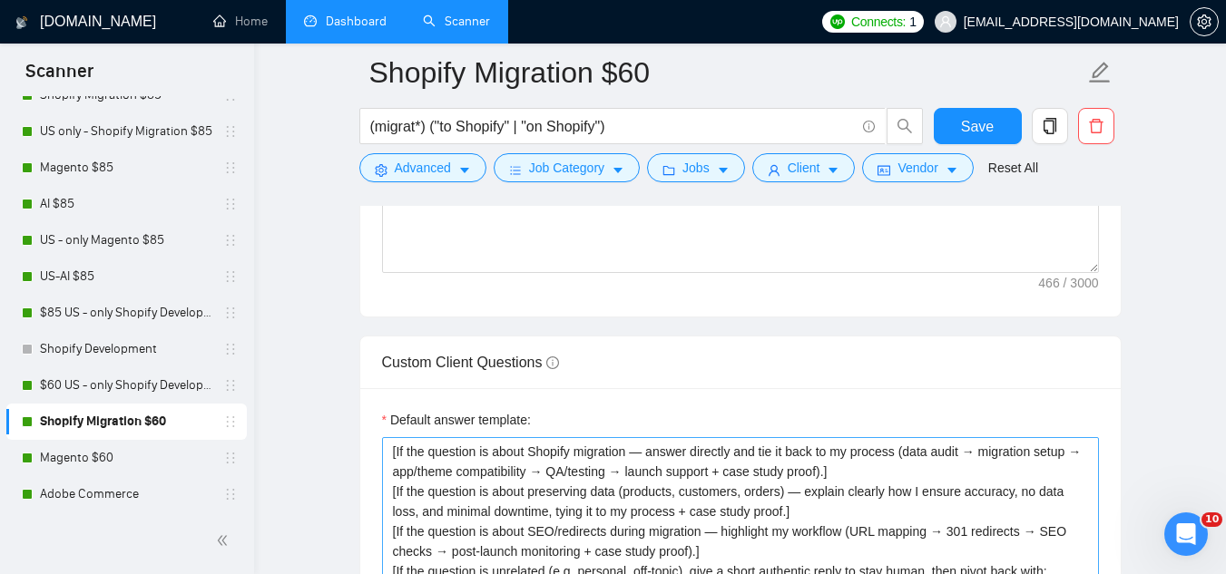
scroll to position [2813, 0]
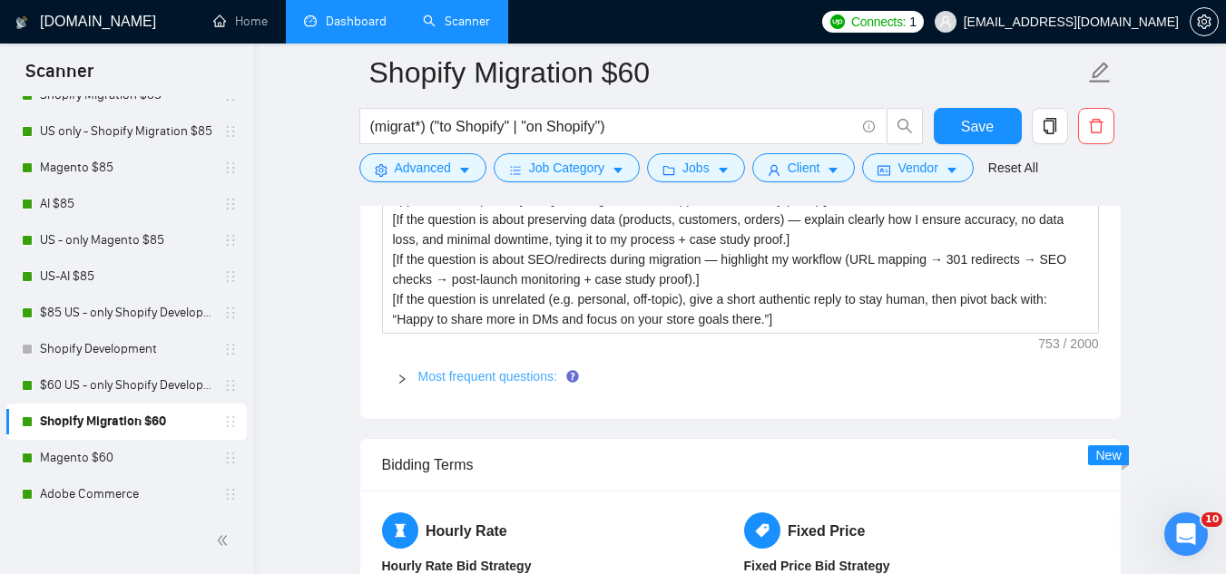
click at [474, 369] on link "Most frequent questions:" at bounding box center [487, 376] width 139 height 15
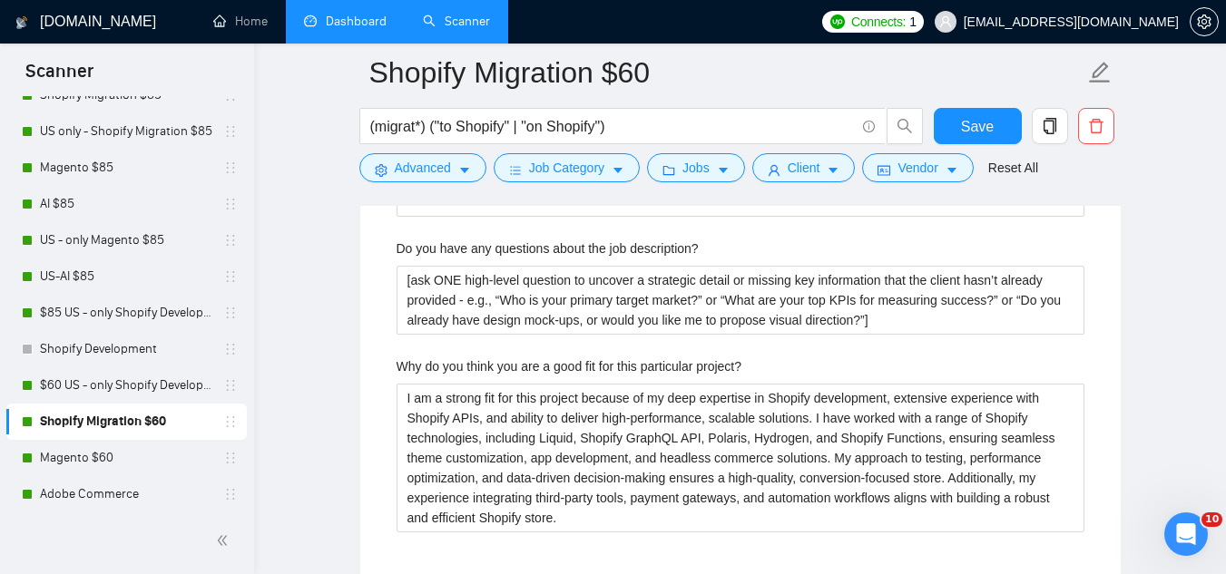
scroll to position [4175, 0]
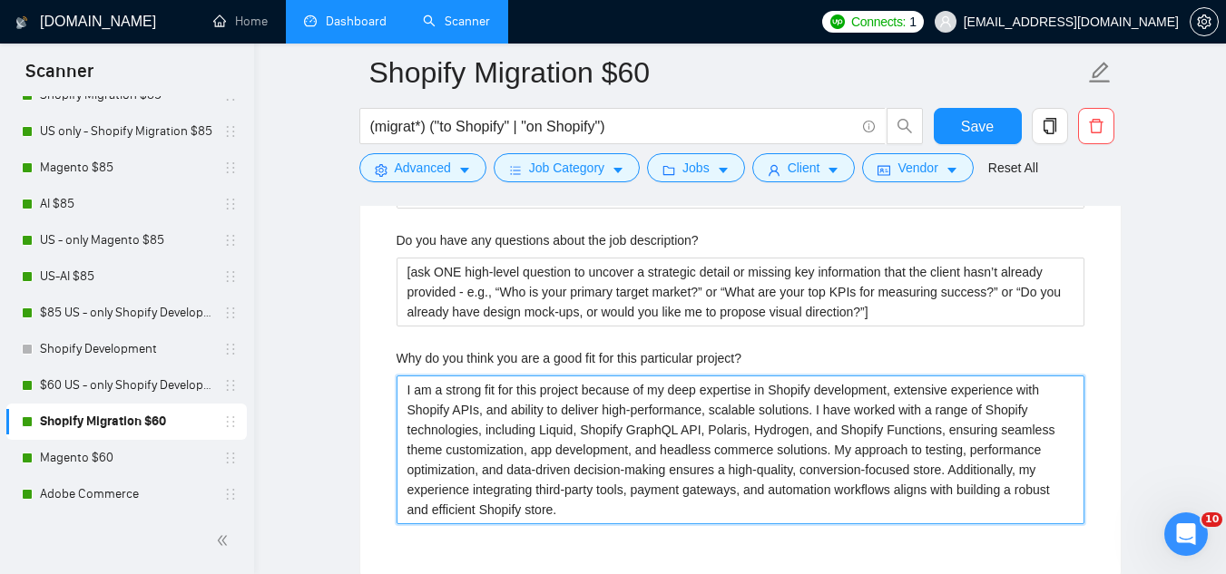
click at [485, 376] on project\? "I am a strong fit for this project because of my deep expertise in Shopify deve…" at bounding box center [741, 450] width 688 height 149
paste project\? "Because I’ve already solved [insert exact pain point from job post → “variant r…"
type project\? "Because I’ve already solved [insert exact pain point from job post → “variant r…"
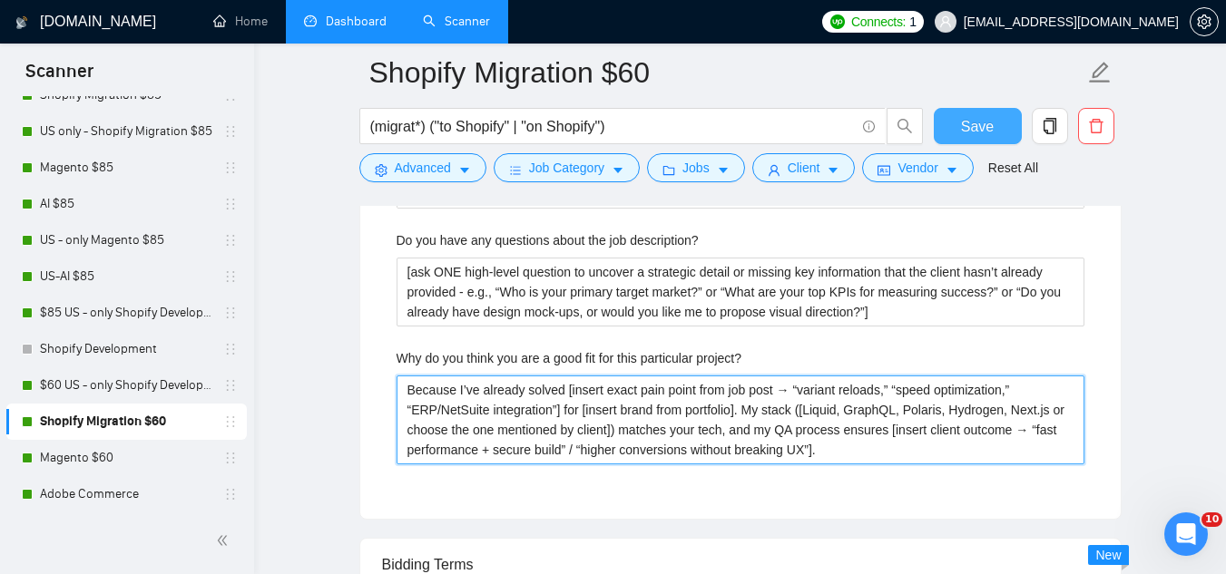
type project\? "Because I’ve already solved [insert exact pain point from job post → “variant r…"
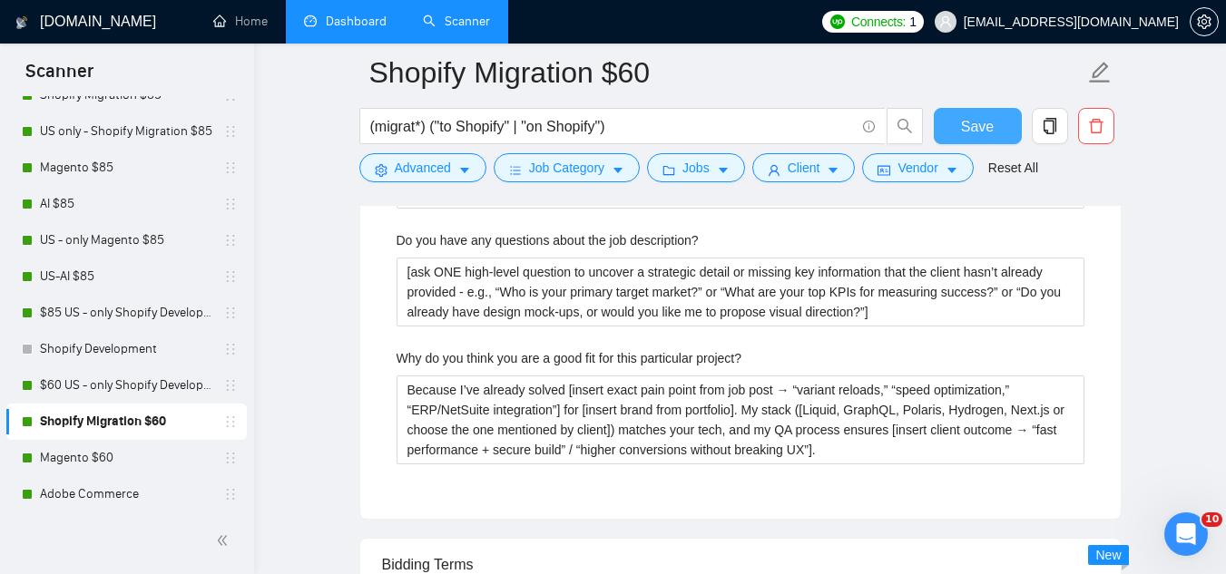
click at [989, 124] on span "Save" at bounding box center [977, 126] width 33 height 23
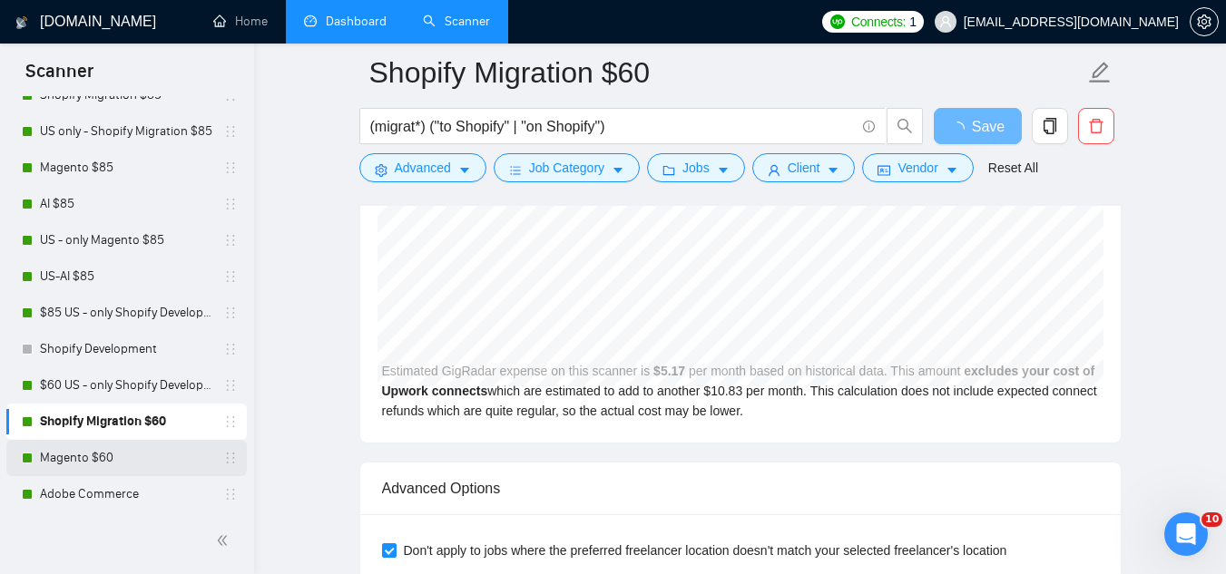
click at [155, 466] on link "Magento $60" at bounding box center [126, 458] width 172 height 36
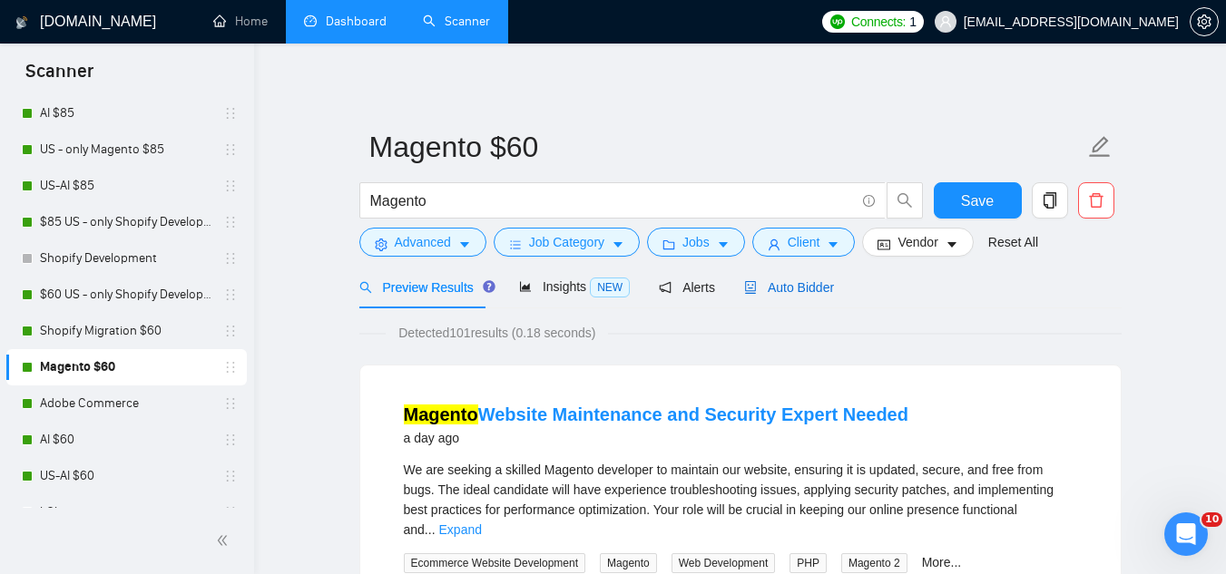
click at [819, 287] on span "Auto Bidder" at bounding box center [789, 287] width 90 height 15
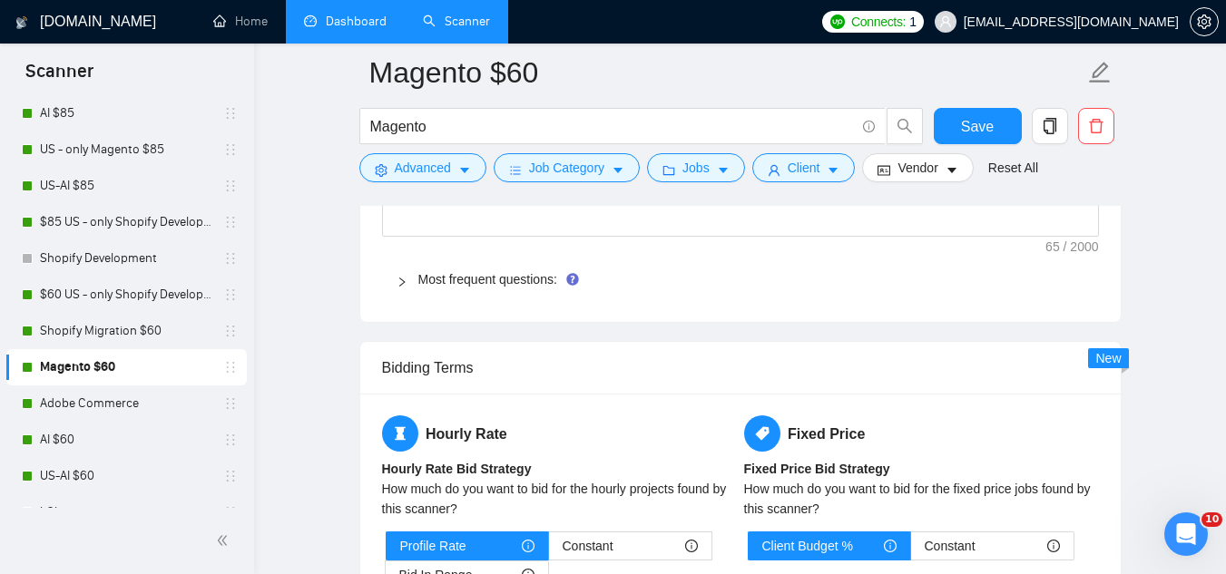
scroll to position [2813, 0]
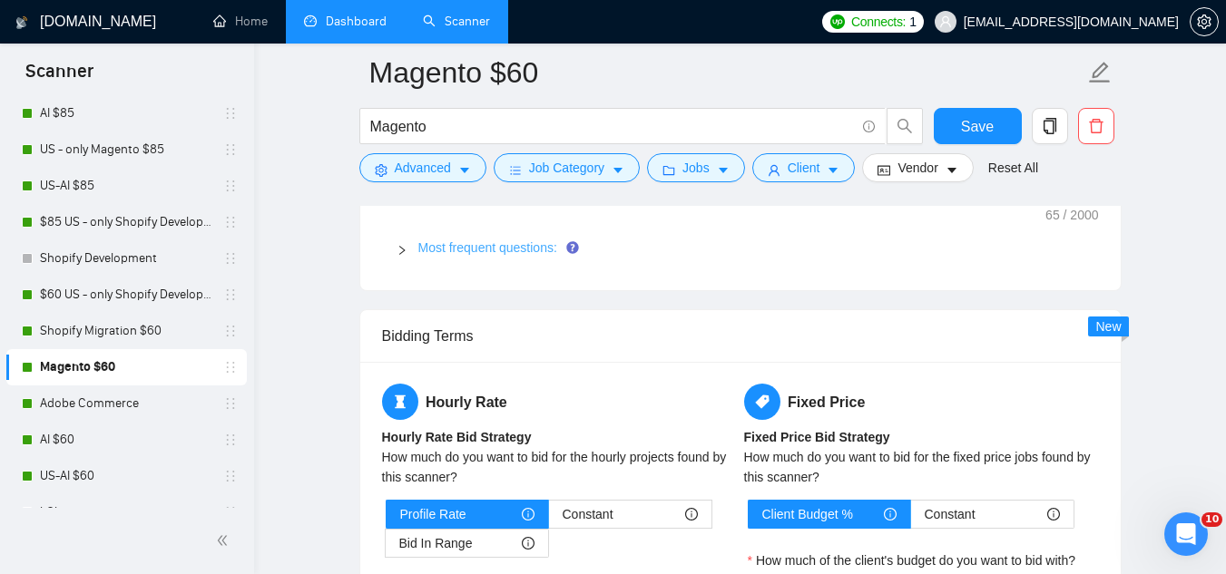
click at [540, 242] on link "Most frequent questions:" at bounding box center [487, 247] width 139 height 15
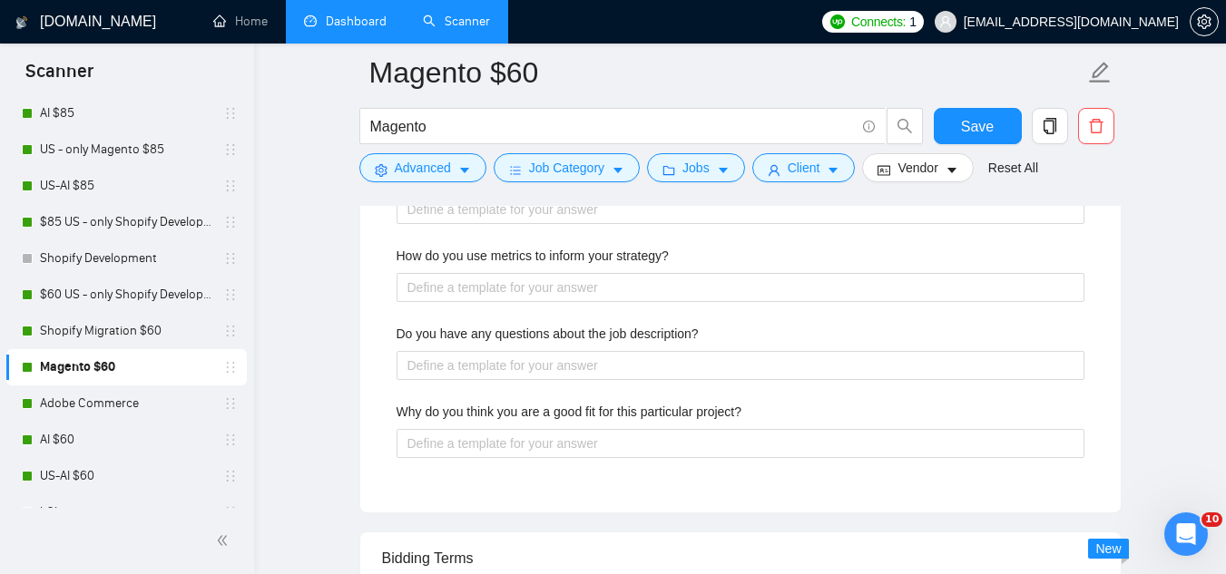
scroll to position [4084, 0]
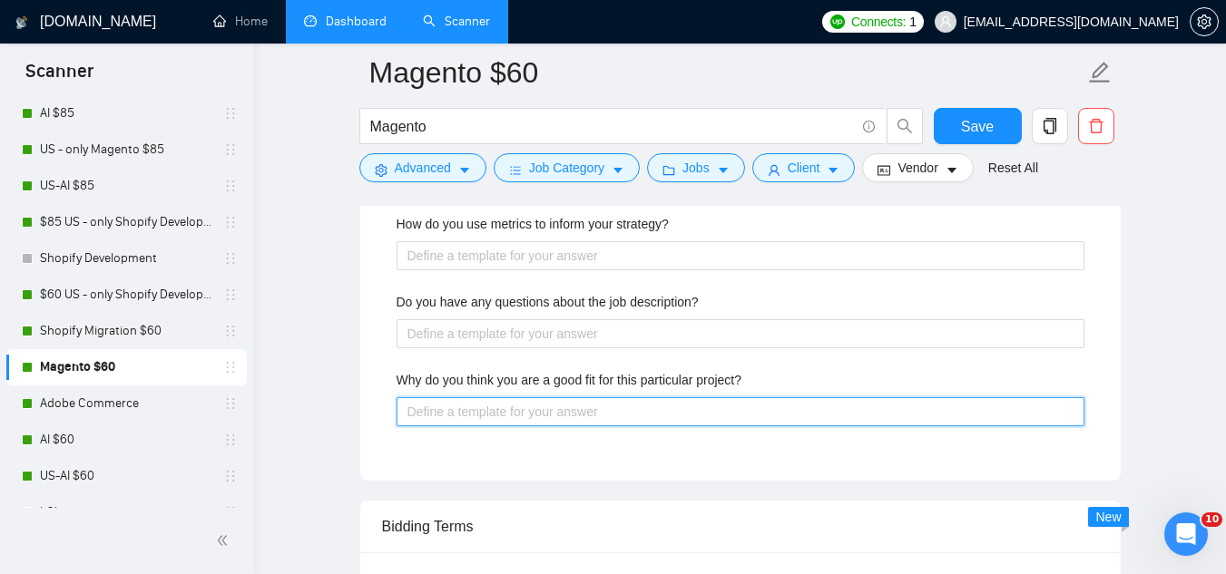
click at [620, 411] on project\? "Why do you think you are a good fit for this particular project?" at bounding box center [741, 411] width 688 height 29
paste project\? "Because I’ve already solved [insert exact pain point from job post → “variant r…"
type project\? "Because I’ve already solved [insert exact pain point from job post → “variant r…"
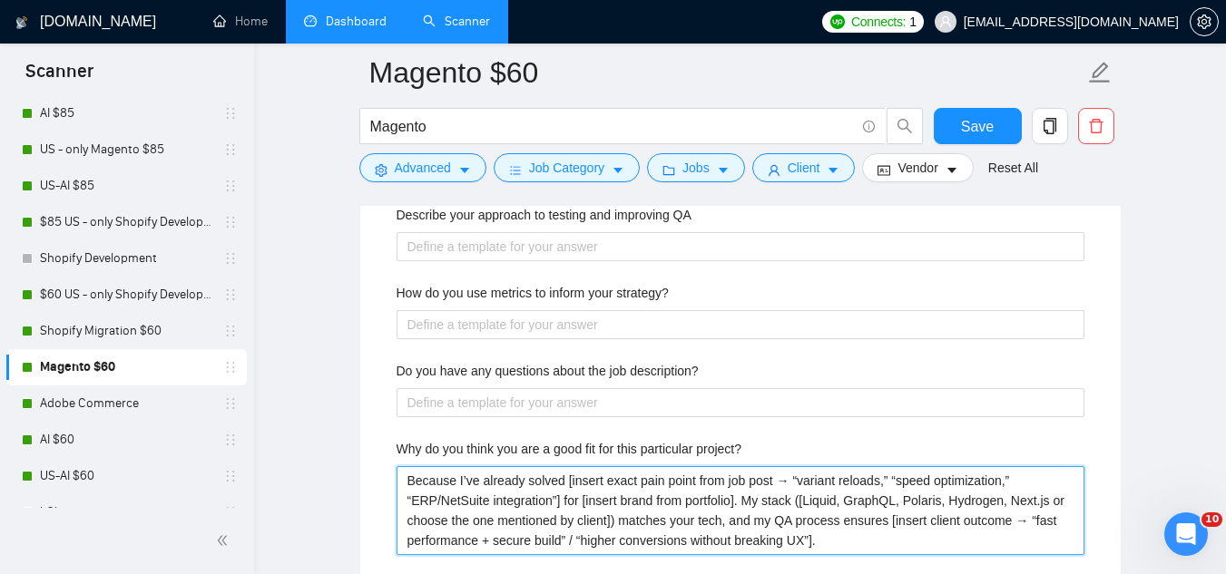
scroll to position [4175, 0]
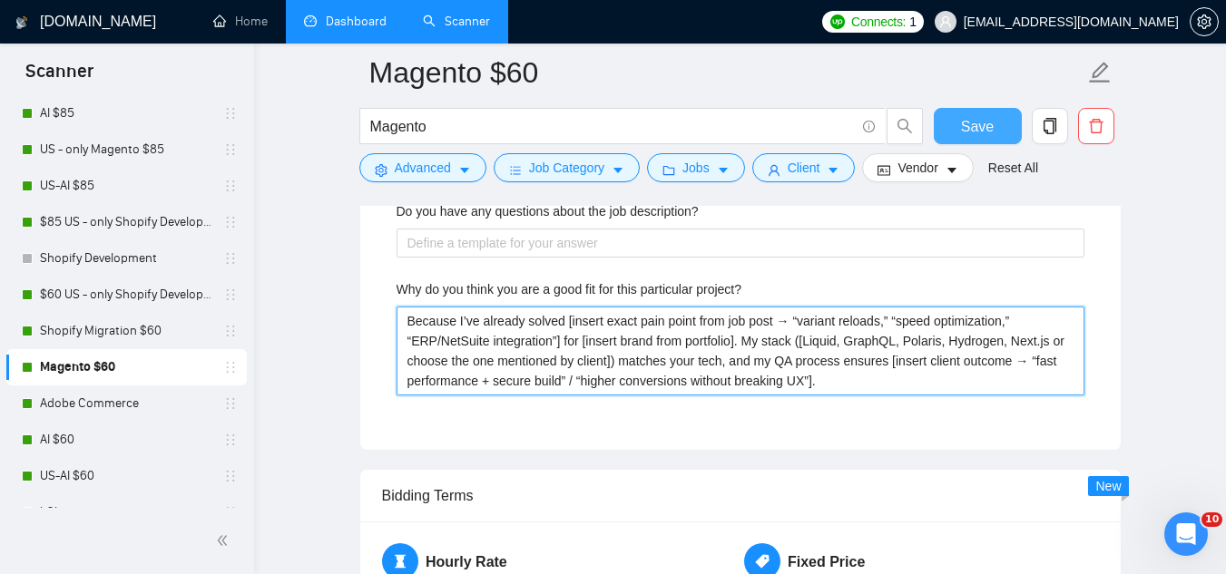
type project\? "Because I’ve already solved [insert exact pain point from job post → “variant r…"
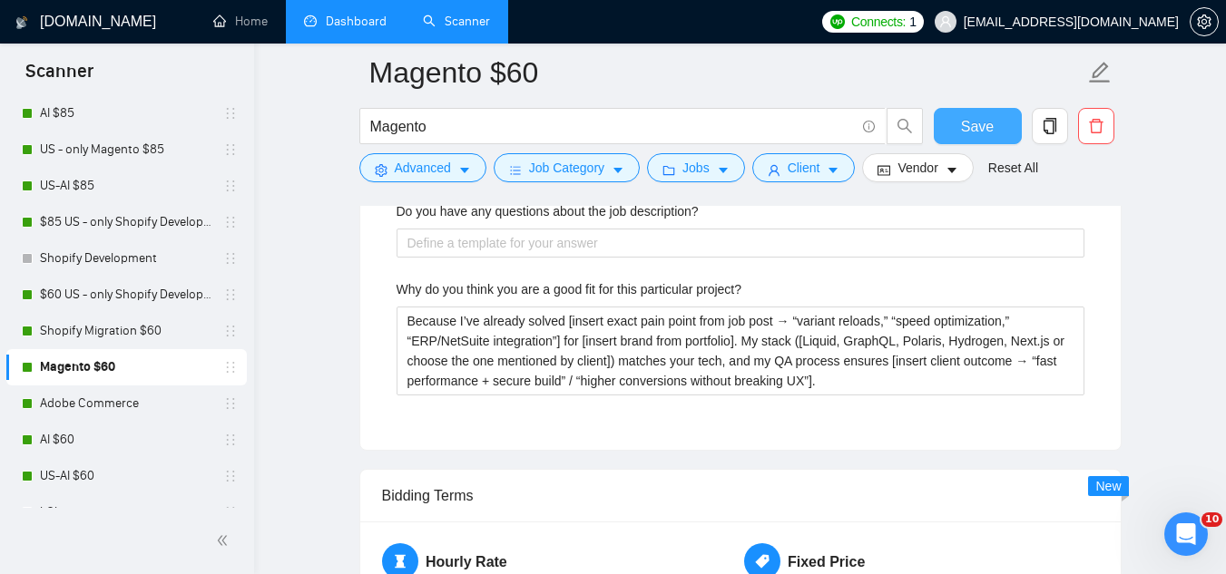
click at [984, 121] on span "Save" at bounding box center [977, 126] width 33 height 23
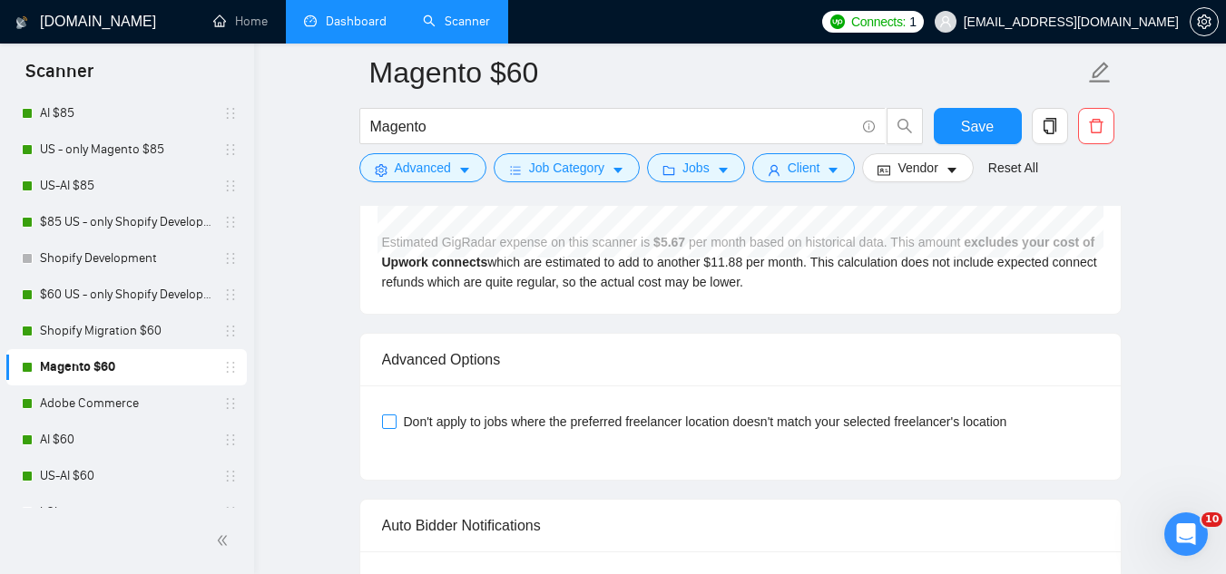
click at [388, 421] on input "Don't apply to jobs where the preferred freelancer location doesn't match your …" at bounding box center [388, 421] width 13 height 13
checkbox input "true"
click at [704, 174] on span "Jobs" at bounding box center [695, 168] width 27 height 20
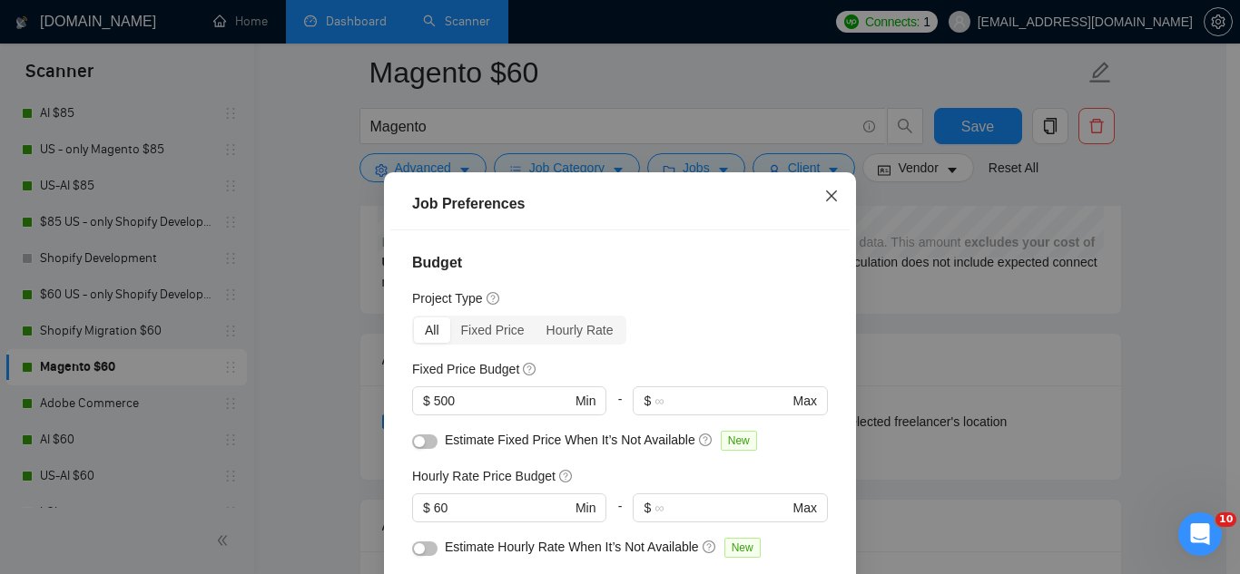
click at [826, 193] on icon "close" at bounding box center [831, 196] width 15 height 15
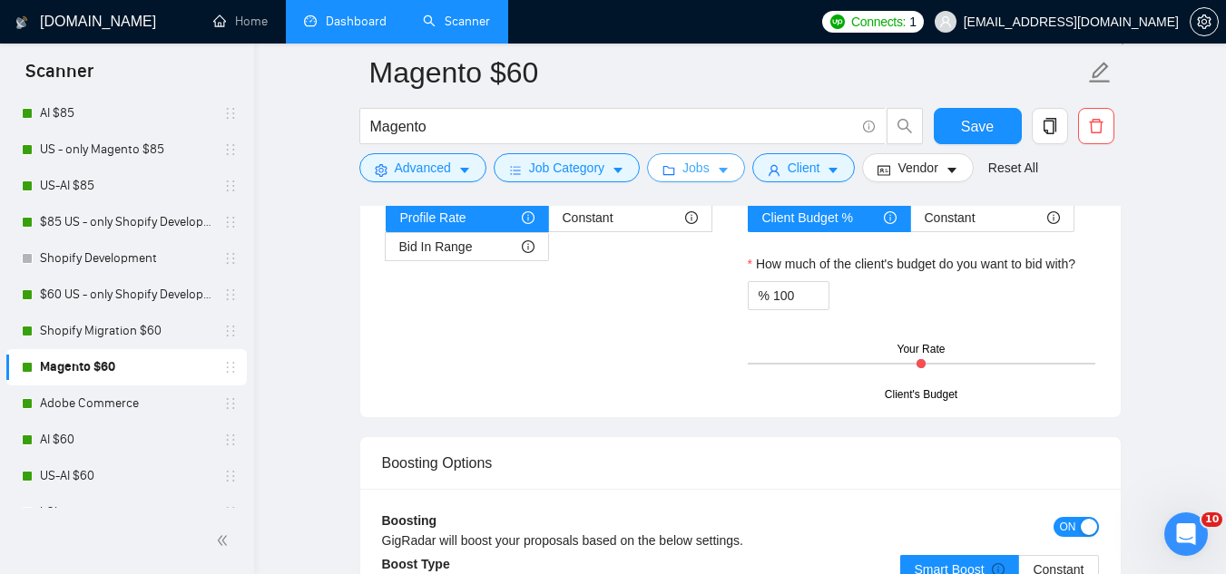
scroll to position [2904, 0]
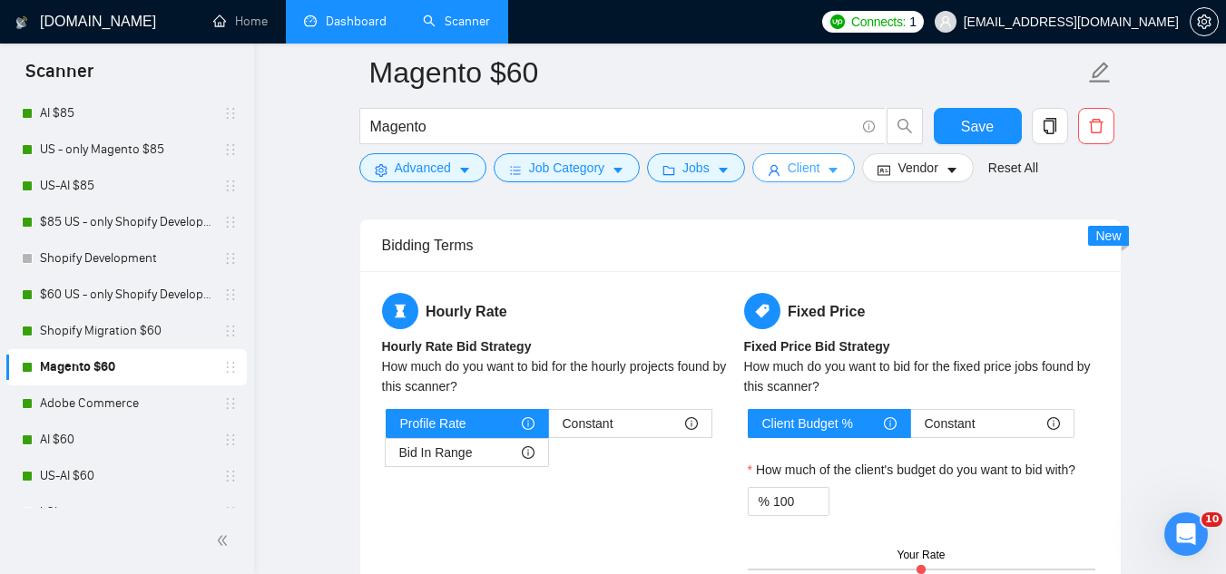
click at [806, 172] on span "Client" at bounding box center [804, 168] width 33 height 20
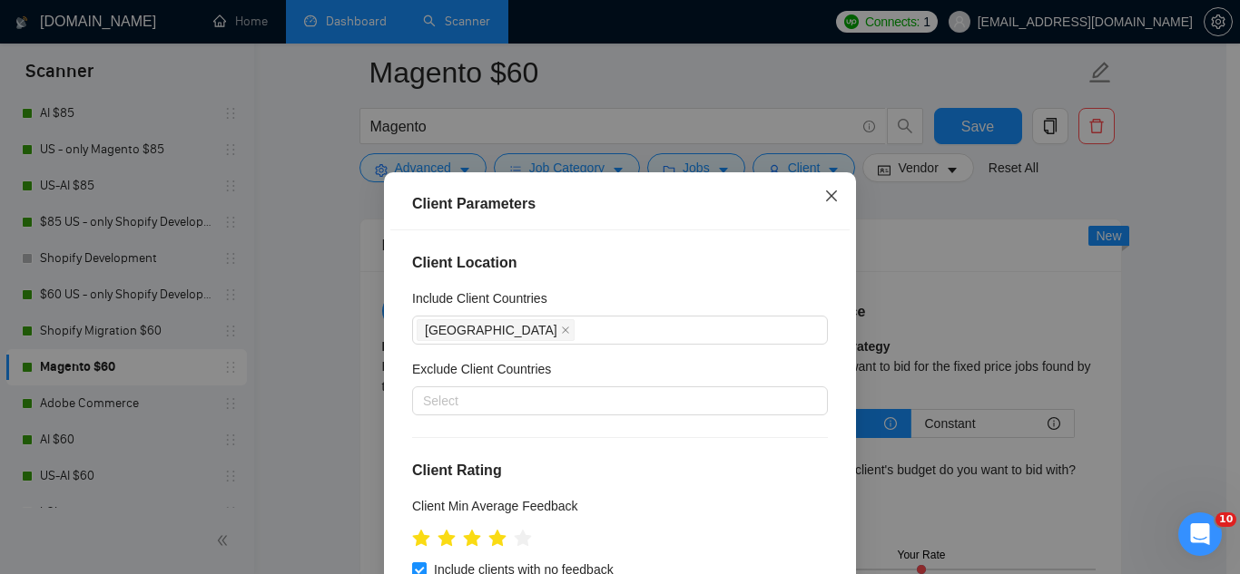
click at [828, 200] on icon "close" at bounding box center [831, 196] width 11 height 11
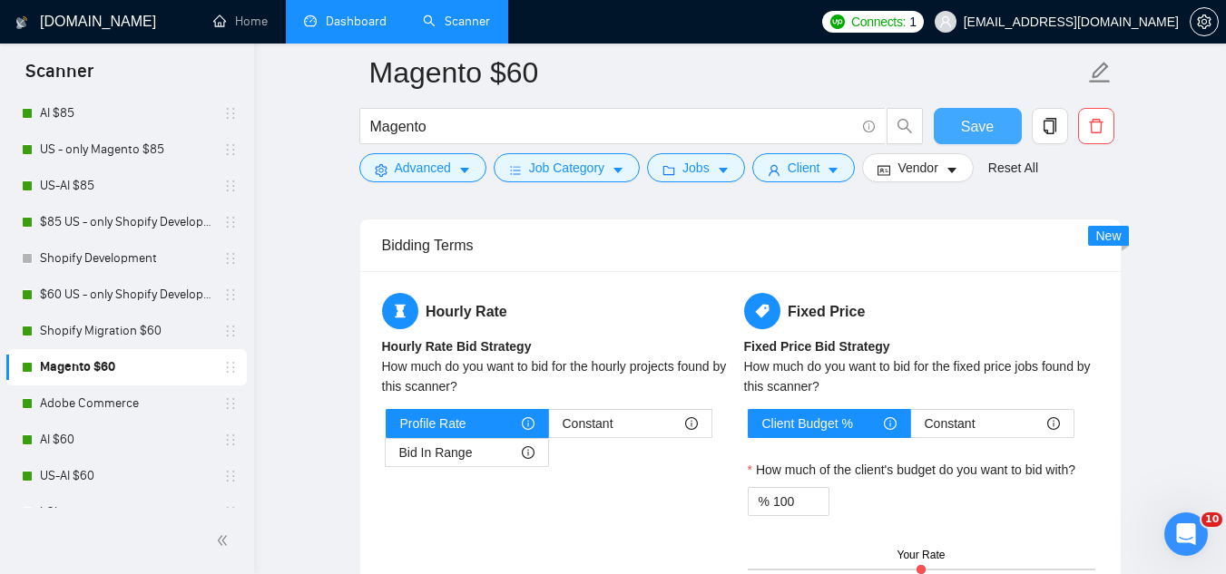
click at [972, 126] on span "Save" at bounding box center [977, 126] width 33 height 23
click at [70, 434] on link "AI $60" at bounding box center [126, 440] width 172 height 36
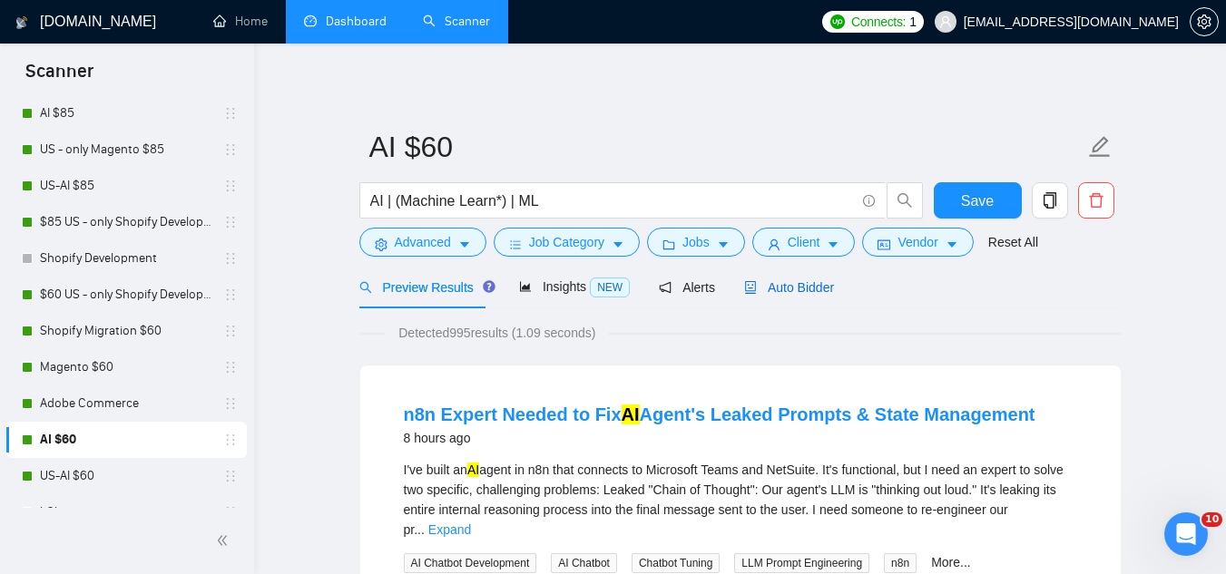
click at [786, 289] on span "Auto Bidder" at bounding box center [789, 287] width 90 height 15
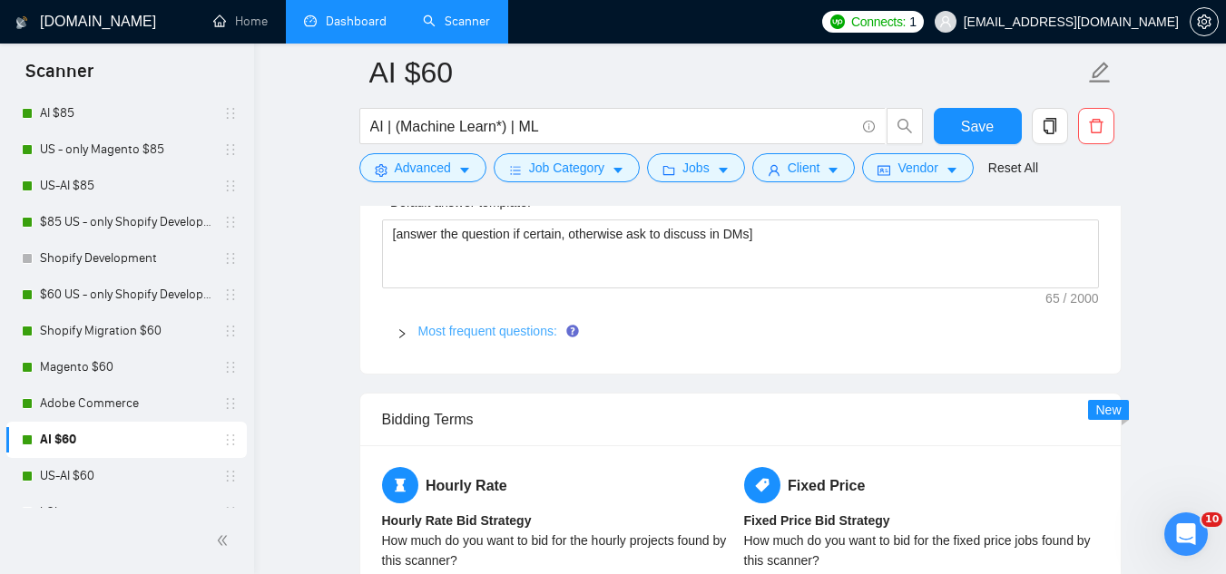
scroll to position [2723, 0]
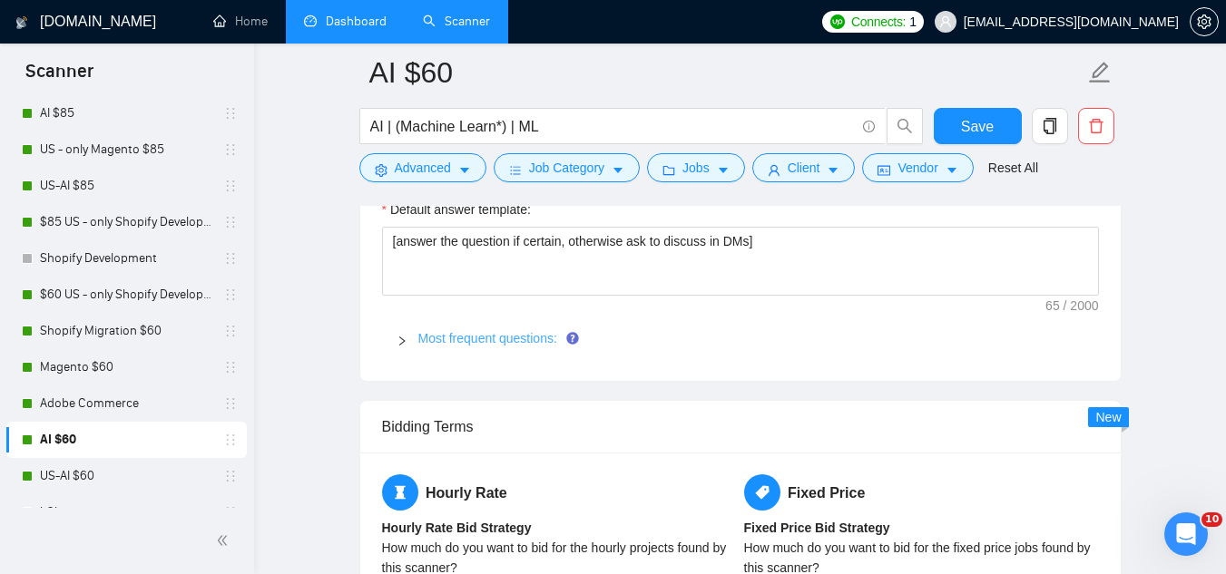
click at [489, 335] on link "Most frequent questions:" at bounding box center [487, 338] width 139 height 15
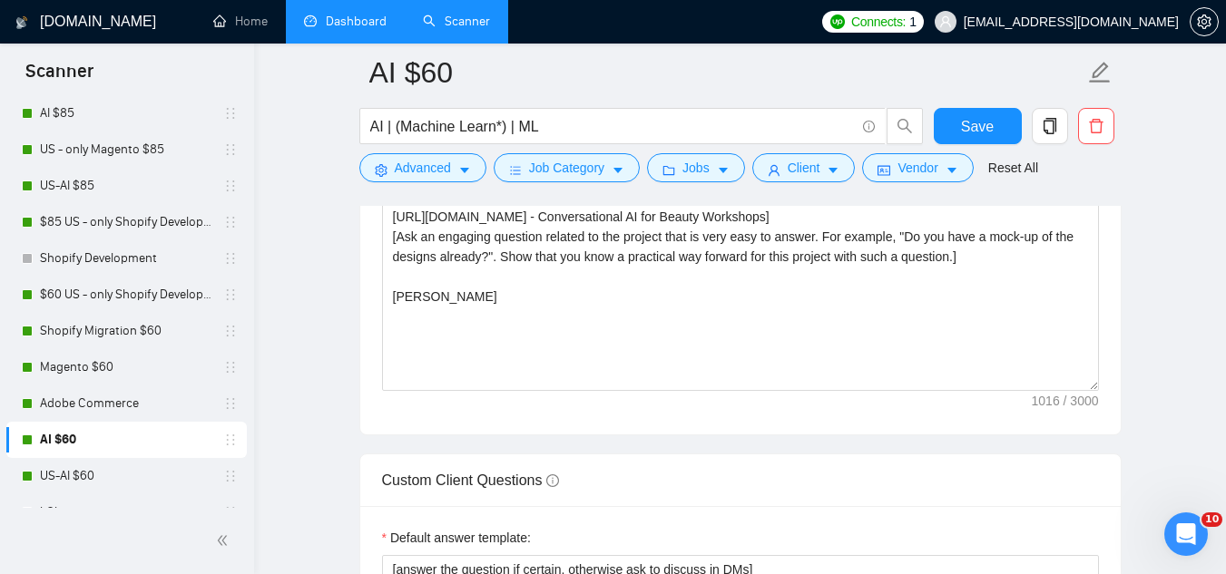
scroll to position [2087, 0]
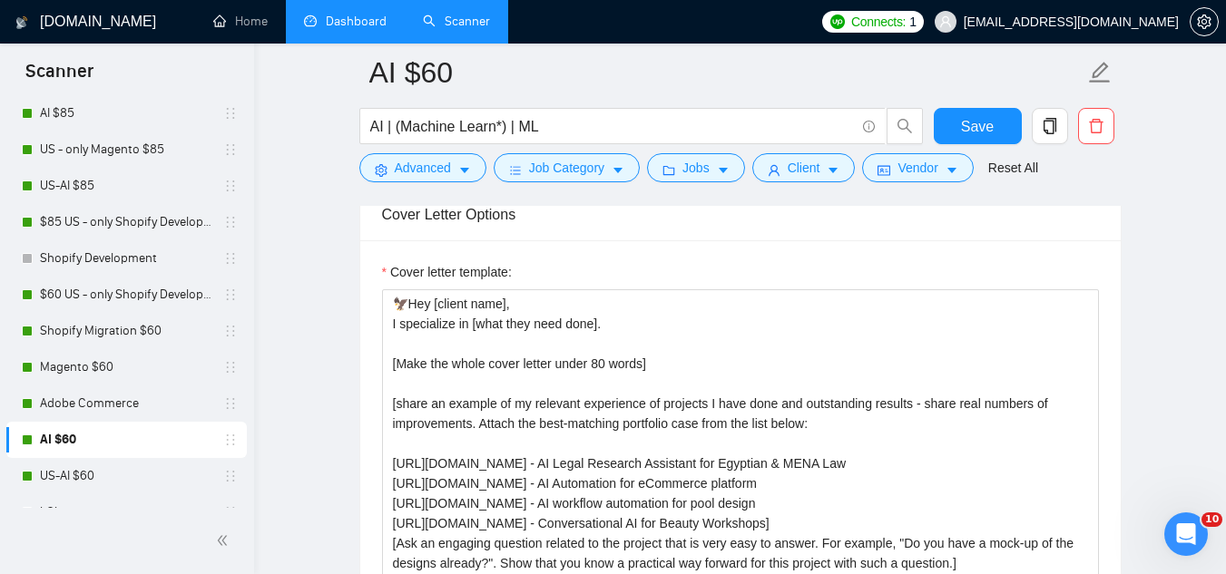
click at [378, 26] on link "Dashboard" at bounding box center [345, 21] width 83 height 15
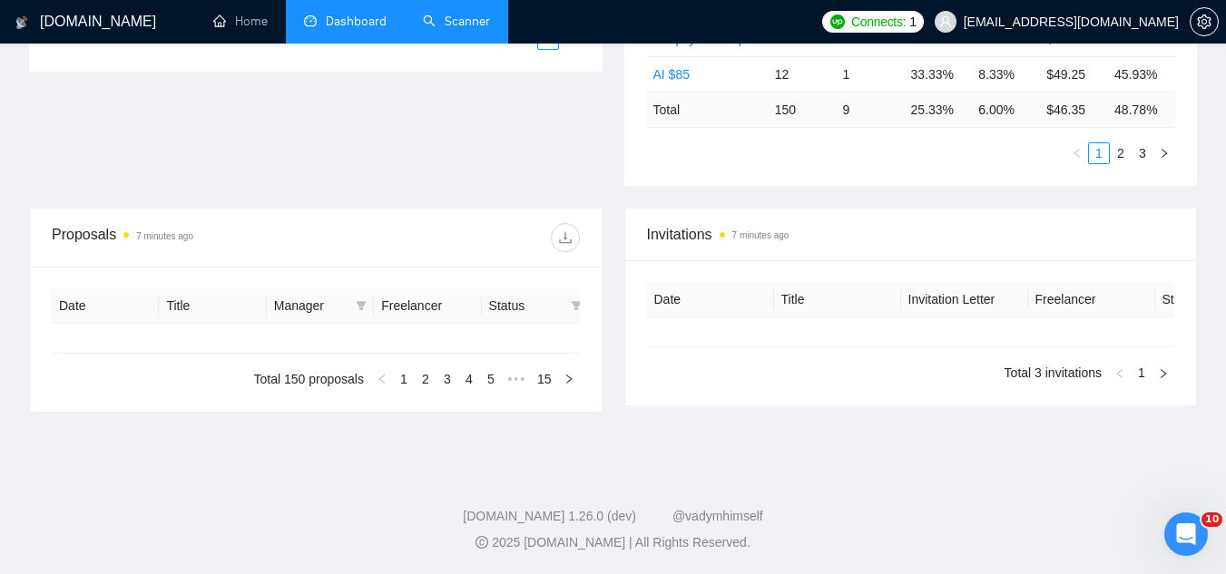
type input "[DATE]"
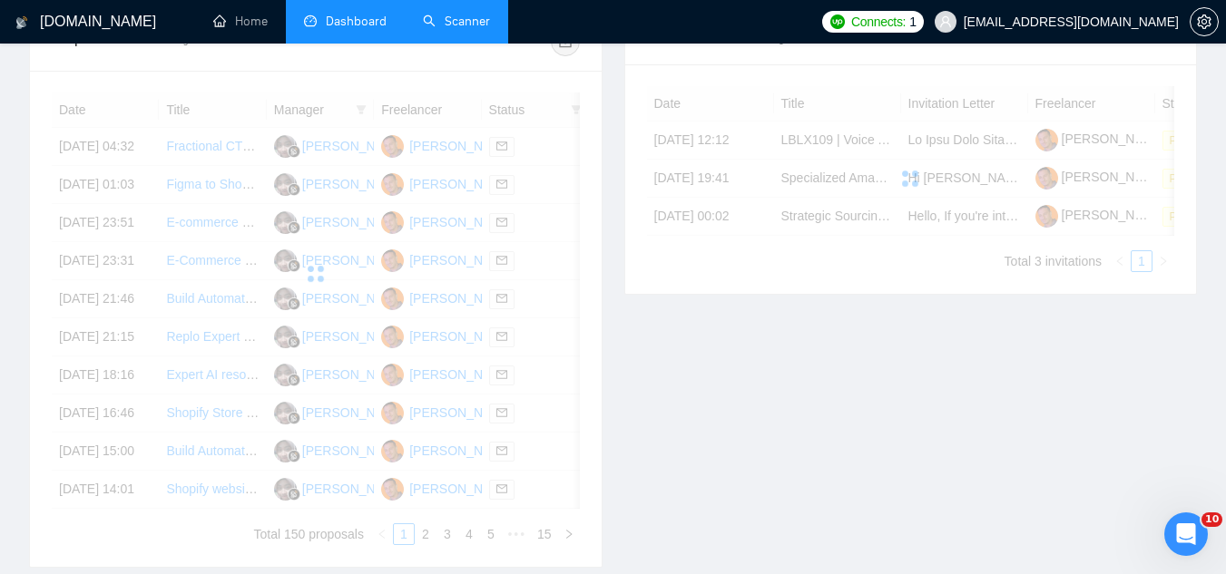
scroll to position [236, 0]
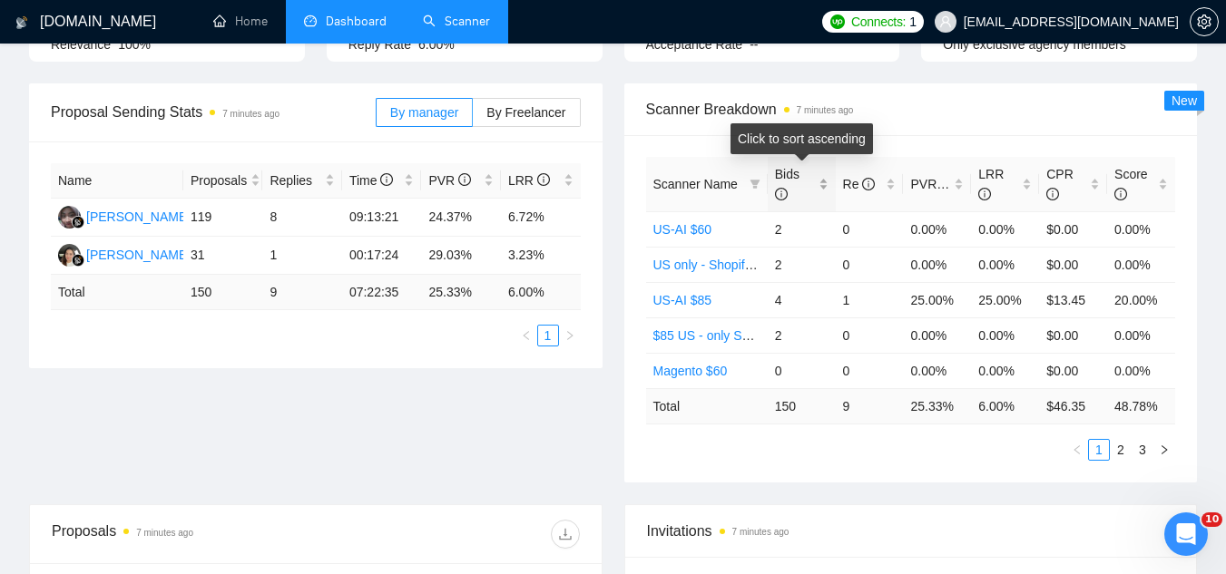
click at [825, 183] on div "Bids" at bounding box center [802, 184] width 54 height 40
click at [825, 182] on div "Bids" at bounding box center [802, 184] width 54 height 40
